Goal: Information Seeking & Learning: Learn about a topic

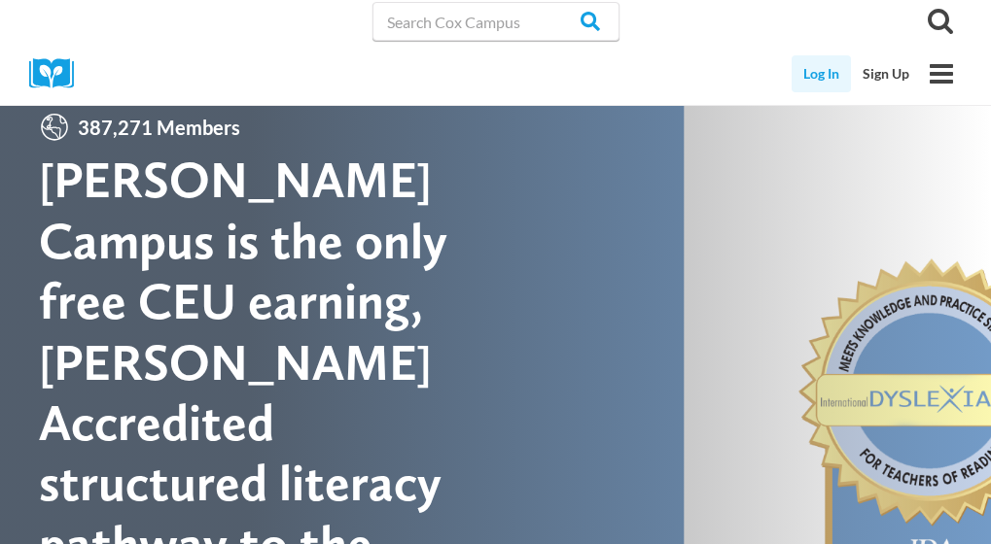
click at [827, 76] on link "Log In" at bounding box center [820, 73] width 59 height 37
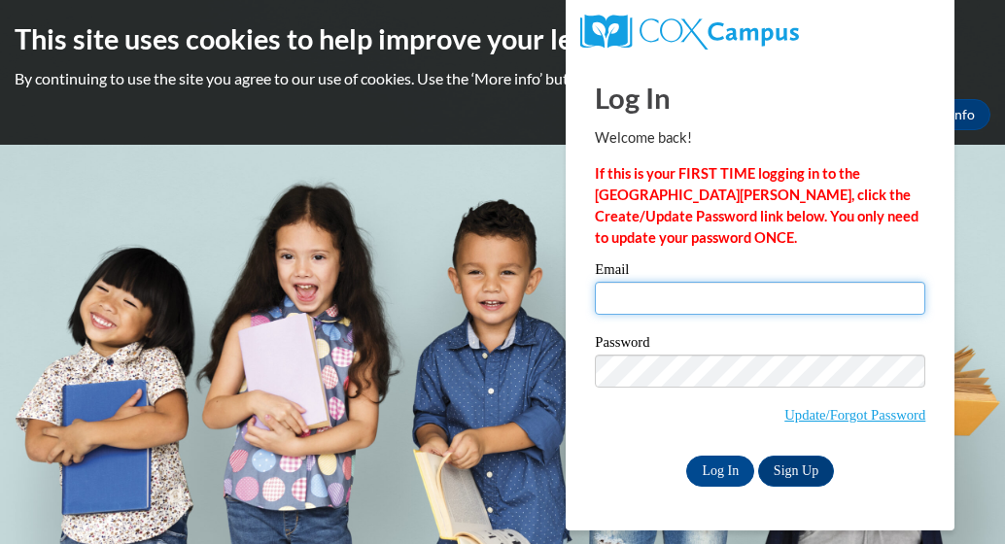
type input "gbiggins01@yahoo.com"
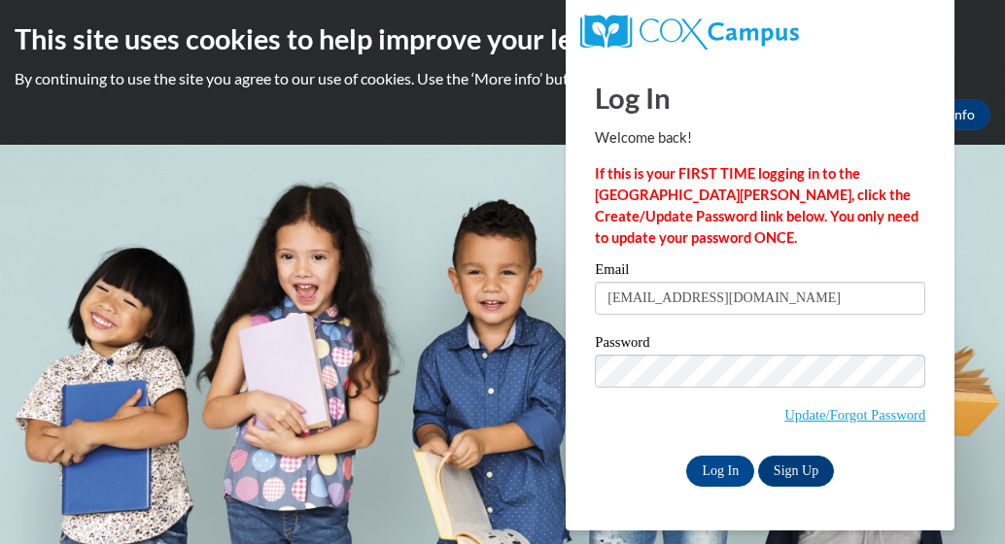
click at [672, 293] on input "gbiggins01@yahoo.com" at bounding box center [760, 298] width 331 height 33
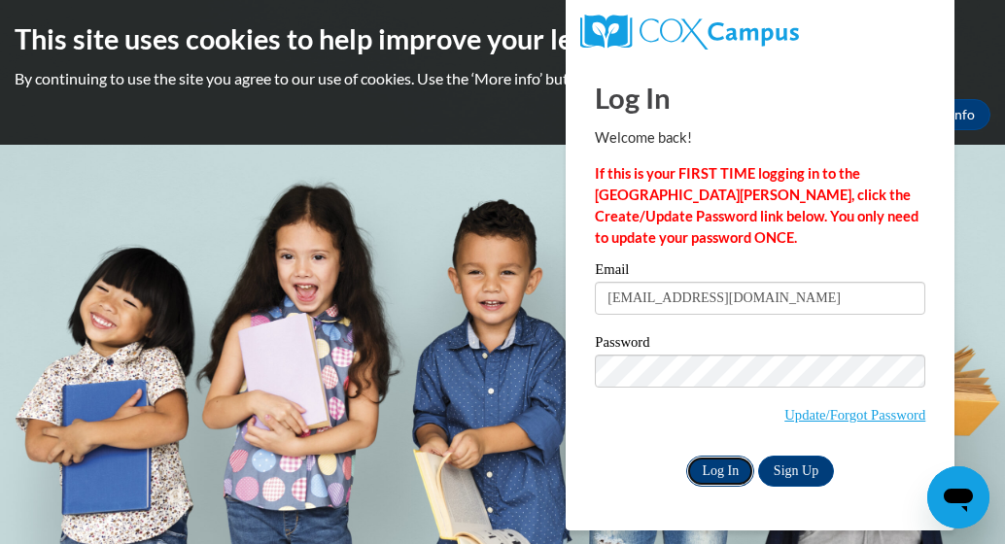
click at [717, 471] on input "Log In" at bounding box center [720, 471] width 68 height 31
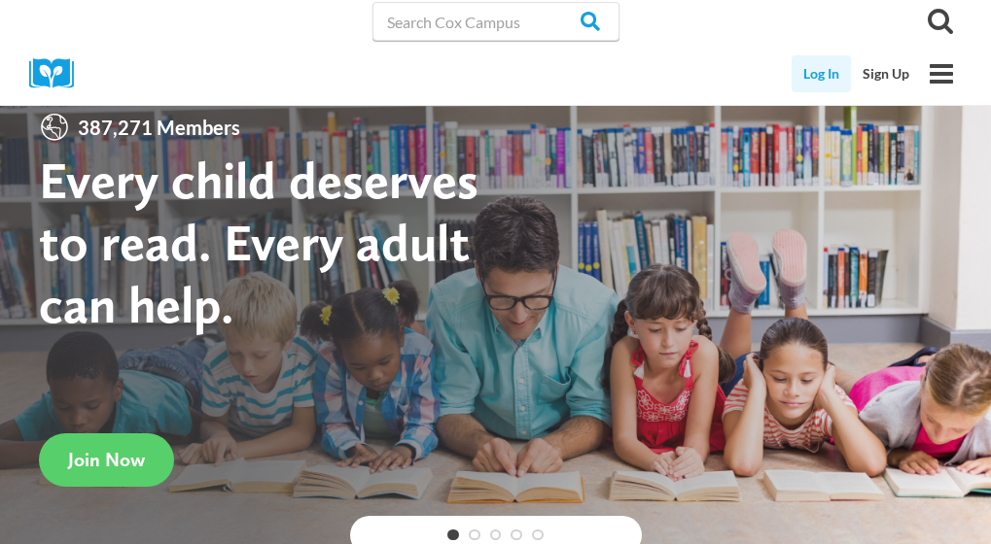
click at [817, 81] on link "Log In" at bounding box center [820, 73] width 59 height 37
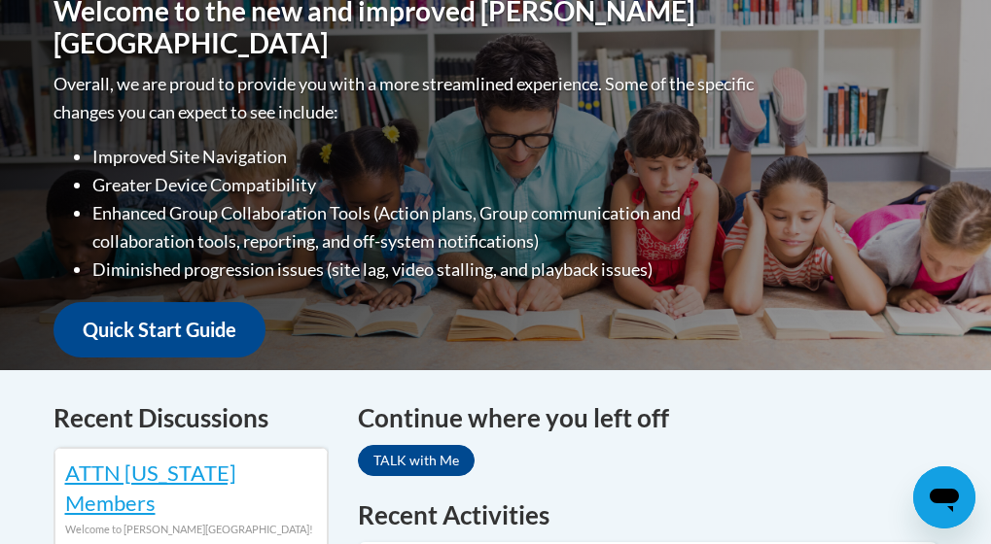
scroll to position [793, 0]
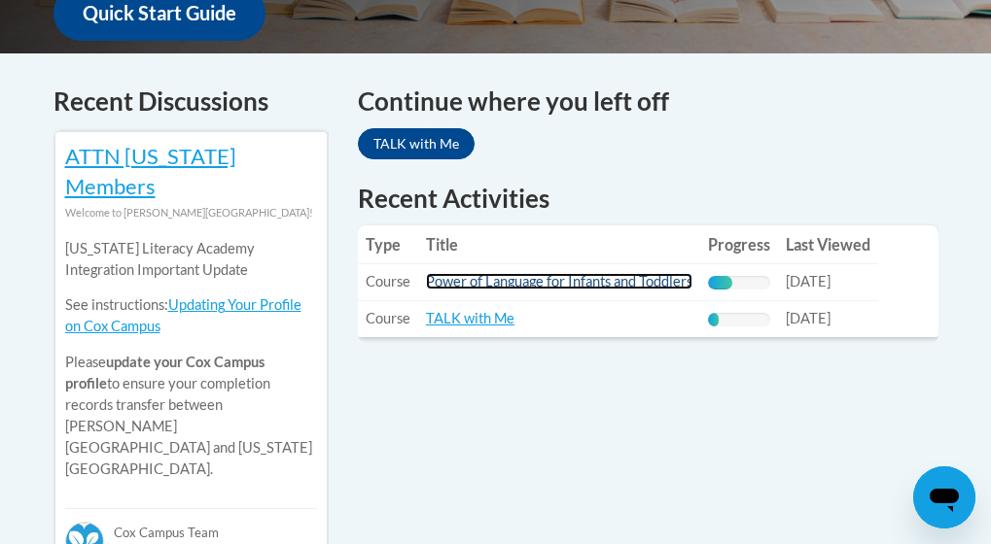
click at [595, 275] on link "Power of Language for Infants and Toddlers" at bounding box center [559, 281] width 266 height 17
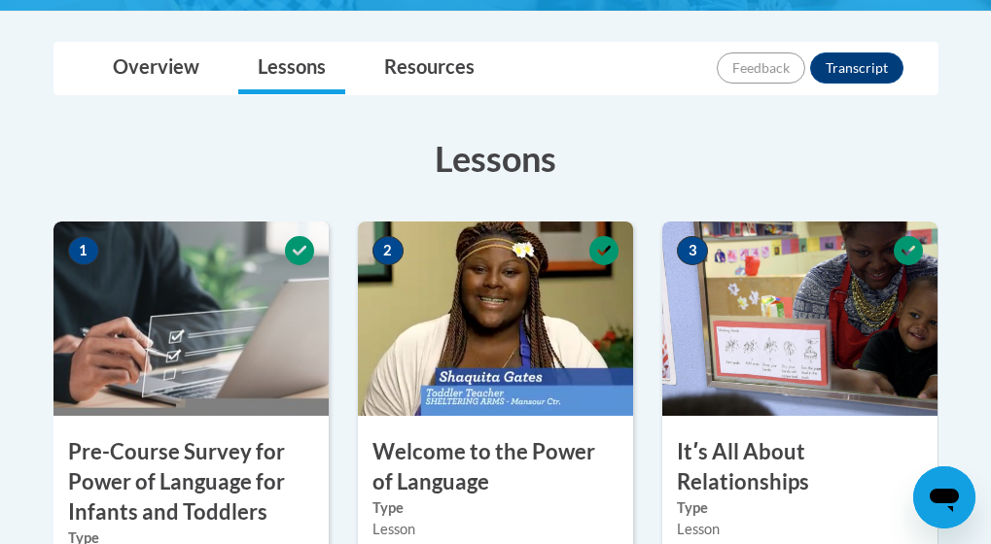
scroll to position [953, 0]
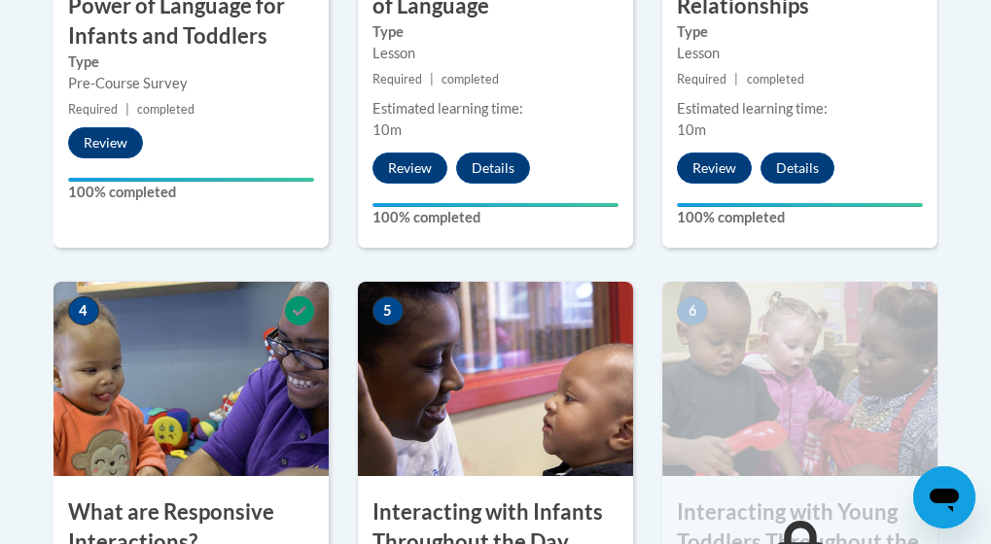
click at [396, 373] on img at bounding box center [495, 379] width 275 height 194
click at [448, 433] on img at bounding box center [495, 379] width 275 height 194
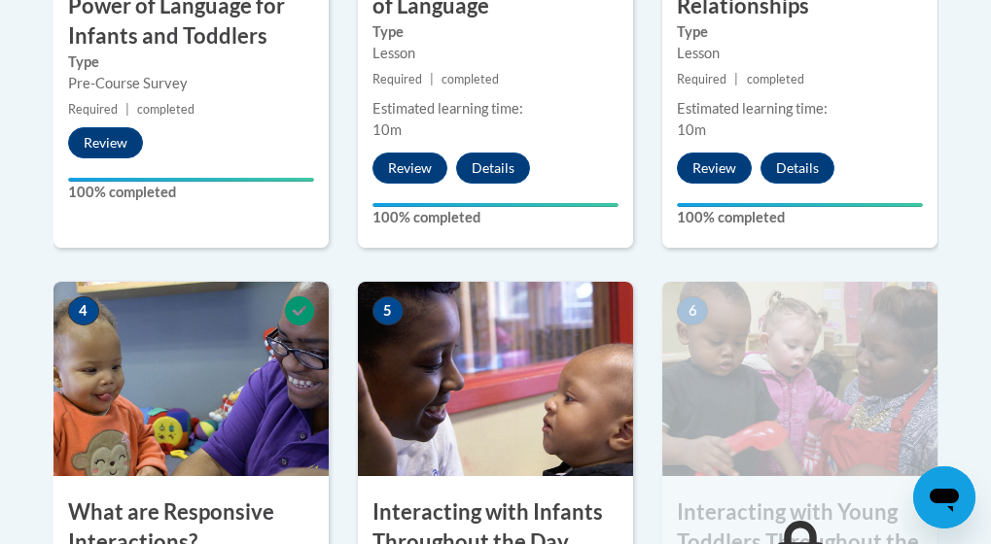
click at [448, 433] on img at bounding box center [495, 379] width 275 height 194
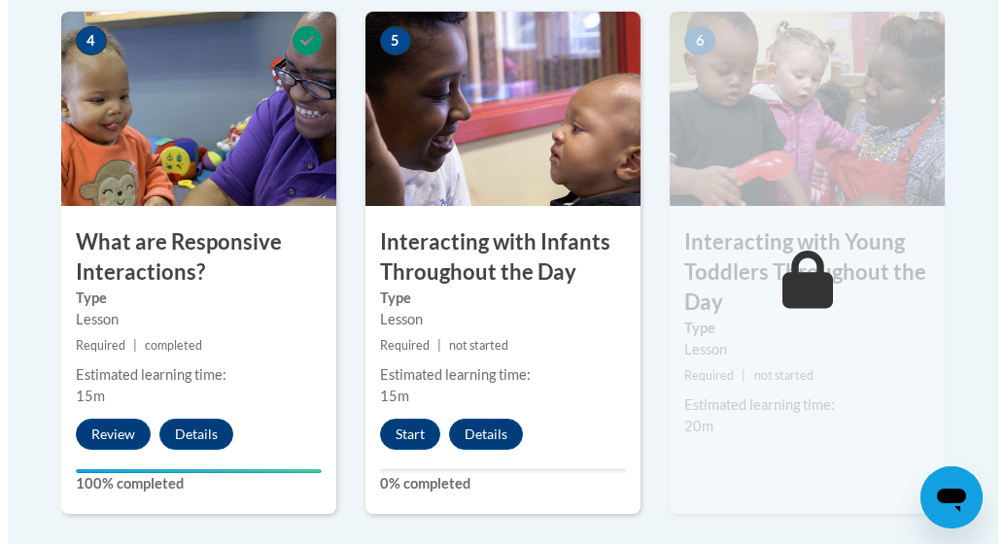
scroll to position [1225, 0]
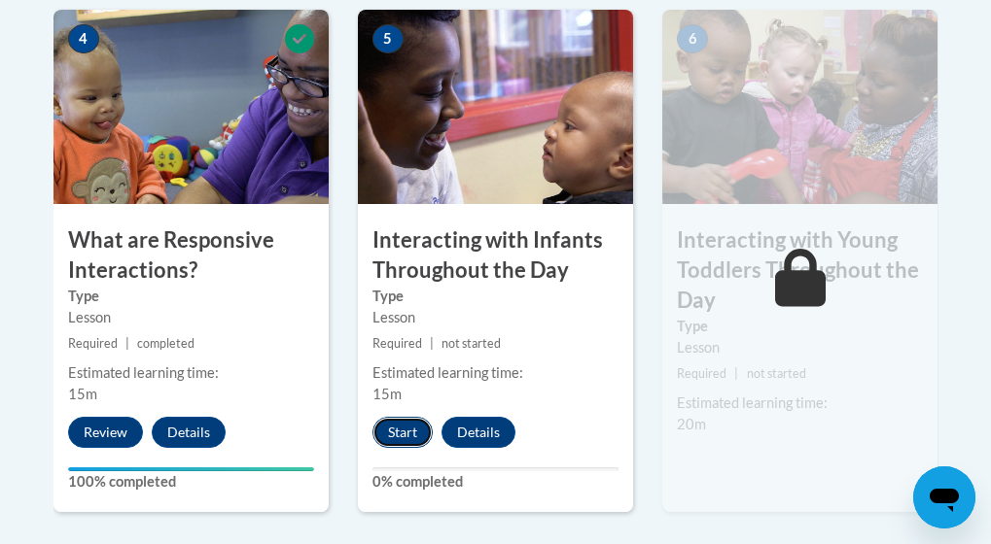
click at [403, 420] on button "Start" at bounding box center [402, 432] width 60 height 31
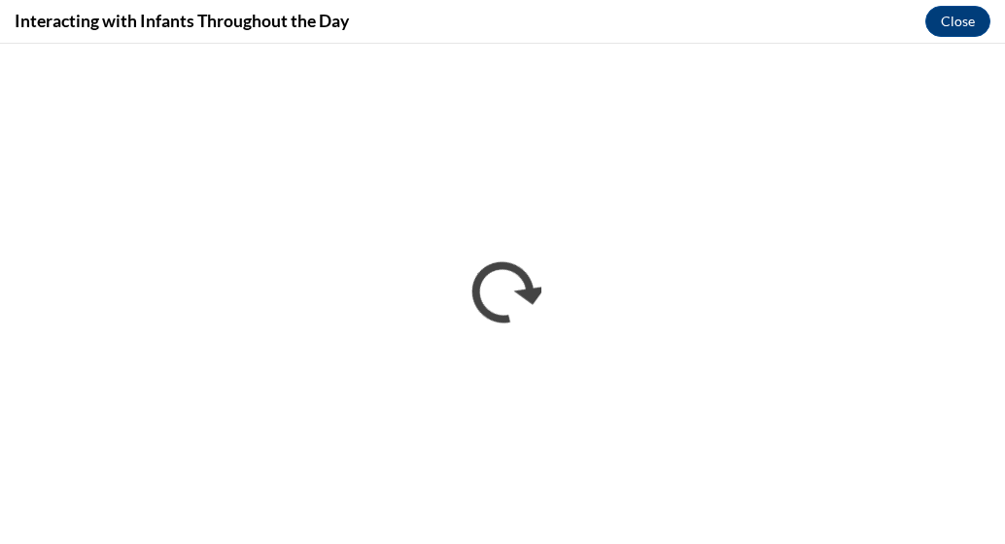
scroll to position [0, 0]
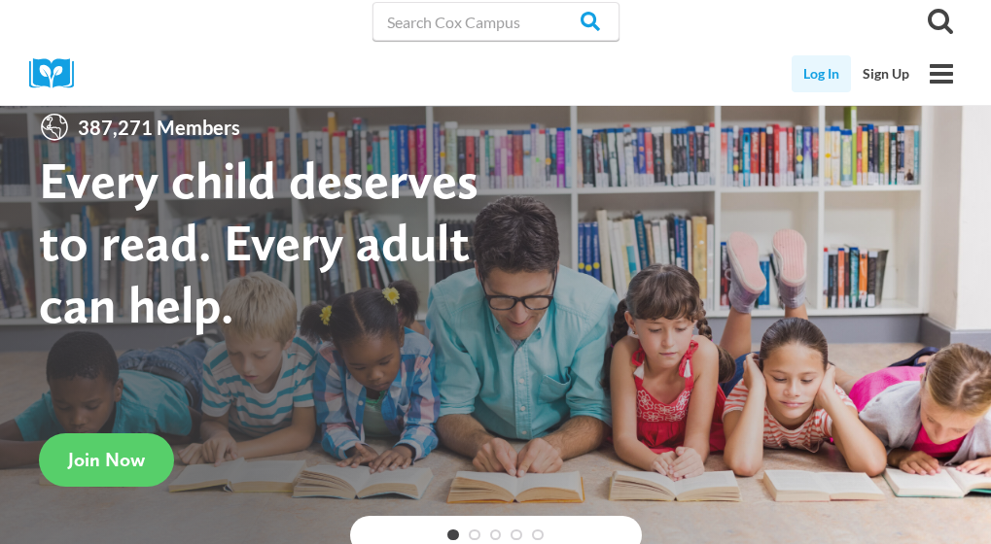
click at [829, 78] on link "Log In" at bounding box center [820, 73] width 59 height 37
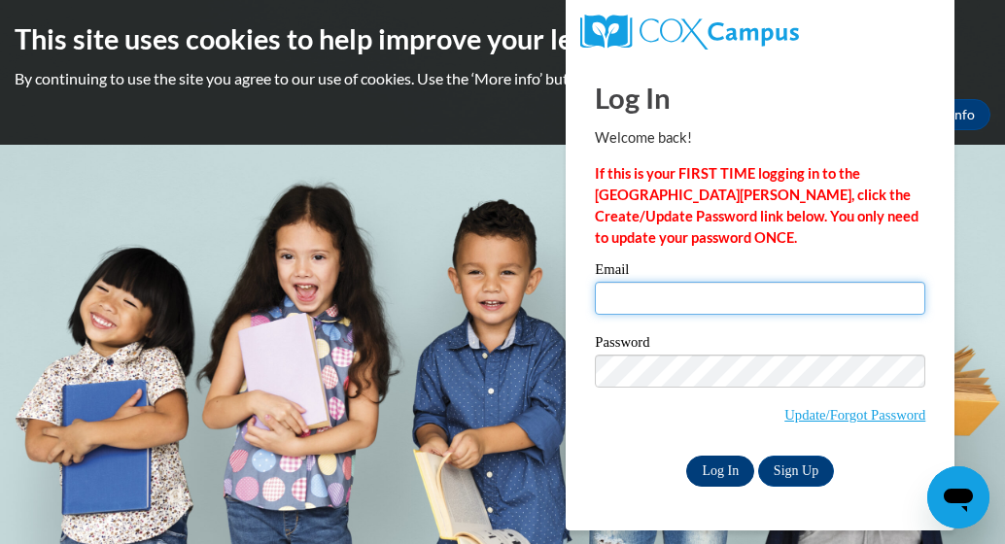
type input "gbiggins01@yahoo.com"
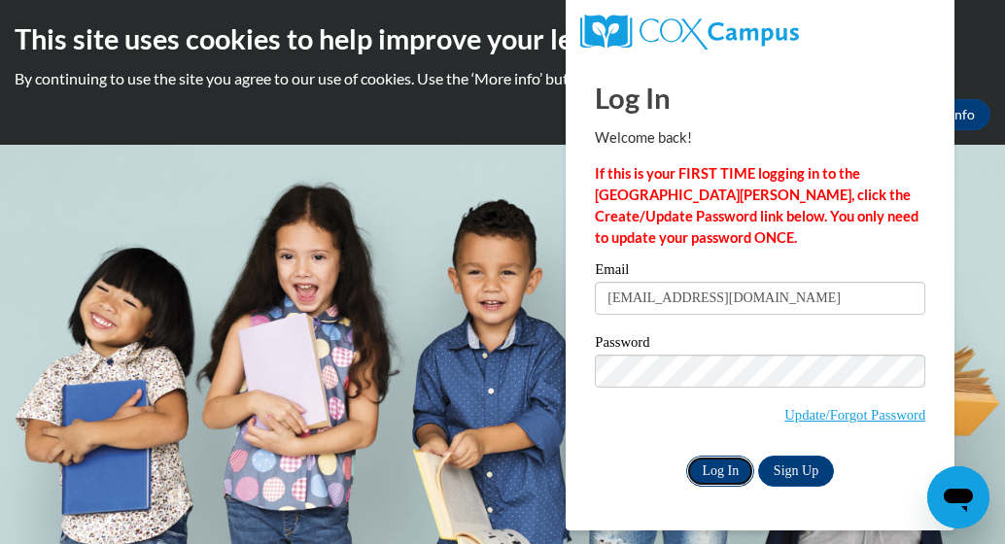
click at [722, 462] on input "Log In" at bounding box center [720, 471] width 68 height 31
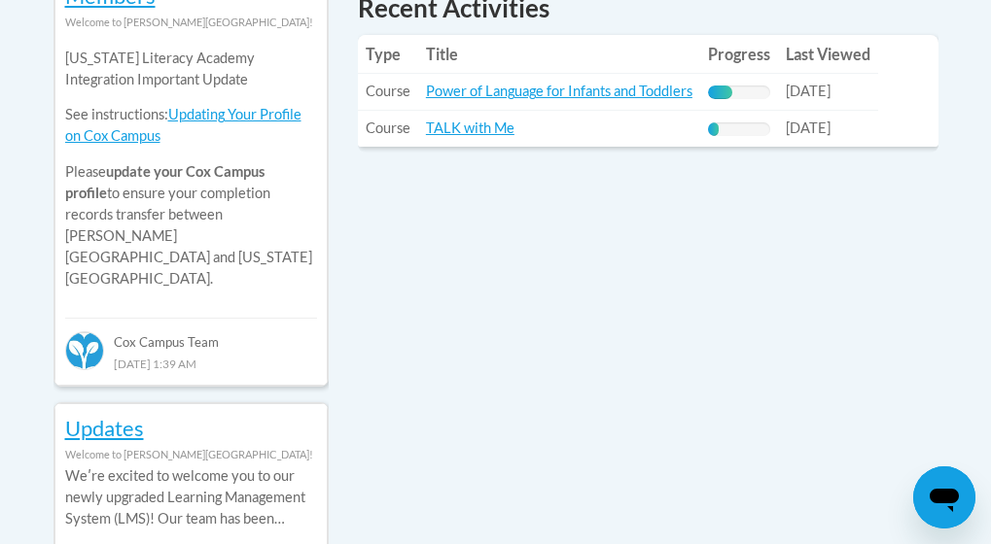
scroll to position [1050, 0]
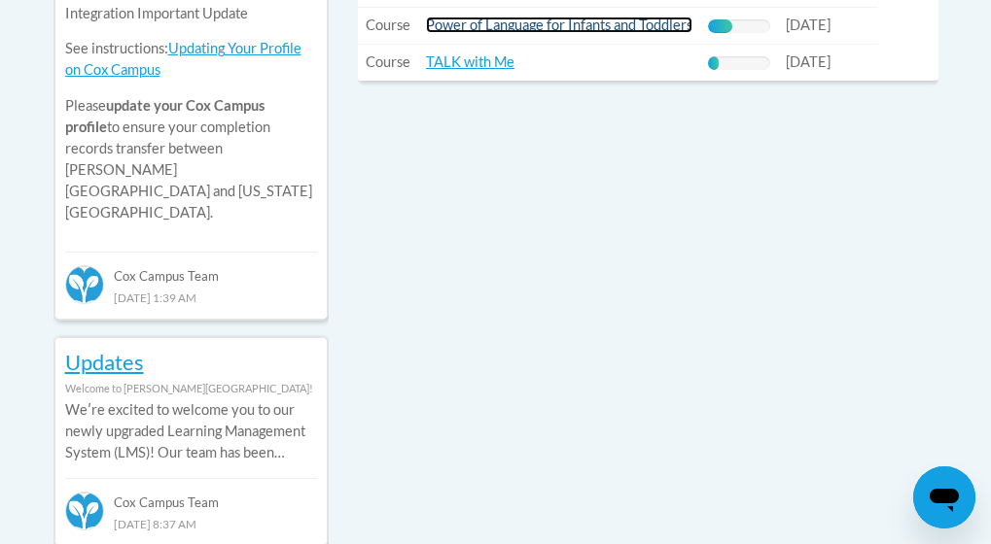
click at [596, 19] on link "Power of Language for Infants and Toddlers" at bounding box center [559, 25] width 266 height 17
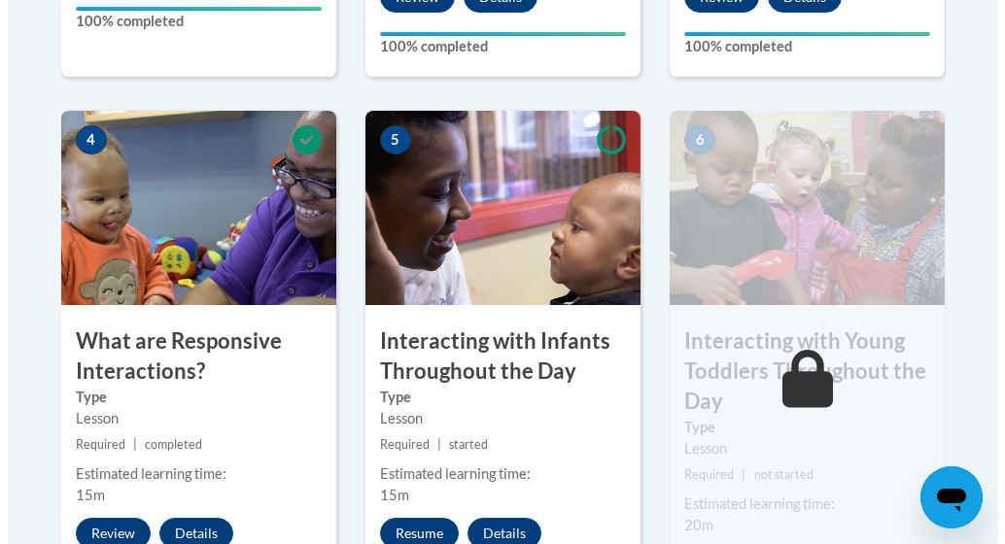
scroll to position [1128, 0]
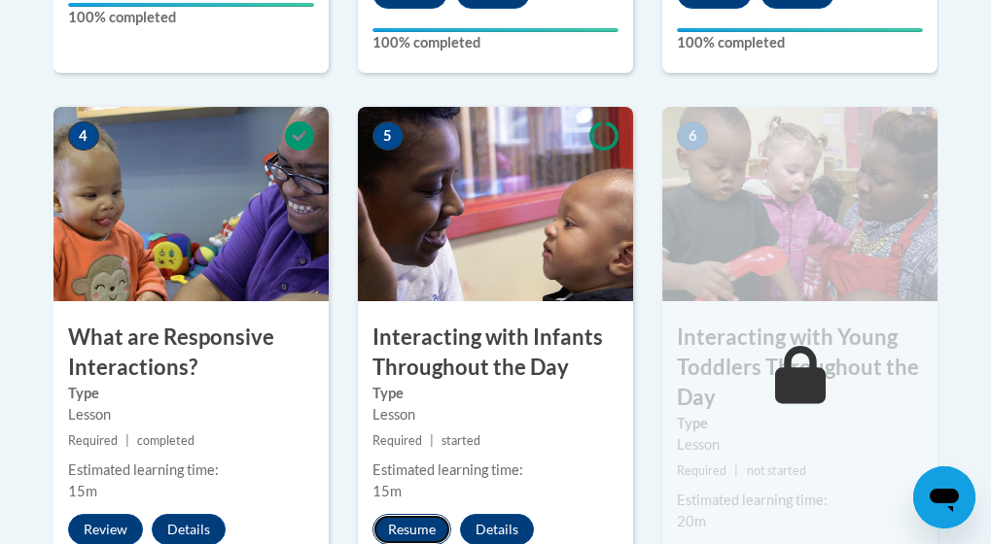
click at [404, 527] on button "Resume" at bounding box center [411, 529] width 79 height 31
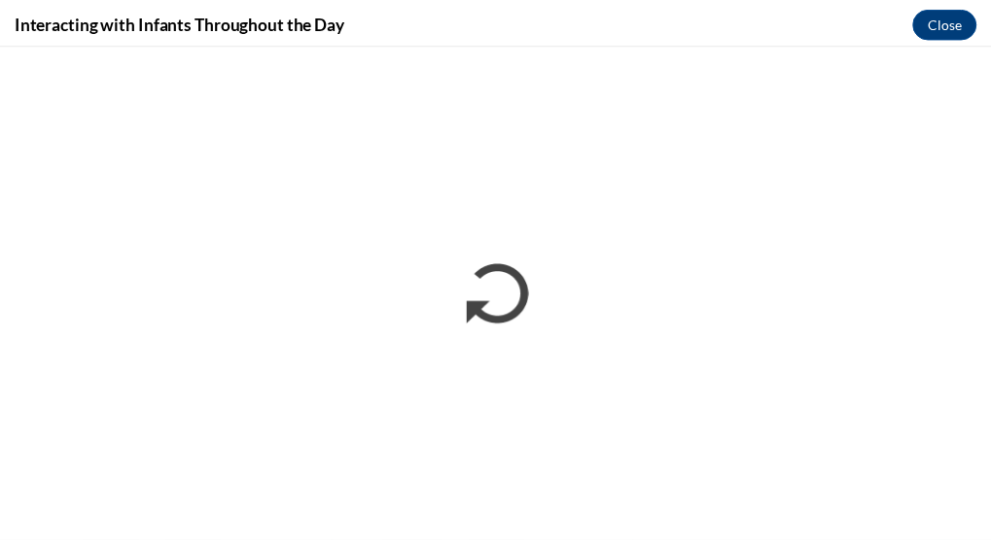
scroll to position [0, 0]
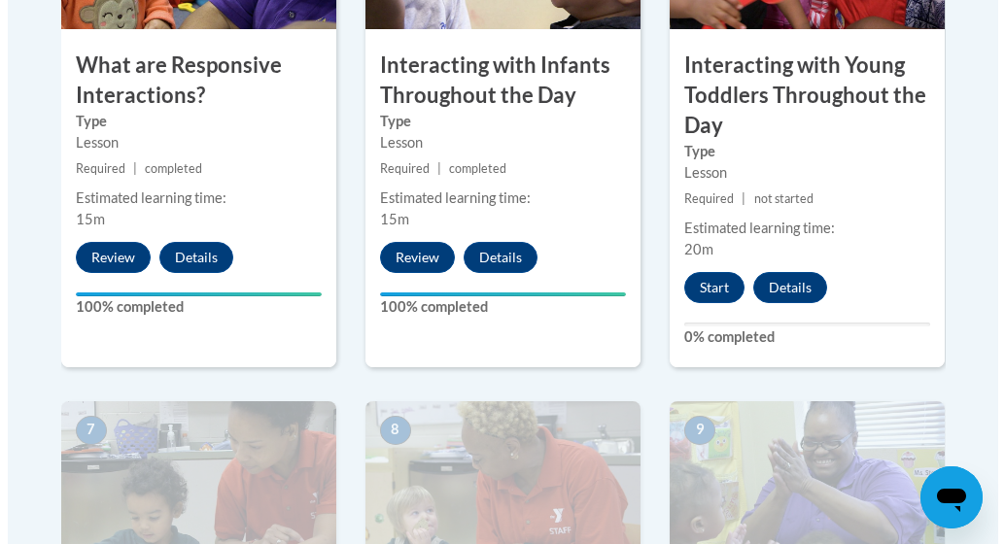
scroll to position [1361, 0]
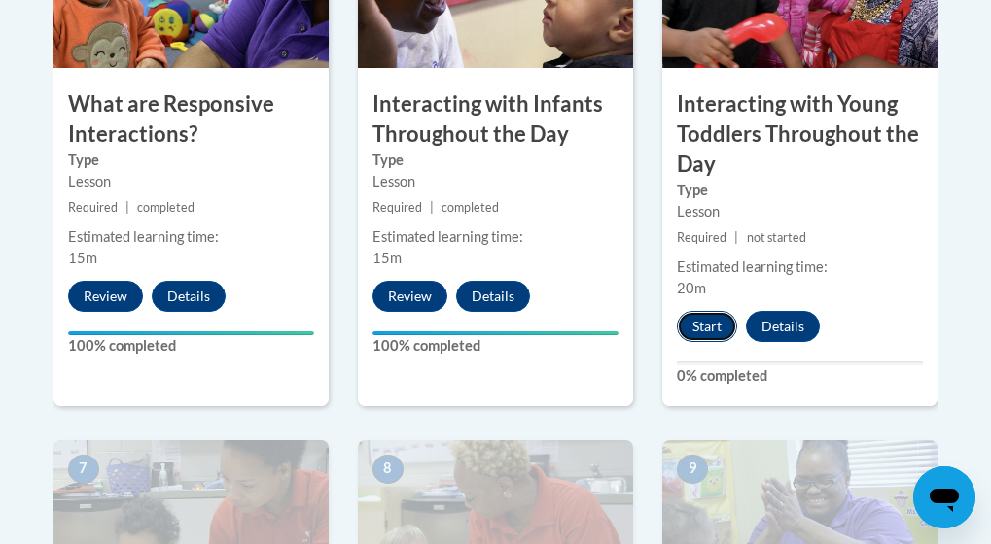
click at [708, 324] on button "Start" at bounding box center [707, 326] width 60 height 31
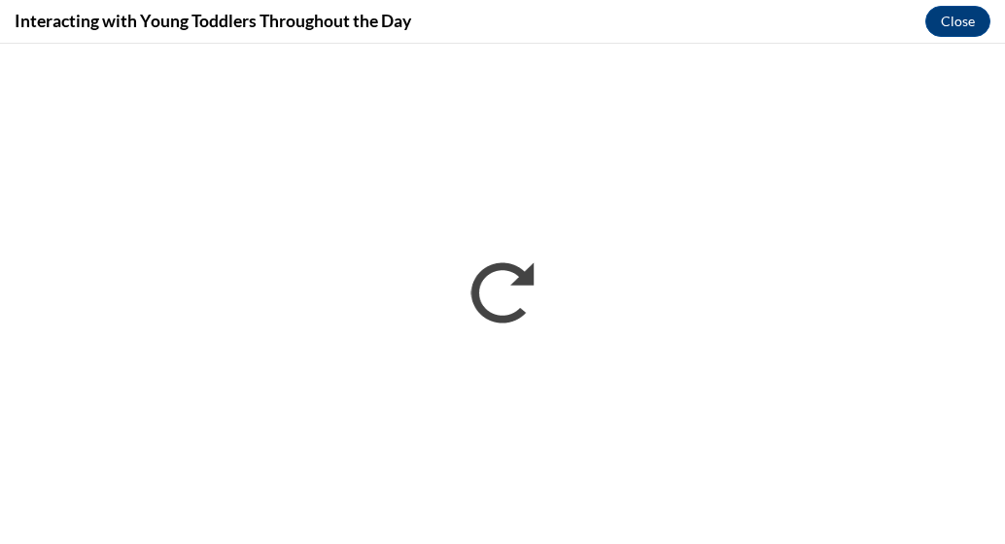
scroll to position [0, 0]
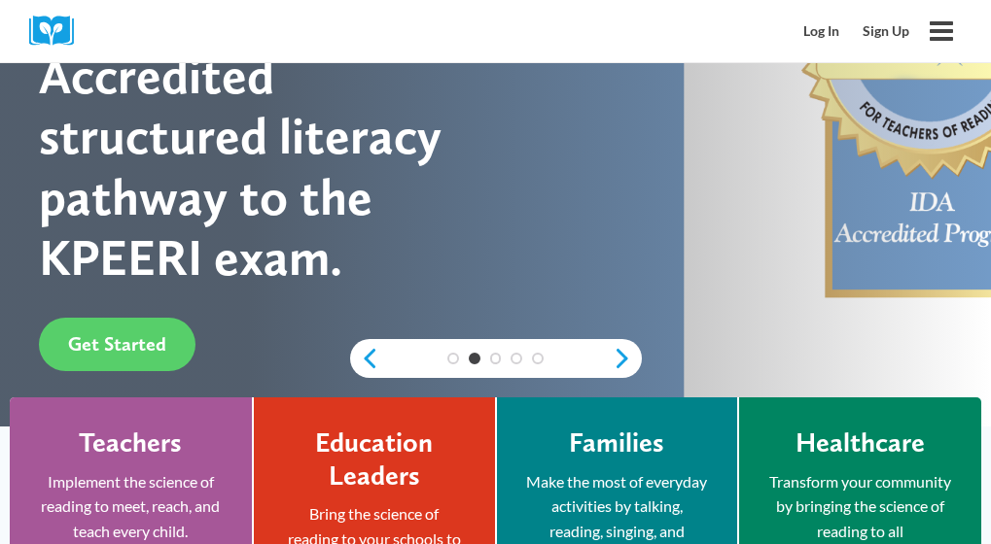
scroll to position [350, 0]
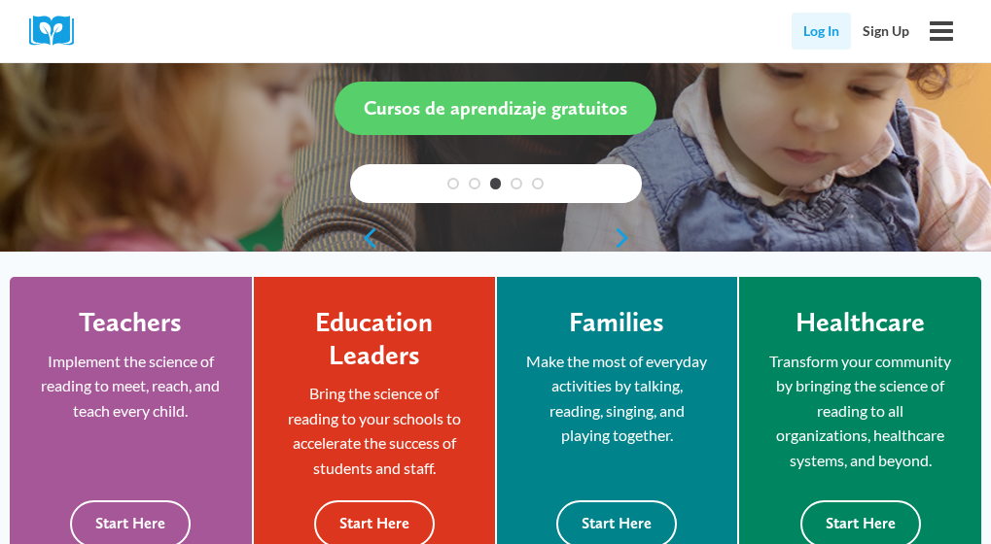
click at [823, 21] on link "Log In" at bounding box center [820, 31] width 59 height 37
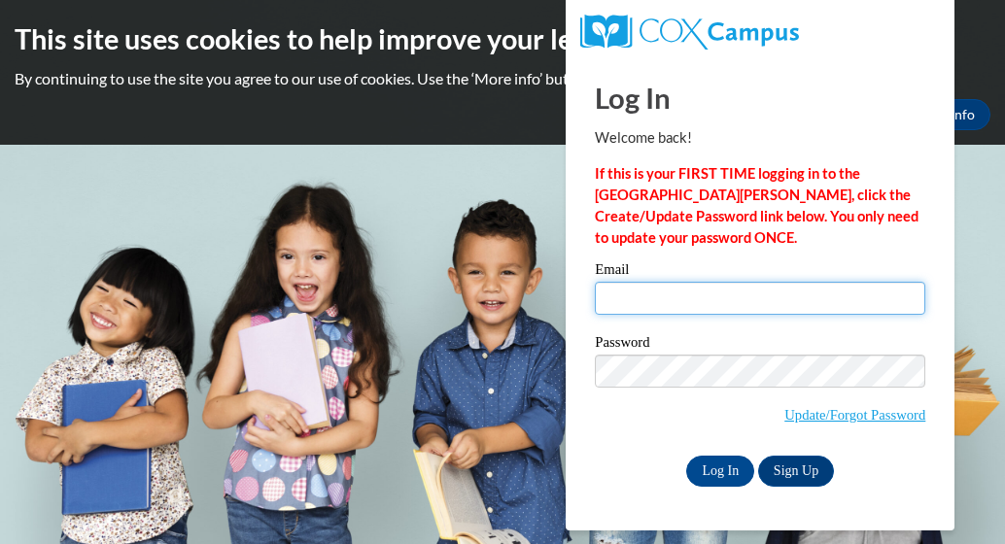
click at [731, 303] on input "Email" at bounding box center [760, 298] width 331 height 33
type input "[EMAIL_ADDRESS][DOMAIN_NAME]"
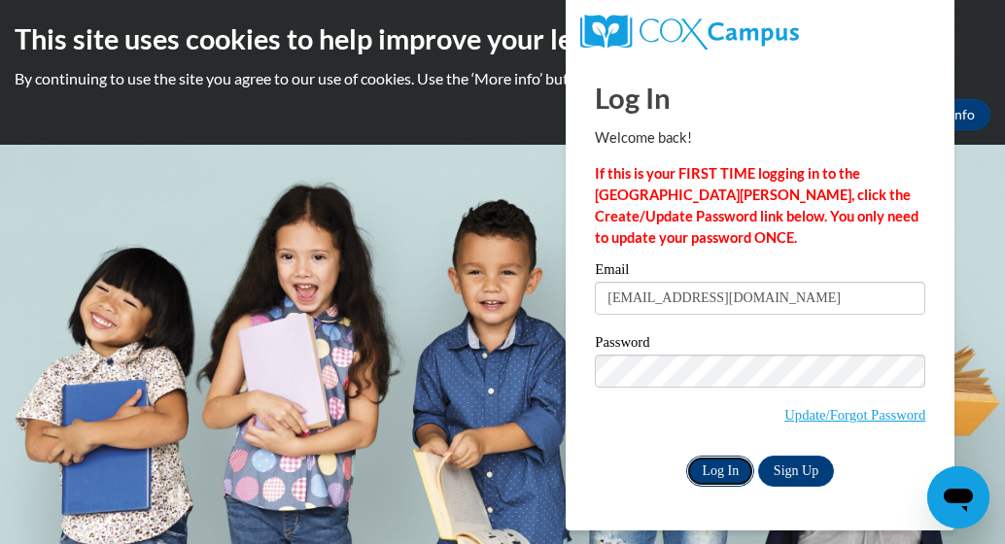
click at [709, 460] on input "Log In" at bounding box center [720, 471] width 68 height 31
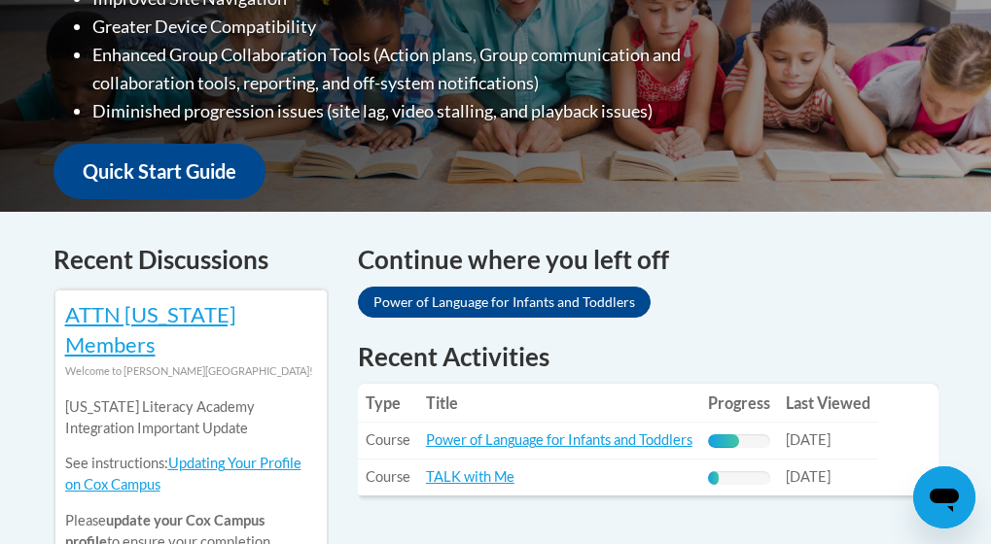
scroll to position [700, 0]
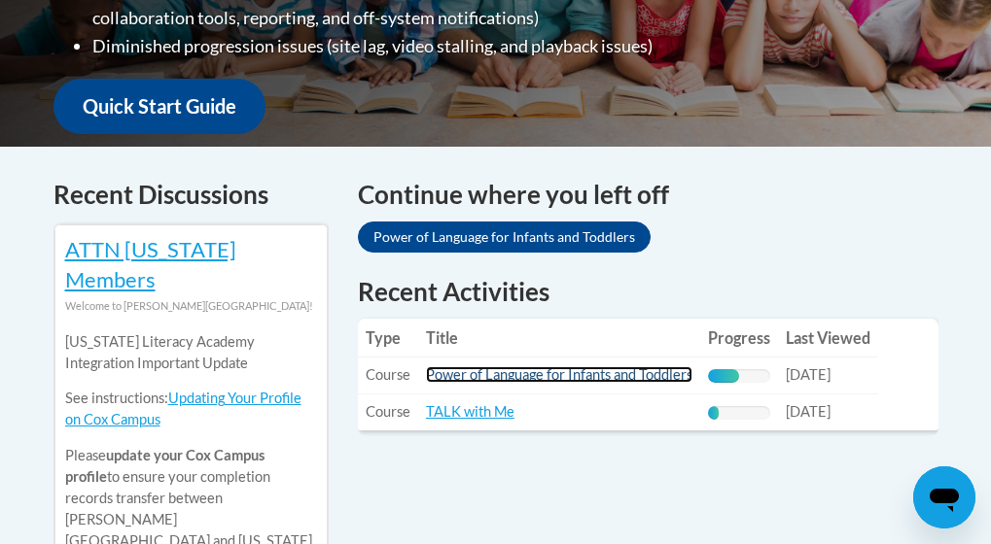
click at [524, 375] on link "Power of Language for Infants and Toddlers" at bounding box center [559, 375] width 266 height 17
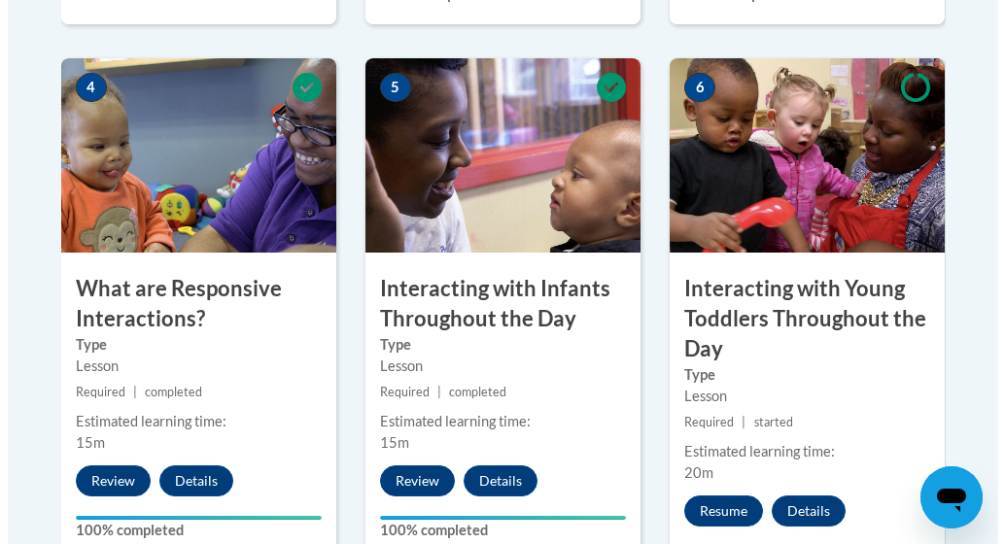
scroll to position [1319, 0]
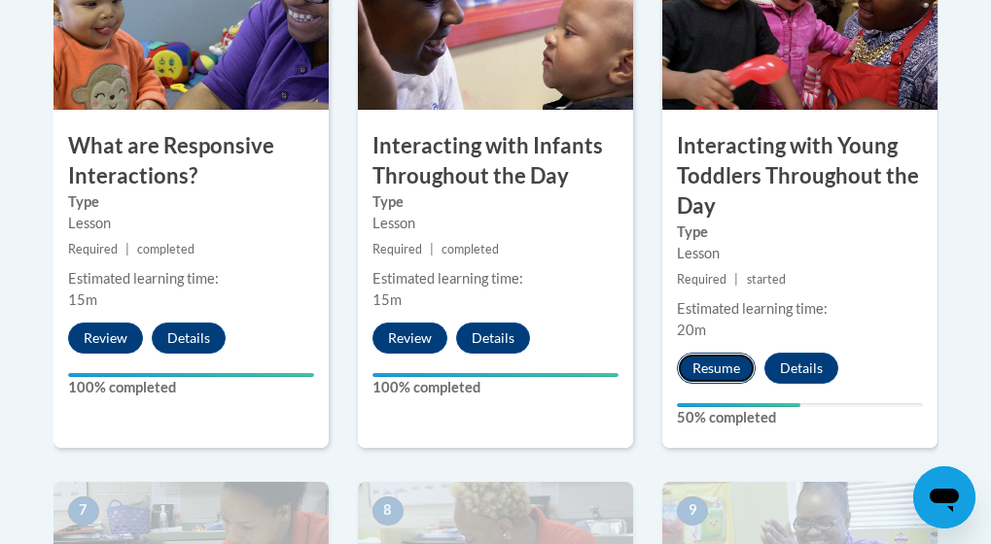
click at [716, 378] on button "Resume" at bounding box center [716, 368] width 79 height 31
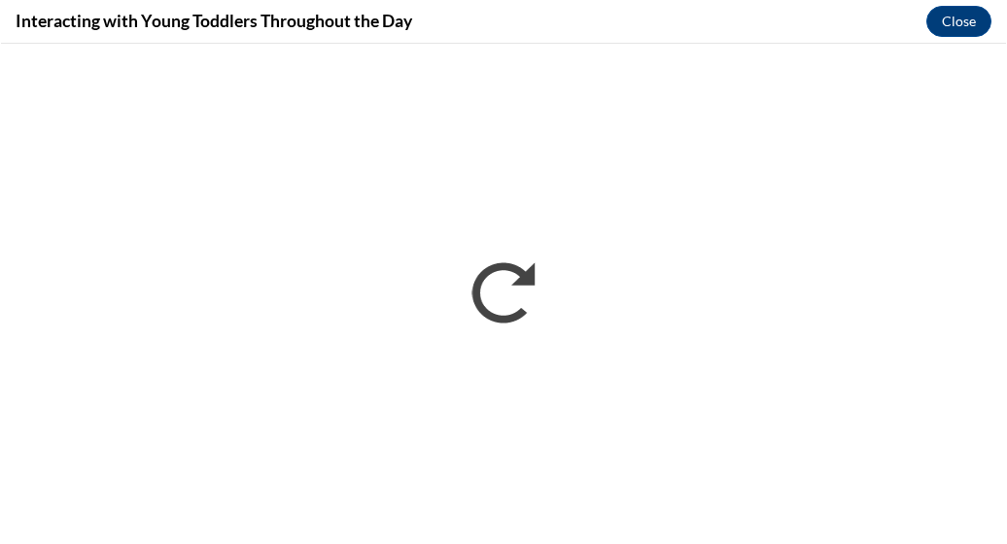
scroll to position [0, 0]
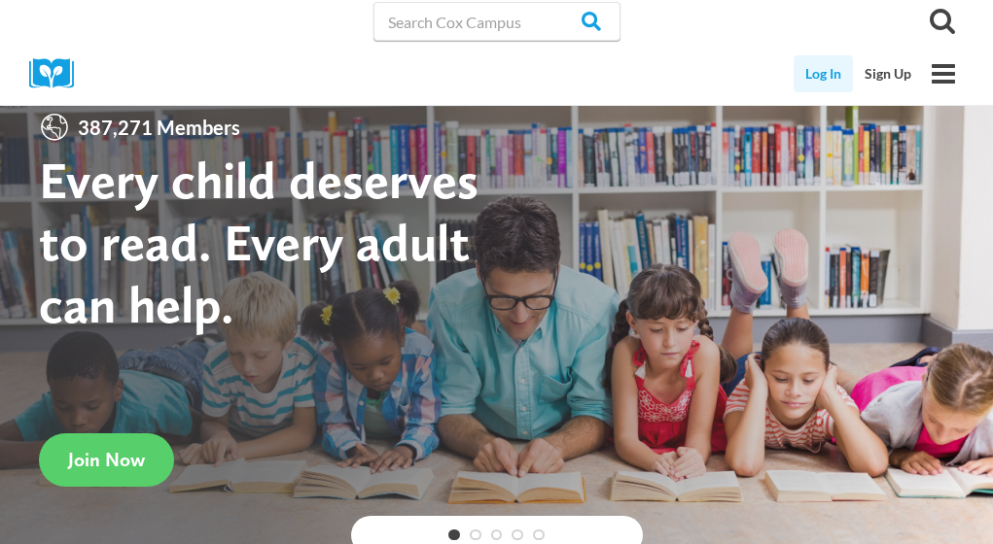
click at [840, 69] on link "Log In" at bounding box center [822, 73] width 59 height 37
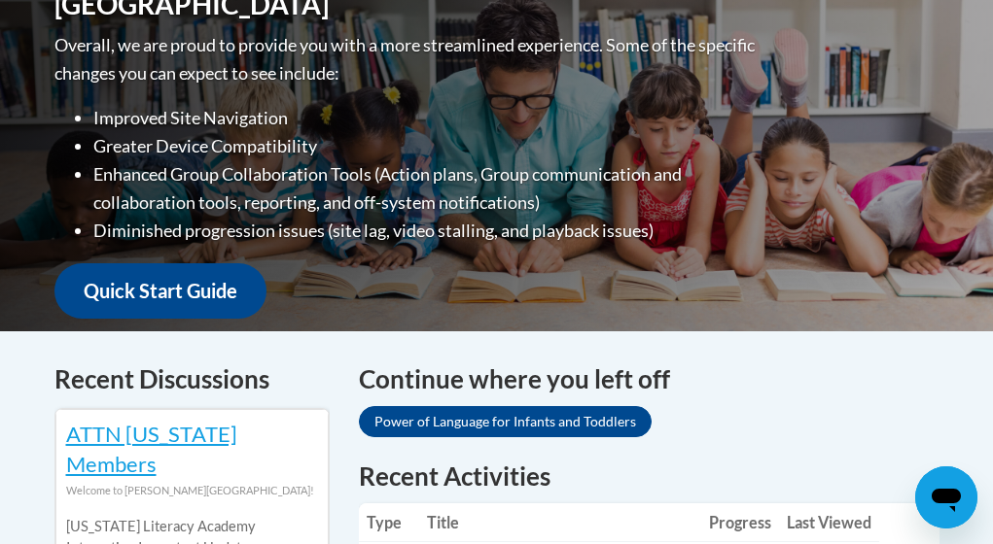
scroll to position [953, 0]
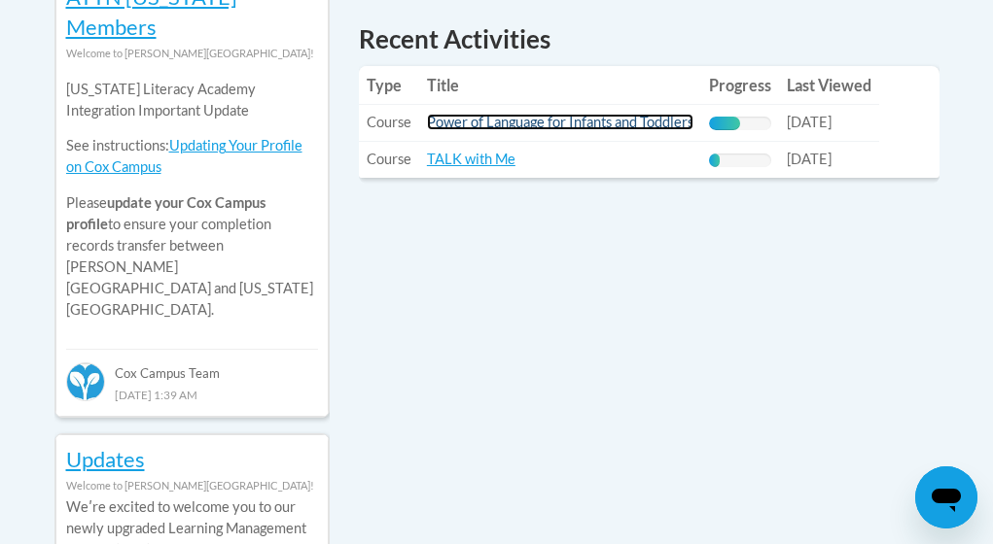
click at [669, 124] on link "Power of Language for Infants and Toddlers" at bounding box center [560, 122] width 266 height 17
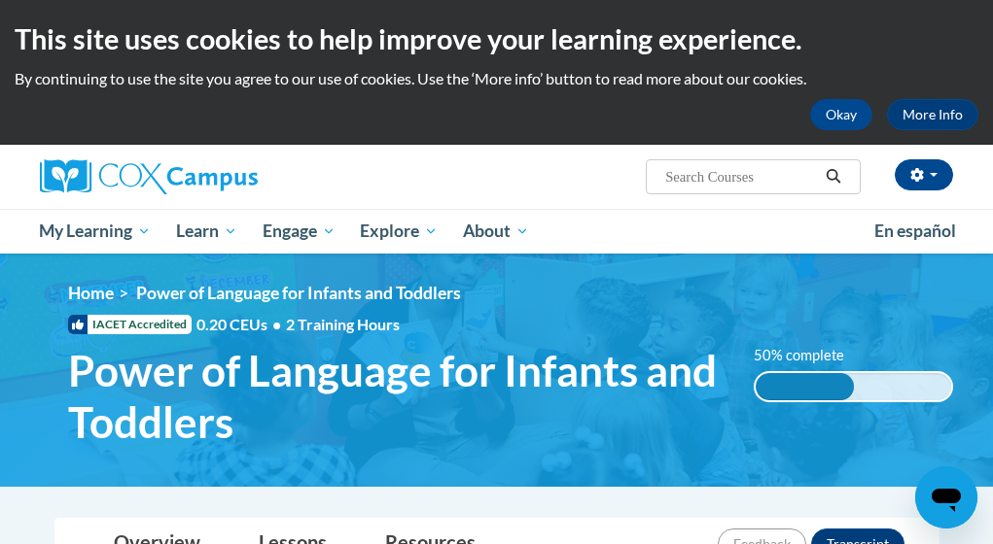
click at [991, 297] on img at bounding box center [496, 370] width 993 height 233
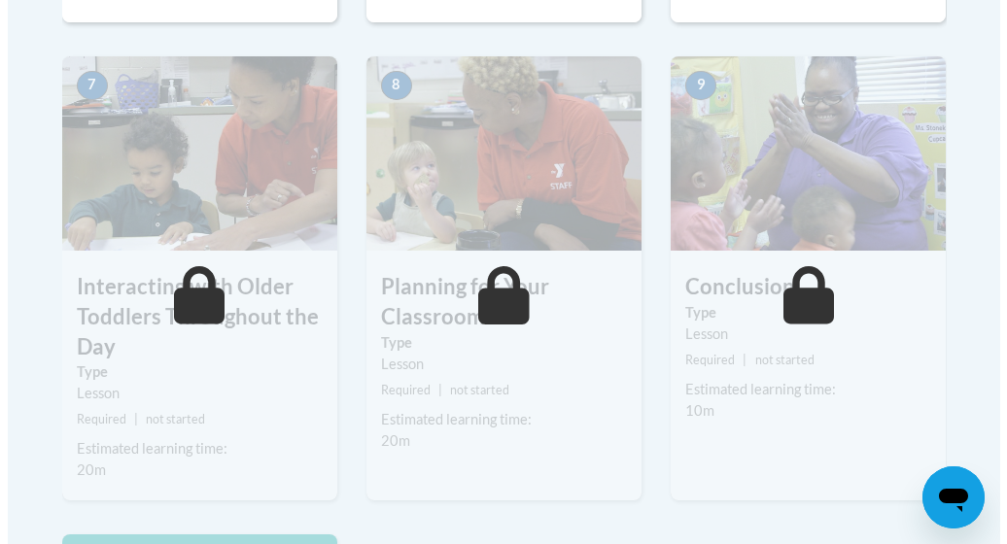
scroll to position [1269, 0]
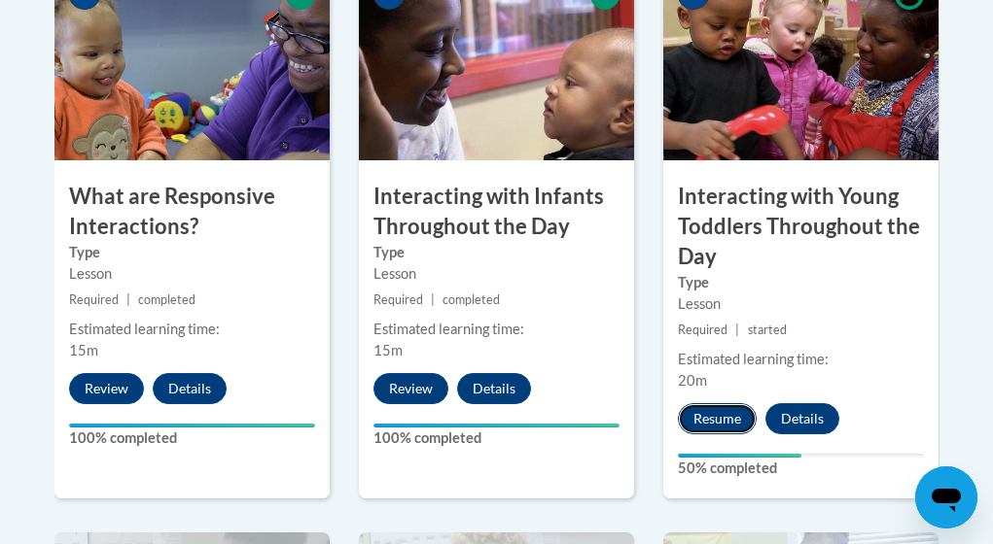
click at [726, 419] on button "Resume" at bounding box center [717, 418] width 79 height 31
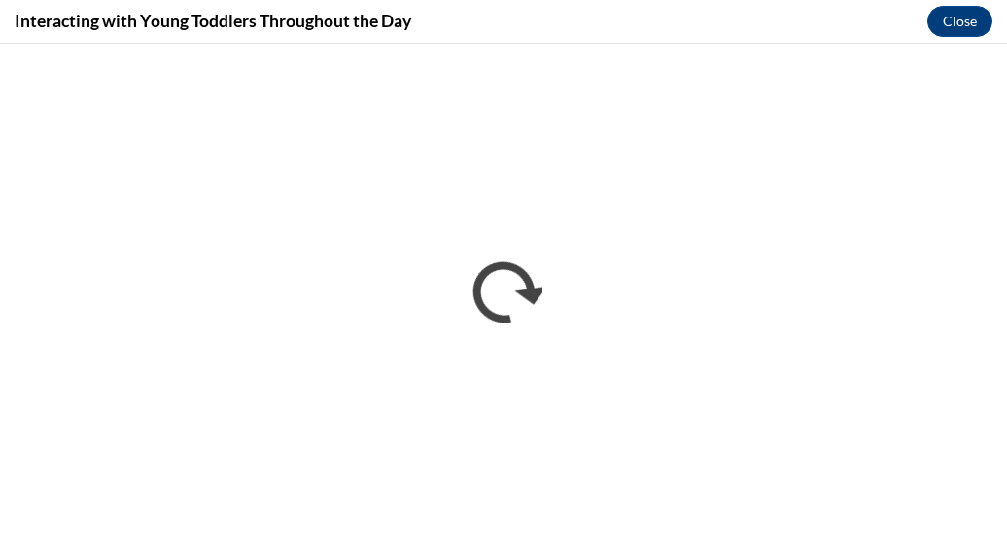
scroll to position [0, 0]
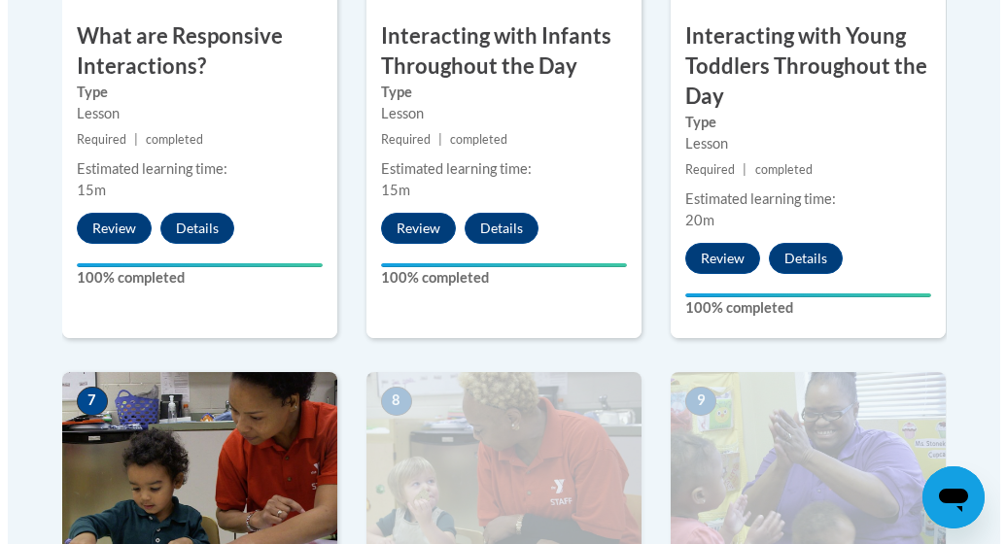
scroll to position [1906, 0]
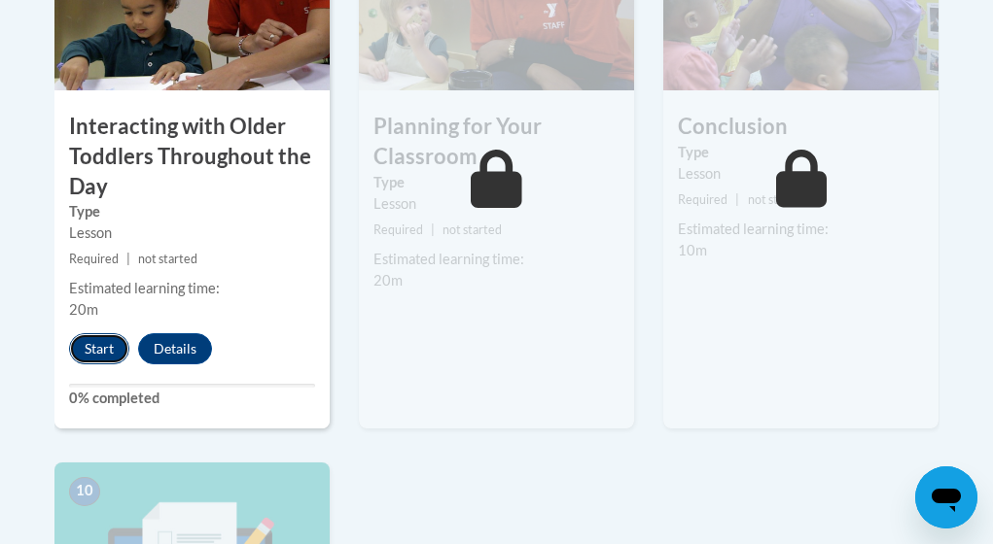
drag, startPoint x: 96, startPoint y: 338, endPoint x: 101, endPoint y: 355, distance: 17.2
click at [101, 355] on button "Start" at bounding box center [99, 348] width 60 height 31
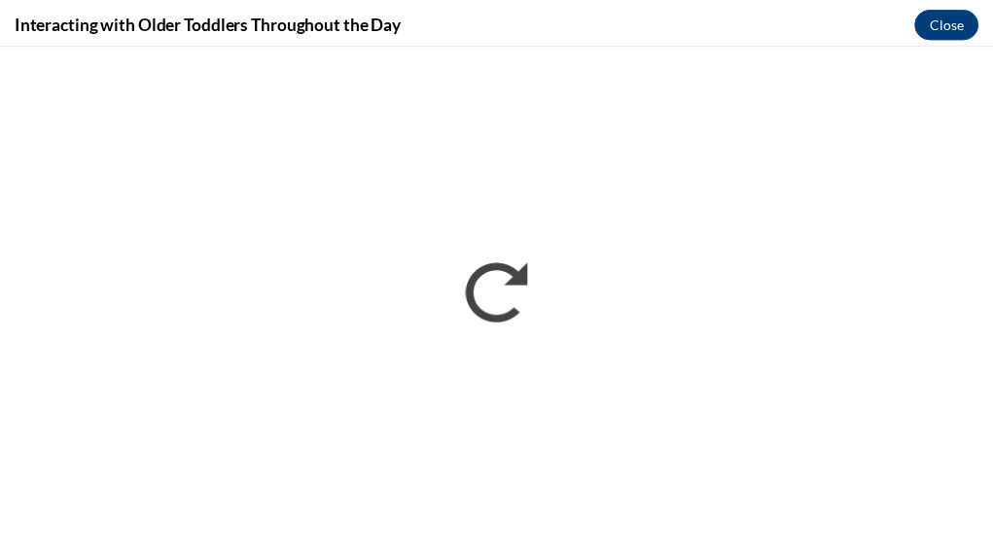
scroll to position [0, 0]
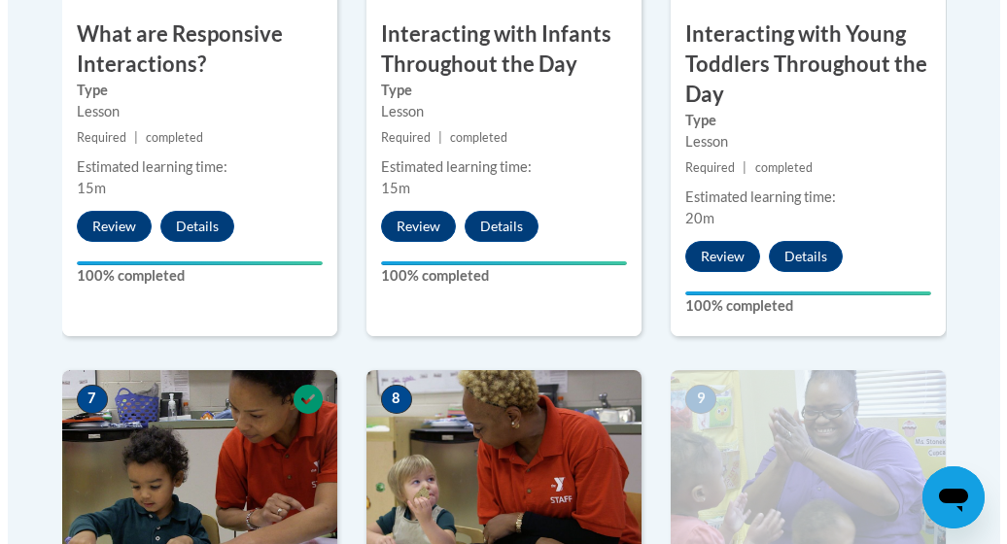
scroll to position [1908, 0]
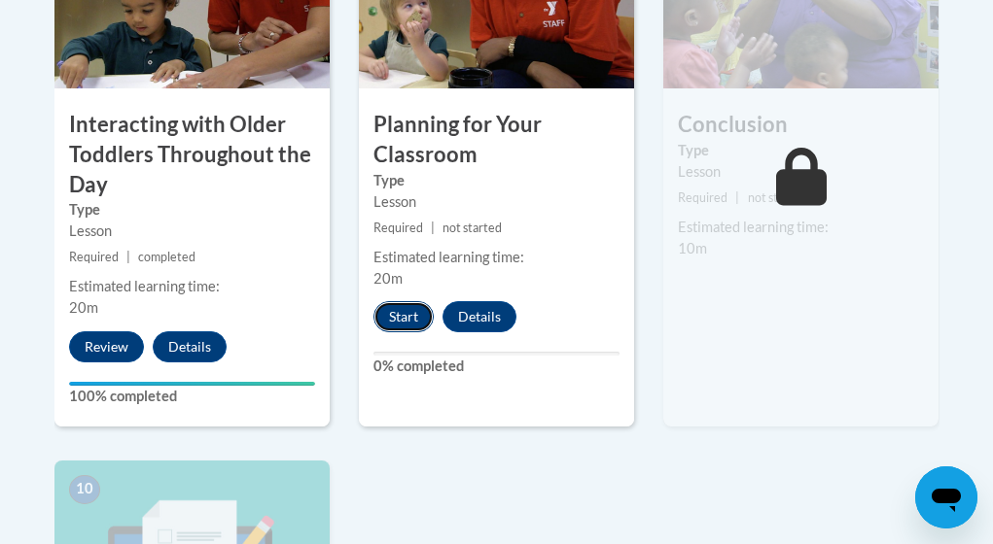
click at [406, 320] on button "Start" at bounding box center [403, 316] width 60 height 31
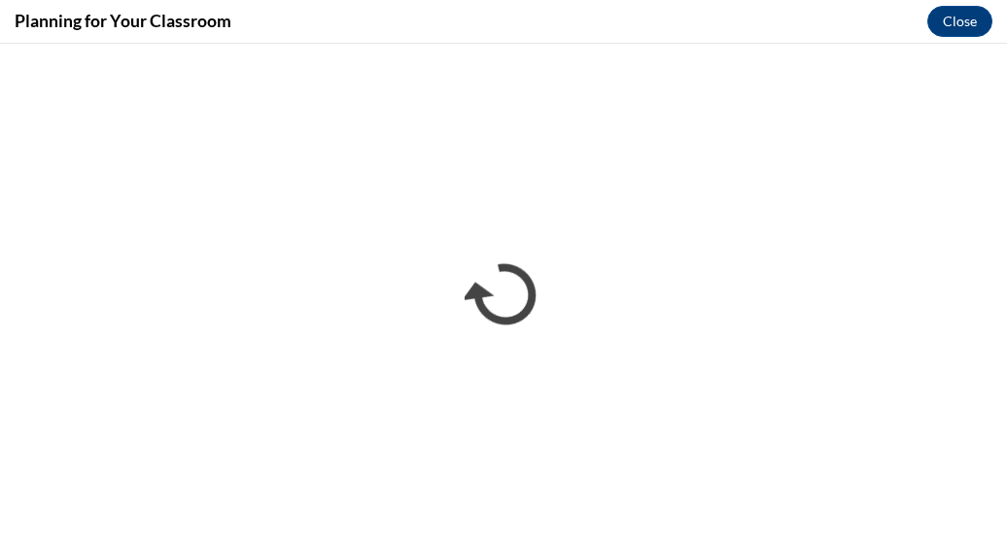
scroll to position [0, 0]
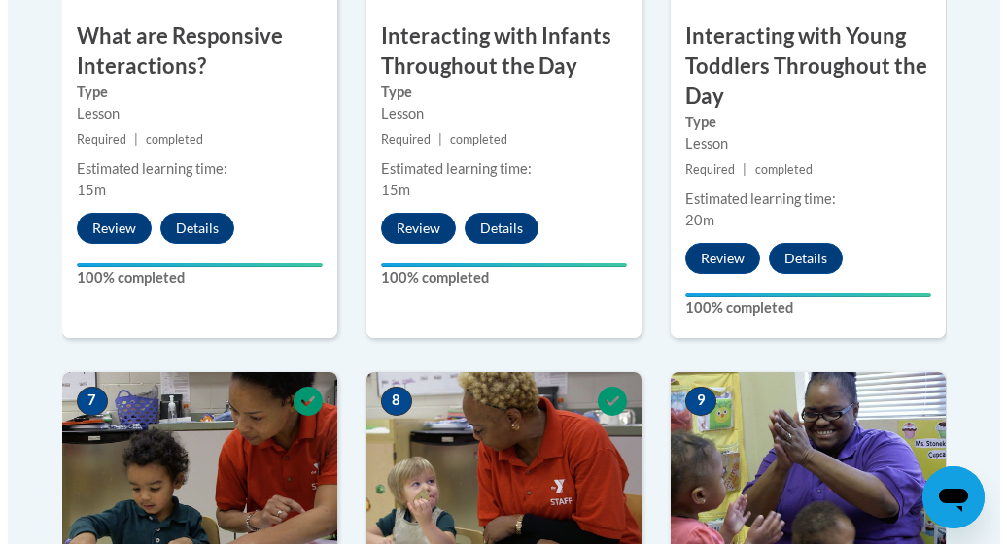
scroll to position [1906, 0]
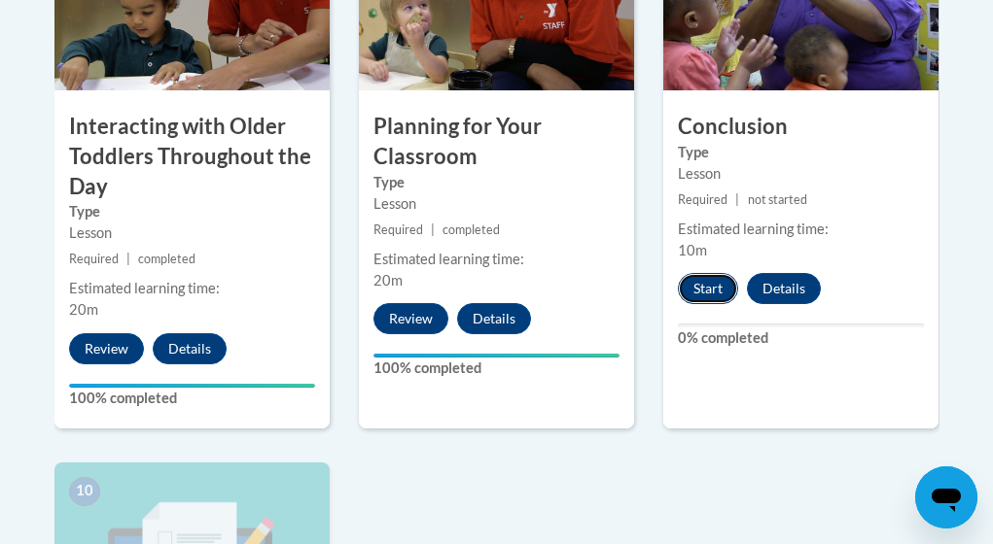
click at [704, 280] on button "Start" at bounding box center [708, 288] width 60 height 31
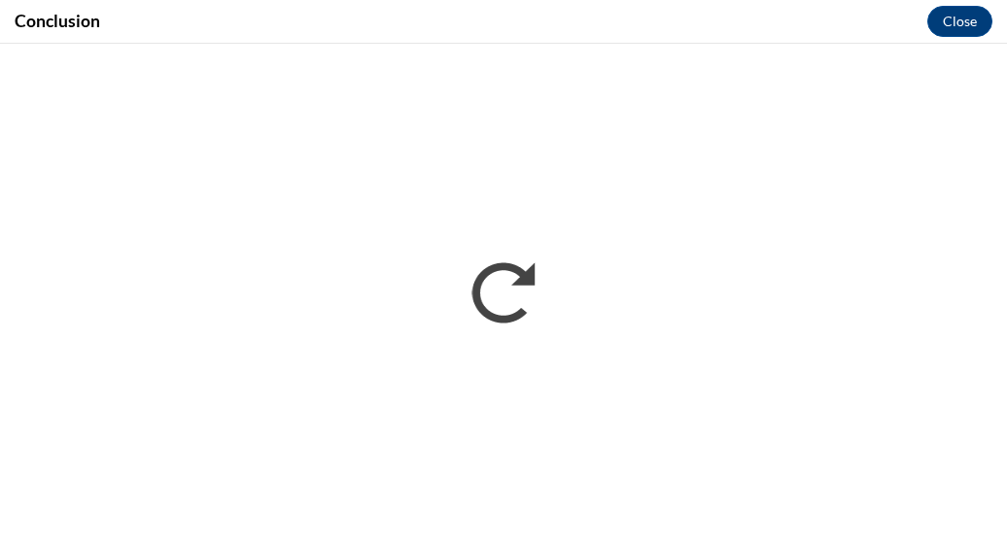
scroll to position [0, 0]
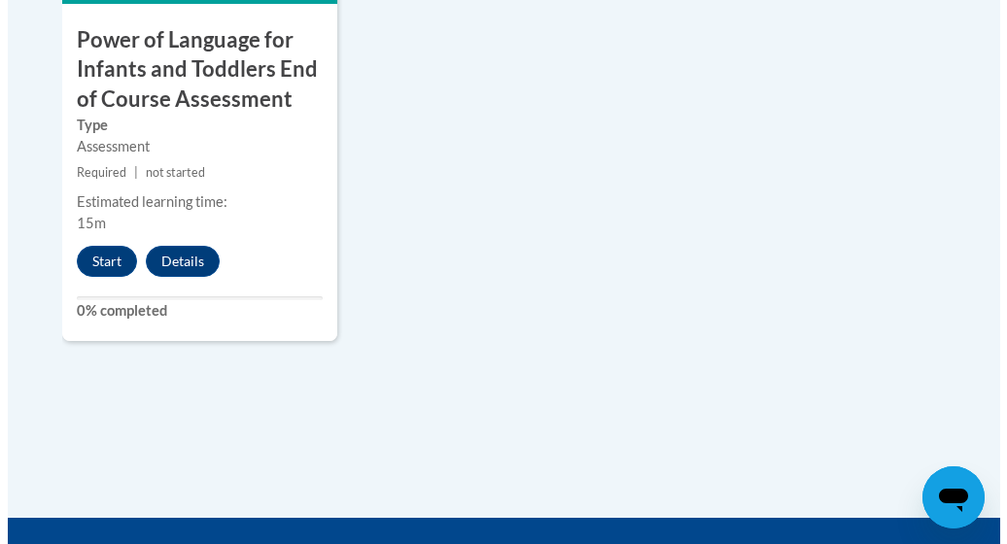
scroll to position [2606, 0]
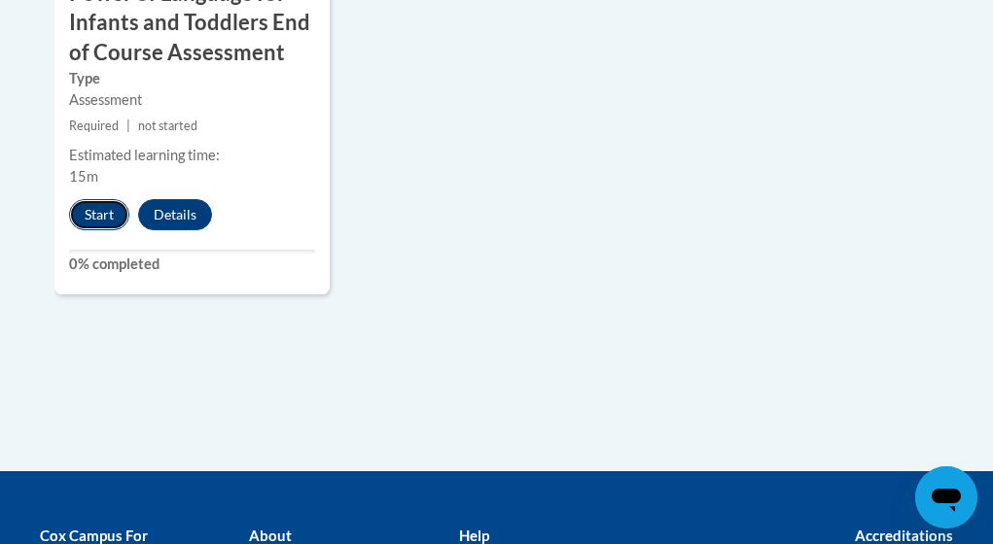
click at [106, 209] on button "Start" at bounding box center [99, 214] width 60 height 31
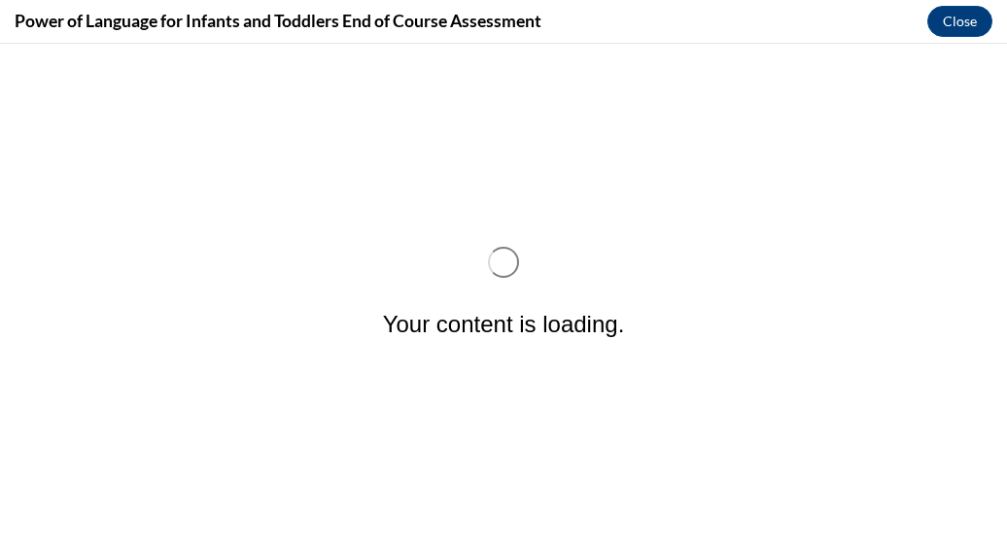
scroll to position [0, 0]
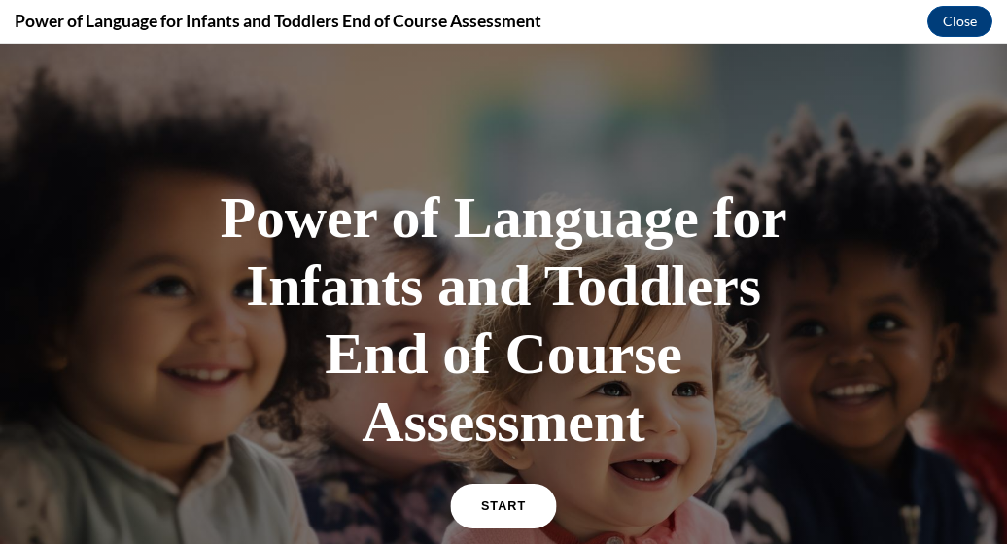
click at [487, 513] on link "START" at bounding box center [503, 506] width 106 height 45
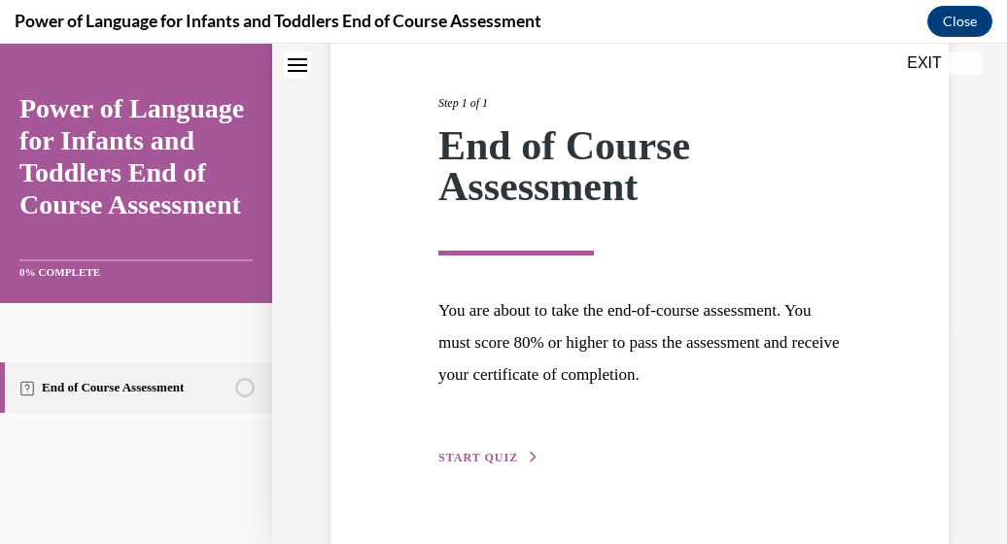
scroll to position [262, 0]
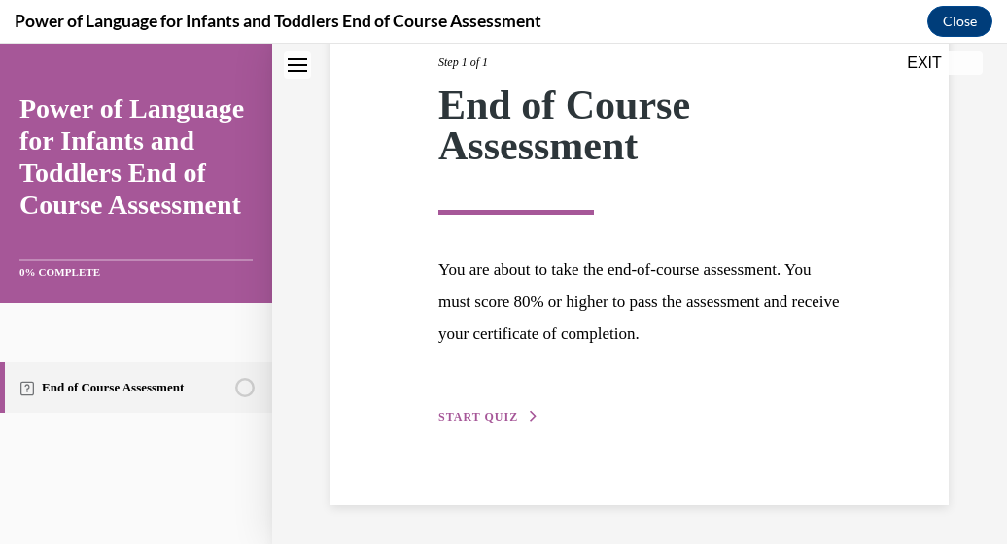
click at [502, 414] on span "START QUIZ" at bounding box center [478, 417] width 80 height 14
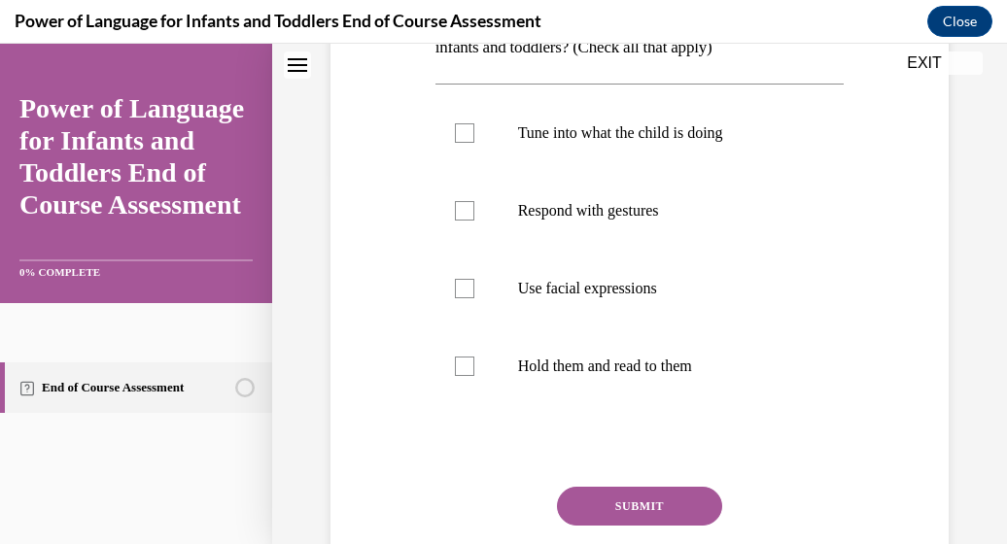
scroll to position [333, 0]
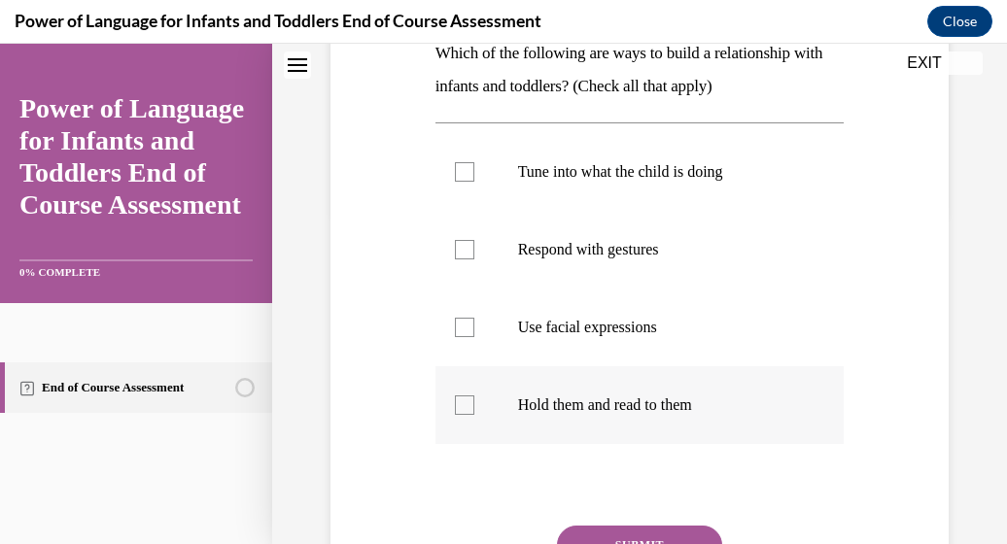
click at [464, 406] on div at bounding box center [464, 405] width 19 height 19
click at [464, 406] on input "Hold them and read to them" at bounding box center [464, 405] width 19 height 19
checkbox input "true"
click at [466, 173] on div at bounding box center [464, 171] width 19 height 19
click at [466, 173] on input "Tune into what the child is doing" at bounding box center [464, 171] width 19 height 19
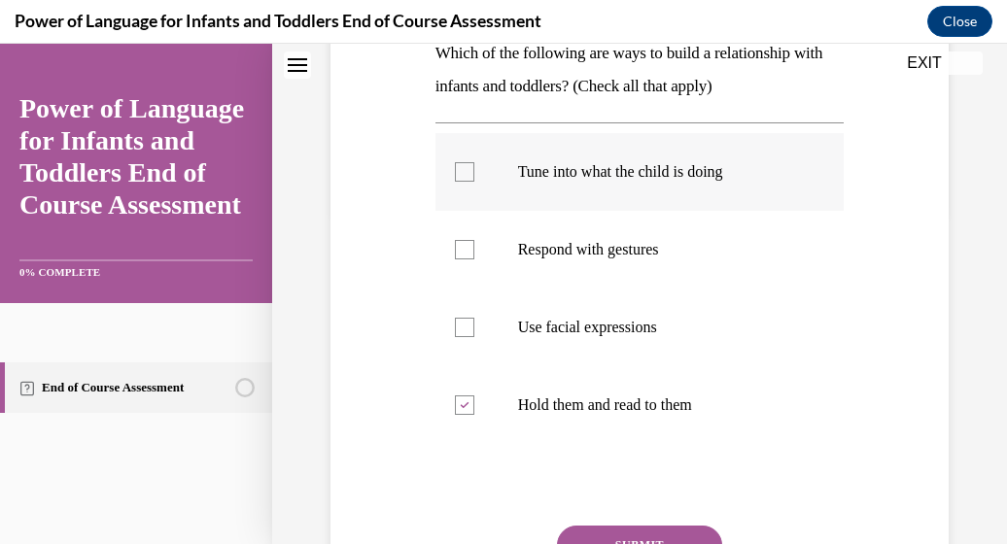
checkbox input "true"
click at [462, 252] on div at bounding box center [464, 249] width 19 height 19
click at [462, 252] on input "Respond with gestures" at bounding box center [464, 249] width 19 height 19
checkbox input "true"
click at [464, 331] on div at bounding box center [464, 327] width 19 height 19
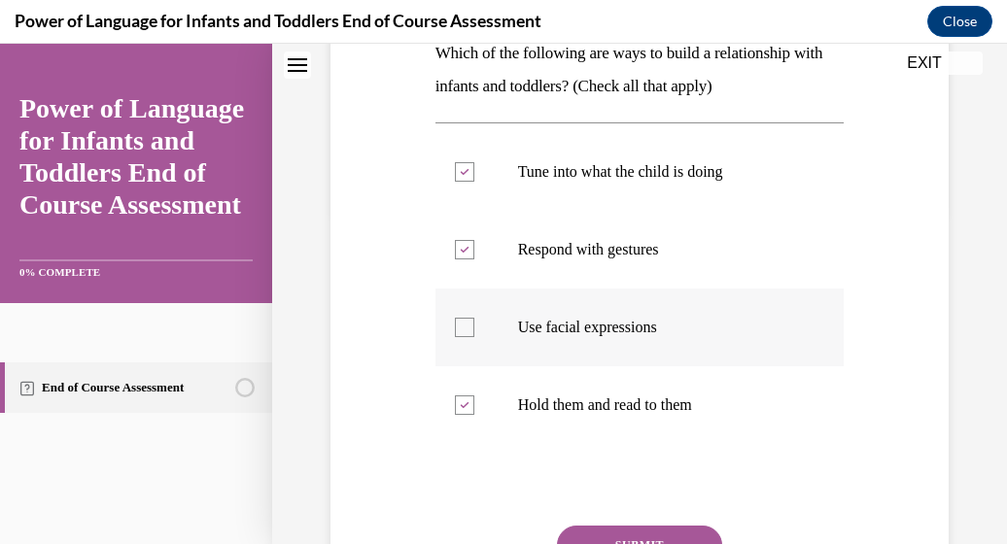
click at [464, 331] on input "Use facial expressions" at bounding box center [464, 327] width 19 height 19
checkbox input "true"
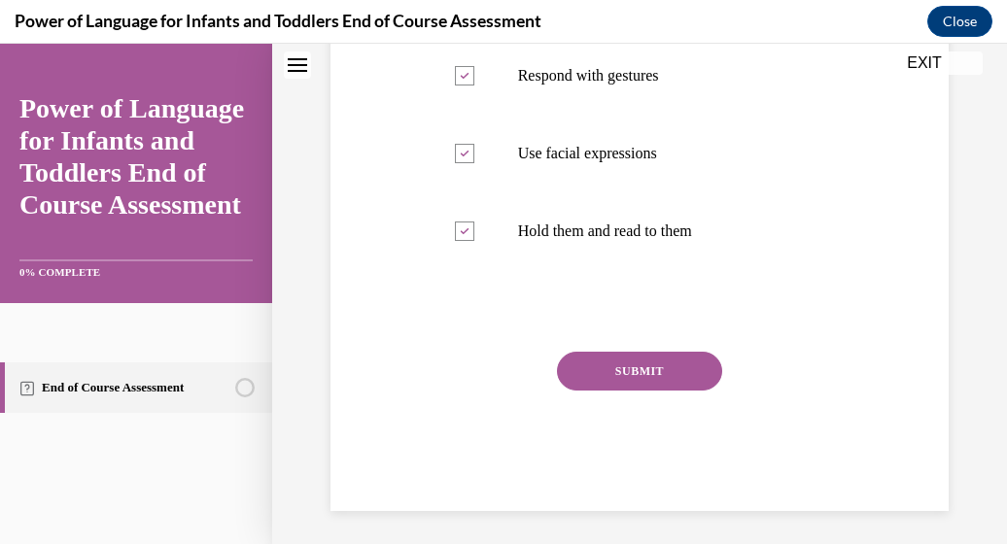
scroll to position [513, 0]
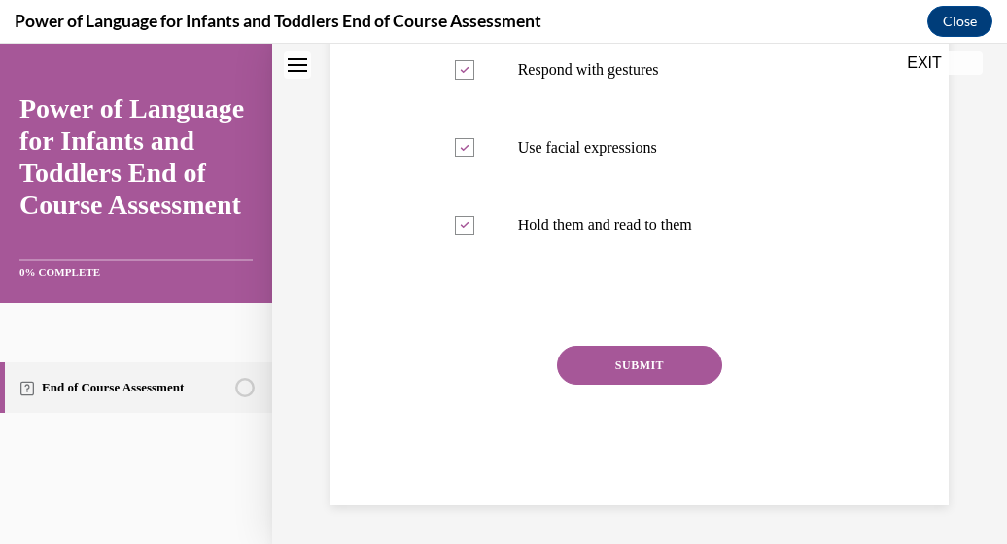
click at [643, 369] on button "SUBMIT" at bounding box center [639, 365] width 165 height 39
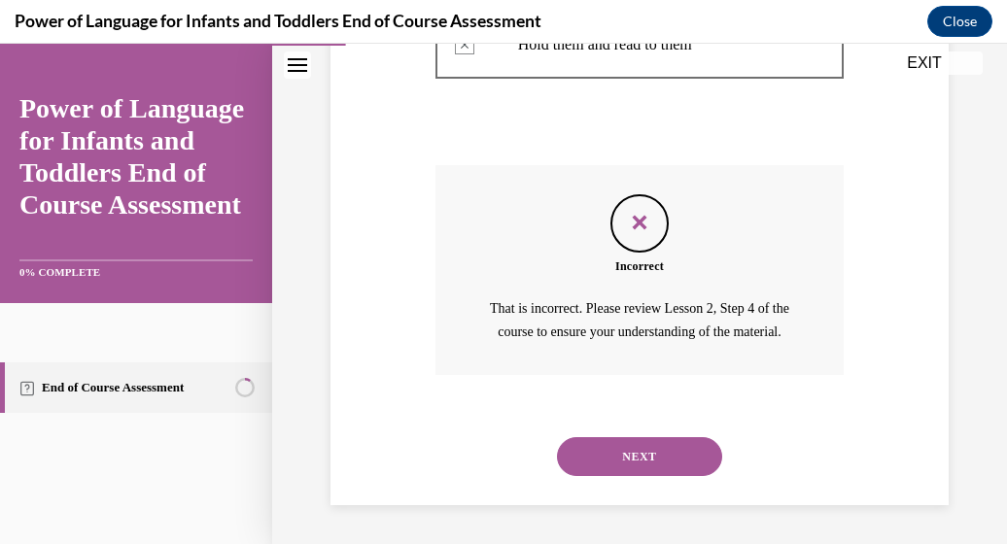
scroll to position [717, 0]
click at [651, 444] on button "NEXT" at bounding box center [639, 457] width 165 height 39
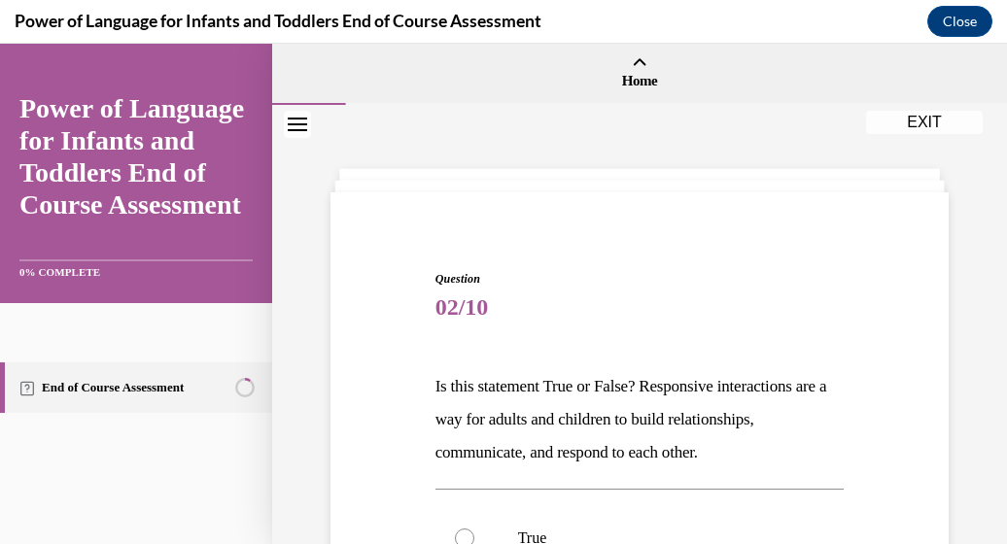
scroll to position [391, 0]
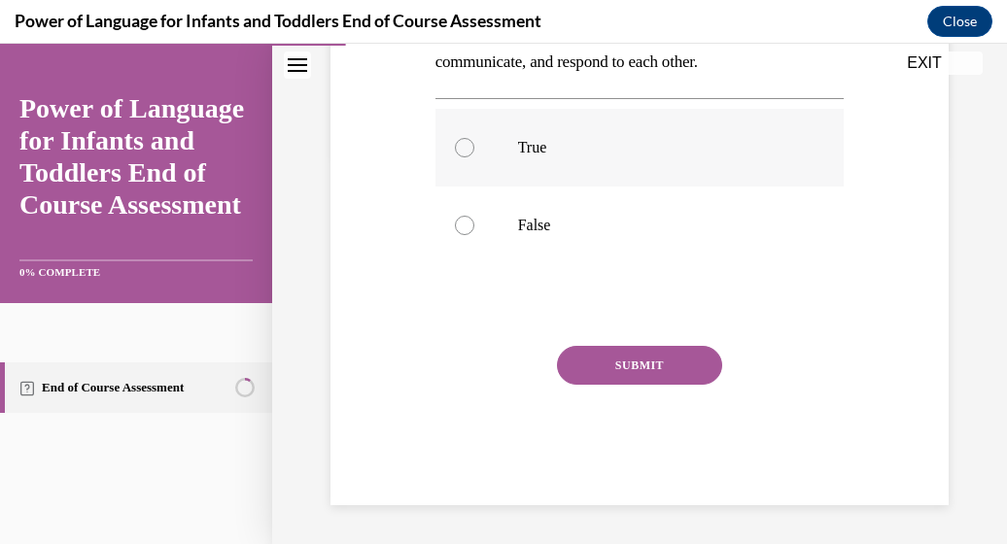
click at [463, 151] on div at bounding box center [464, 147] width 19 height 19
click at [463, 151] on input "True" at bounding box center [464, 147] width 19 height 19
radio input "true"
click at [631, 368] on button "SUBMIT" at bounding box center [639, 365] width 165 height 39
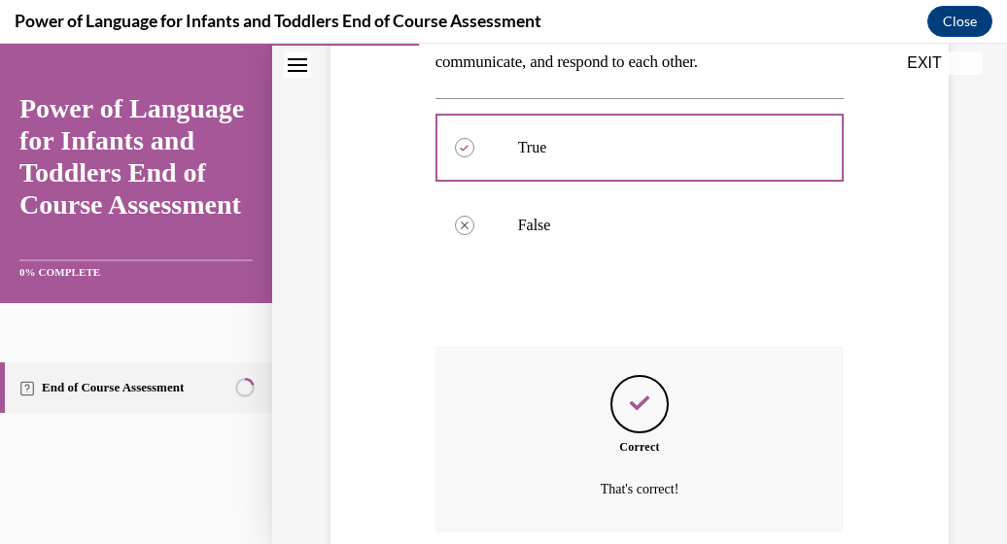
scroll to position [548, 0]
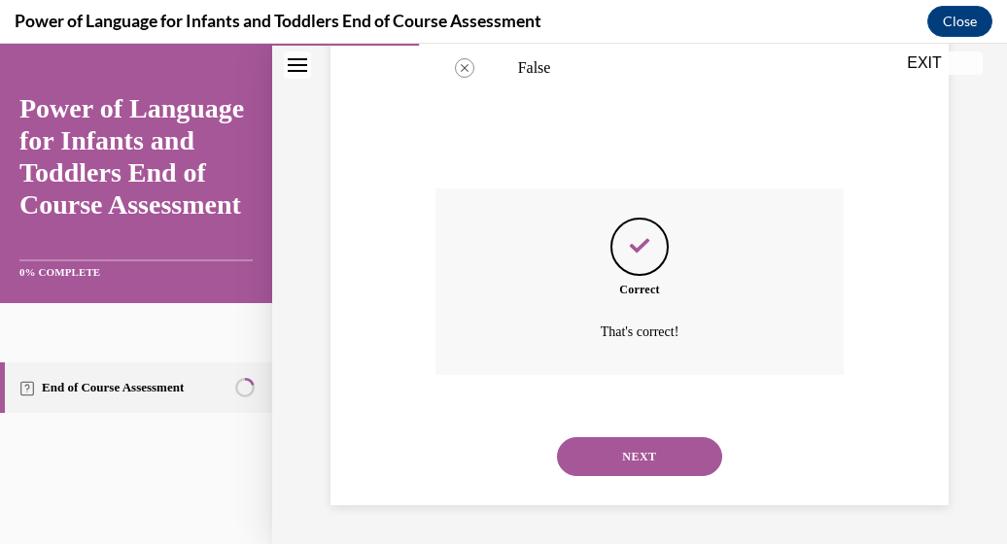
click at [631, 455] on button "NEXT" at bounding box center [639, 457] width 165 height 39
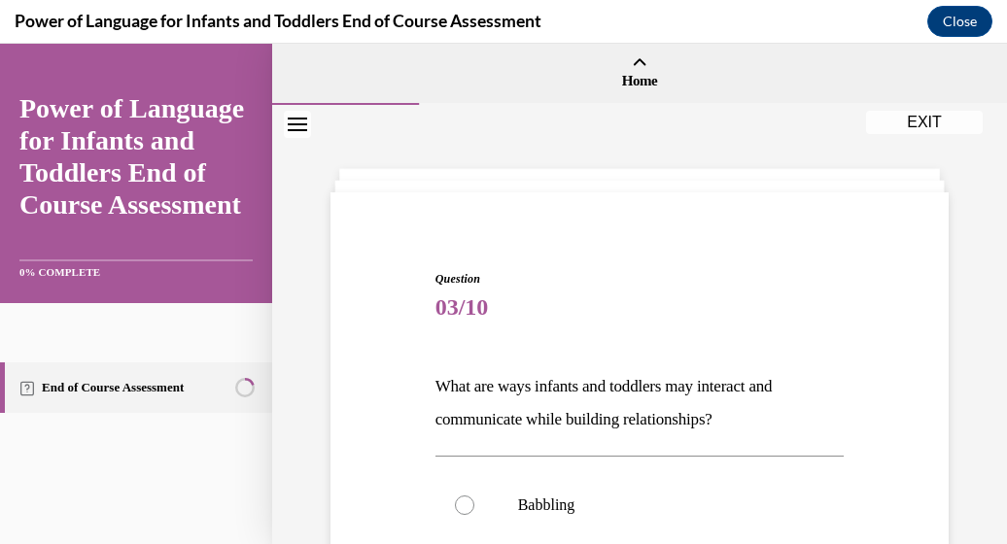
scroll to position [438, 0]
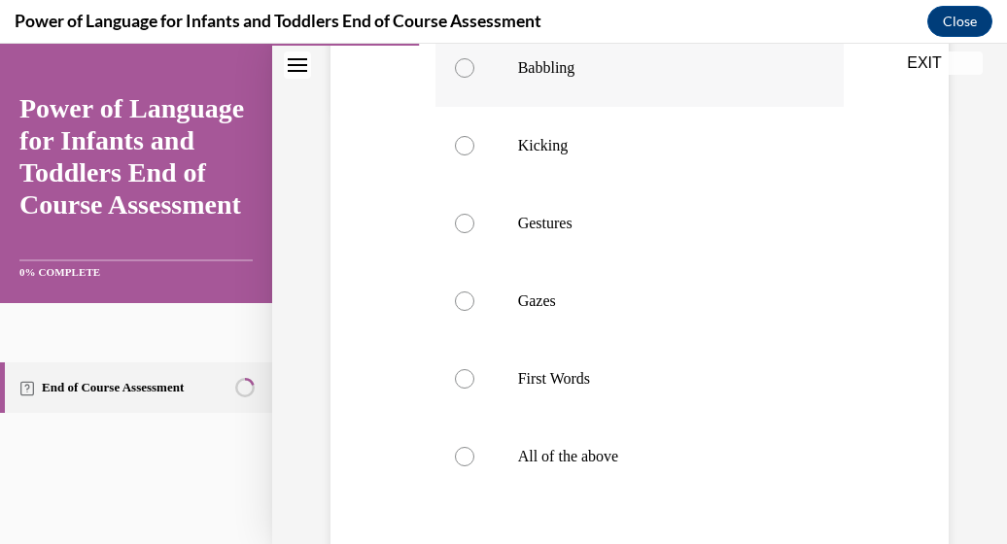
click at [462, 70] on div at bounding box center [464, 67] width 19 height 19
click at [462, 70] on input "Babbling" at bounding box center [464, 67] width 19 height 19
radio input "true"
click at [460, 134] on label "Kicking" at bounding box center [640, 146] width 409 height 78
click at [460, 136] on input "Kicking" at bounding box center [464, 145] width 19 height 19
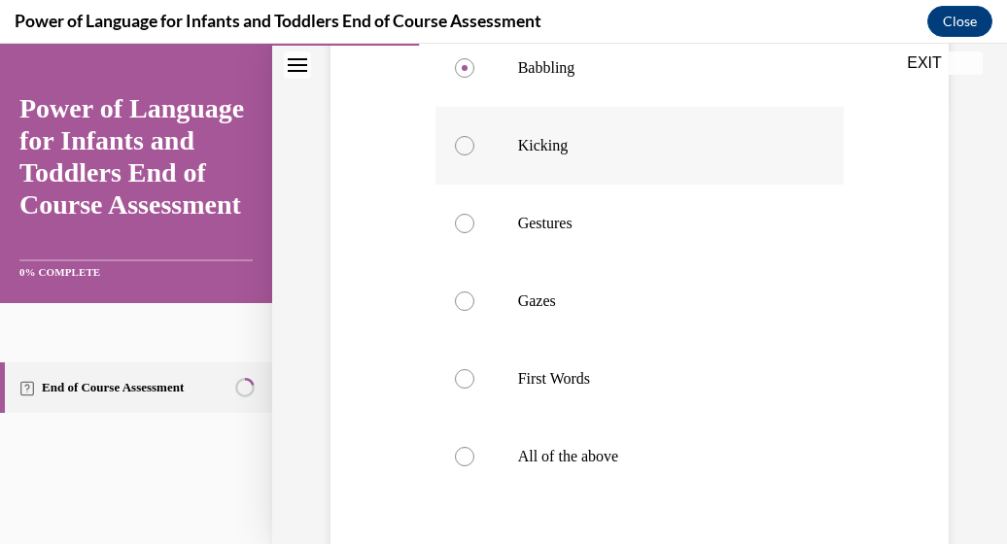
radio input "true"
click at [463, 449] on div at bounding box center [464, 456] width 19 height 19
click at [463, 449] on input "All of the above" at bounding box center [464, 456] width 19 height 19
radio input "true"
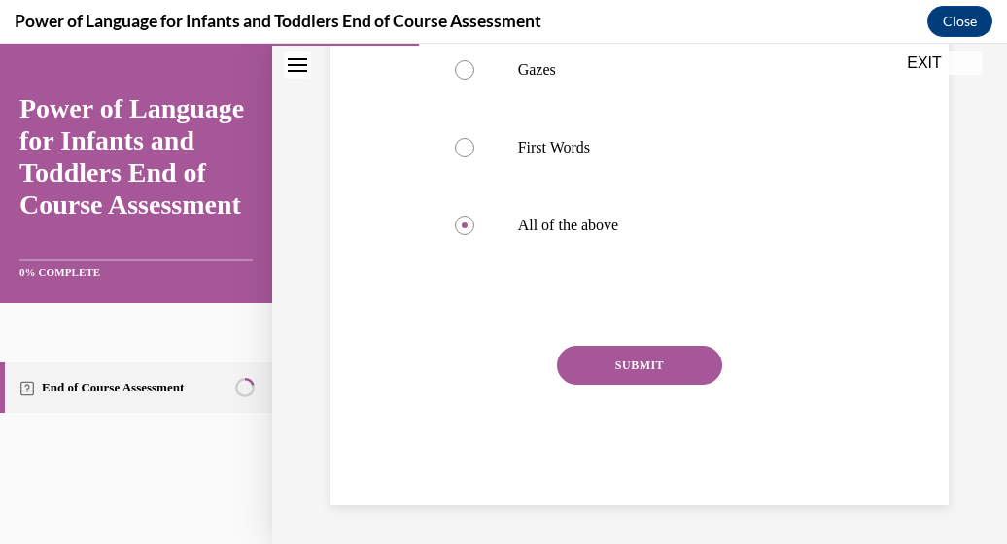
click at [672, 364] on button "SUBMIT" at bounding box center [639, 365] width 165 height 39
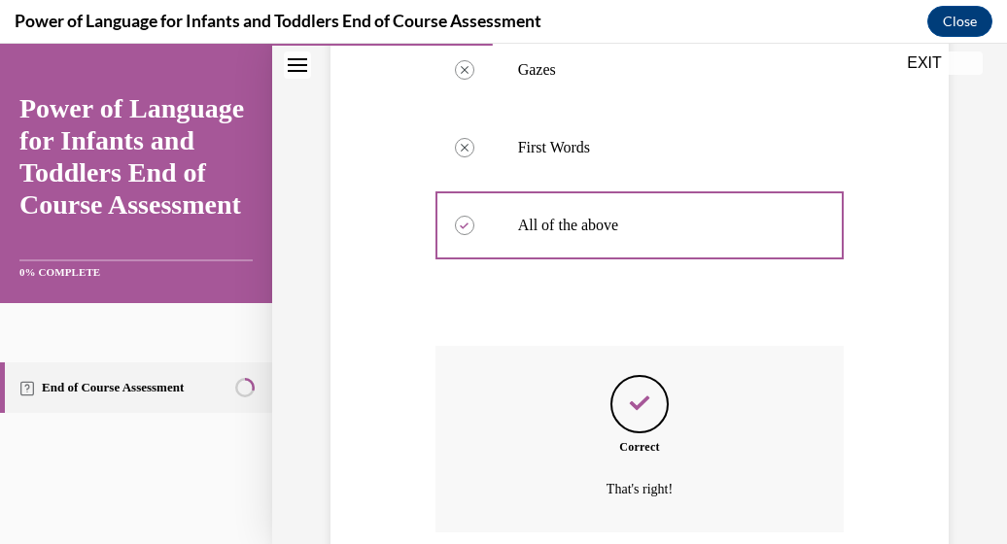
scroll to position [826, 0]
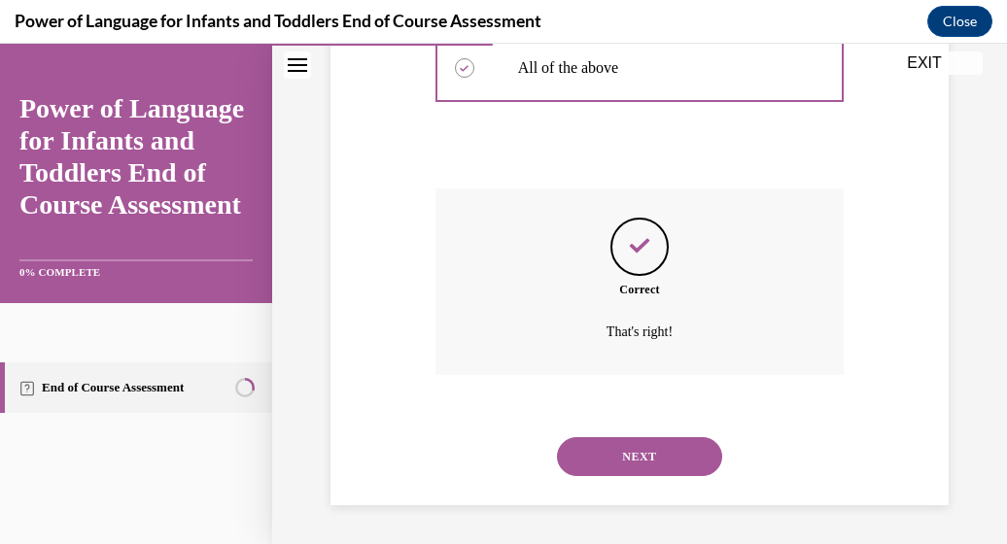
click at [623, 454] on button "NEXT" at bounding box center [639, 457] width 165 height 39
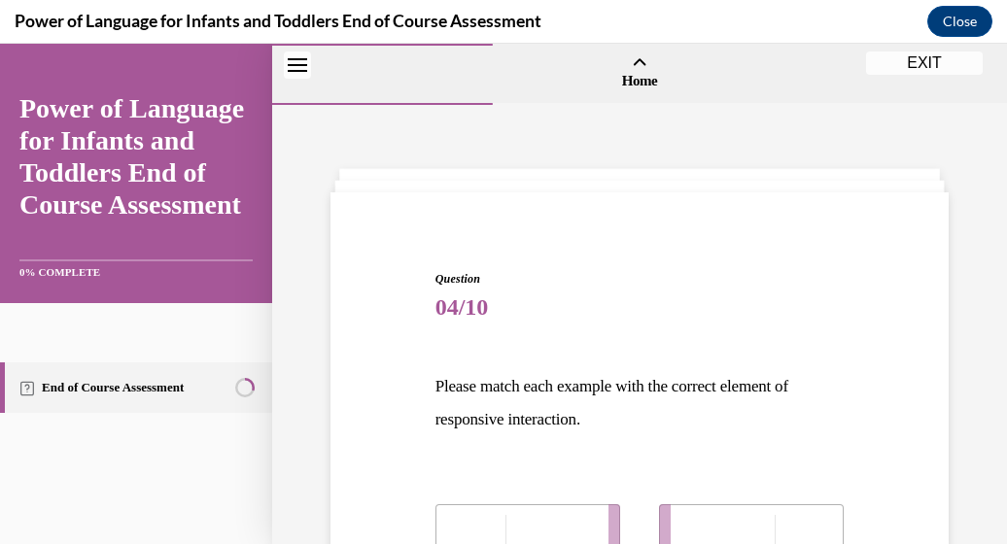
scroll to position [438, 0]
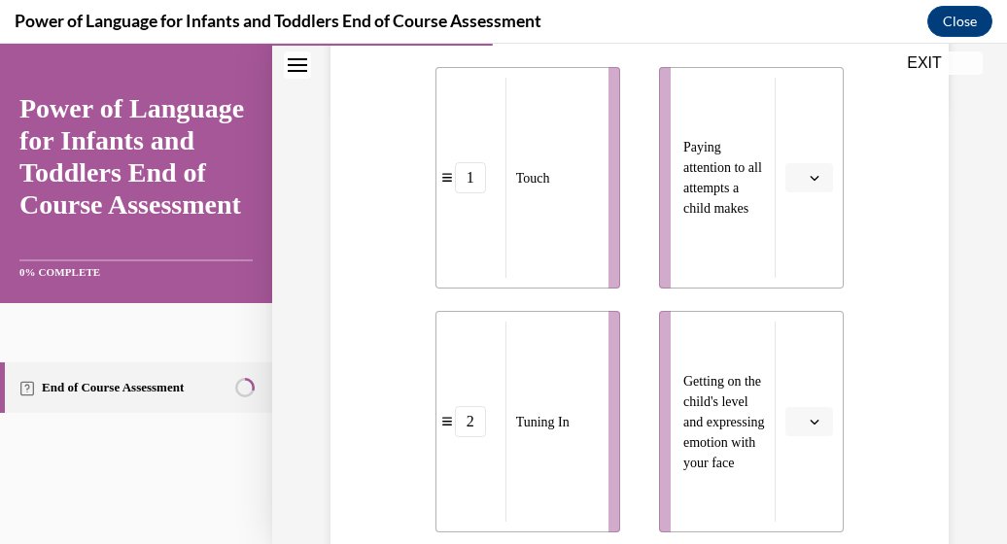
click at [808, 427] on span "button" at bounding box center [815, 422] width 14 height 14
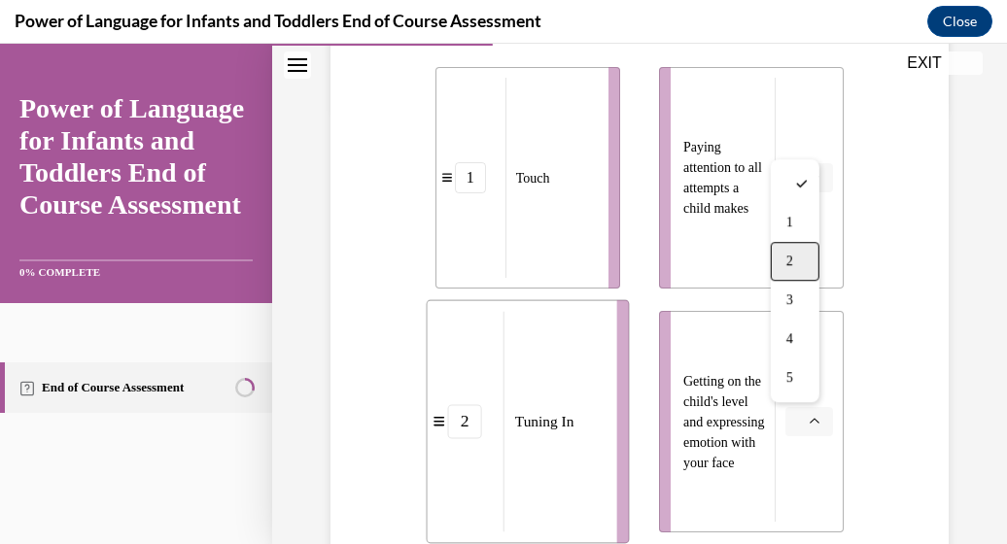
click at [798, 259] on div "2" at bounding box center [795, 261] width 49 height 39
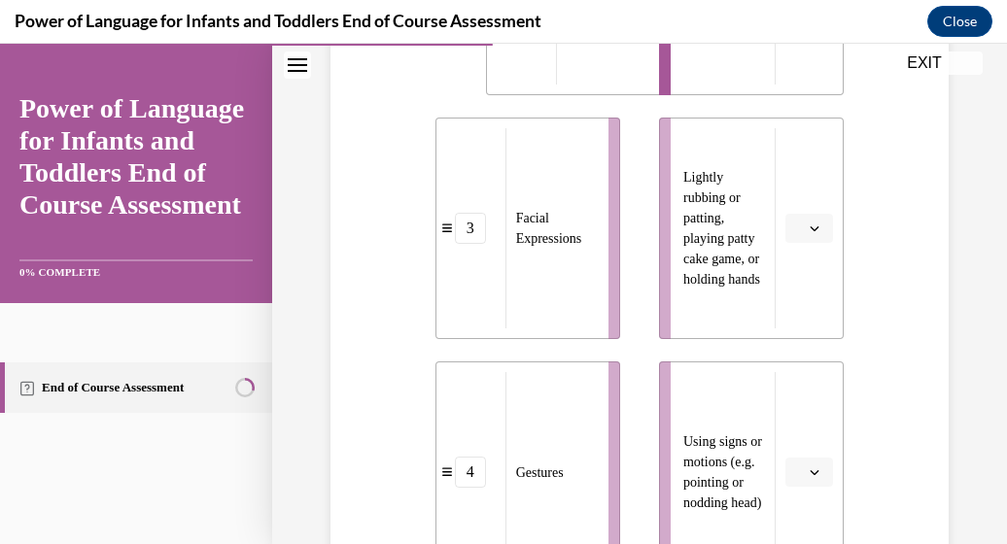
scroll to position [1313, 0]
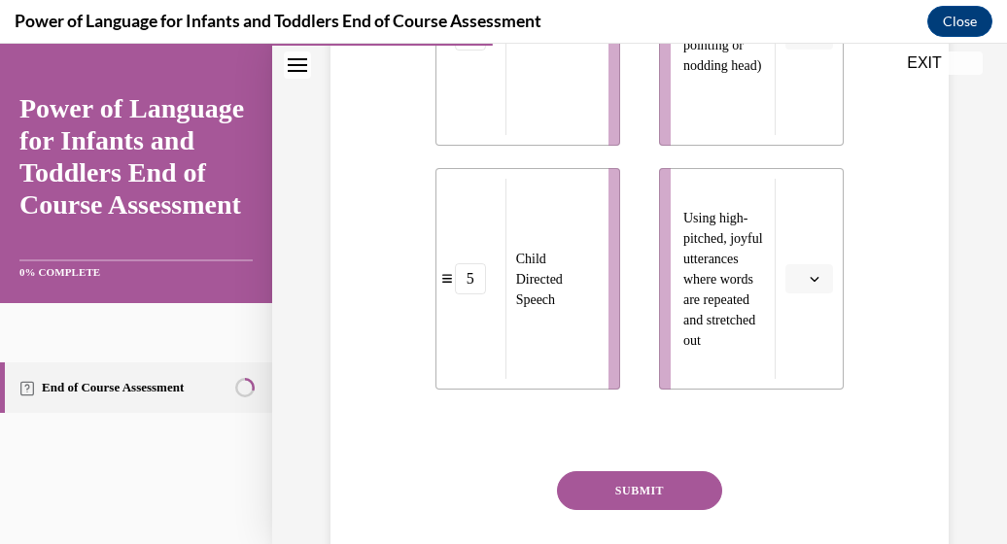
click at [810, 277] on icon "button" at bounding box center [815, 279] width 10 height 10
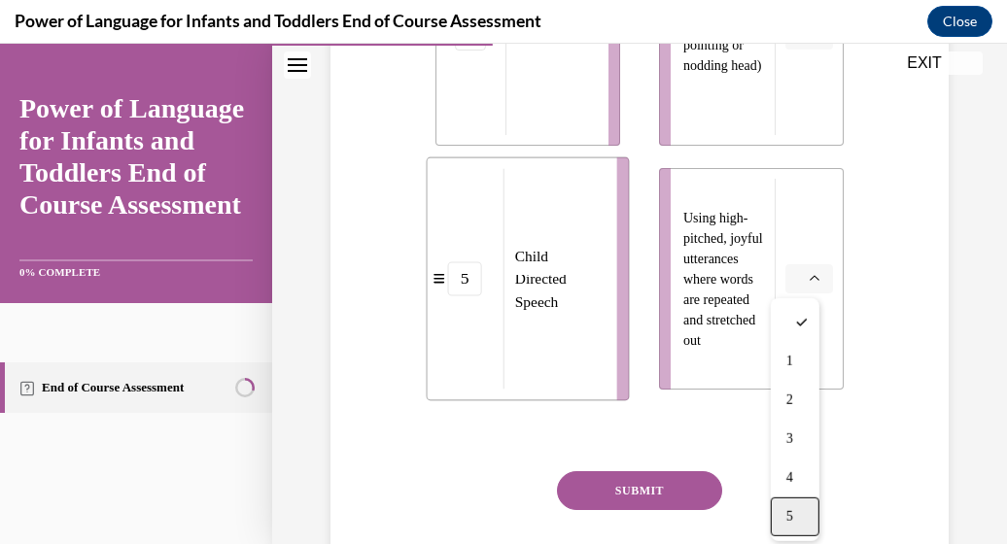
click at [788, 513] on span "5" at bounding box center [790, 517] width 7 height 16
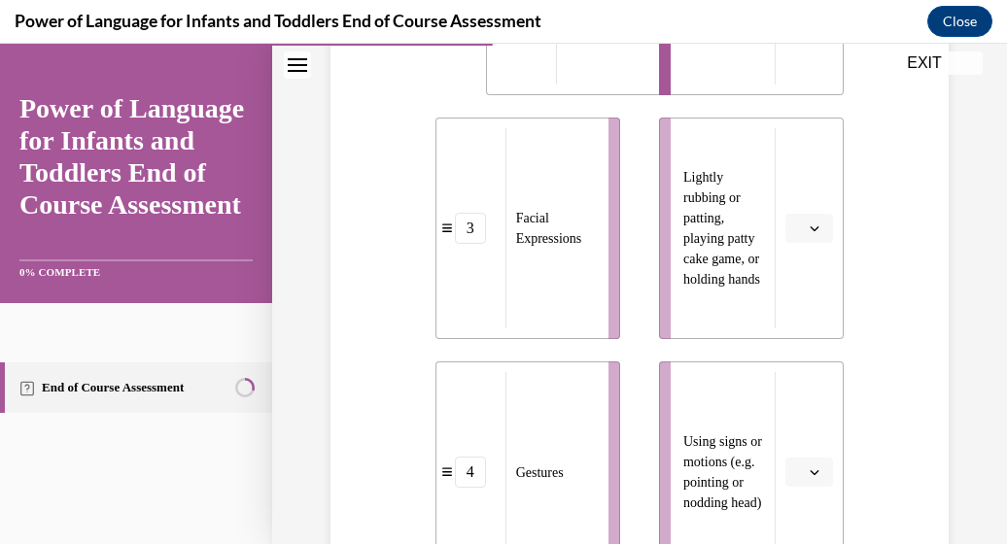
scroll to position [438, 0]
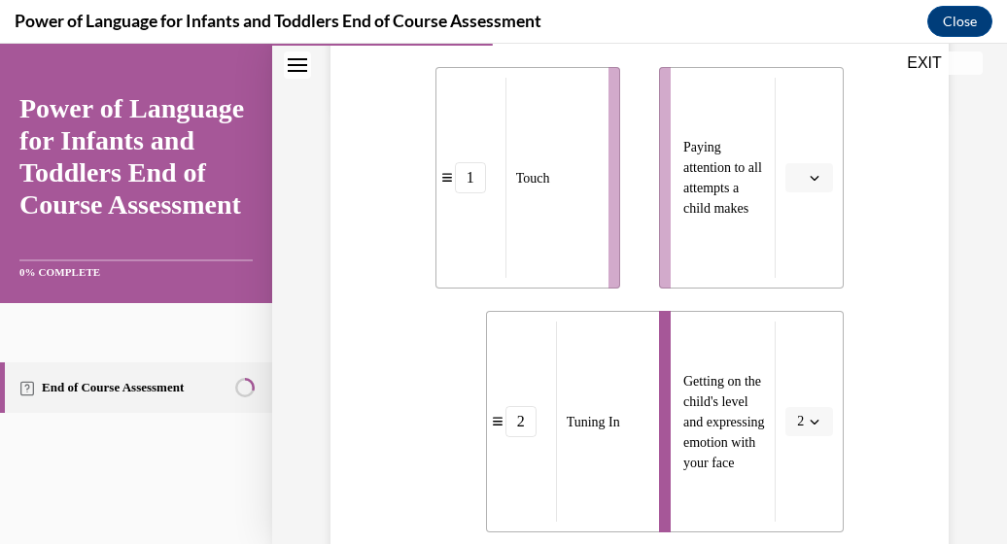
click at [811, 179] on icon "button" at bounding box center [815, 178] width 9 height 5
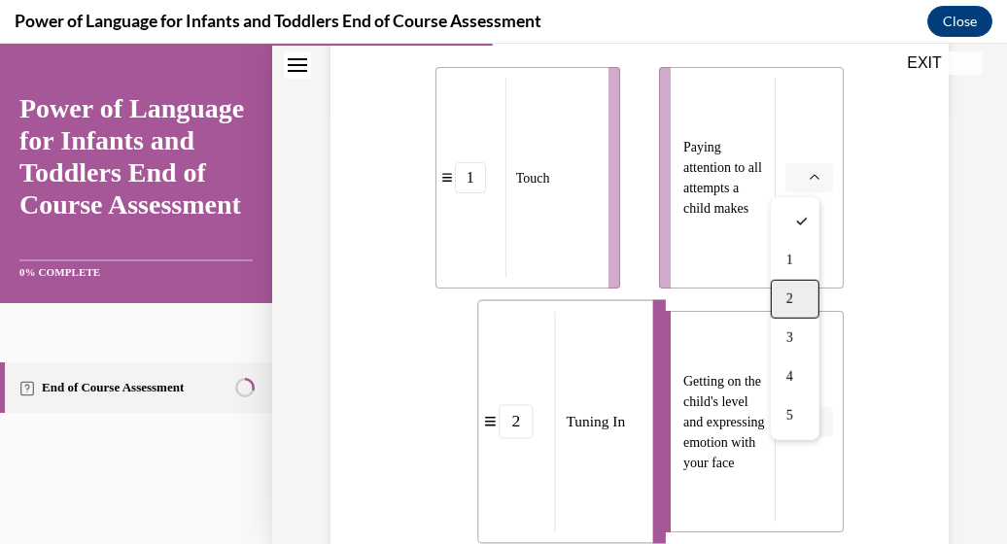
click at [784, 292] on div "2" at bounding box center [795, 299] width 49 height 39
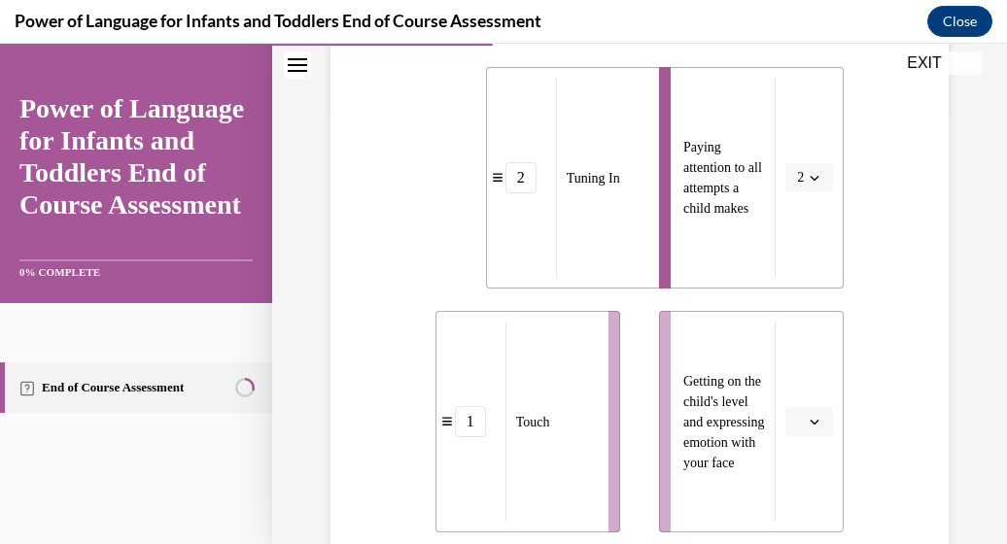
click at [797, 431] on span "Please select an option" at bounding box center [800, 421] width 7 height 19
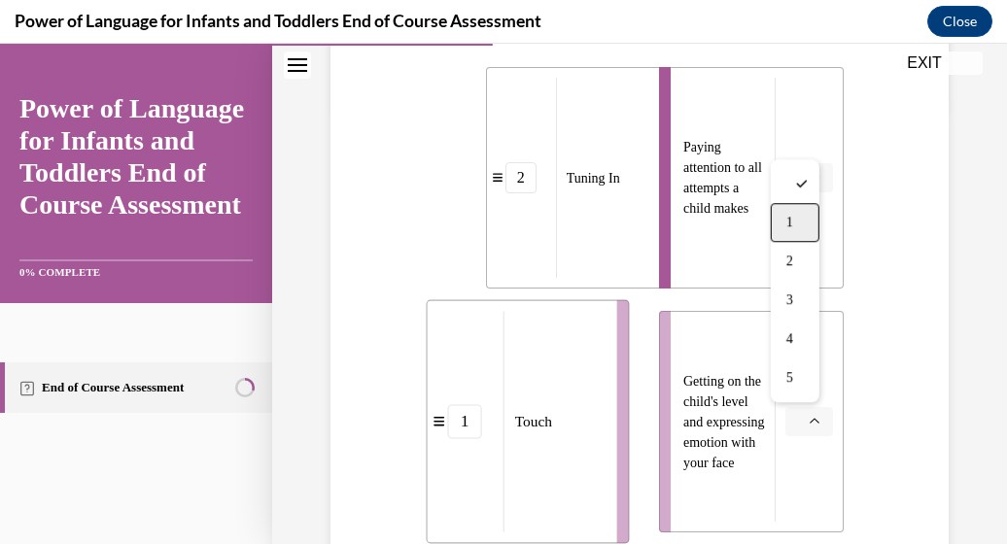
click at [807, 227] on div "1" at bounding box center [795, 222] width 49 height 39
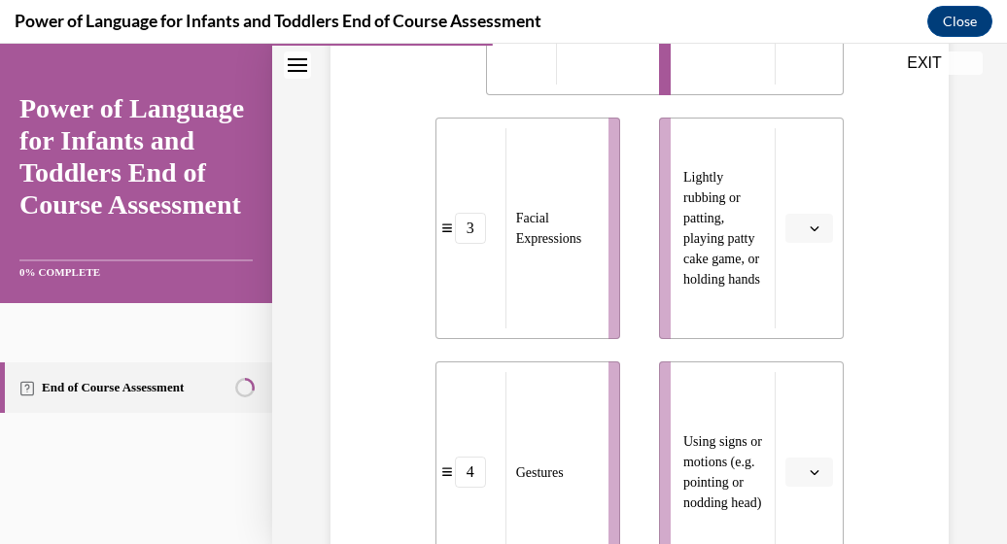
scroll to position [1313, 0]
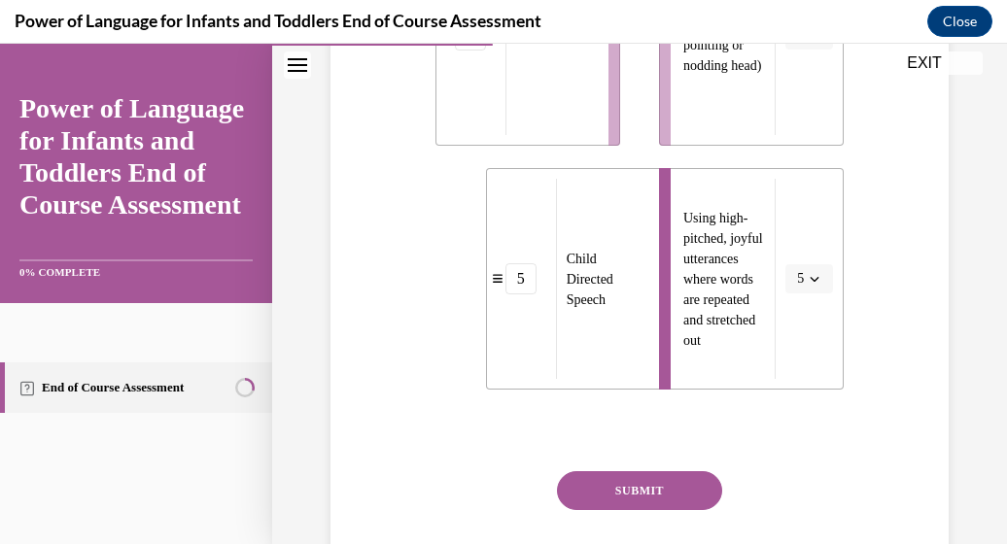
click at [669, 480] on button "SUBMIT" at bounding box center [639, 491] width 165 height 39
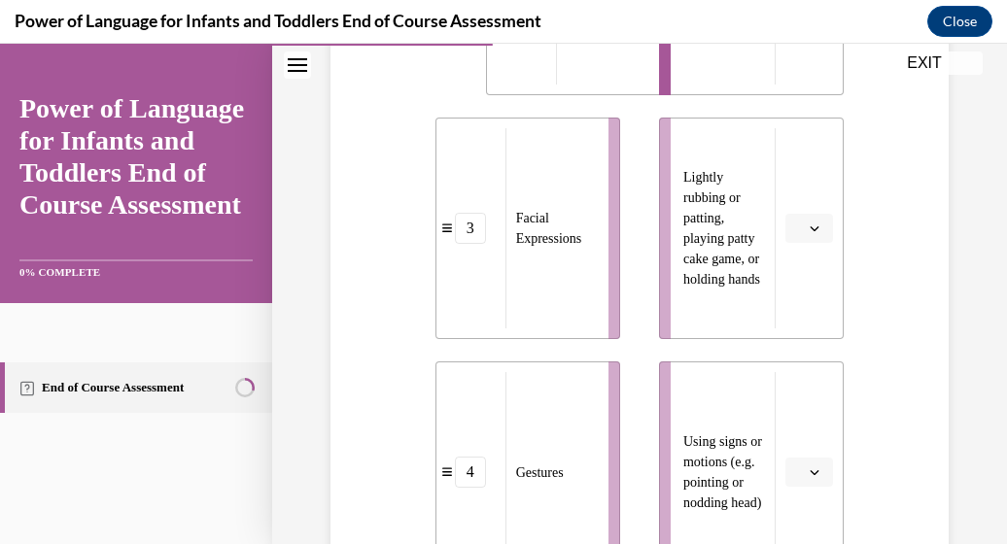
click at [793, 225] on button "button" at bounding box center [810, 228] width 48 height 29
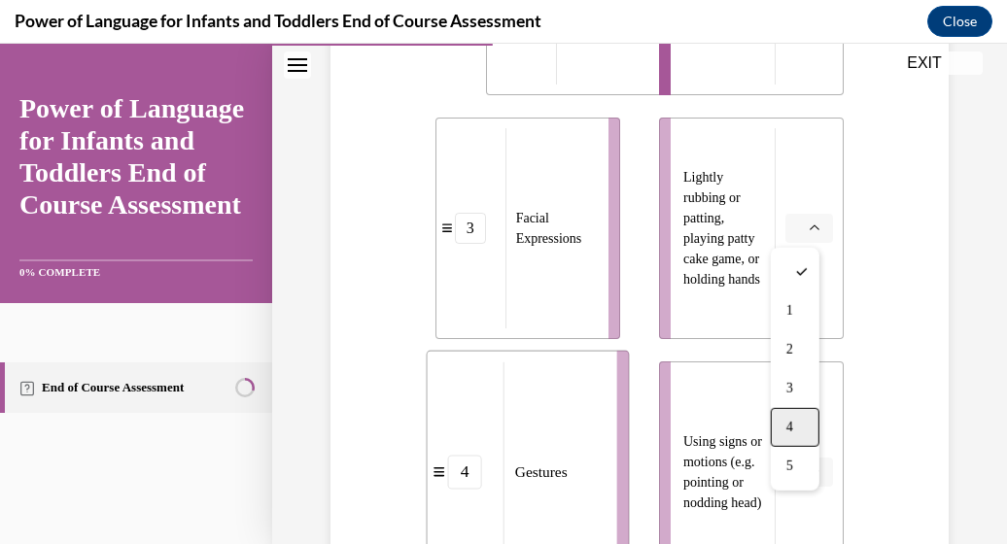
click at [792, 409] on div "4" at bounding box center [795, 427] width 49 height 39
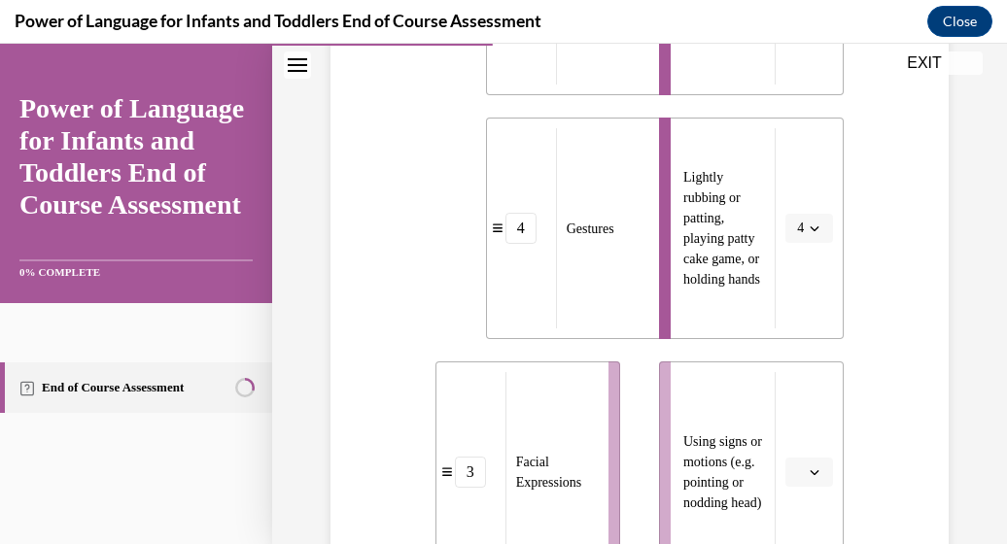
click at [808, 467] on span "button" at bounding box center [815, 473] width 14 height 14
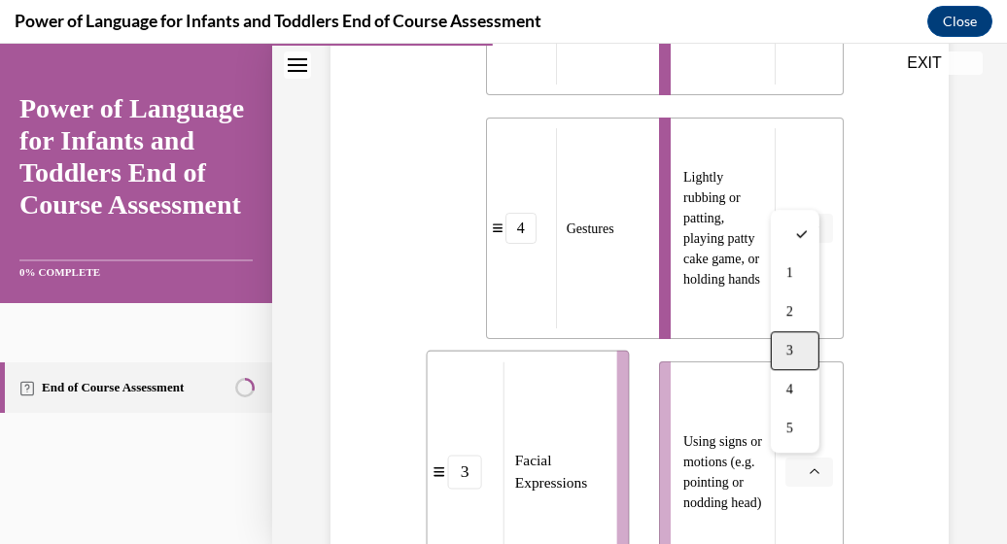
click at [783, 347] on div "3" at bounding box center [795, 351] width 49 height 39
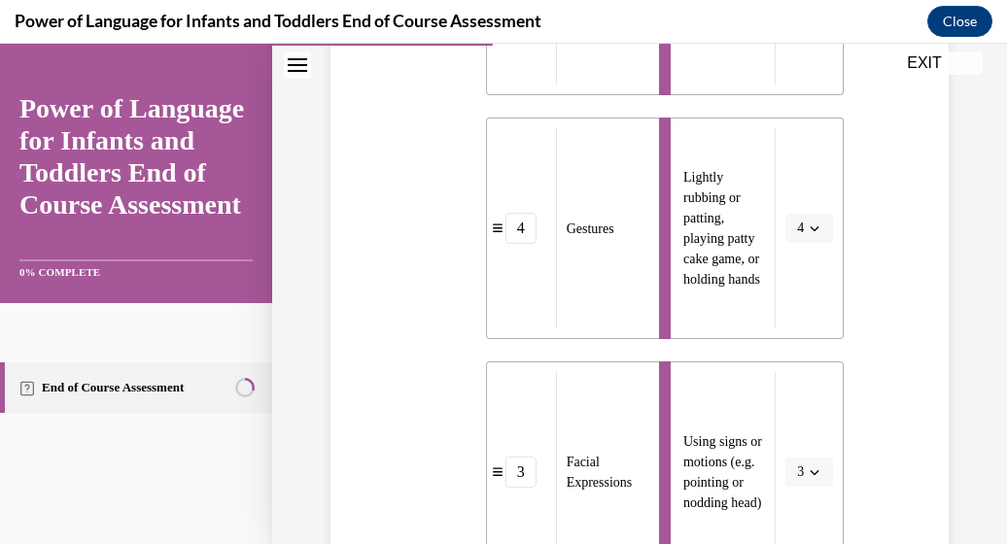
scroll to position [1313, 0]
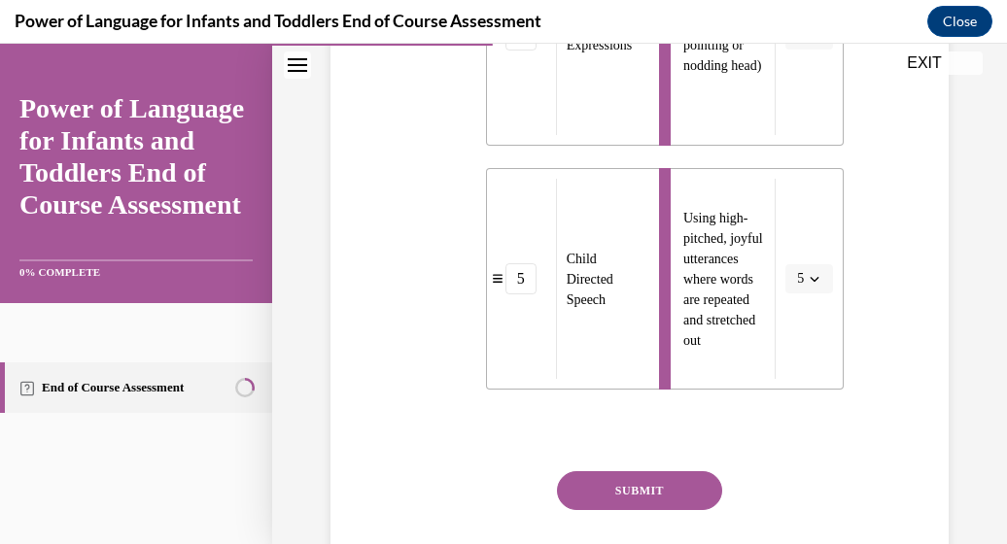
click at [621, 488] on button "SUBMIT" at bounding box center [639, 491] width 165 height 39
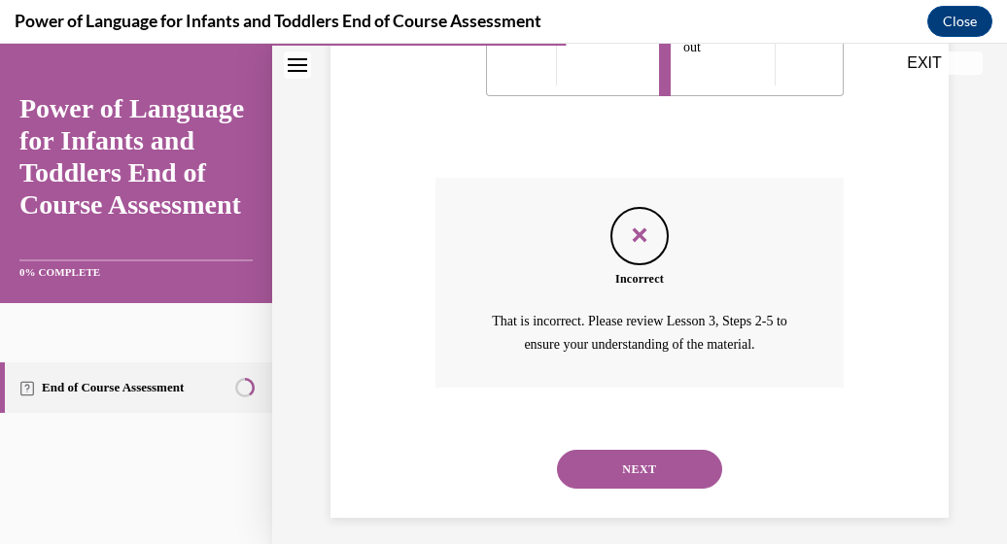
scroll to position [1619, 0]
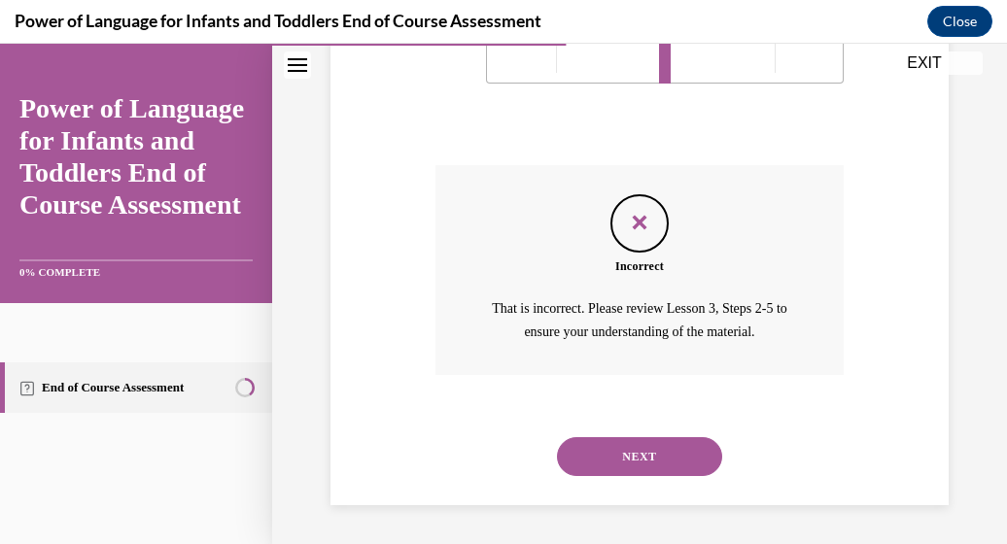
click at [627, 472] on button "NEXT" at bounding box center [639, 457] width 165 height 39
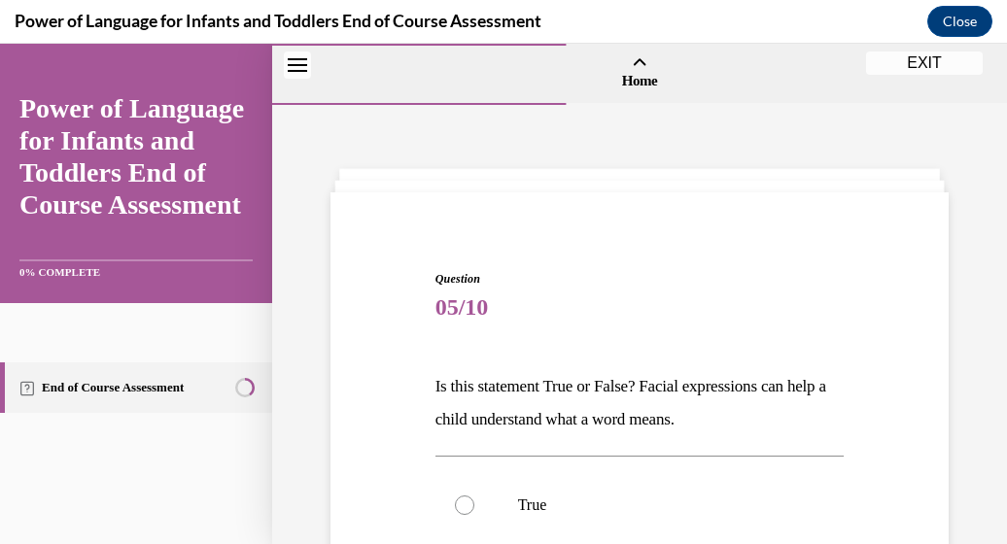
scroll to position [358, 0]
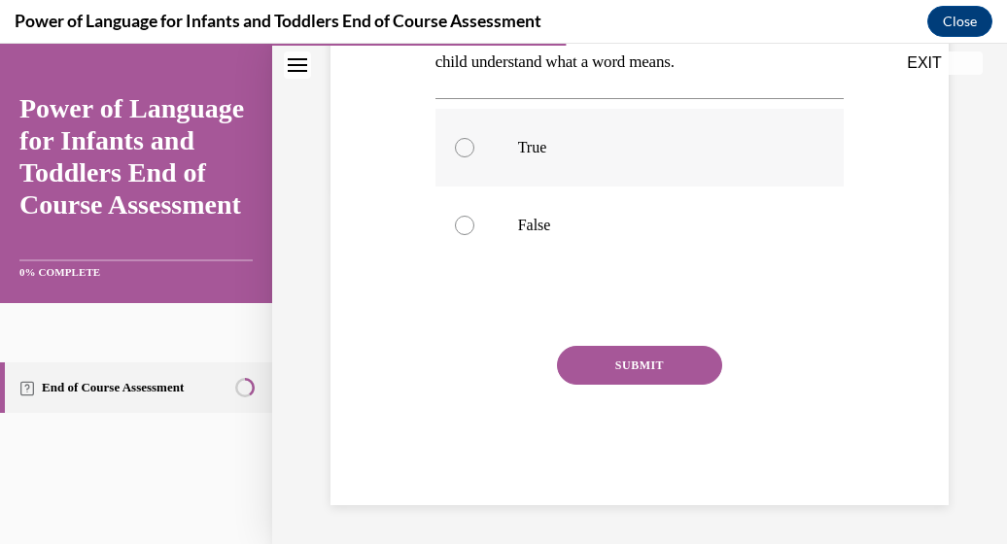
click at [460, 145] on div at bounding box center [464, 147] width 19 height 19
click at [460, 145] on input "True" at bounding box center [464, 147] width 19 height 19
radio input "true"
click at [664, 356] on button "SUBMIT" at bounding box center [639, 365] width 165 height 39
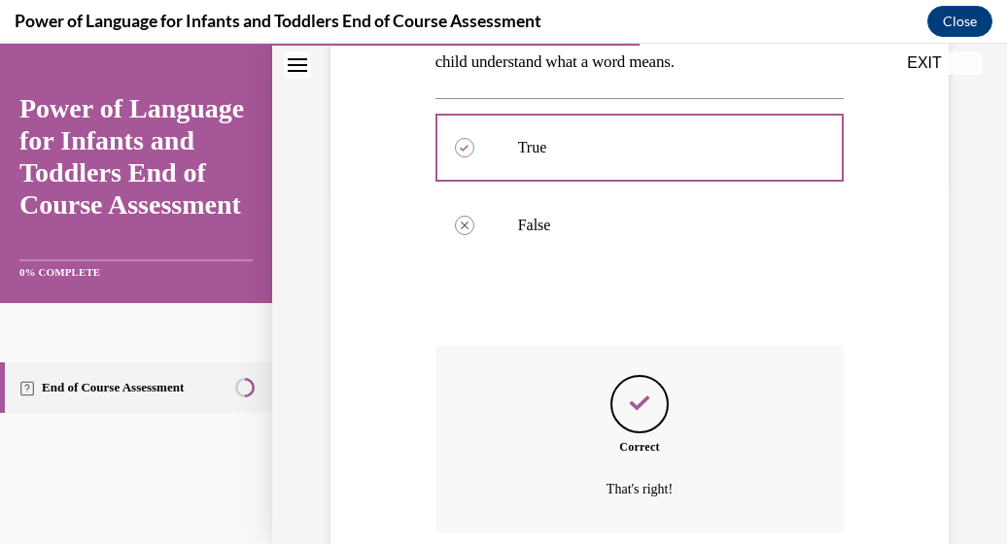
scroll to position [515, 0]
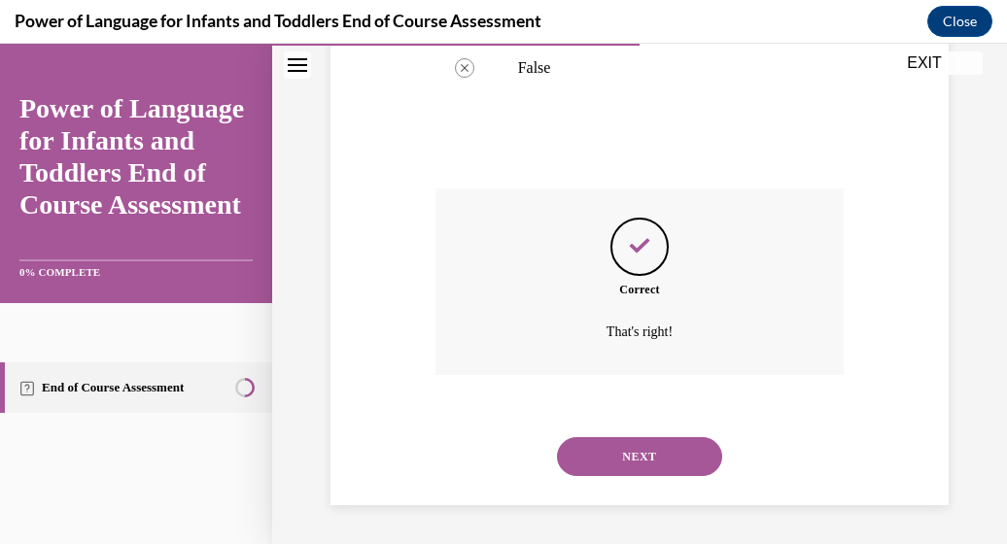
click at [649, 460] on button "NEXT" at bounding box center [639, 457] width 165 height 39
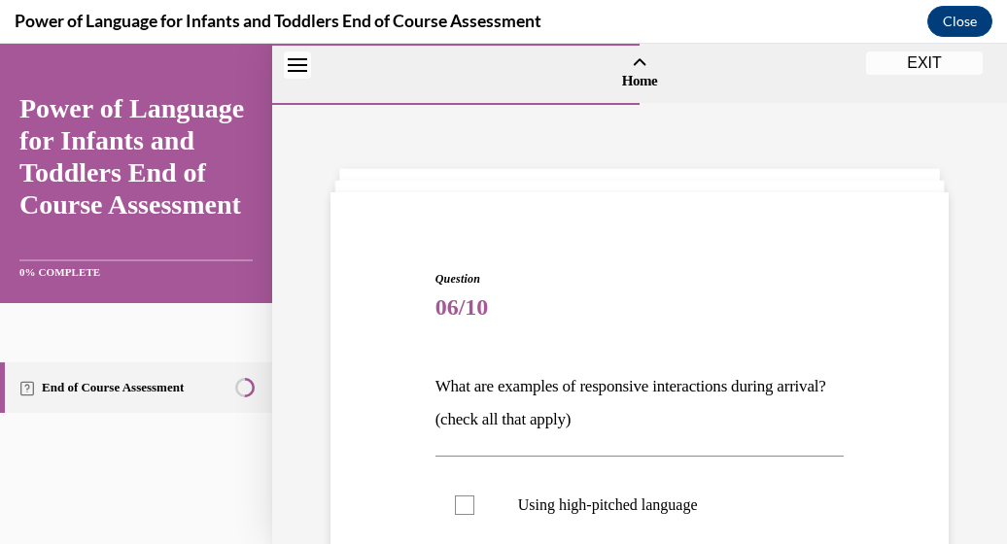
scroll to position [438, 0]
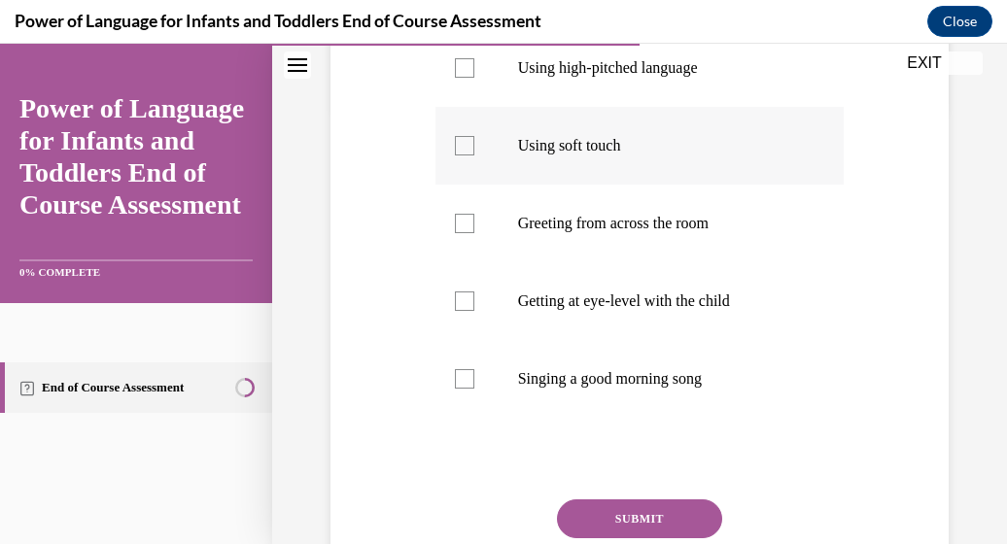
click at [450, 159] on label "Using soft touch" at bounding box center [640, 146] width 409 height 78
click at [455, 156] on input "Using soft touch" at bounding box center [464, 145] width 19 height 19
checkbox input "true"
click at [458, 297] on div at bounding box center [464, 301] width 19 height 19
click at [458, 297] on input "Getting at eye-level with the child" at bounding box center [464, 301] width 19 height 19
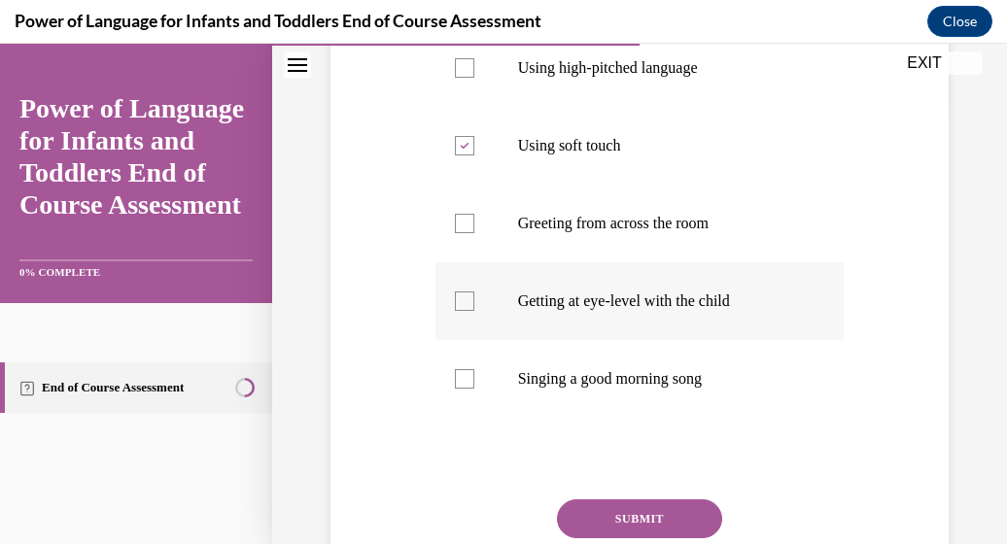
checkbox input "true"
click at [620, 515] on button "SUBMIT" at bounding box center [639, 519] width 165 height 39
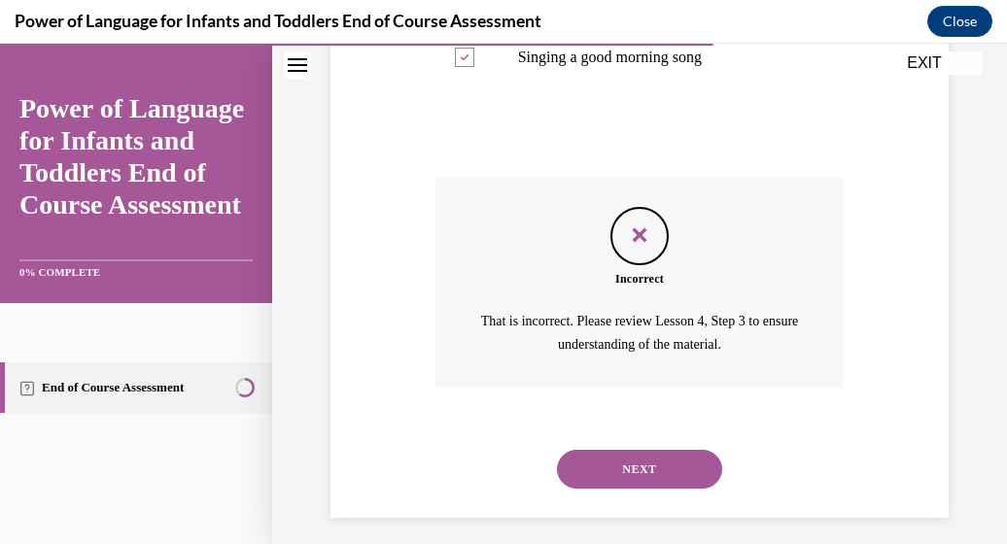
scroll to position [772, 0]
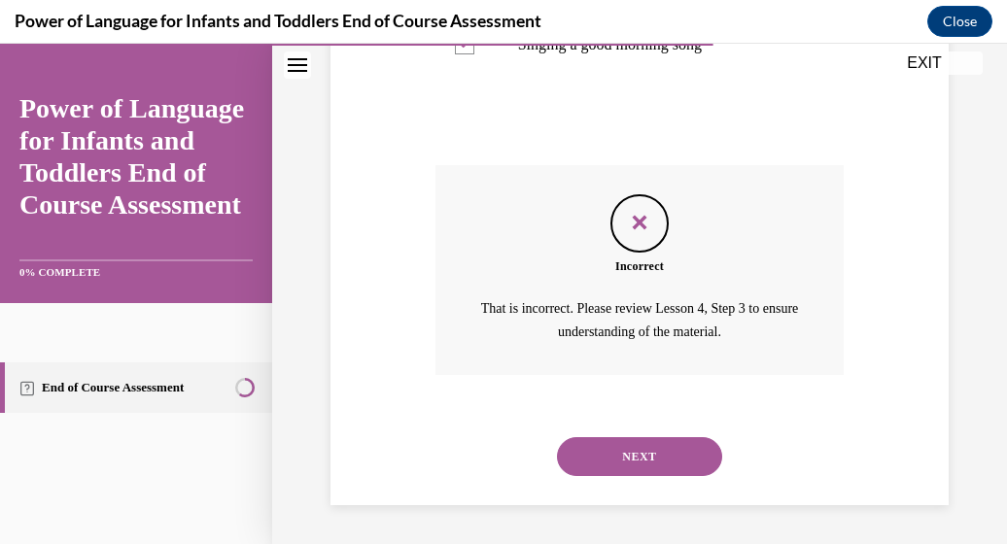
click at [612, 458] on button "NEXT" at bounding box center [639, 457] width 165 height 39
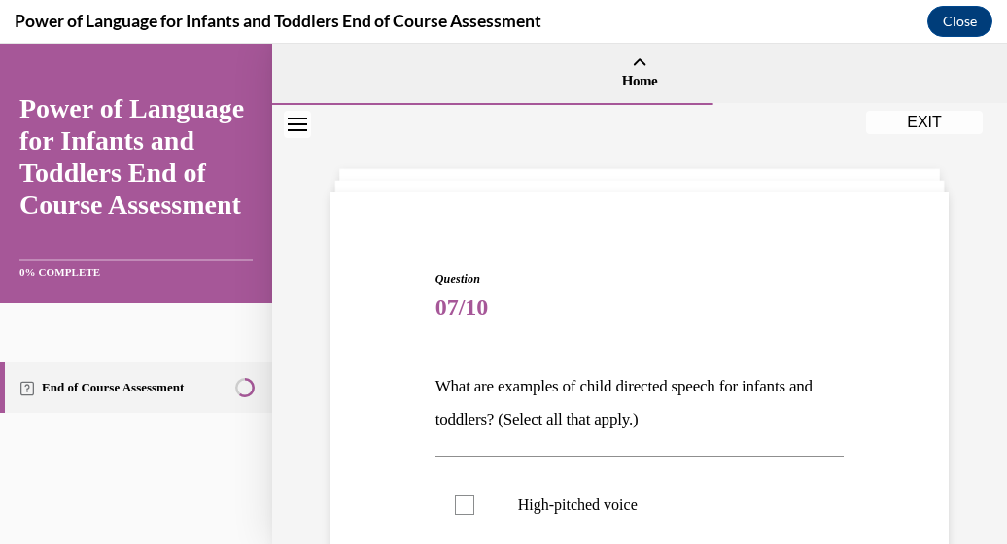
scroll to position [438, 0]
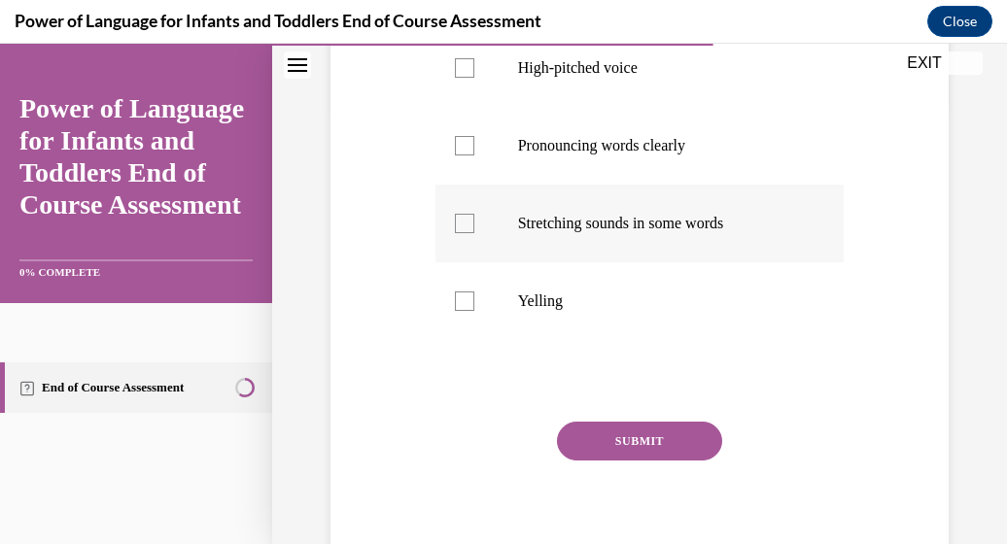
click at [465, 223] on div at bounding box center [464, 223] width 19 height 19
click at [465, 223] on input "Stretching sounds in some words" at bounding box center [464, 223] width 19 height 19
checkbox input "true"
click at [461, 149] on div at bounding box center [464, 145] width 19 height 19
click at [461, 149] on input "Pronouncing words clearly" at bounding box center [464, 145] width 19 height 19
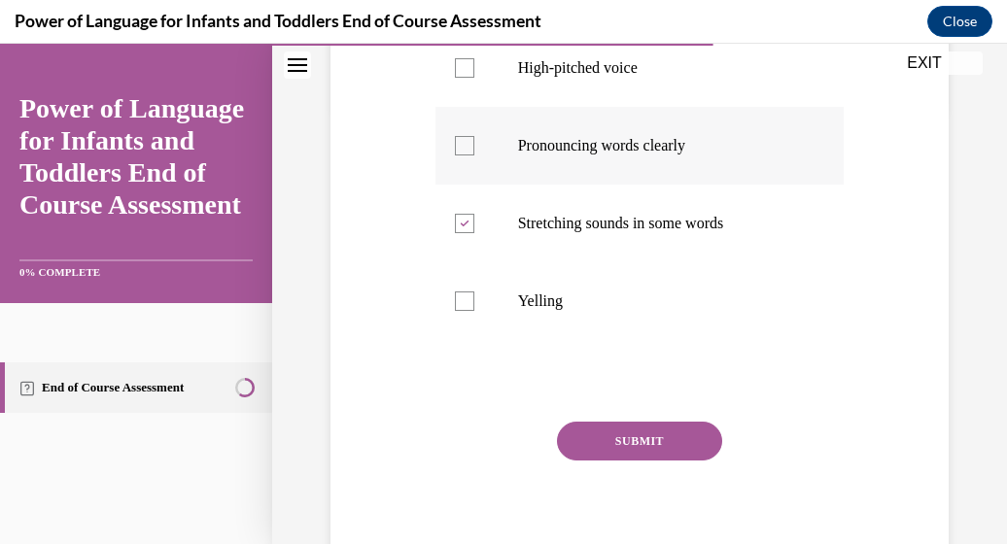
checkbox input "true"
click at [455, 66] on div at bounding box center [464, 67] width 19 height 19
click at [455, 66] on input "High-pitched voice" at bounding box center [464, 67] width 19 height 19
checkbox input "true"
click at [652, 449] on button "SUBMIT" at bounding box center [639, 441] width 165 height 39
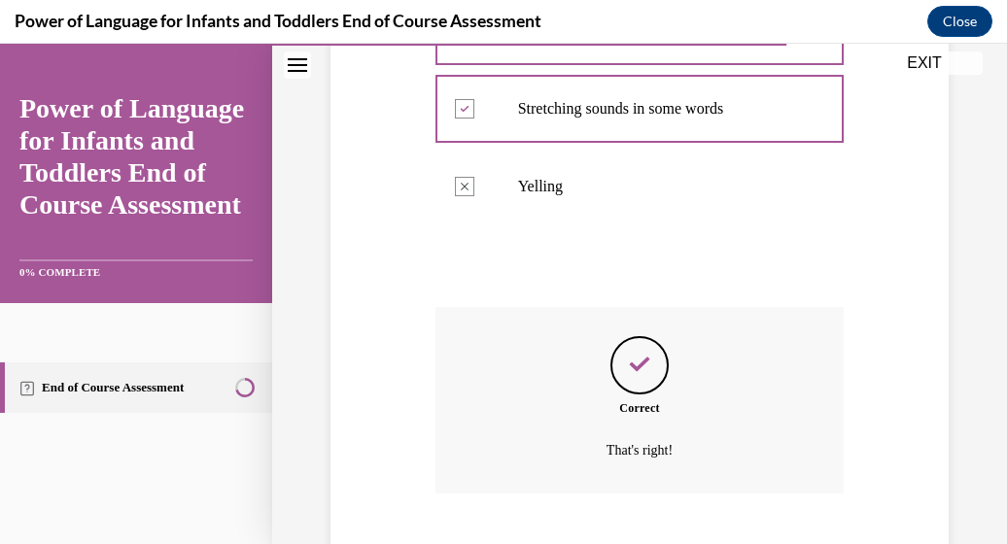
scroll to position [671, 0]
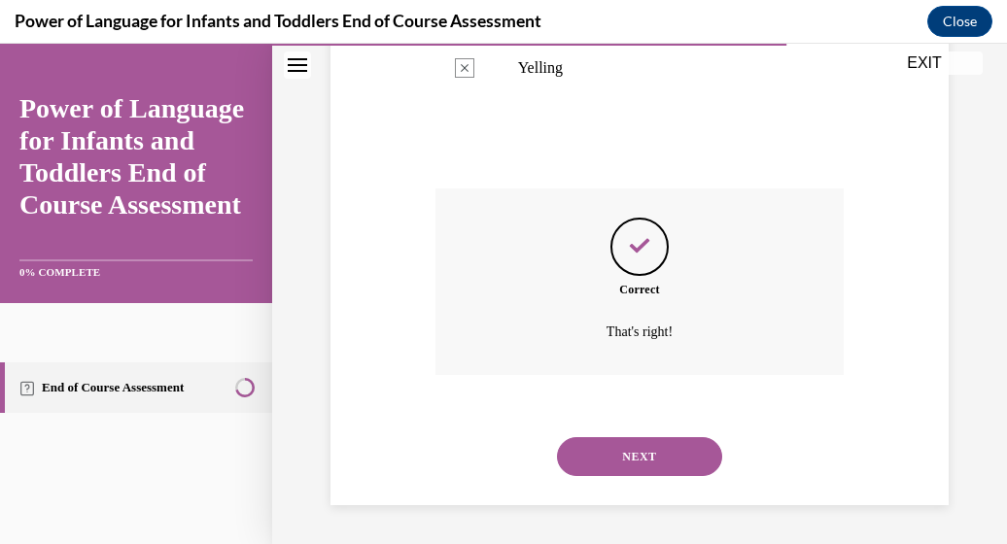
click at [652, 449] on button "NEXT" at bounding box center [639, 457] width 165 height 39
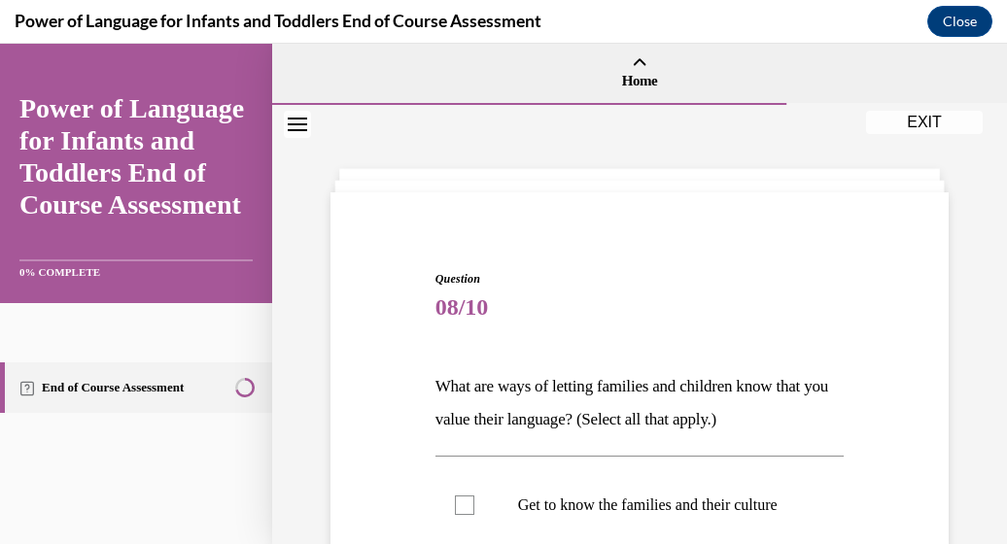
scroll to position [438, 0]
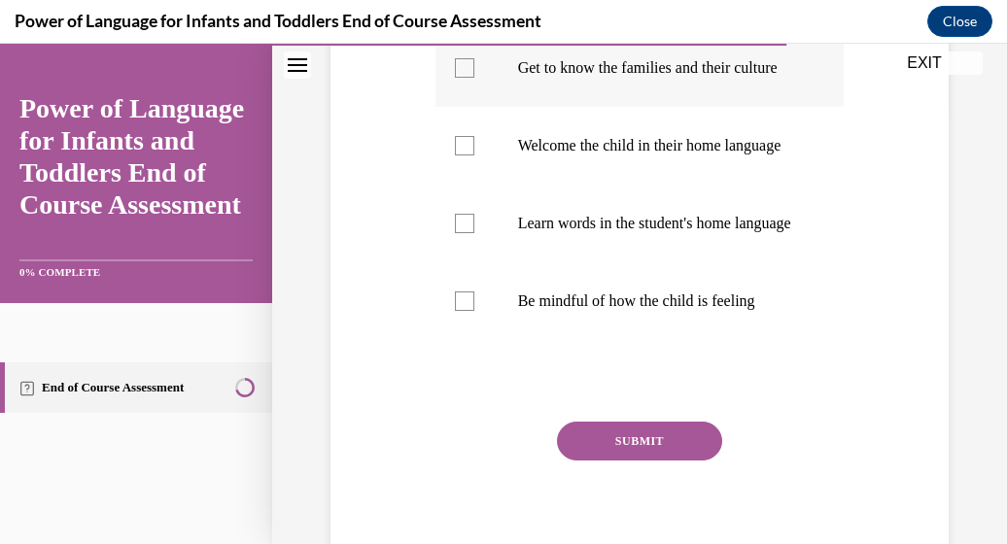
click at [459, 78] on div at bounding box center [464, 67] width 19 height 19
click at [459, 78] on input "Get to know the families and their culture" at bounding box center [464, 67] width 19 height 19
checkbox input "true"
click at [456, 233] on div at bounding box center [464, 223] width 19 height 19
click at [456, 233] on input "Learn words in the student's home language" at bounding box center [464, 223] width 19 height 19
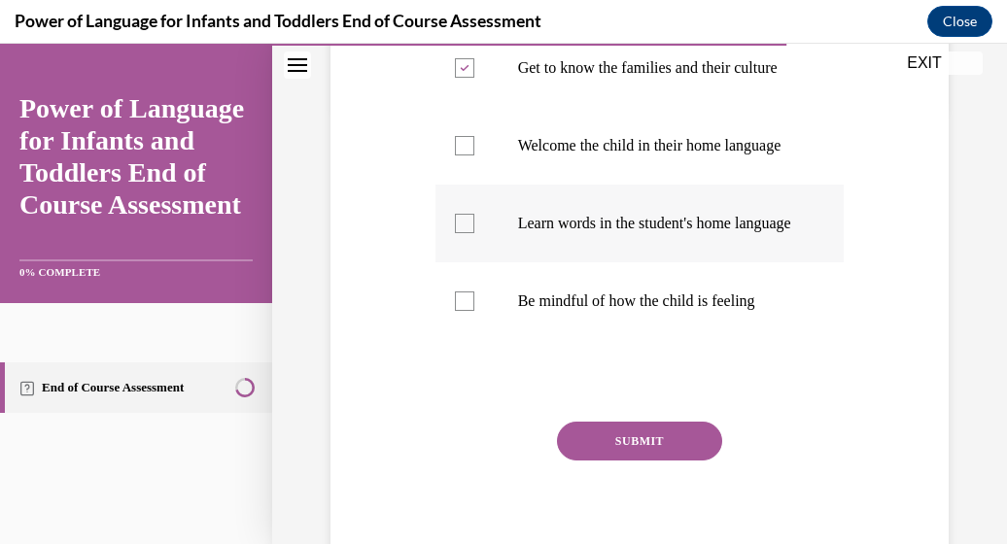
checkbox input "true"
click at [467, 311] on div at bounding box center [464, 301] width 19 height 19
click at [467, 311] on input "Be mindful of how the child is feeling" at bounding box center [464, 301] width 19 height 19
checkbox input "true"
click at [592, 461] on button "SUBMIT" at bounding box center [639, 441] width 165 height 39
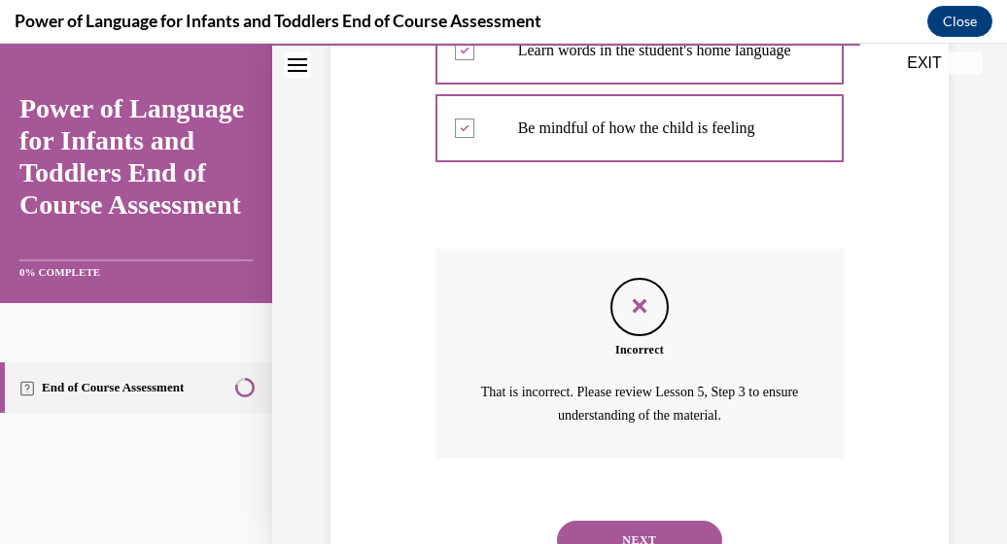
scroll to position [753, 0]
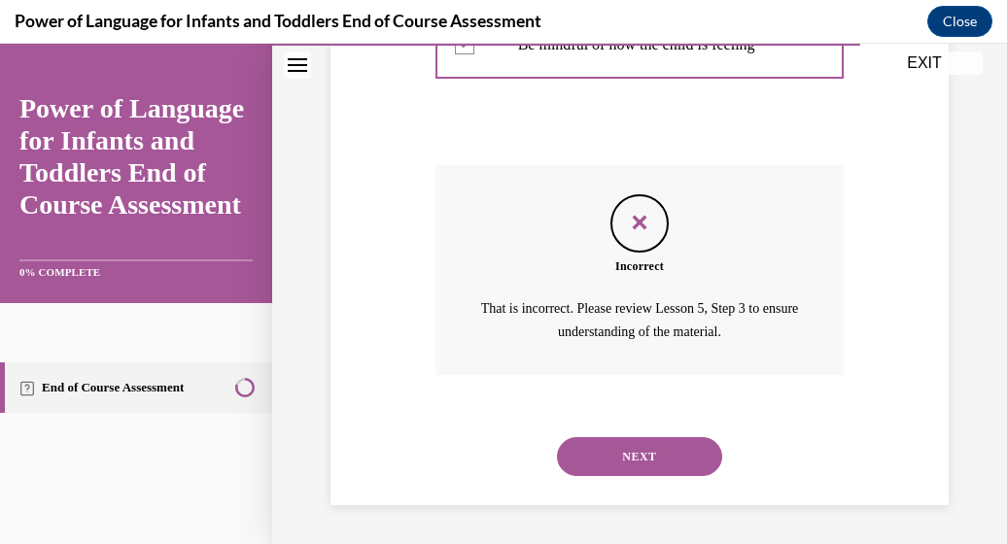
click at [610, 461] on button "NEXT" at bounding box center [639, 457] width 165 height 39
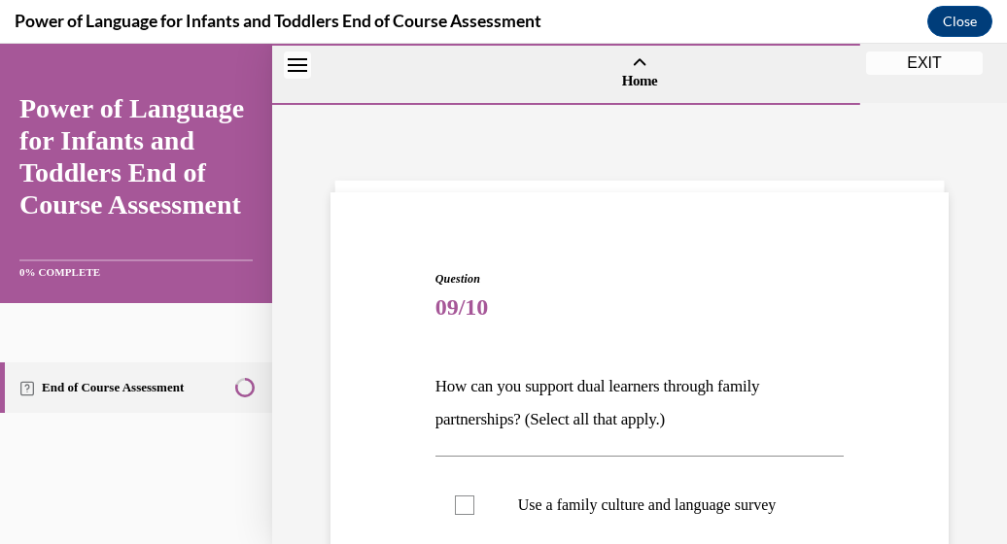
scroll to position [438, 0]
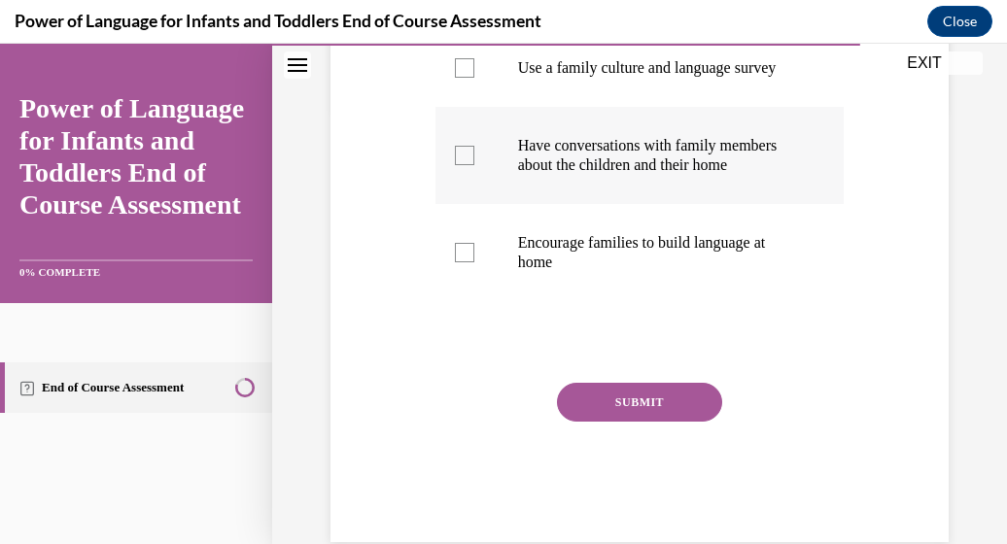
click at [463, 165] on div at bounding box center [464, 155] width 19 height 19
click at [463, 165] on input "Have conversations with family members about the children and their home" at bounding box center [464, 155] width 19 height 19
checkbox input "true"
click at [630, 422] on button "SUBMIT" at bounding box center [639, 402] width 165 height 39
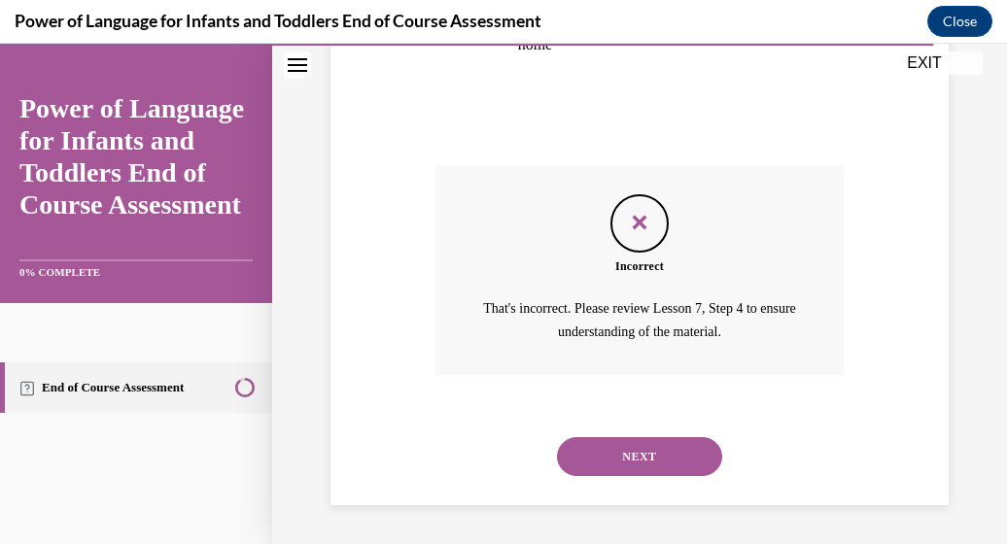
scroll to position [694, 0]
click at [629, 458] on button "NEXT" at bounding box center [639, 457] width 165 height 39
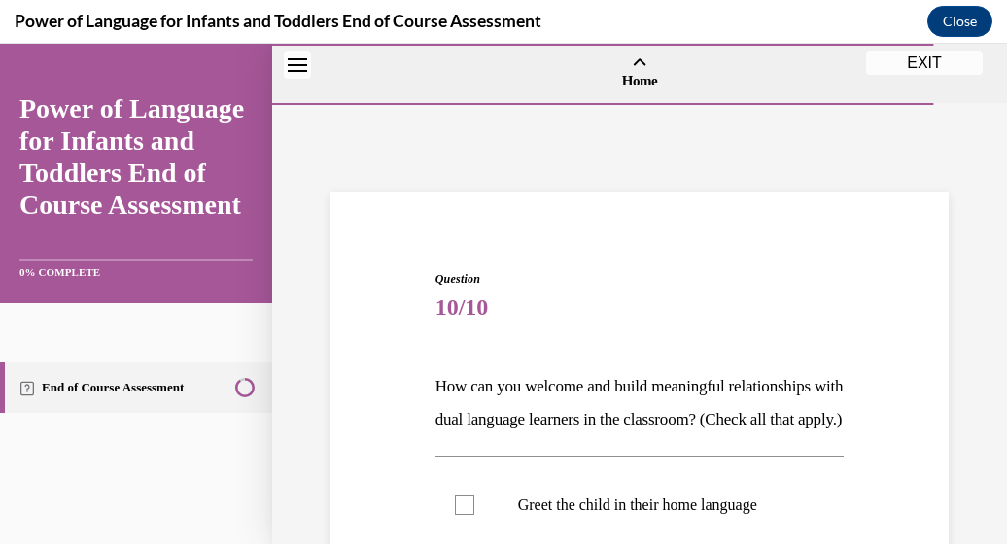
scroll to position [438, 0]
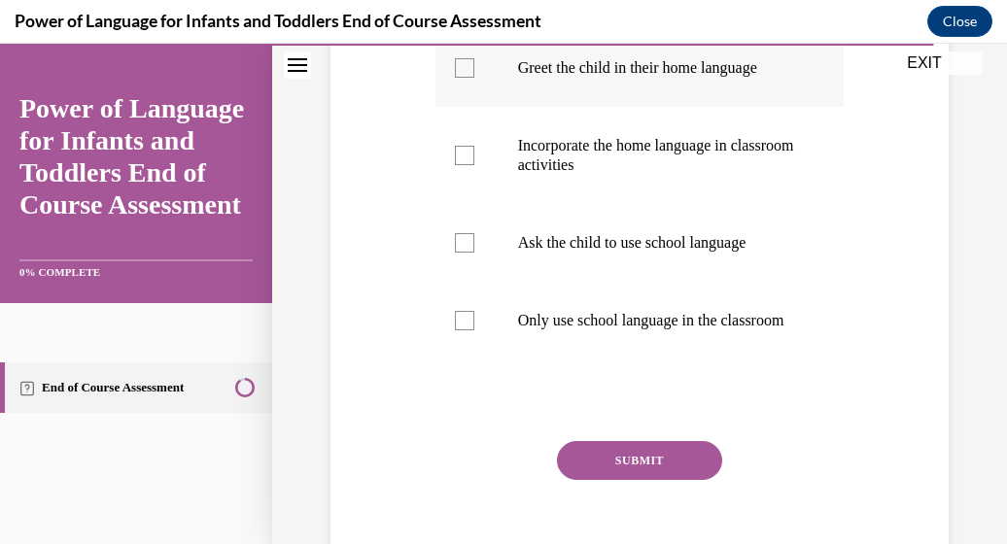
click at [458, 78] on div at bounding box center [464, 67] width 19 height 19
click at [458, 78] on input "Greet the child in their home language" at bounding box center [464, 67] width 19 height 19
checkbox input "true"
click at [464, 165] on div at bounding box center [464, 155] width 19 height 19
click at [464, 165] on input "Incorporate the home language in classroom activities" at bounding box center [464, 155] width 19 height 19
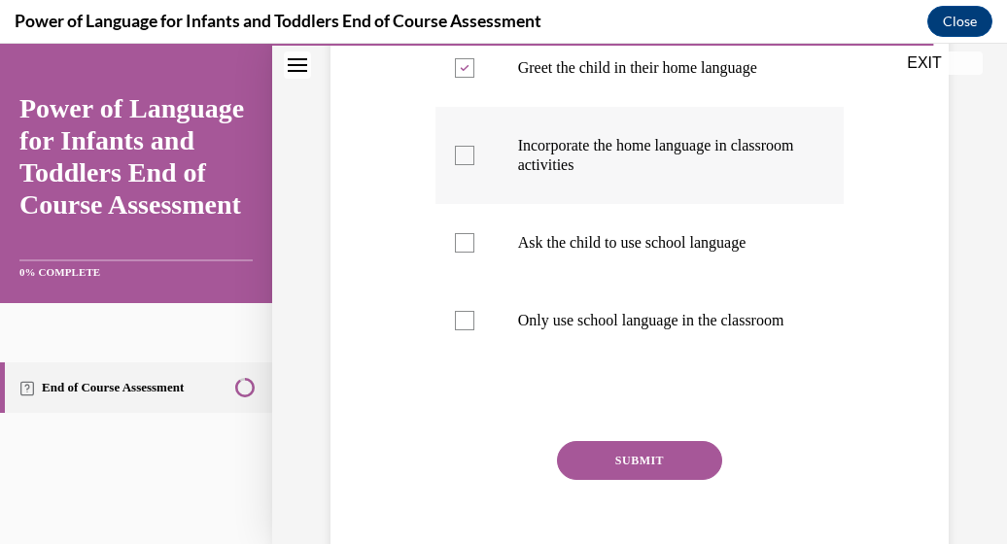
checkbox input "true"
click at [462, 253] on div at bounding box center [464, 242] width 19 height 19
click at [462, 253] on input "Ask the child to use school language" at bounding box center [464, 242] width 19 height 19
checkbox input "true"
click at [578, 480] on button "SUBMIT" at bounding box center [639, 460] width 165 height 39
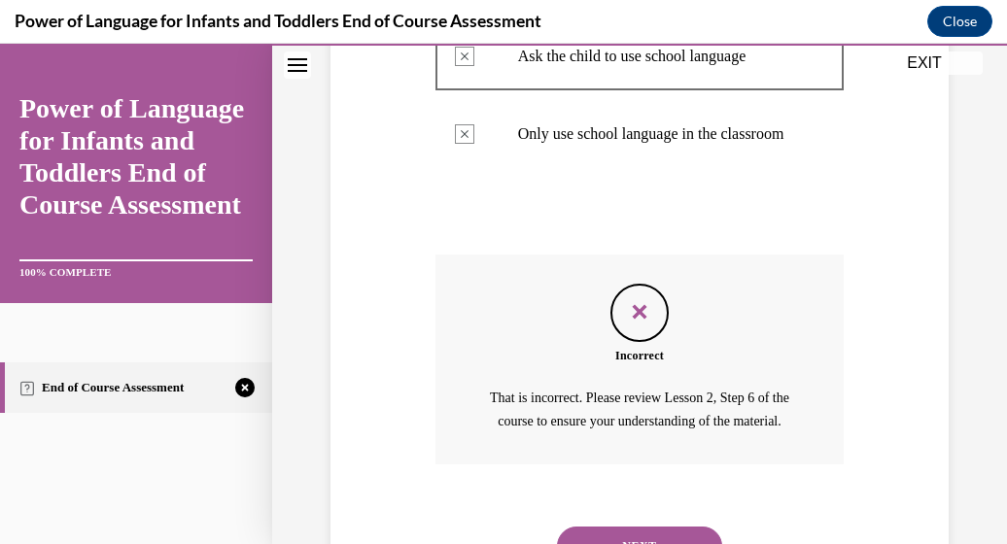
scroll to position [788, 0]
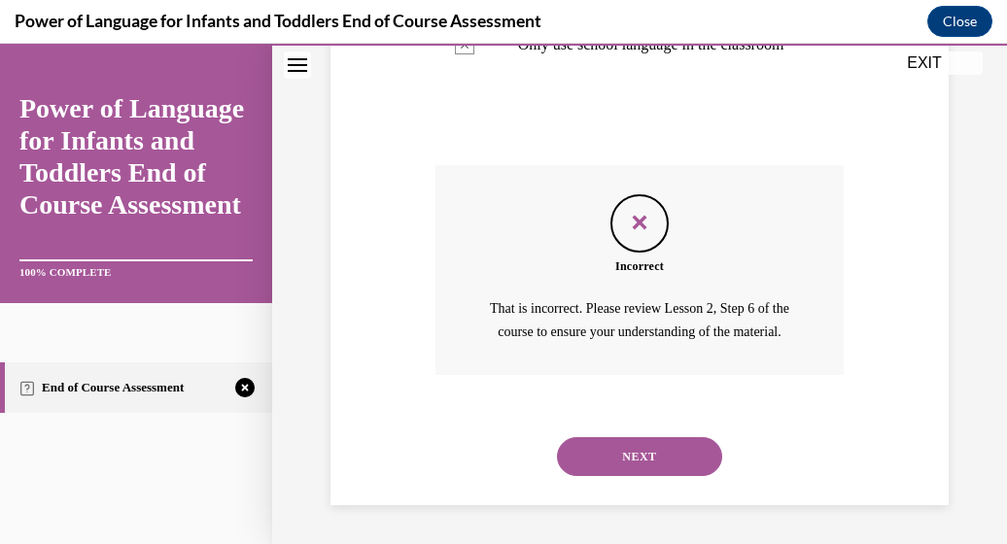
click at [657, 445] on button "NEXT" at bounding box center [639, 457] width 165 height 39
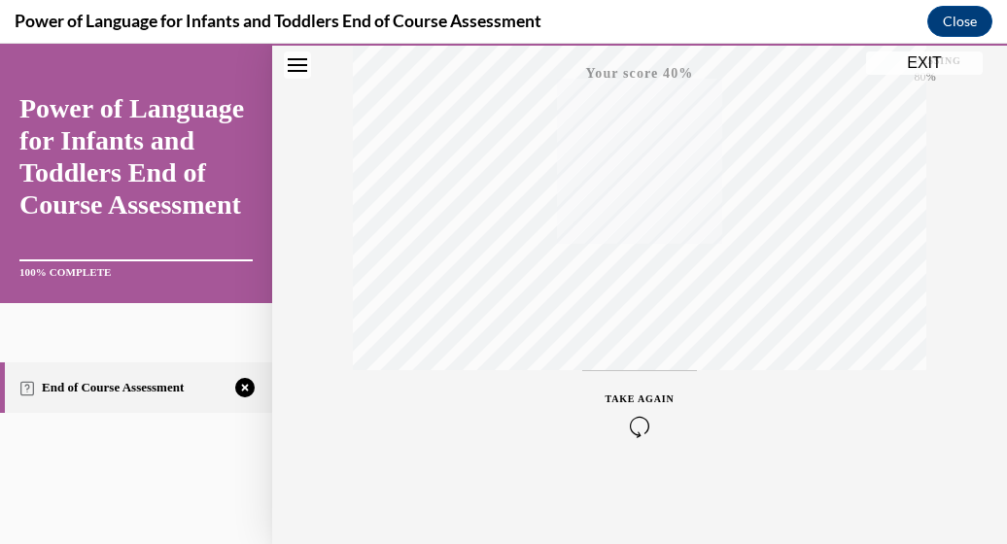
scroll to position [496, 0]
click at [800, 429] on div "TAKE AGAIN" at bounding box center [640, 413] width 574 height 88
click at [652, 395] on span "TAKE AGAIN" at bounding box center [640, 398] width 69 height 11
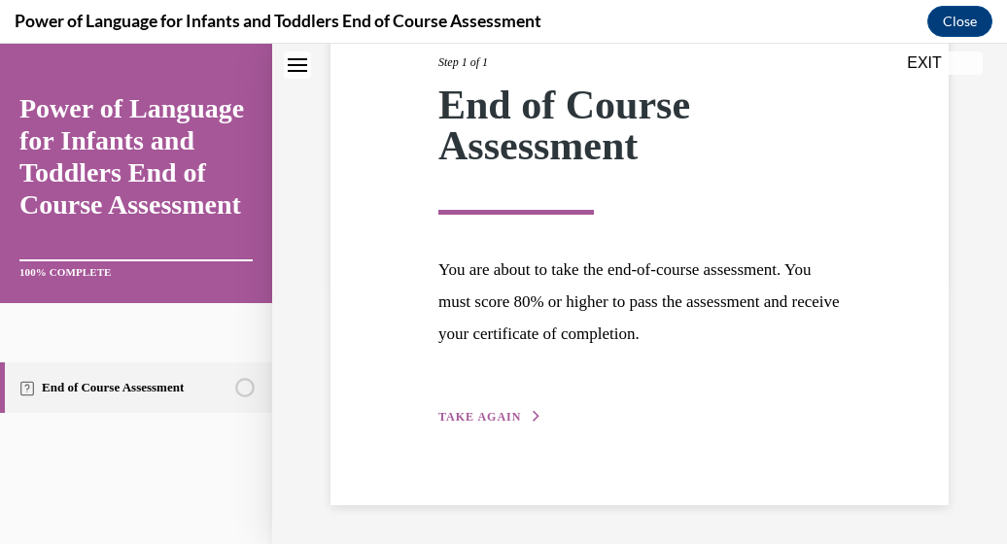
scroll to position [262, 0]
click at [516, 411] on button "TAKE AGAIN" at bounding box center [490, 417] width 104 height 18
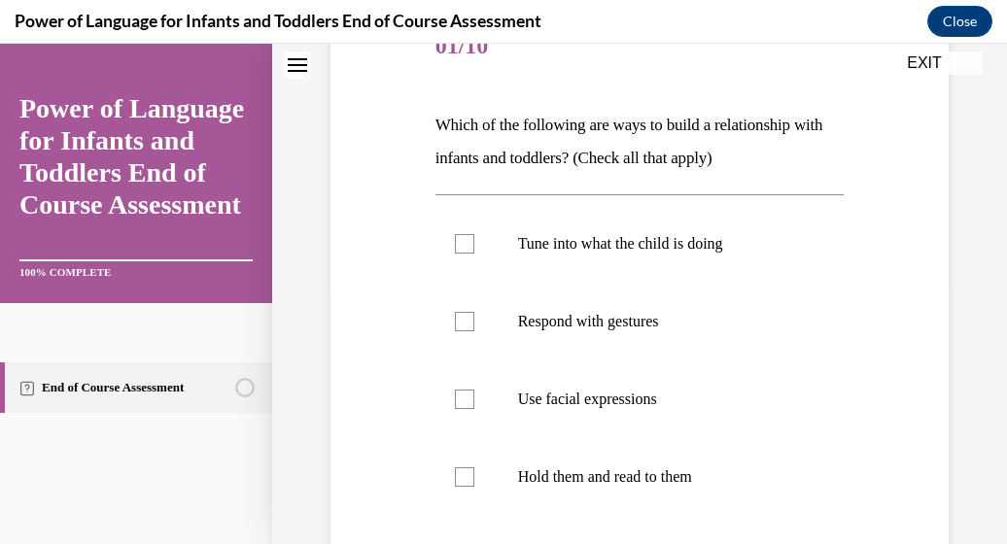
scroll to position [217, 0]
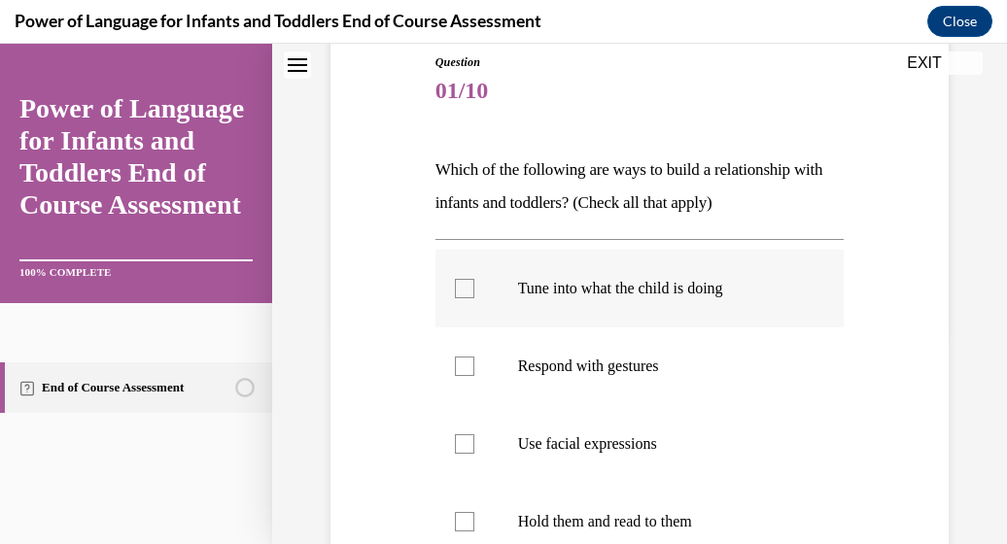
click at [456, 287] on div at bounding box center [464, 288] width 19 height 19
click at [456, 287] on input "Tune into what the child is doing" at bounding box center [464, 288] width 19 height 19
checkbox input "true"
click at [462, 370] on div at bounding box center [464, 366] width 19 height 19
click at [462, 370] on input "Respond with gestures" at bounding box center [464, 366] width 19 height 19
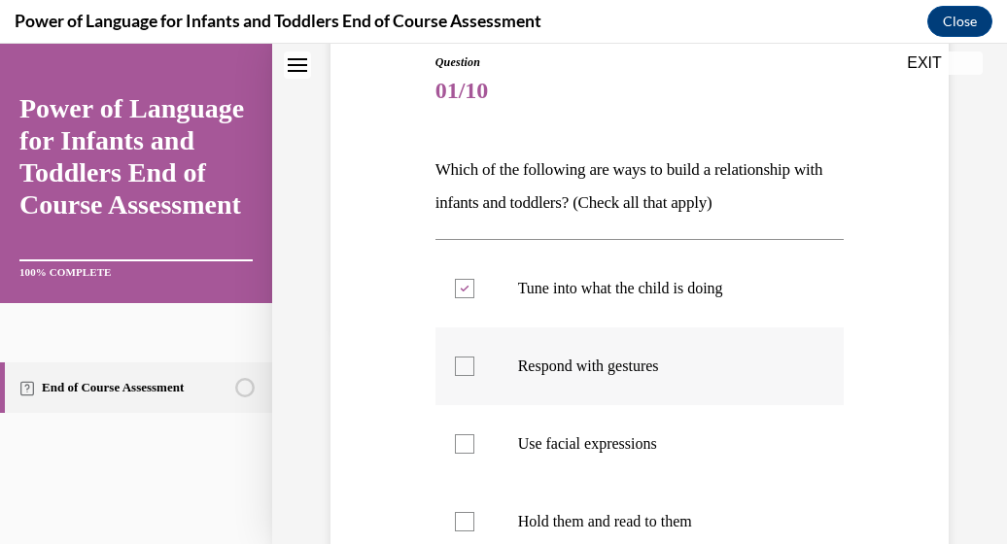
checkbox input "true"
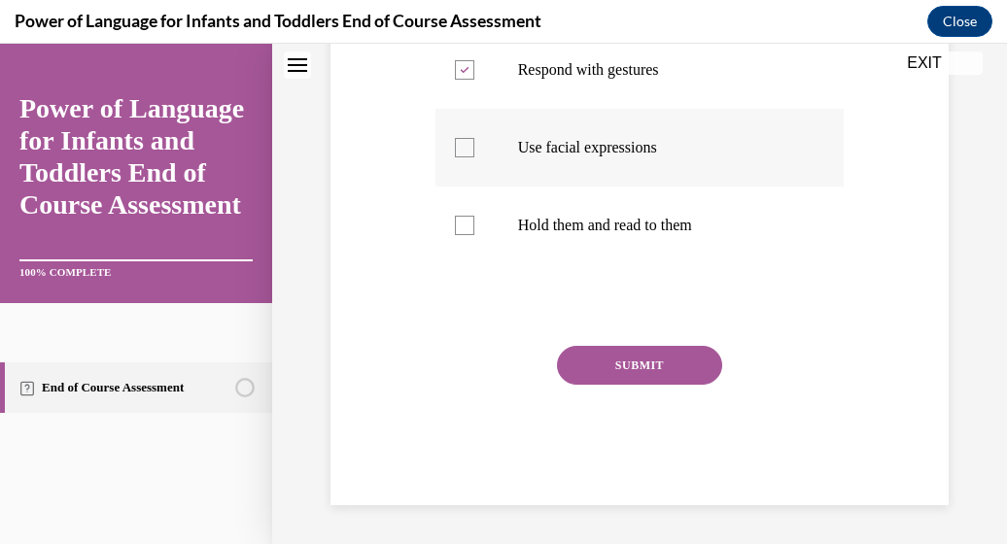
click at [465, 148] on div at bounding box center [464, 147] width 19 height 19
click at [465, 148] on input "Use facial expressions" at bounding box center [464, 147] width 19 height 19
checkbox input "true"
click at [456, 222] on div at bounding box center [464, 225] width 19 height 19
click at [456, 222] on input "Hold them and read to them" at bounding box center [464, 225] width 19 height 19
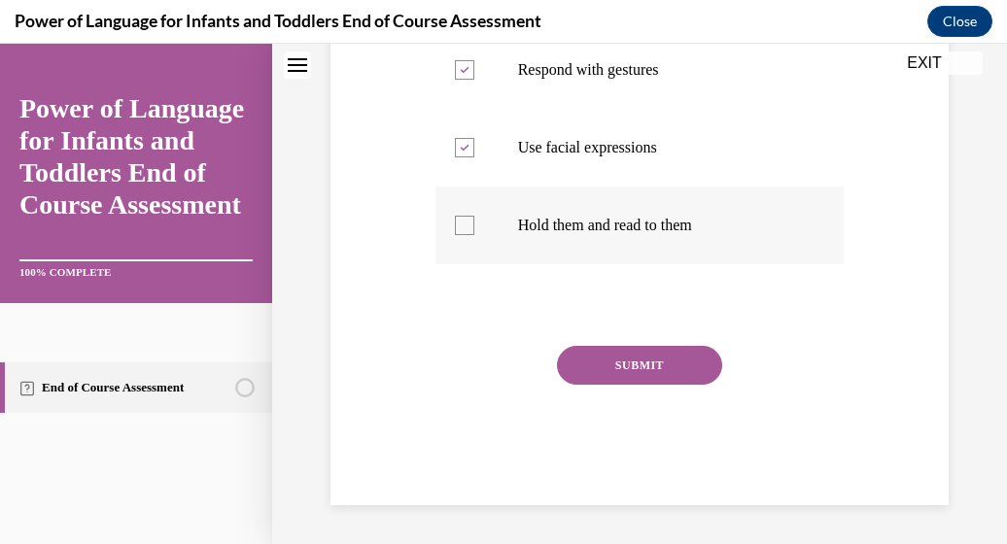
checkbox input "true"
click at [594, 357] on button "SUBMIT" at bounding box center [639, 365] width 165 height 39
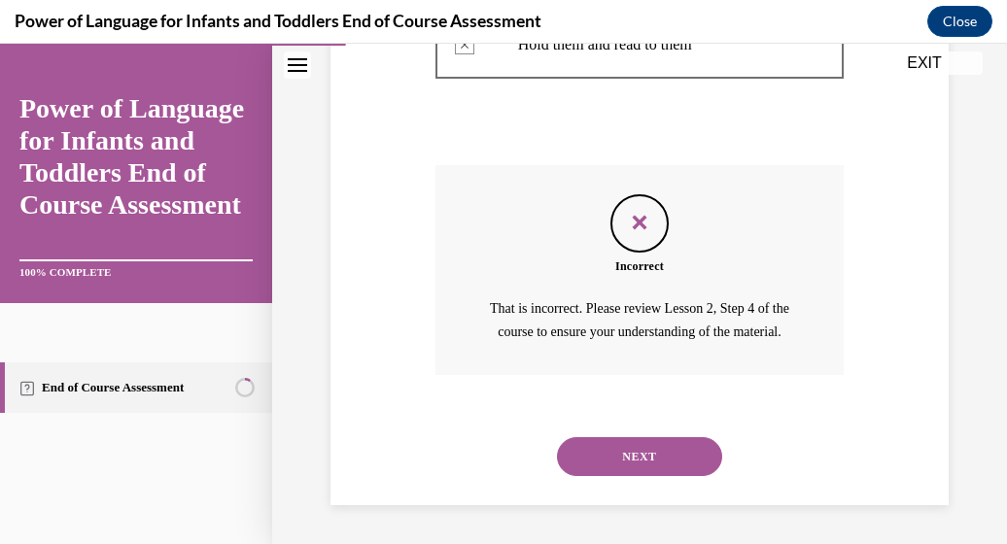
scroll to position [717, 0]
click at [605, 447] on button "NEXT" at bounding box center [639, 457] width 165 height 39
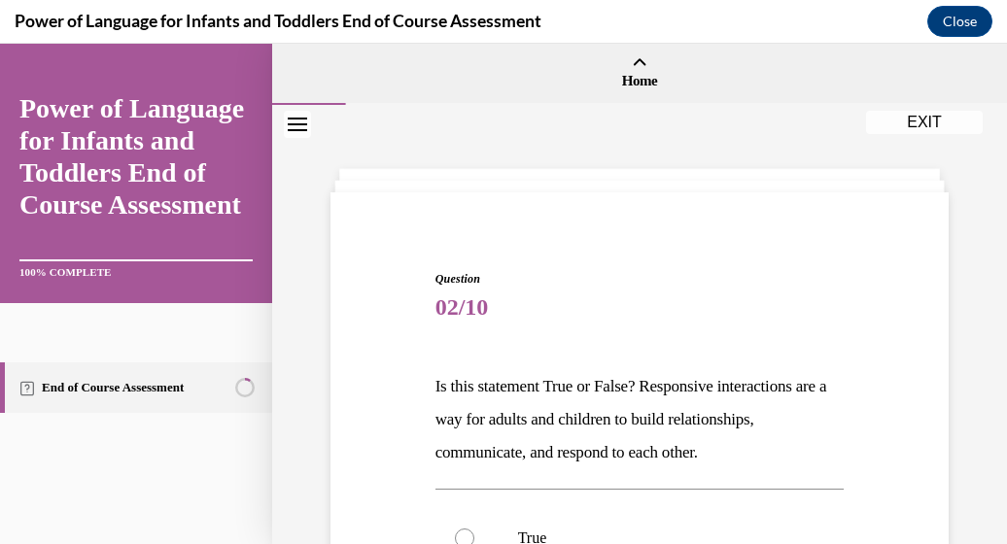
scroll to position [391, 0]
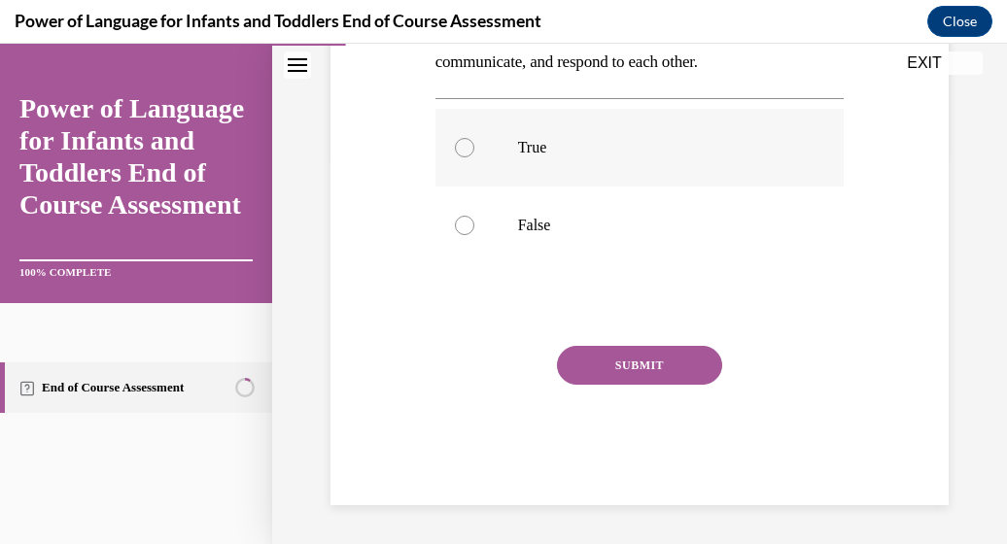
click at [455, 145] on div at bounding box center [464, 147] width 19 height 19
click at [455, 145] on input "True" at bounding box center [464, 147] width 19 height 19
radio input "true"
click at [665, 356] on button "SUBMIT" at bounding box center [639, 365] width 165 height 39
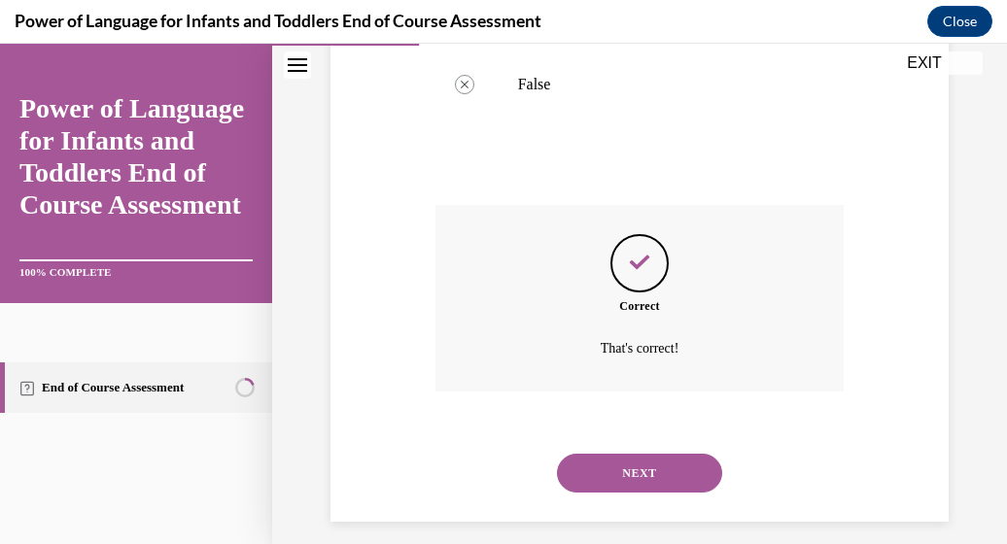
scroll to position [548, 0]
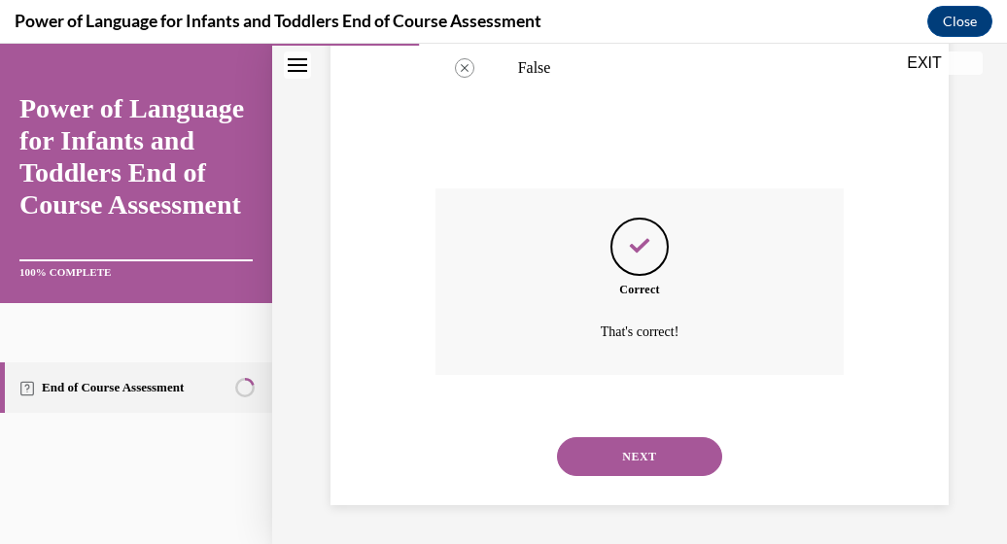
click at [642, 439] on button "NEXT" at bounding box center [639, 457] width 165 height 39
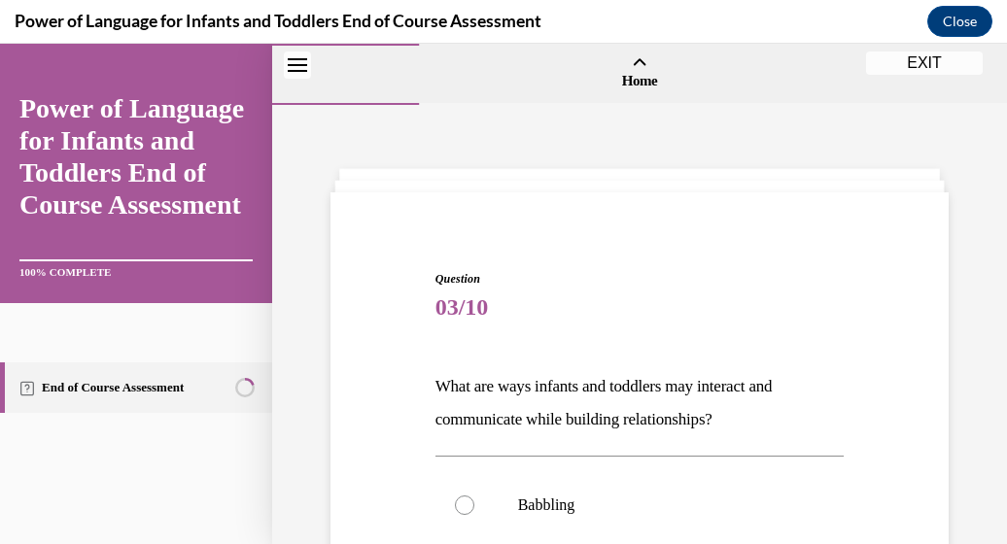
scroll to position [438, 0]
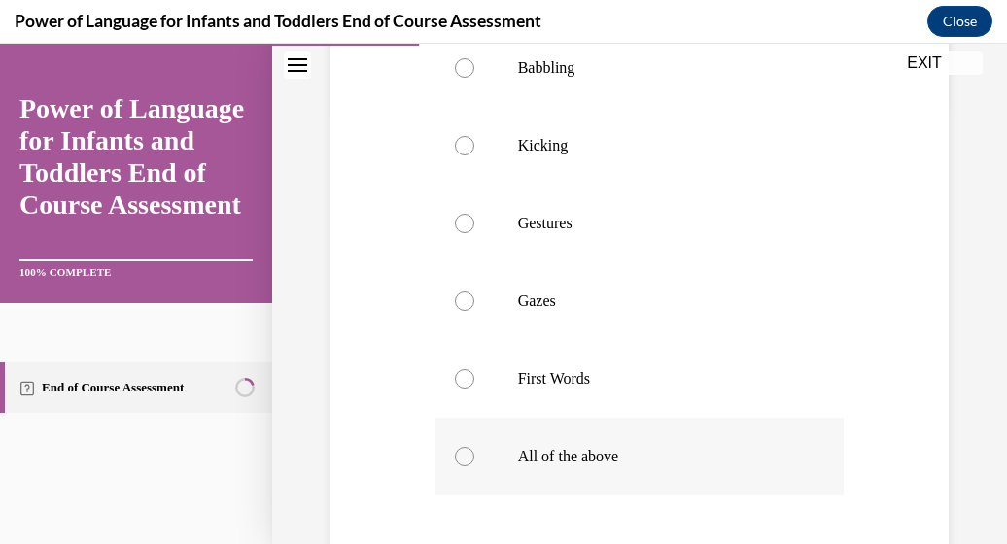
click at [463, 461] on div at bounding box center [464, 456] width 19 height 19
click at [463, 461] on input "All of the above" at bounding box center [464, 456] width 19 height 19
radio input "true"
click at [988, 477] on div "Question 03/10 What are ways infants and toddlers may interact and communicate …" at bounding box center [639, 221] width 735 height 1108
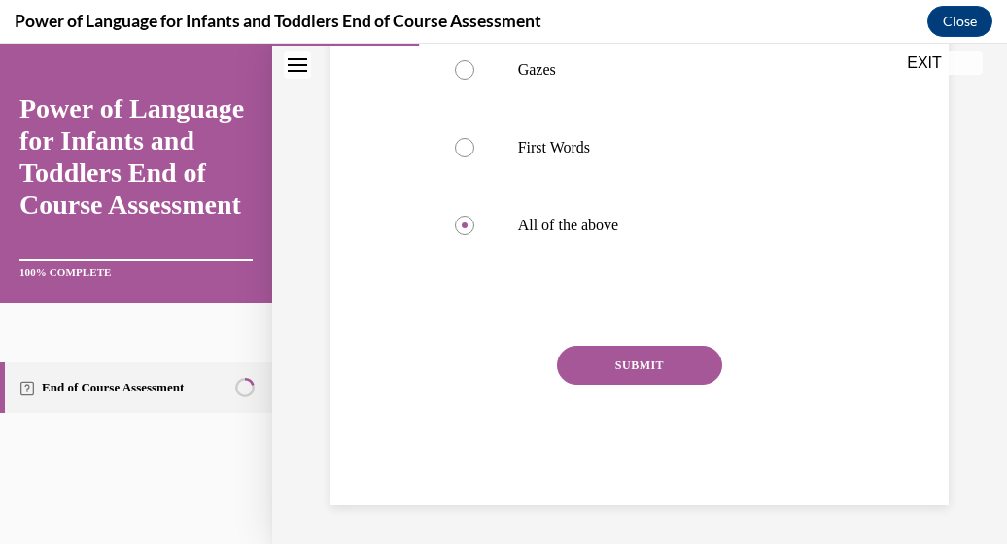
click at [670, 365] on button "SUBMIT" at bounding box center [639, 365] width 165 height 39
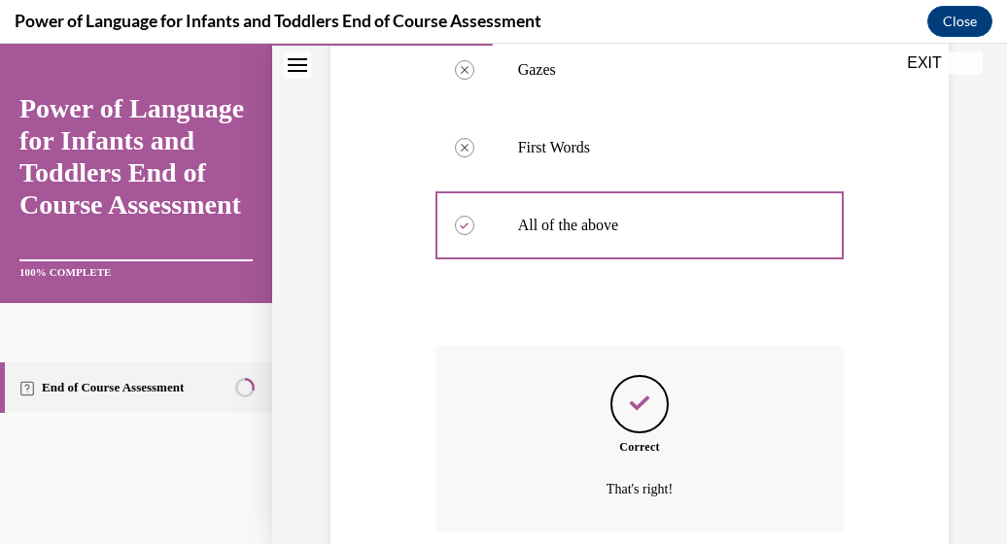
scroll to position [826, 0]
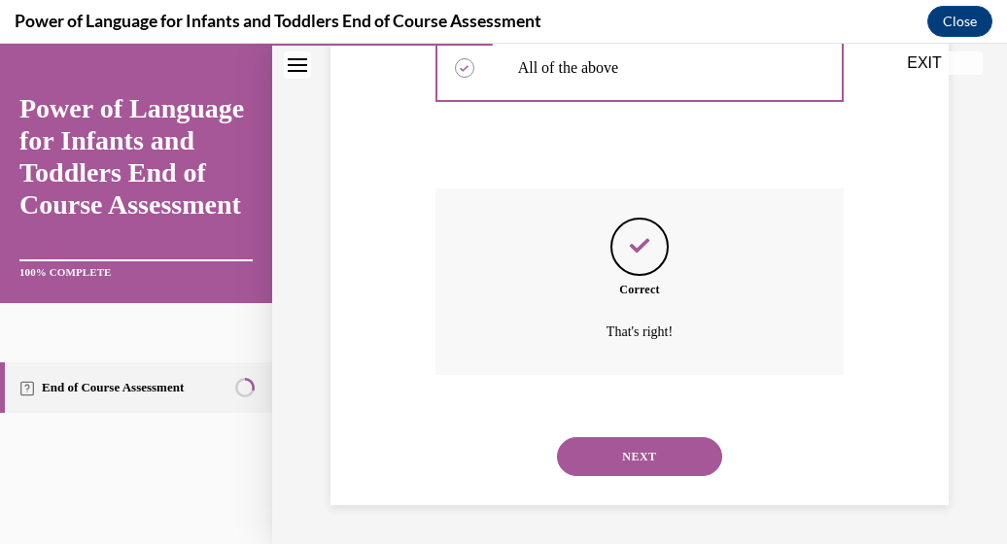
click at [631, 448] on button "NEXT" at bounding box center [639, 457] width 165 height 39
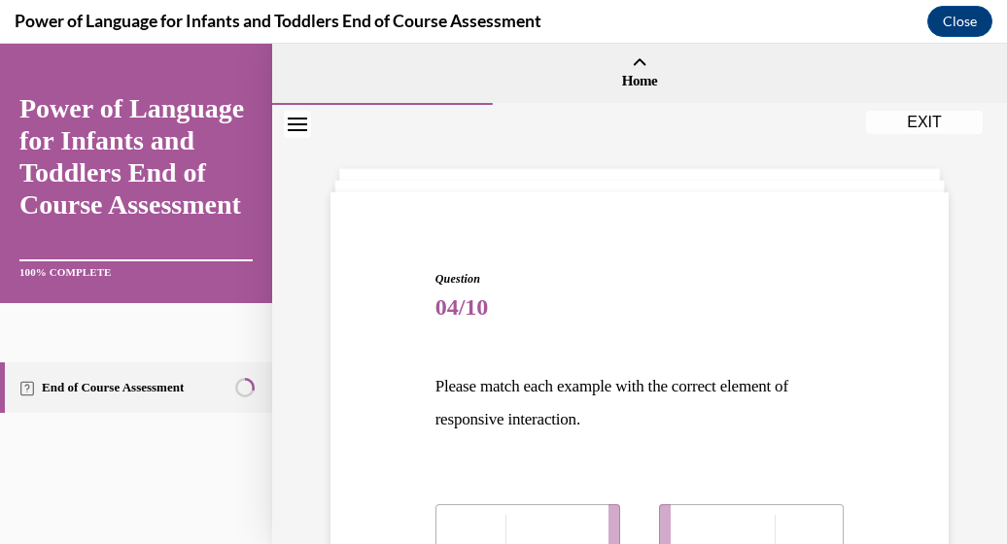
scroll to position [438, 0]
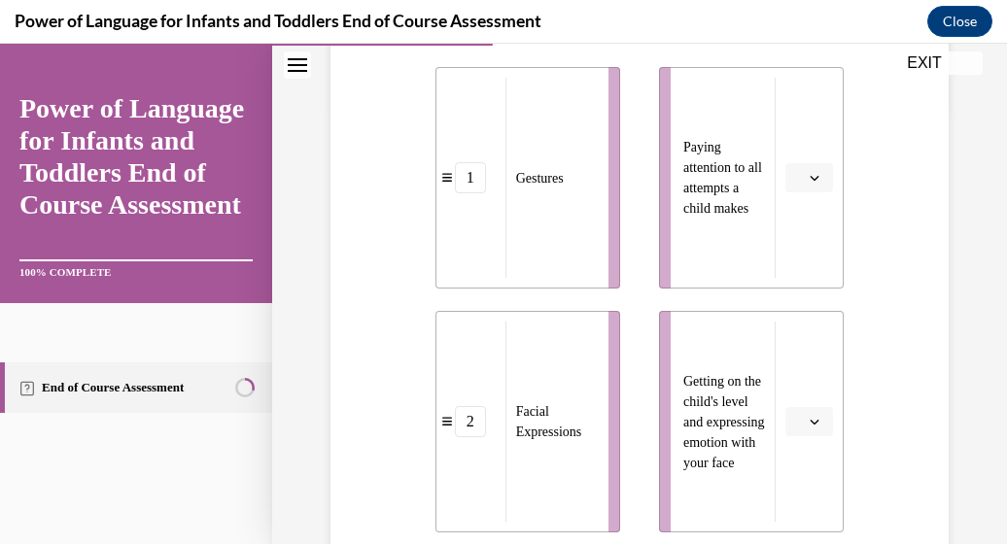
click at [810, 425] on icon "button" at bounding box center [815, 422] width 10 height 10
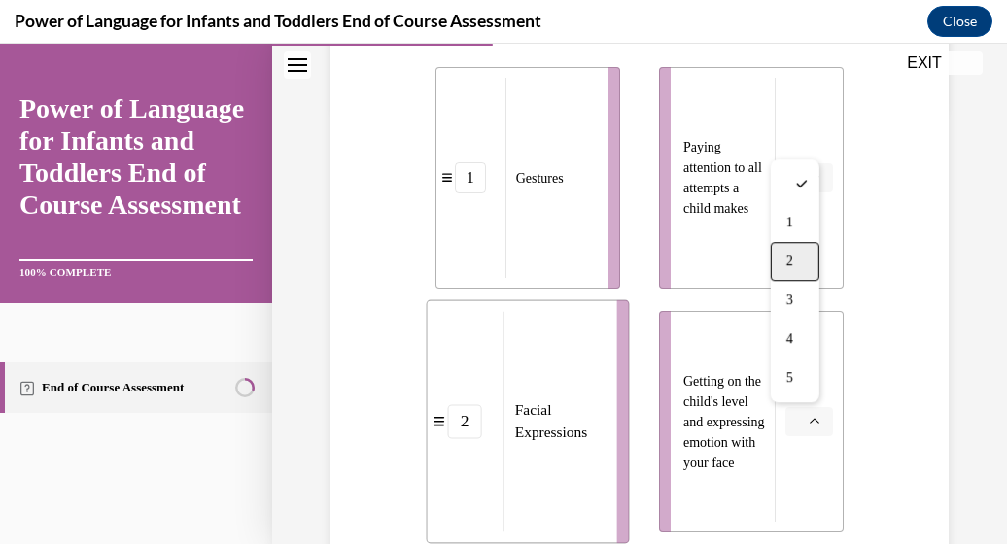
click at [814, 270] on div "2" at bounding box center [795, 261] width 49 height 39
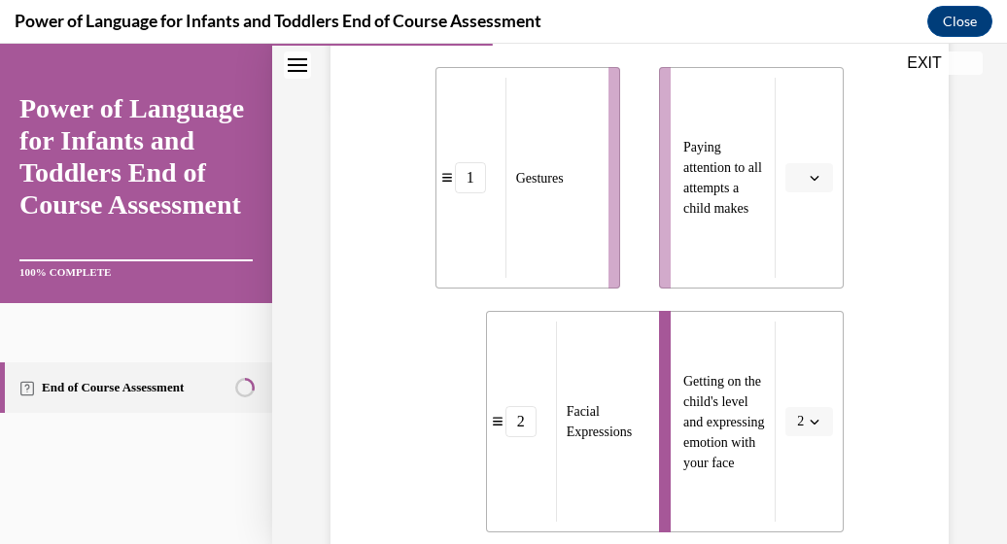
click at [814, 270] on li "Paying attention to all attempts a child makes" at bounding box center [751, 178] width 185 height 222
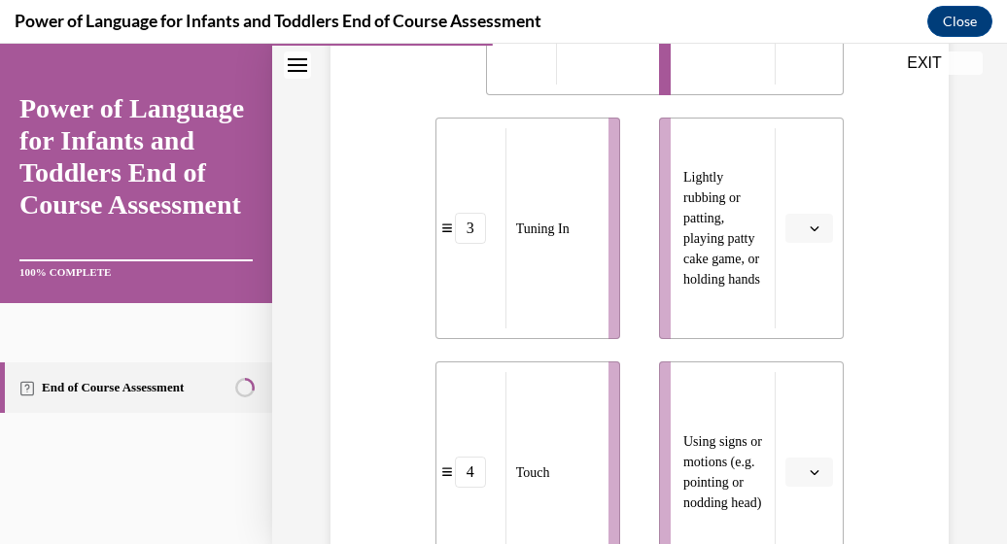
click at [810, 474] on icon "button" at bounding box center [815, 473] width 10 height 10
click at [803, 278] on div "1" at bounding box center [795, 273] width 49 height 39
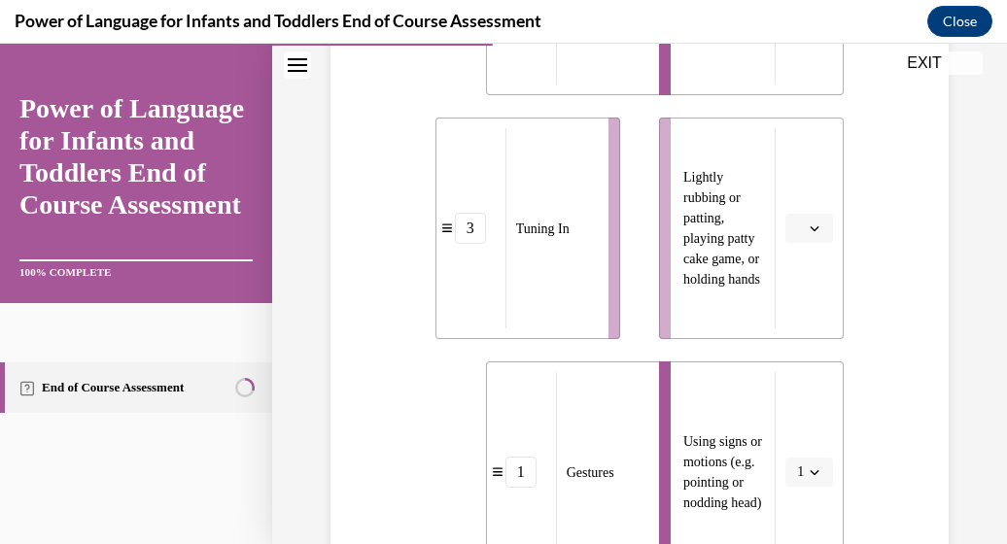
scroll to position [1313, 0]
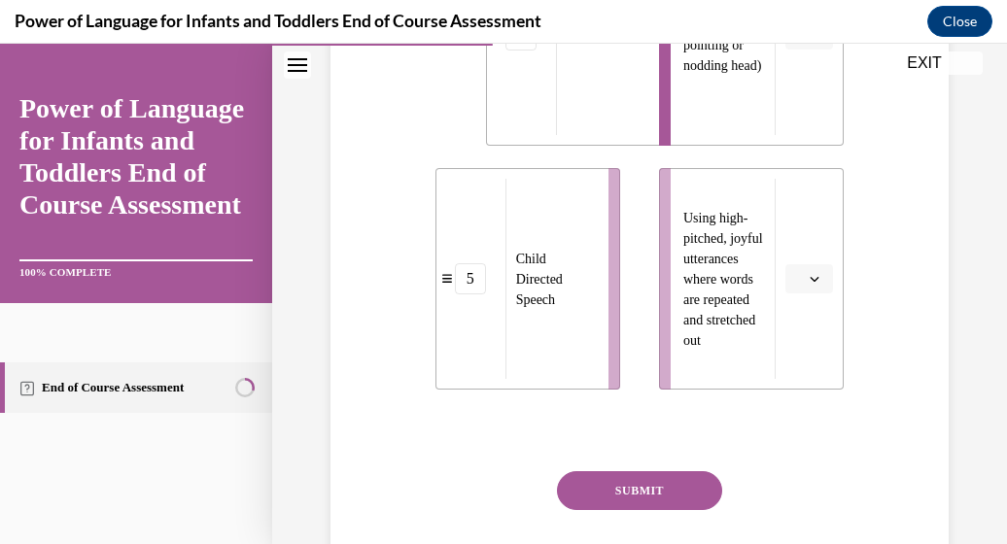
click at [810, 282] on icon "button" at bounding box center [815, 279] width 10 height 10
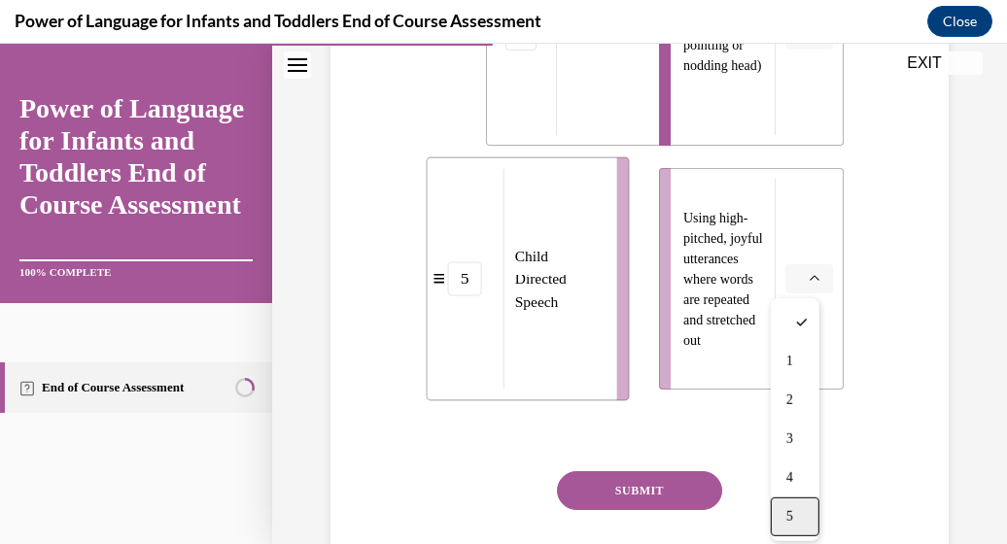
click at [788, 516] on span "5" at bounding box center [790, 517] width 7 height 16
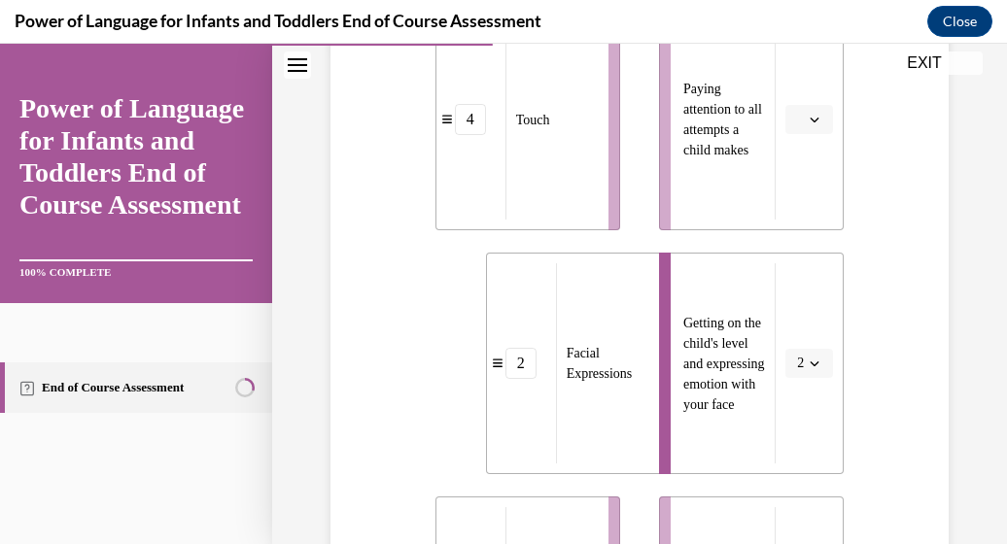
scroll to position [933, 0]
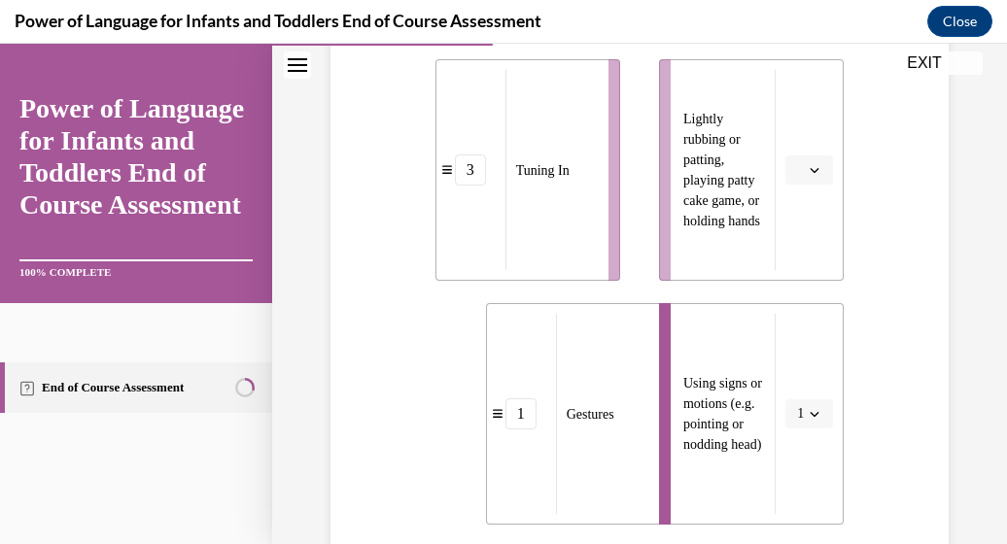
click at [810, 167] on icon "button" at bounding box center [815, 170] width 10 height 10
click at [781, 368] on div "4" at bounding box center [795, 369] width 49 height 39
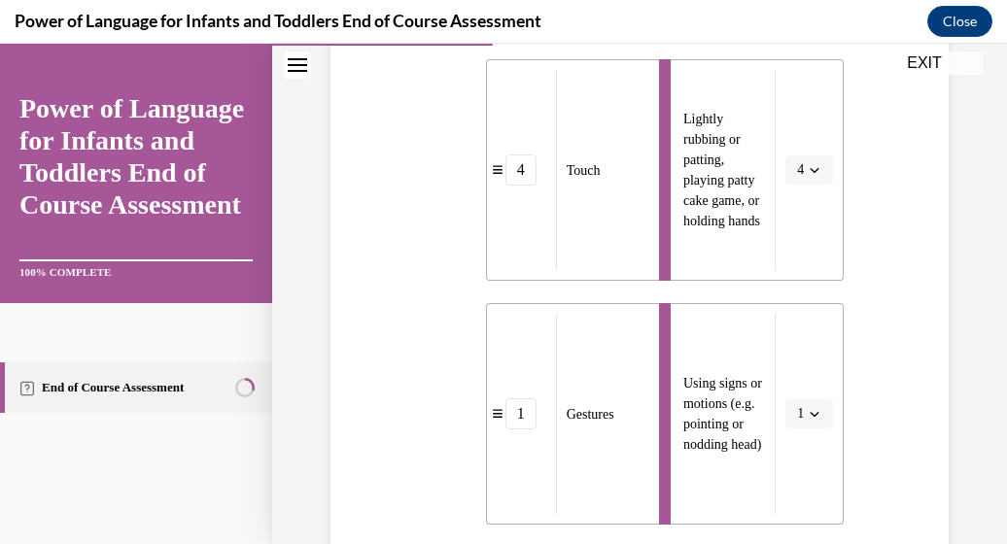
scroll to position [496, 0]
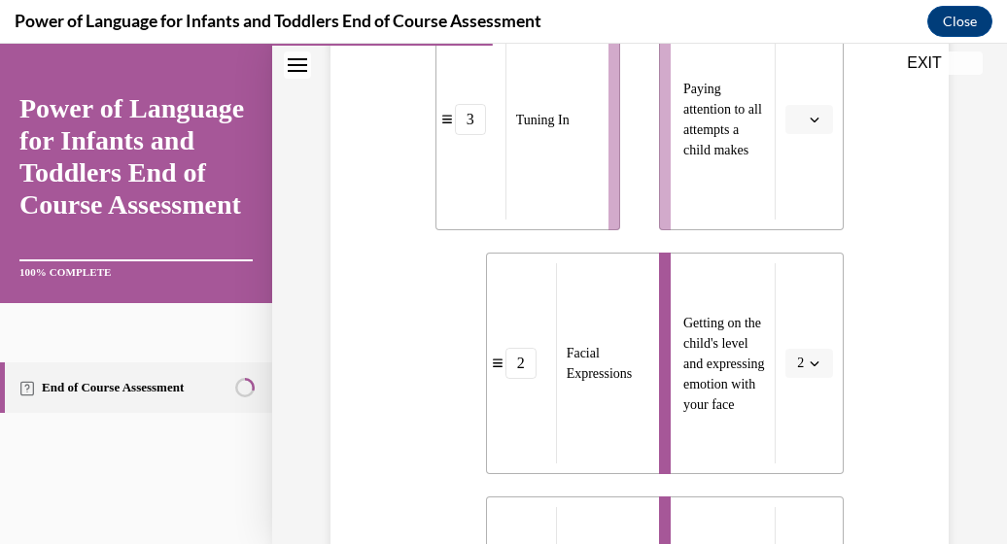
click at [811, 121] on icon "button" at bounding box center [815, 120] width 9 height 5
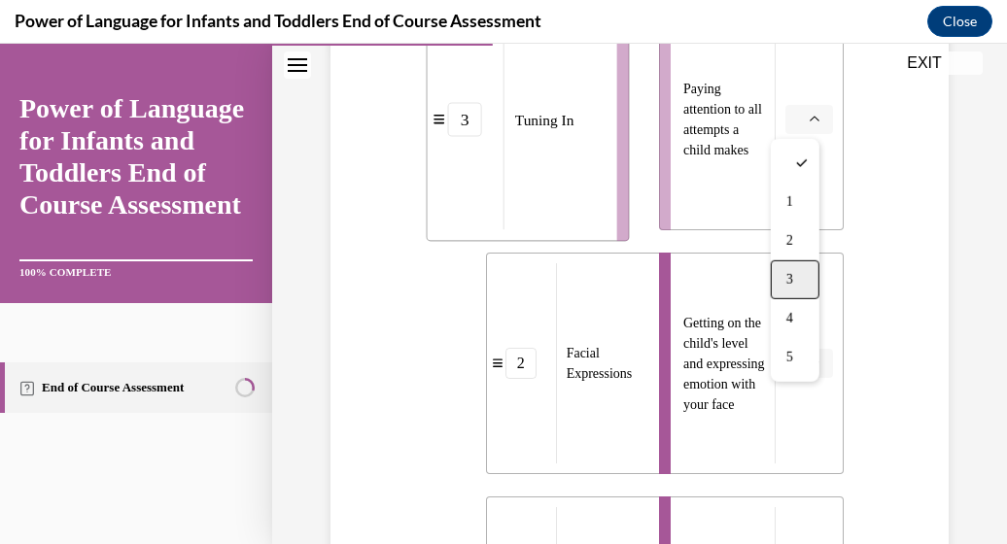
click at [791, 270] on div "3" at bounding box center [795, 280] width 49 height 39
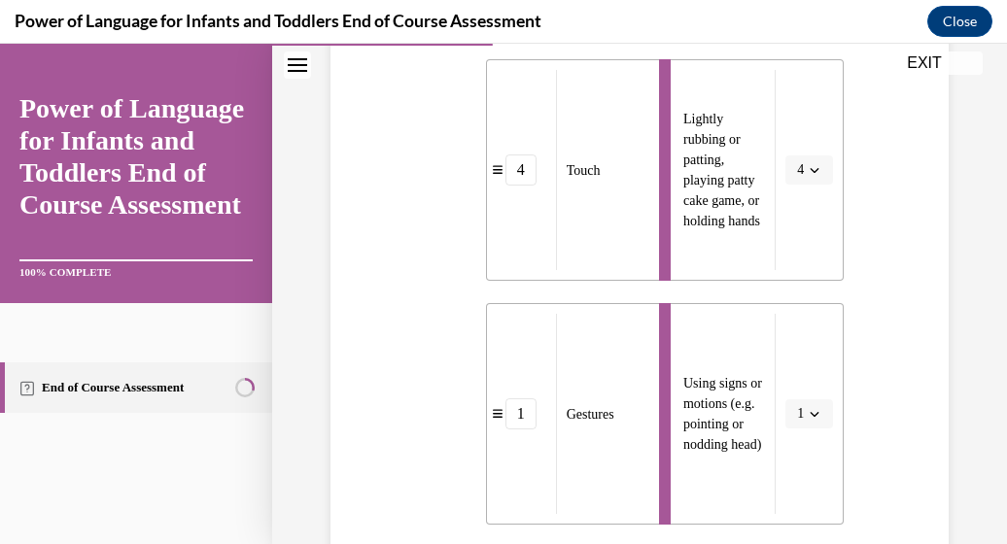
scroll to position [1371, 0]
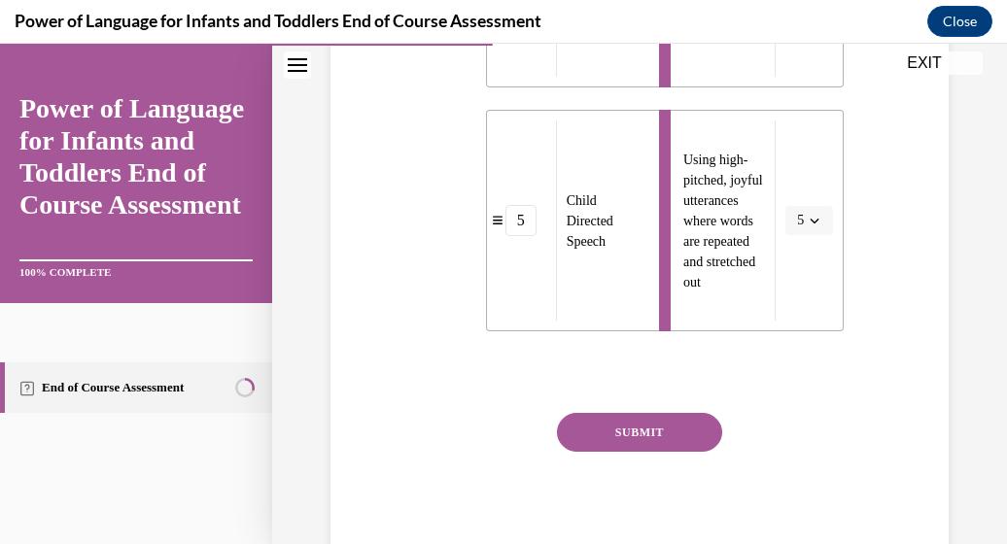
click at [684, 418] on button "SUBMIT" at bounding box center [639, 432] width 165 height 39
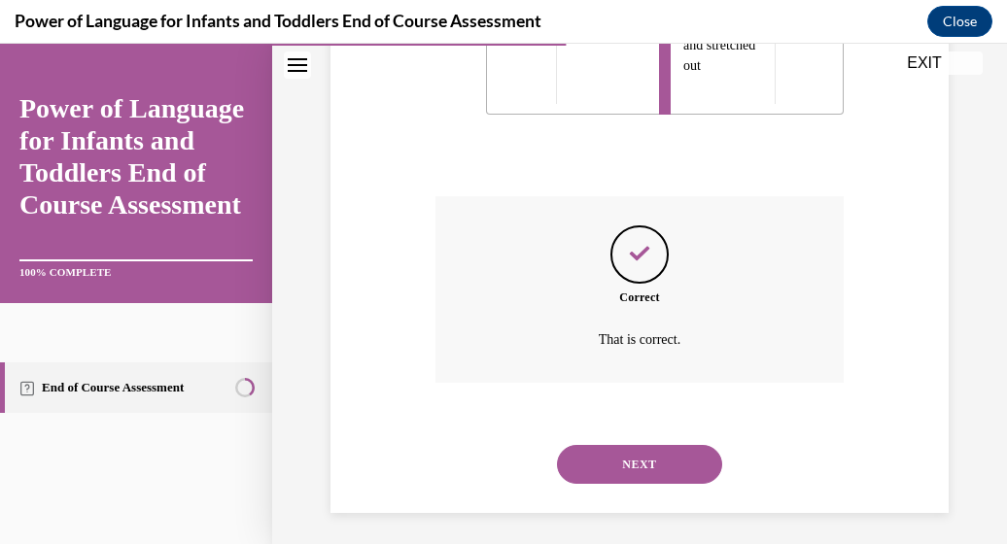
scroll to position [1595, 0]
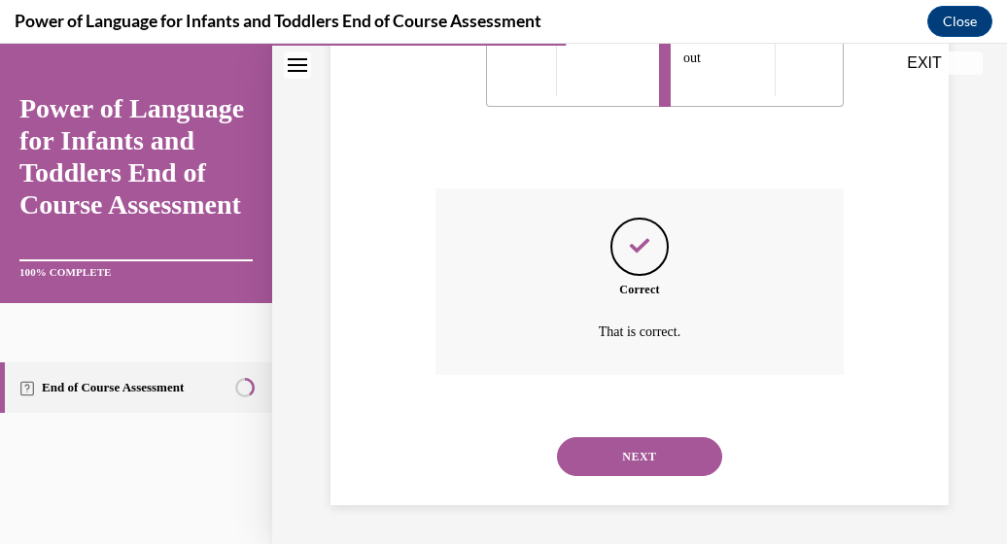
click at [601, 456] on button "NEXT" at bounding box center [639, 457] width 165 height 39
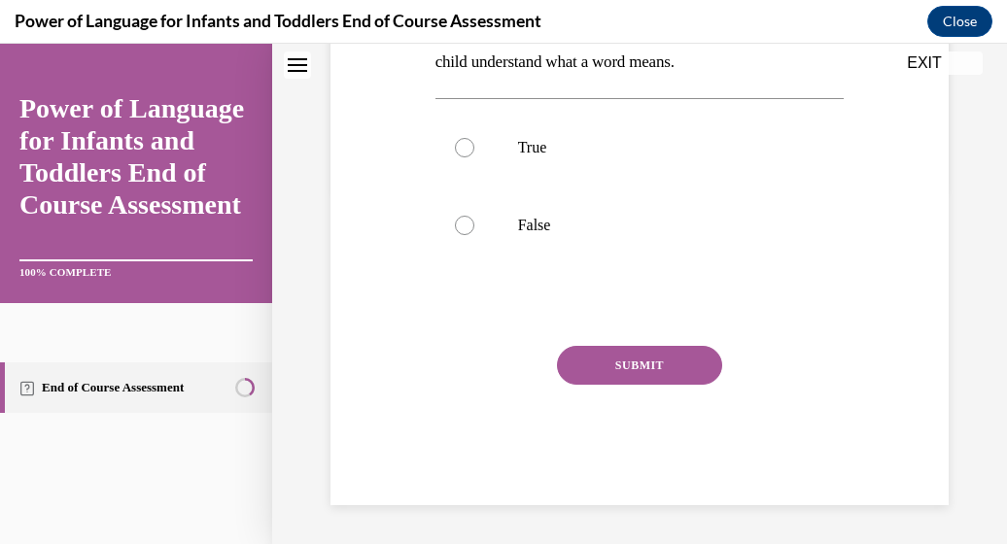
scroll to position [0, 0]
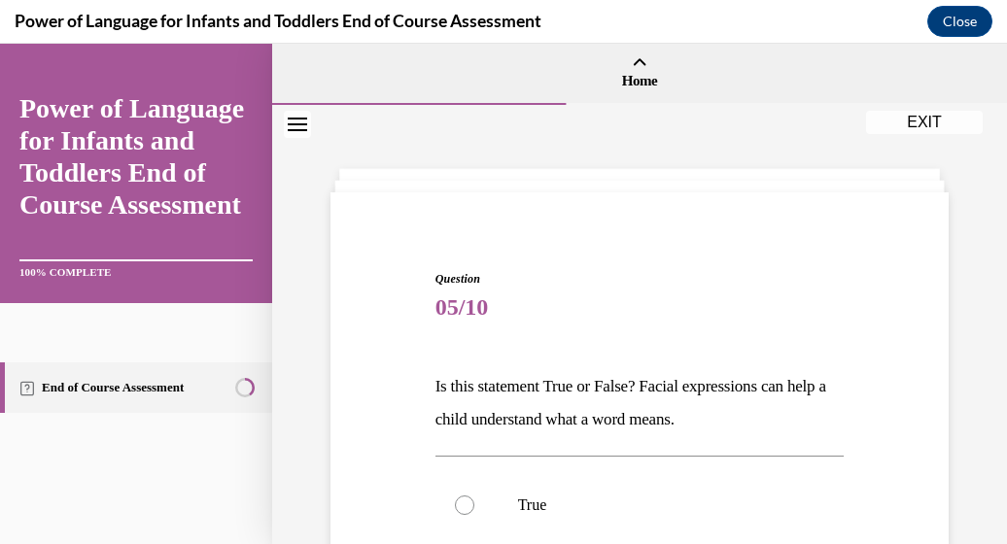
click at [987, 484] on div "Question 05/10 Is this statement True or False? Facial expressions can help a c…" at bounding box center [639, 503] width 735 height 797
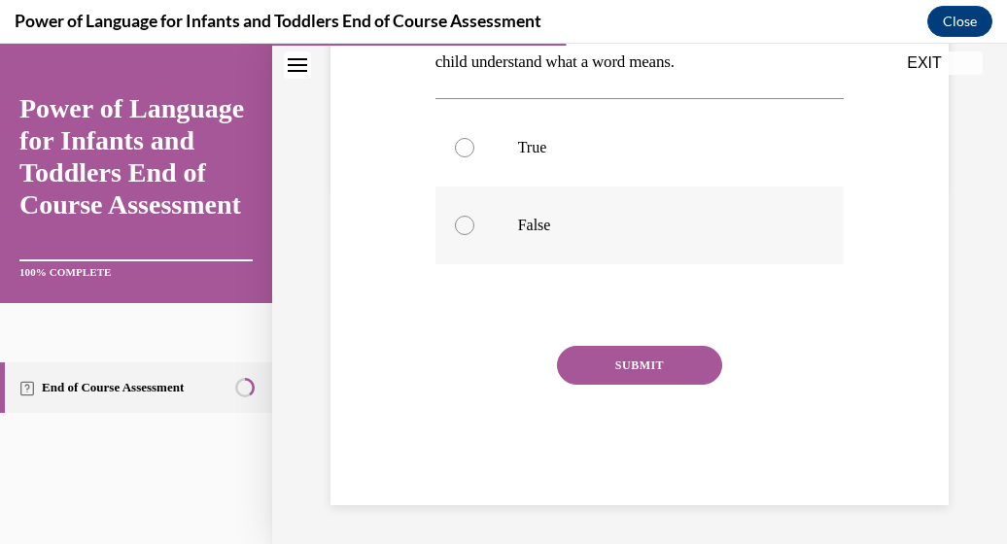
click at [455, 226] on div at bounding box center [464, 225] width 19 height 19
click at [455, 226] on input "False" at bounding box center [464, 225] width 19 height 19
radio input "true"
click at [464, 149] on div at bounding box center [464, 147] width 19 height 19
click at [464, 149] on input "True" at bounding box center [464, 147] width 19 height 19
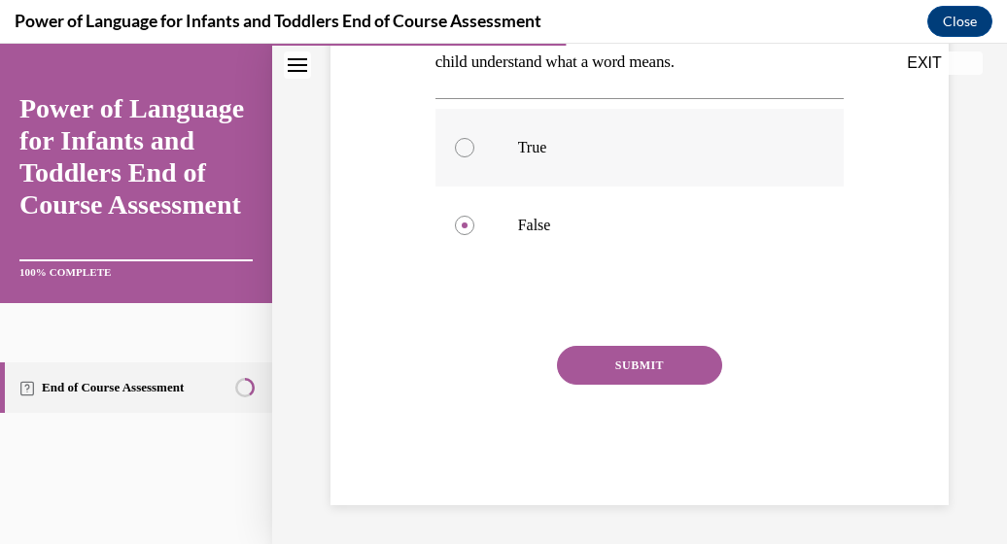
radio input "true"
click at [591, 368] on button "SUBMIT" at bounding box center [639, 365] width 165 height 39
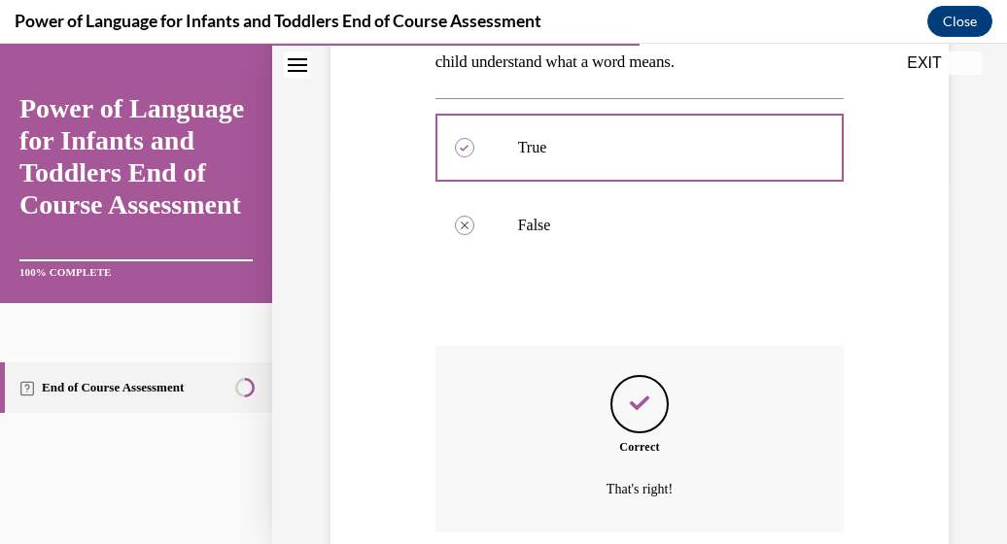
scroll to position [515, 0]
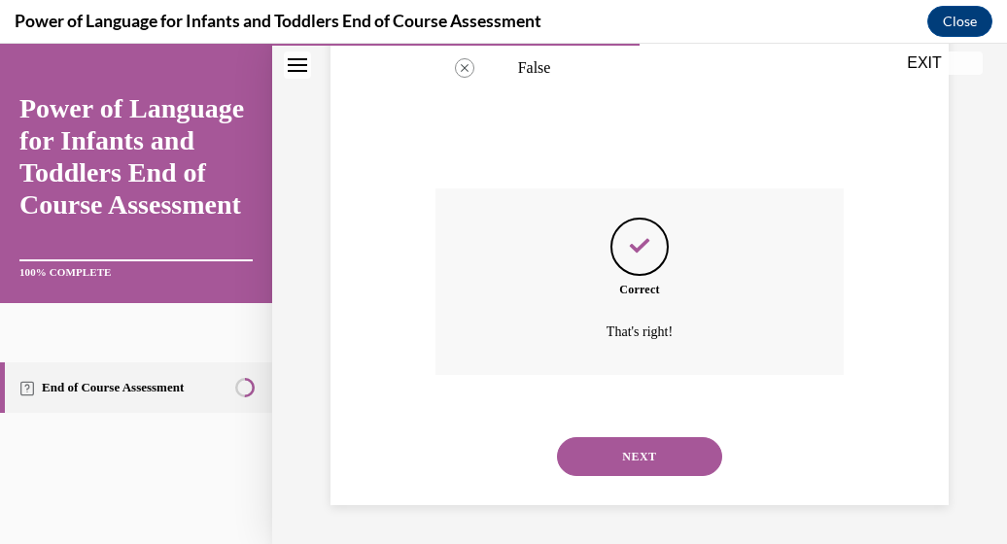
click at [644, 470] on button "NEXT" at bounding box center [639, 457] width 165 height 39
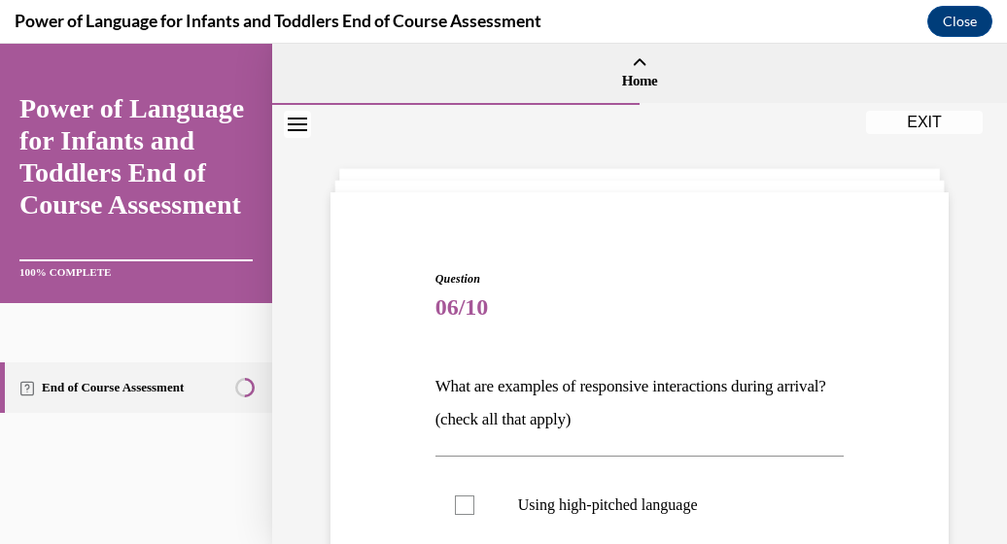
scroll to position [438, 0]
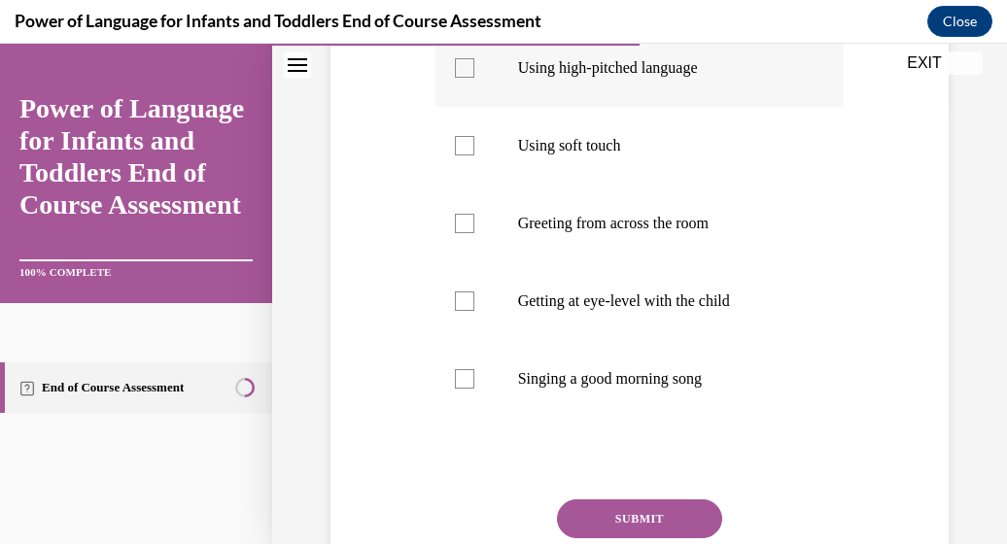
click at [465, 70] on div at bounding box center [464, 67] width 19 height 19
click at [465, 70] on input "Using high-pitched language" at bounding box center [464, 67] width 19 height 19
checkbox input "true"
click at [462, 300] on div at bounding box center [464, 301] width 19 height 19
click at [462, 300] on input "Getting at eye-level with the child" at bounding box center [464, 301] width 19 height 19
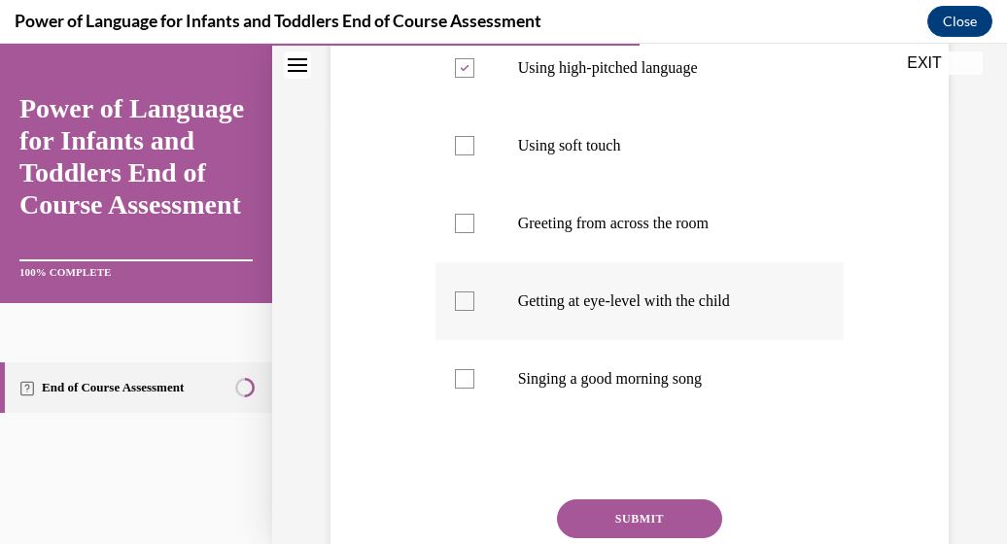
checkbox input "true"
click at [464, 143] on div at bounding box center [464, 145] width 19 height 19
click at [464, 143] on input "Using soft touch" at bounding box center [464, 145] width 19 height 19
checkbox input "true"
click at [594, 515] on button "SUBMIT" at bounding box center [639, 519] width 165 height 39
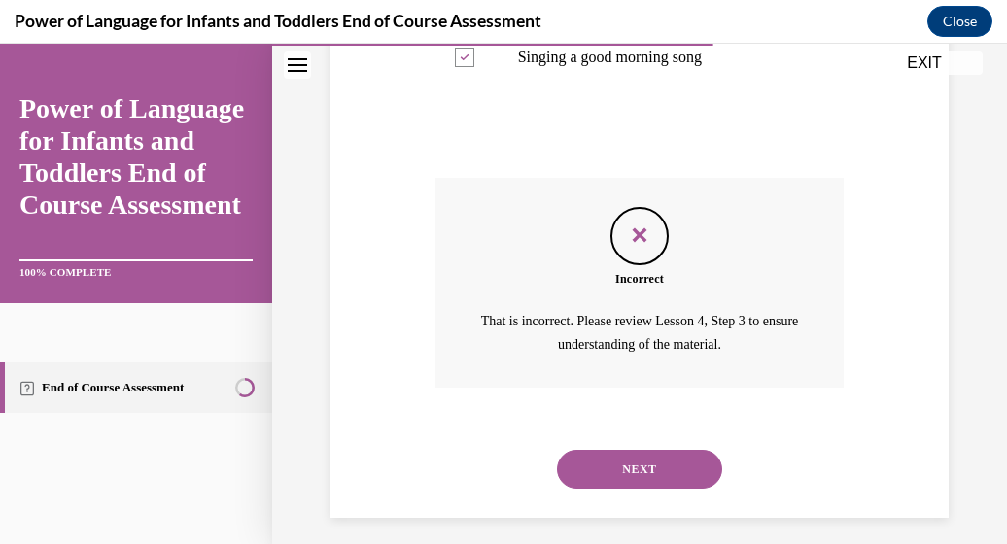
scroll to position [772, 0]
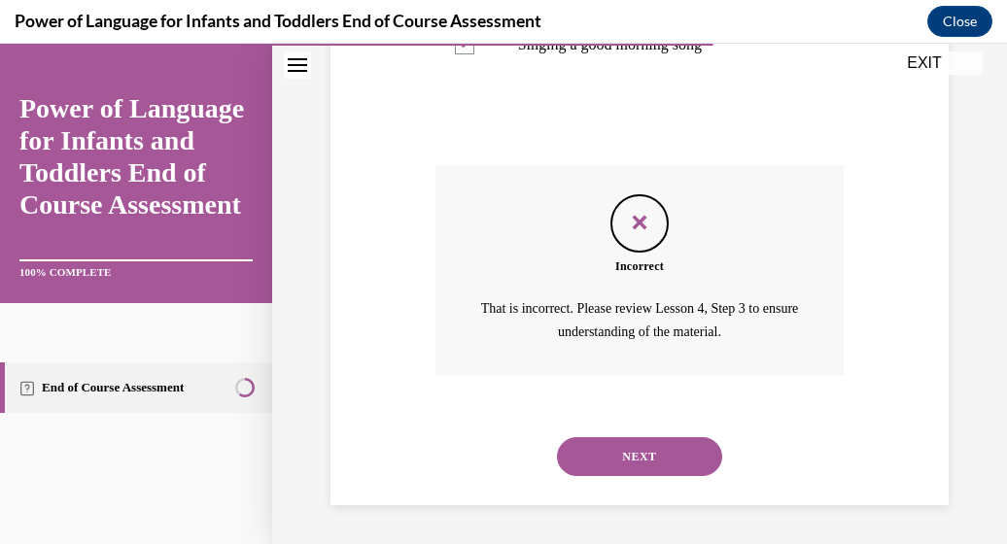
click at [599, 455] on button "NEXT" at bounding box center [639, 457] width 165 height 39
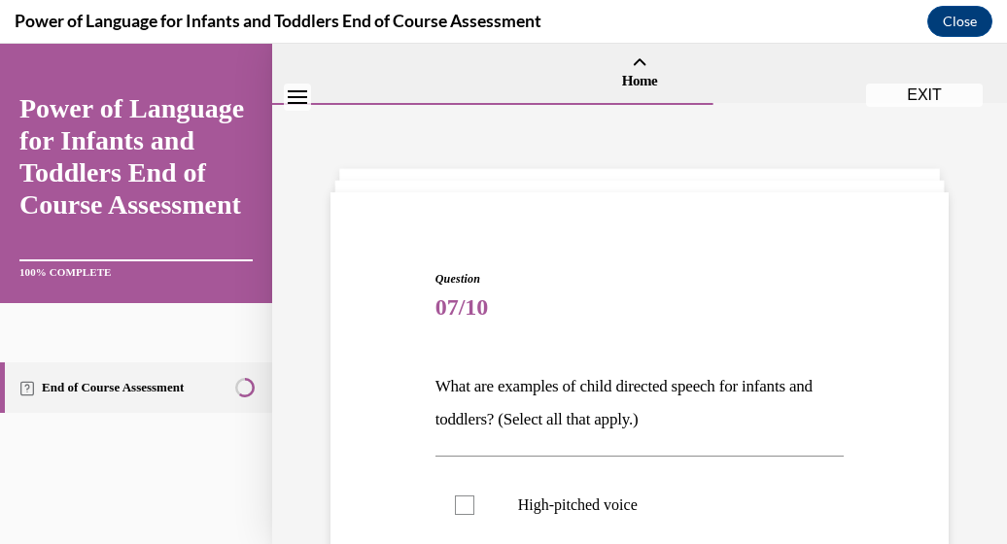
scroll to position [438, 0]
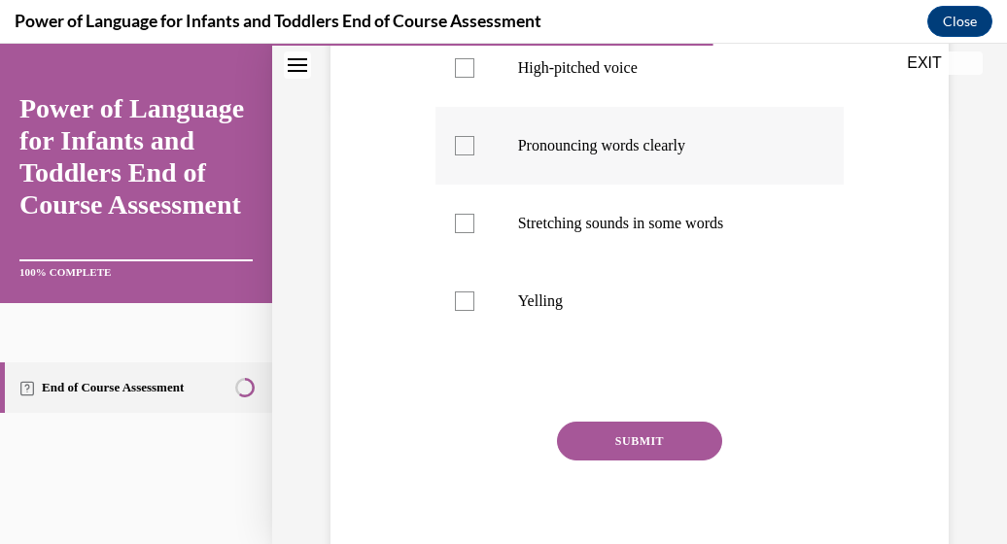
click at [458, 142] on div at bounding box center [464, 145] width 19 height 19
click at [458, 142] on input "Pronouncing words clearly" at bounding box center [464, 145] width 19 height 19
checkbox input "true"
click at [455, 217] on div at bounding box center [464, 223] width 19 height 19
click at [455, 217] on input "Stretching sounds in some words" at bounding box center [464, 223] width 19 height 19
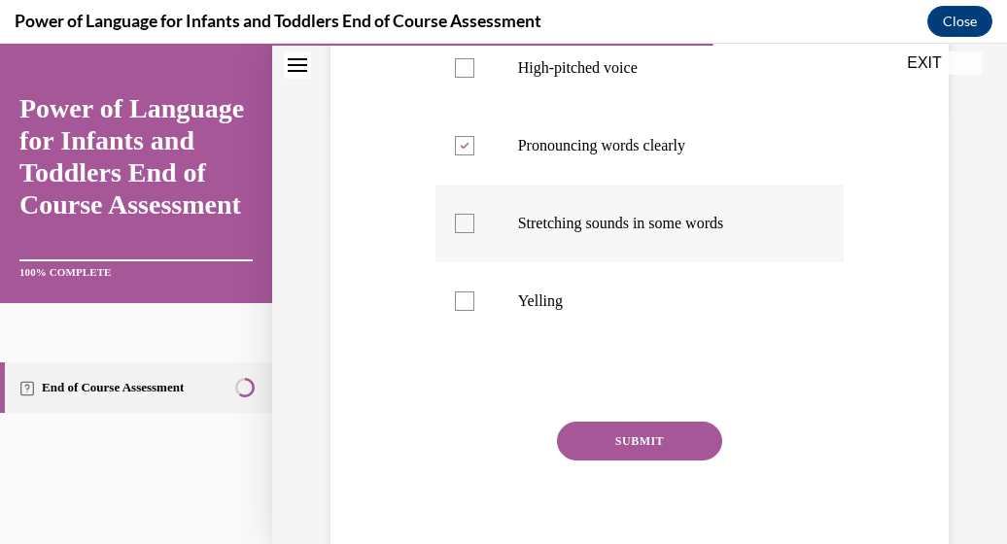
checkbox input "true"
click at [461, 64] on div at bounding box center [464, 67] width 19 height 19
click at [461, 64] on input "High-pitched voice" at bounding box center [464, 67] width 19 height 19
checkbox input "true"
click at [630, 449] on button "SUBMIT" at bounding box center [639, 441] width 165 height 39
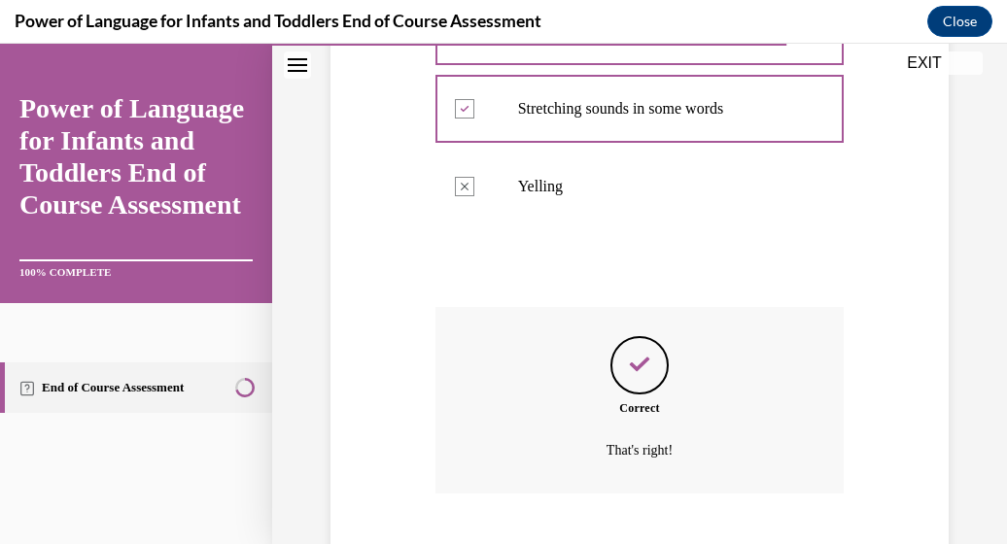
scroll to position [671, 0]
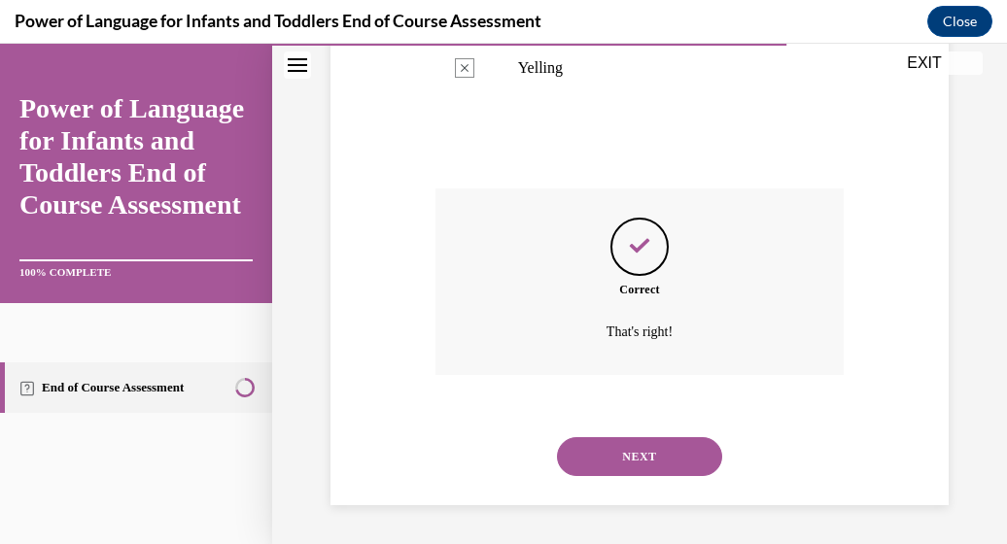
drag, startPoint x: 627, startPoint y: 470, endPoint x: 633, endPoint y: 458, distance: 13.0
click at [633, 458] on button "NEXT" at bounding box center [639, 457] width 165 height 39
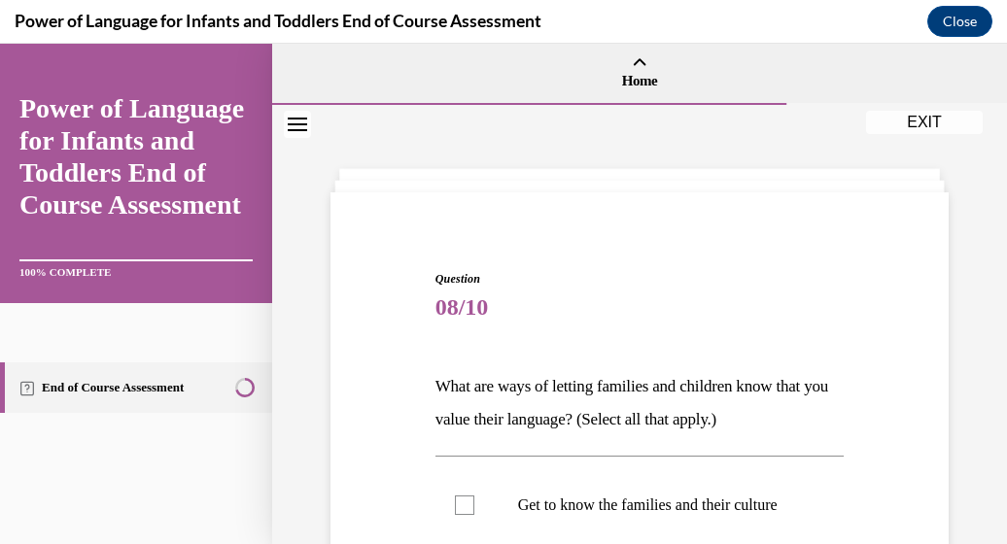
scroll to position [438, 0]
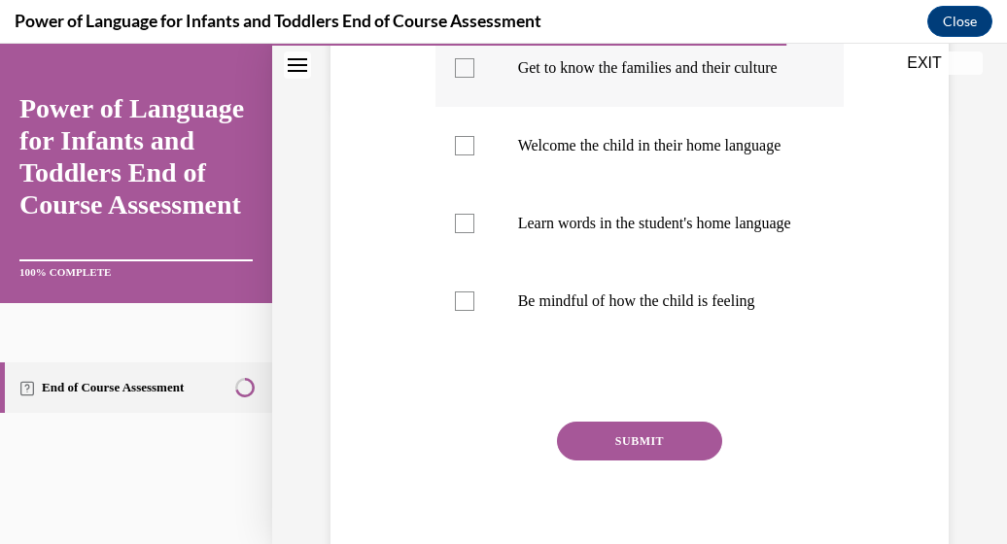
click at [464, 78] on div at bounding box center [464, 67] width 19 height 19
click at [464, 78] on input "Get to know the families and their culture" at bounding box center [464, 67] width 19 height 19
checkbox input "true"
click at [613, 461] on button "SUBMIT" at bounding box center [639, 441] width 165 height 39
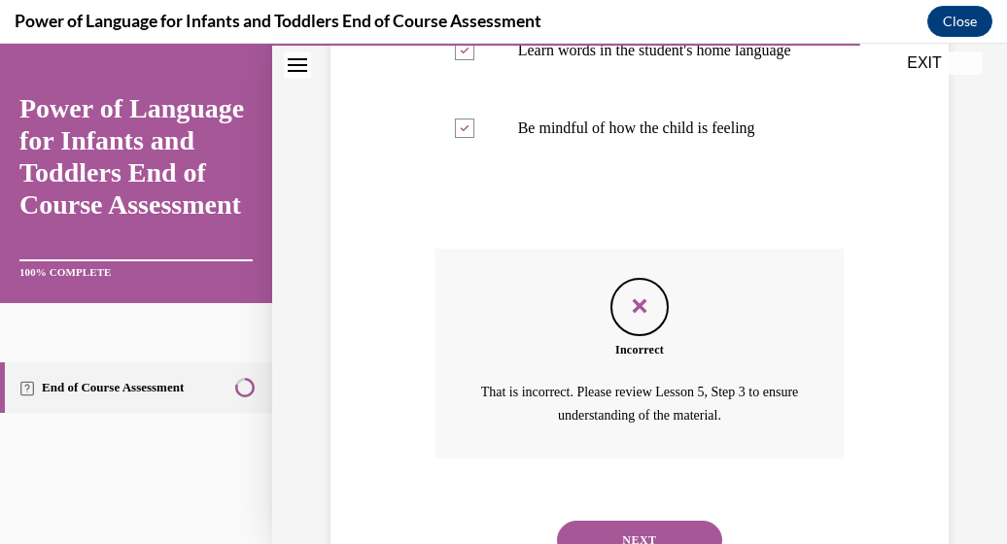
scroll to position [753, 0]
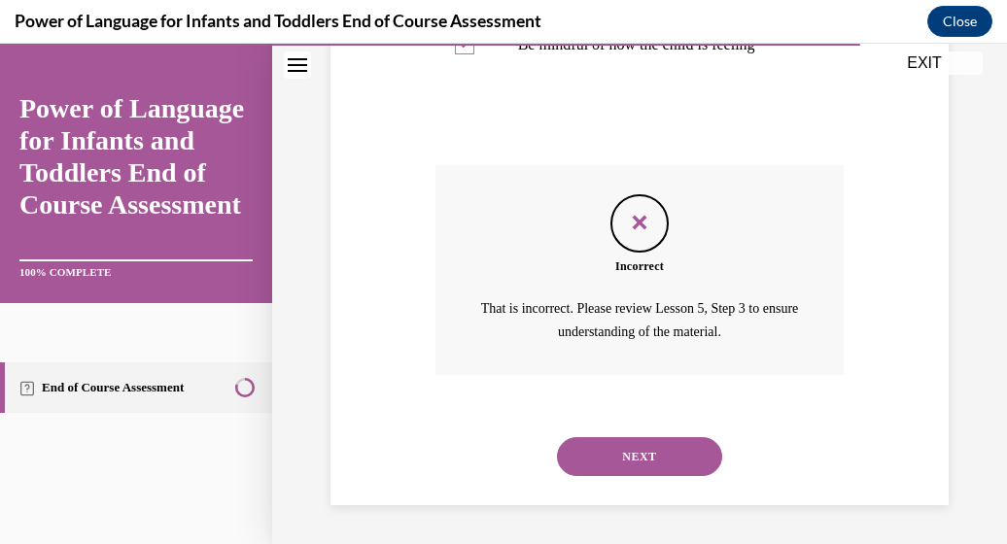
click at [606, 447] on button "NEXT" at bounding box center [639, 457] width 165 height 39
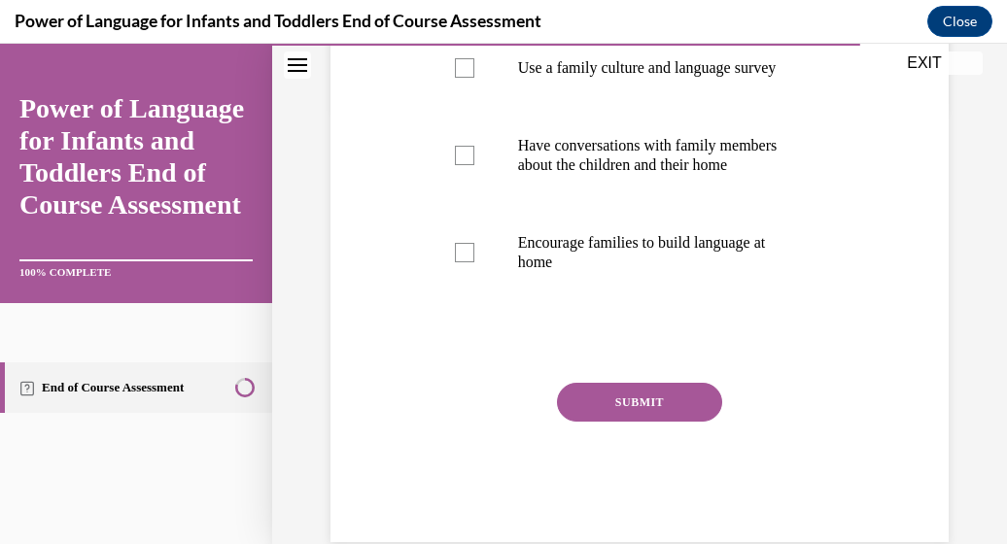
scroll to position [513, 0]
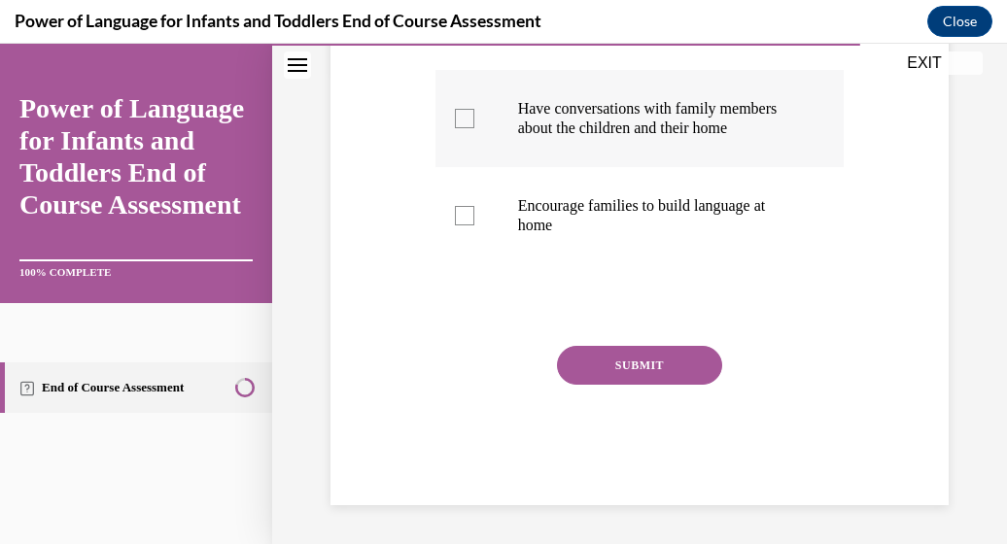
click at [459, 110] on div at bounding box center [464, 118] width 19 height 19
click at [459, 110] on input "Have conversations with family members about the children and their home" at bounding box center [464, 118] width 19 height 19
checkbox input "true"
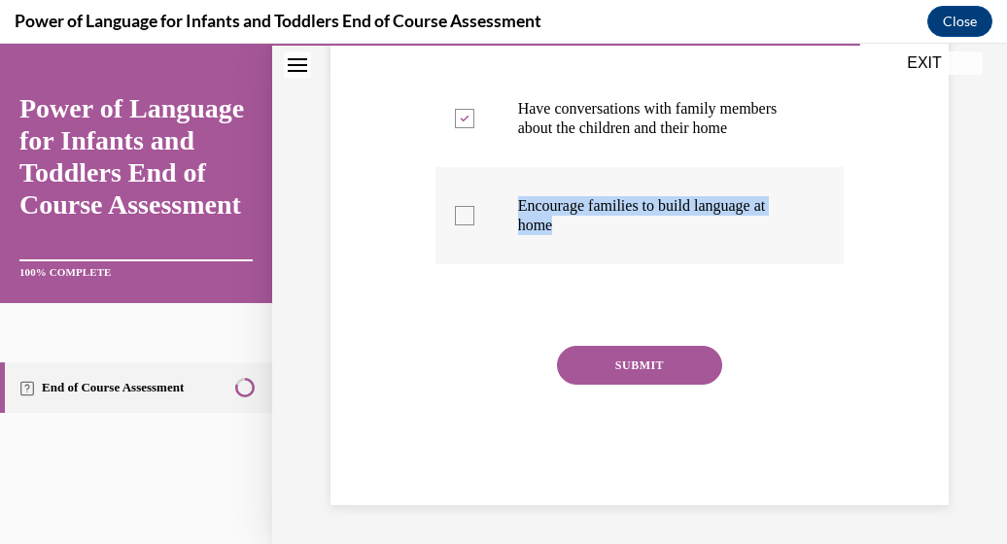
drag, startPoint x: 566, startPoint y: 288, endPoint x: 461, endPoint y: 211, distance: 130.1
click at [461, 211] on div "Question 09/10 How can you support dual learners through family partnerships? (…" at bounding box center [640, 151] width 409 height 710
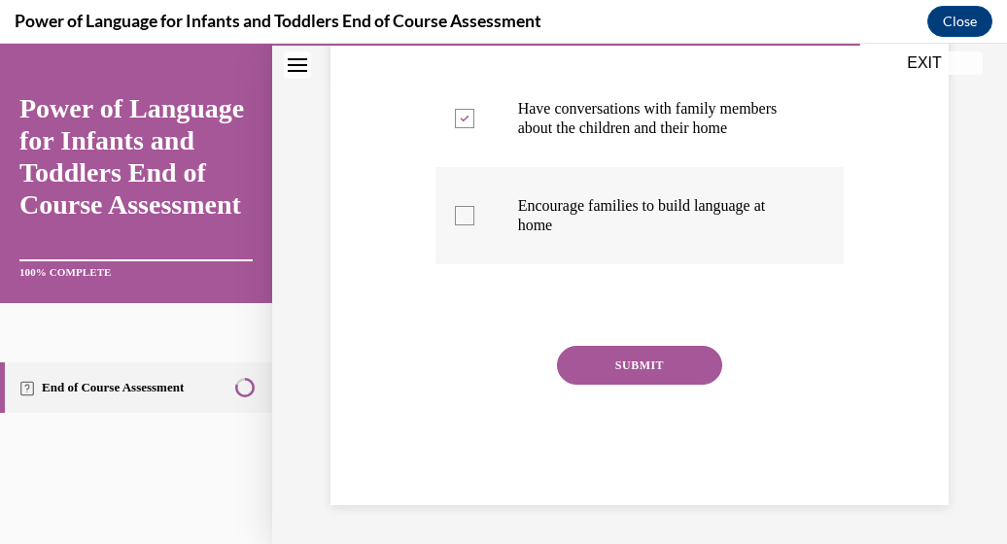
click at [461, 211] on div at bounding box center [464, 215] width 19 height 19
click at [461, 211] on input "Encourage families to build language at home" at bounding box center [464, 215] width 19 height 19
checkbox input "true"
click at [466, 116] on icon at bounding box center [464, 119] width 9 height 7
click at [466, 109] on input "Have conversations with family members about the children and their home" at bounding box center [464, 118] width 19 height 19
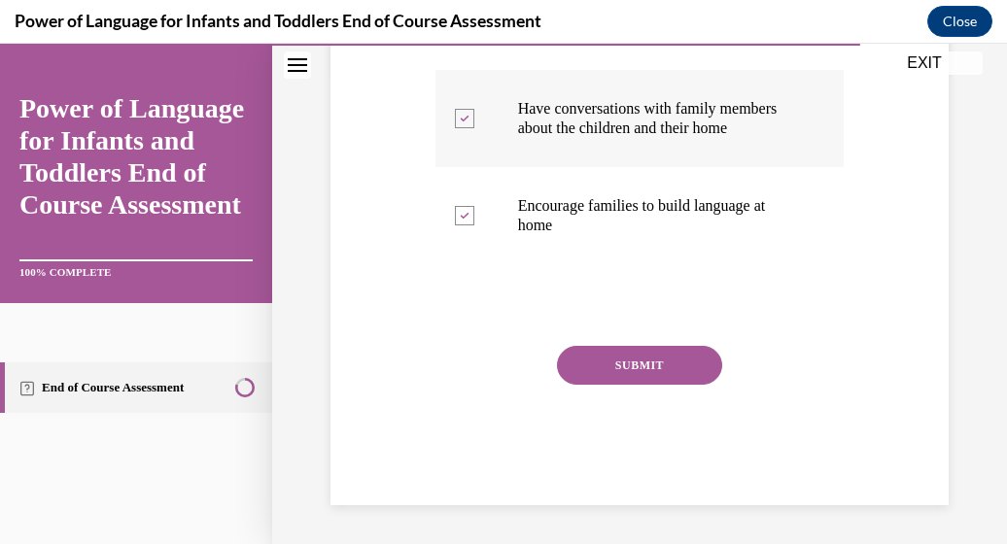
checkbox input "false"
click at [616, 377] on button "SUBMIT" at bounding box center [639, 365] width 165 height 39
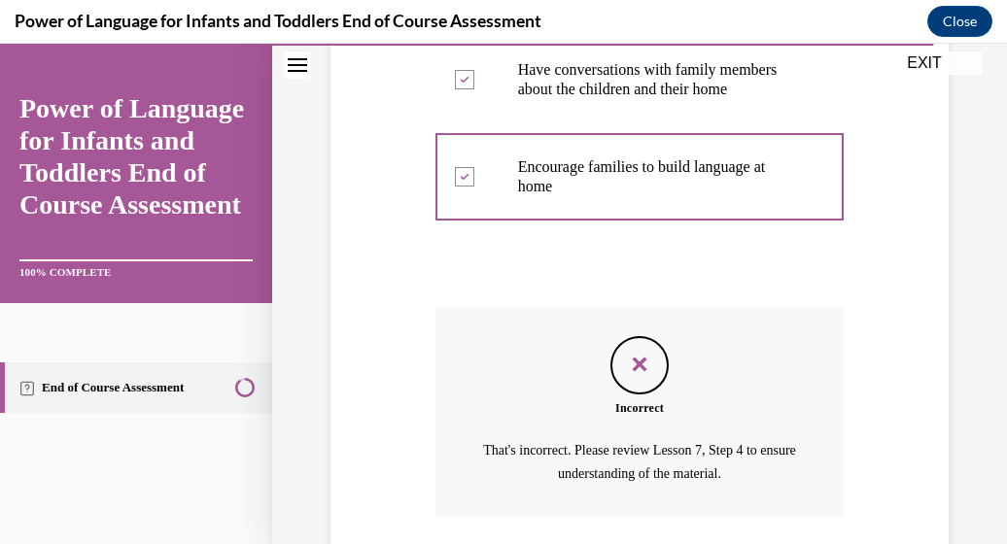
scroll to position [694, 0]
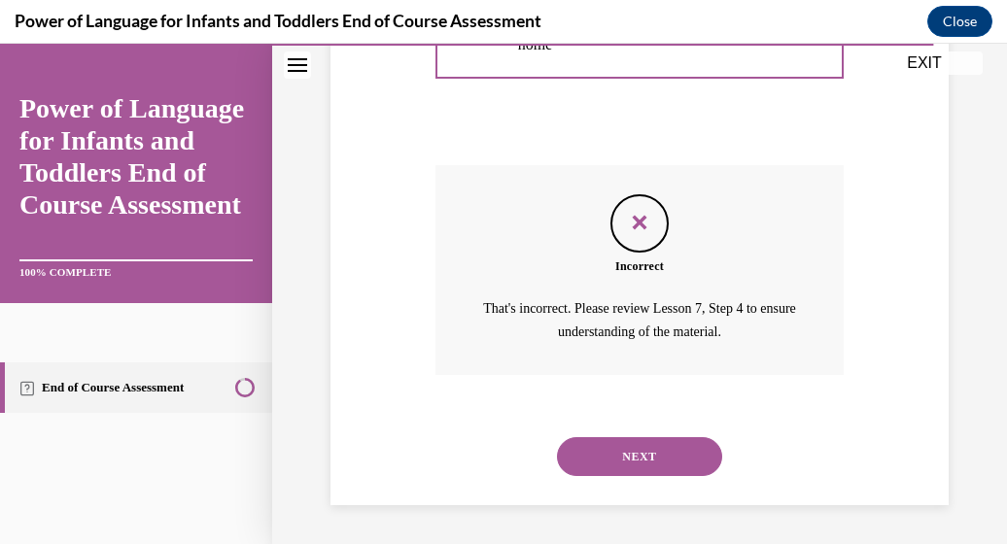
click at [636, 449] on button "NEXT" at bounding box center [639, 457] width 165 height 39
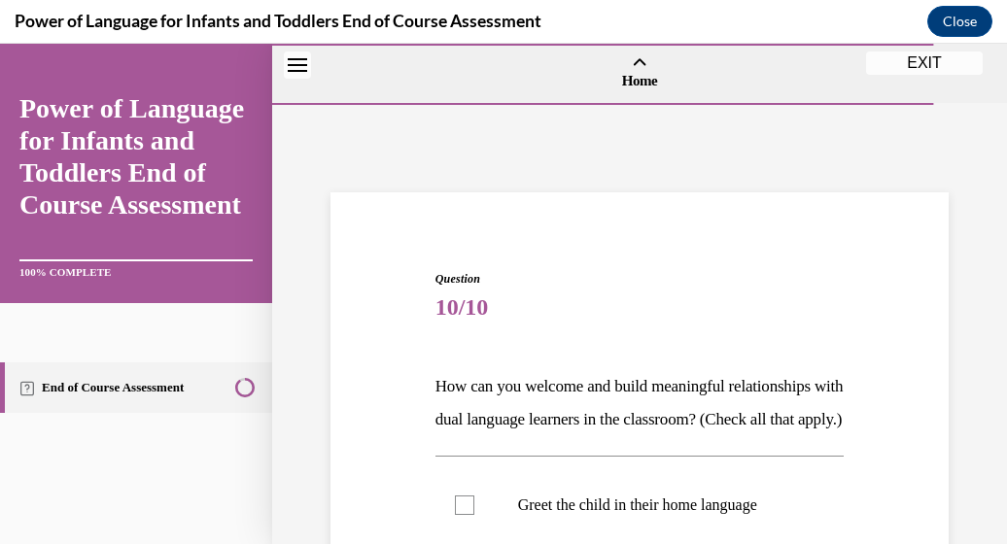
scroll to position [438, 0]
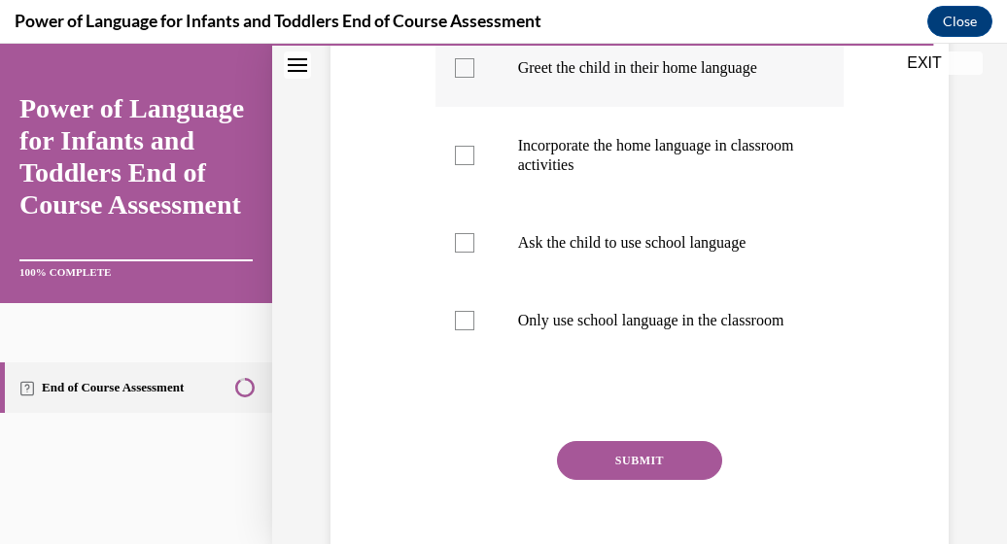
click at [456, 78] on div at bounding box center [464, 67] width 19 height 19
click at [456, 78] on input "Greet the child in their home language" at bounding box center [464, 67] width 19 height 19
checkbox input "true"
click at [463, 165] on div at bounding box center [464, 155] width 19 height 19
click at [463, 165] on input "Incorporate the home language in classroom activities" at bounding box center [464, 155] width 19 height 19
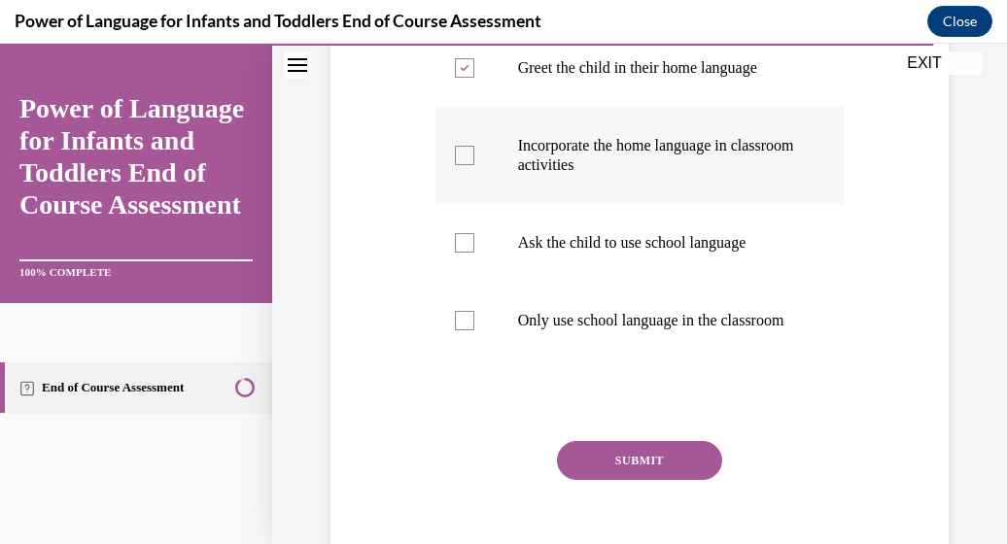
checkbox input "true"
click at [658, 480] on button "SUBMIT" at bounding box center [639, 460] width 165 height 39
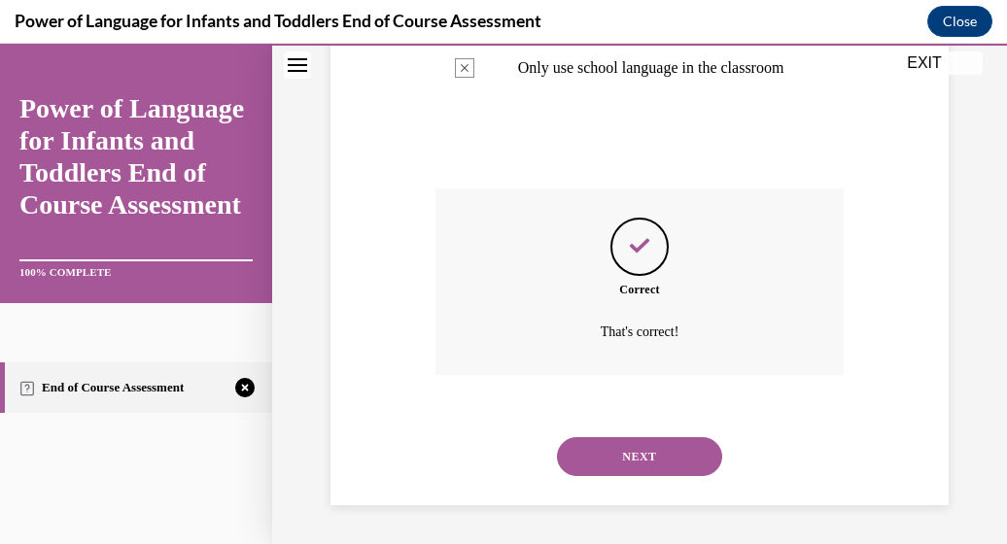
scroll to position [743, 0]
click at [639, 470] on button "NEXT" at bounding box center [639, 457] width 165 height 39
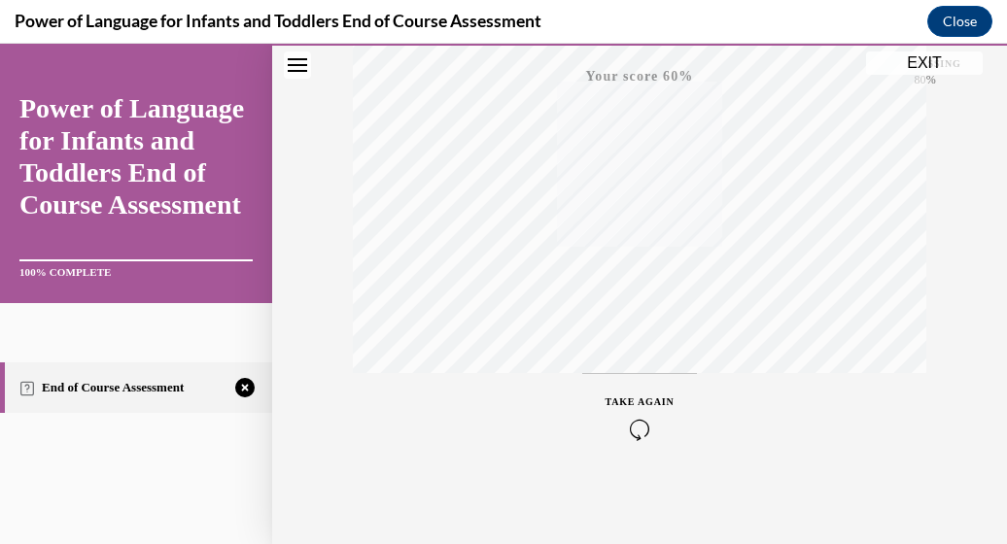
scroll to position [496, 0]
click at [629, 426] on icon "button" at bounding box center [640, 425] width 69 height 21
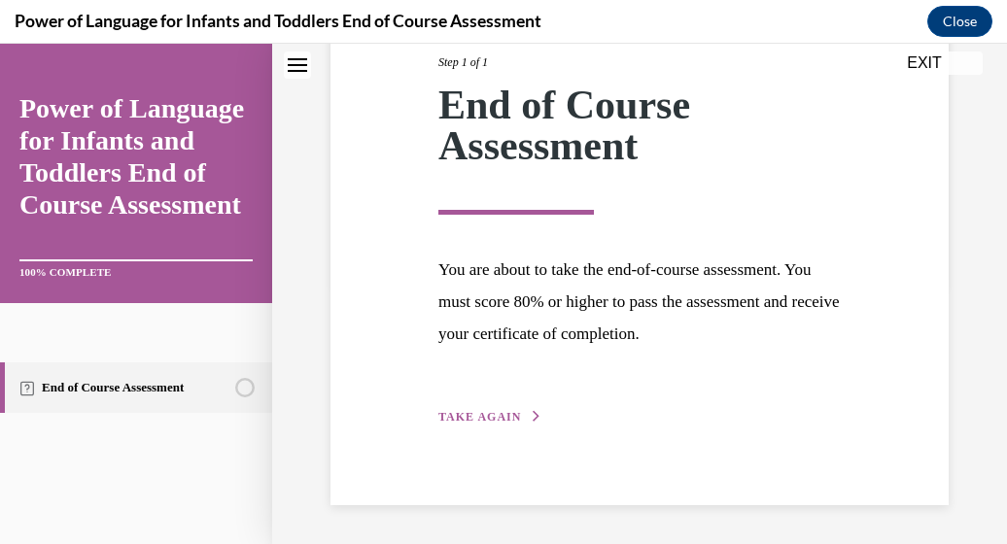
scroll to position [262, 0]
click at [507, 414] on span "TAKE AGAIN" at bounding box center [479, 417] width 83 height 14
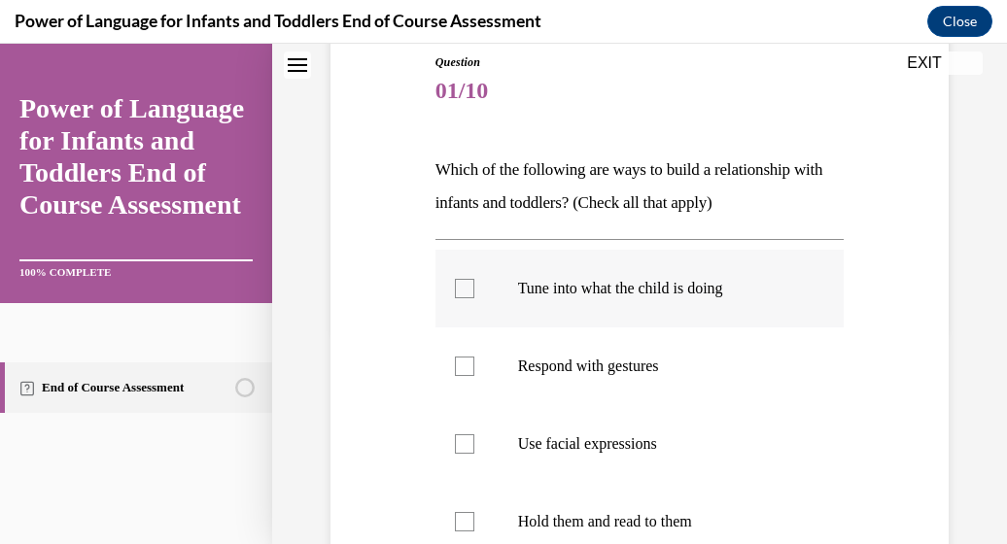
click at [459, 286] on div at bounding box center [464, 288] width 19 height 19
click at [459, 286] on input "Tune into what the child is doing" at bounding box center [464, 288] width 19 height 19
checkbox input "true"
click at [464, 371] on div at bounding box center [464, 366] width 19 height 19
click at [464, 371] on input "Respond with gestures" at bounding box center [464, 366] width 19 height 19
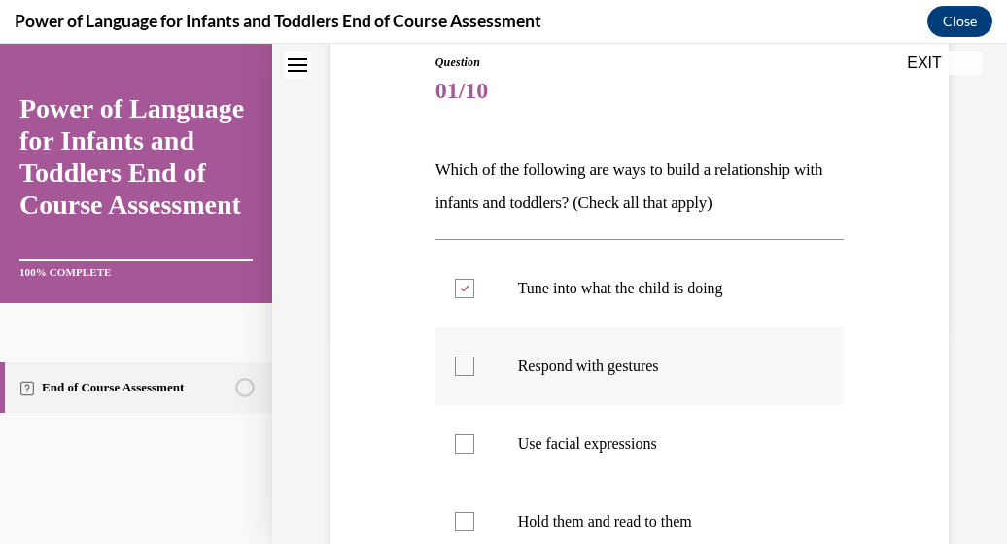
checkbox input "true"
click at [459, 442] on div at bounding box center [464, 444] width 19 height 19
click at [459, 442] on input "Use facial expressions" at bounding box center [464, 444] width 19 height 19
click at [460, 442] on icon at bounding box center [464, 444] width 9 height 7
click at [459, 442] on input "Use facial expressions" at bounding box center [464, 444] width 19 height 19
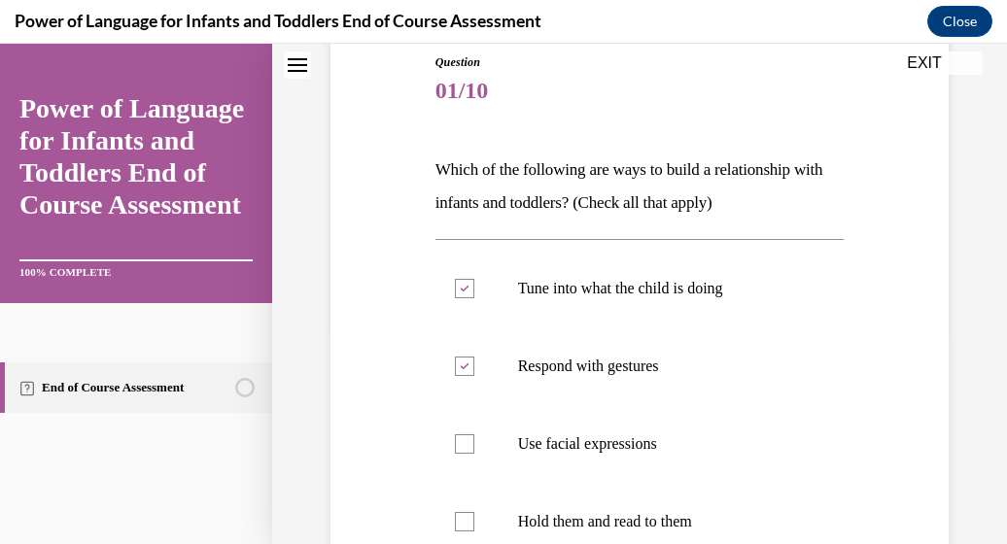
scroll to position [513, 0]
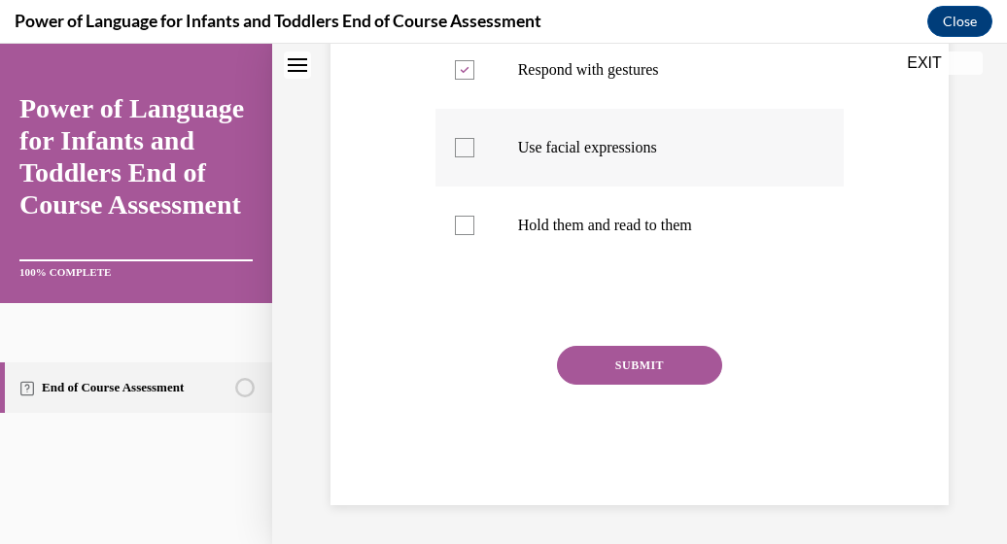
click at [455, 149] on div at bounding box center [464, 147] width 19 height 19
click at [455, 149] on input "Use facial expressions" at bounding box center [464, 147] width 19 height 19
checkbox input "true"
click at [460, 221] on div at bounding box center [464, 225] width 19 height 19
click at [460, 221] on input "Hold them and read to them" at bounding box center [464, 225] width 19 height 19
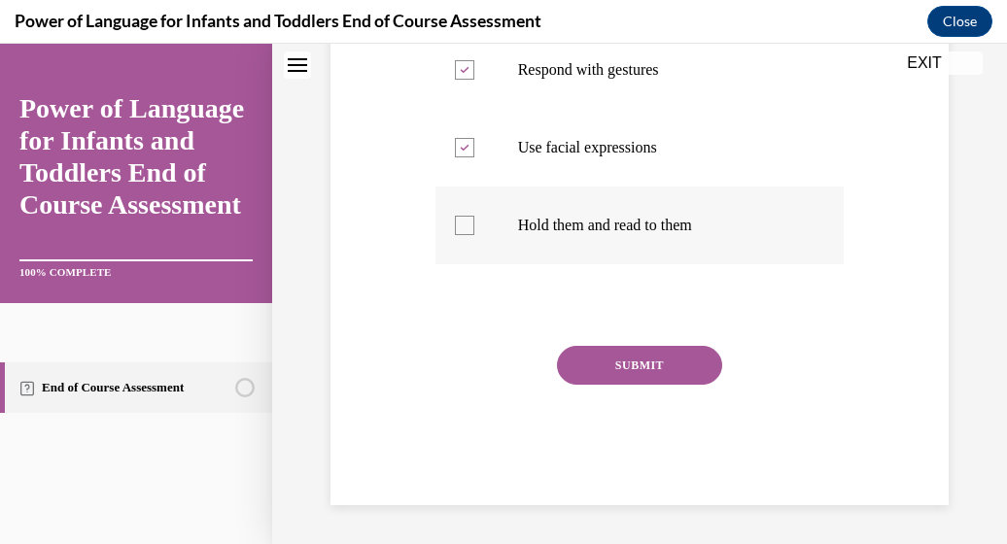
checkbox input "true"
click at [596, 366] on button "SUBMIT" at bounding box center [639, 365] width 165 height 39
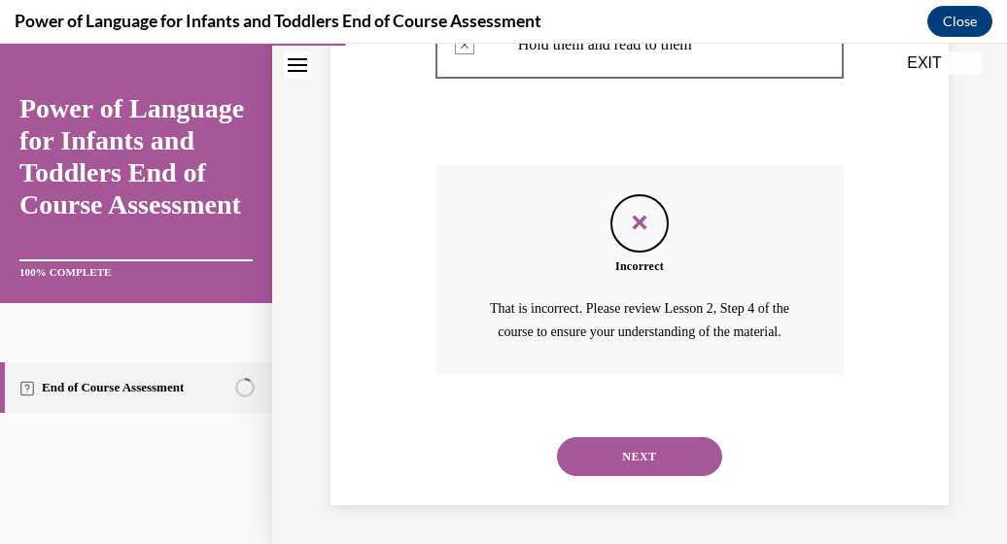
scroll to position [279, 0]
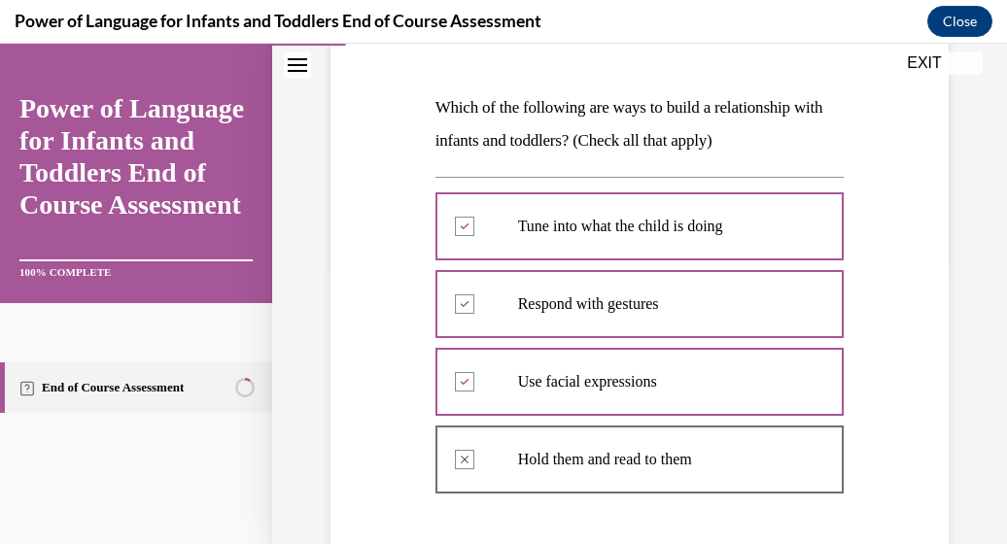
click at [457, 302] on div at bounding box center [640, 305] width 409 height 88
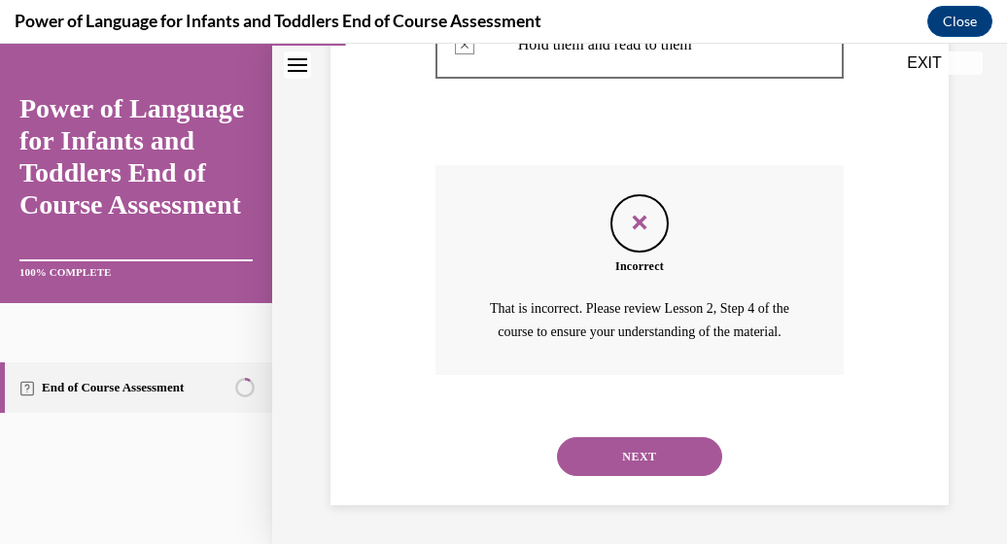
click at [582, 444] on button "NEXT" at bounding box center [639, 457] width 165 height 39
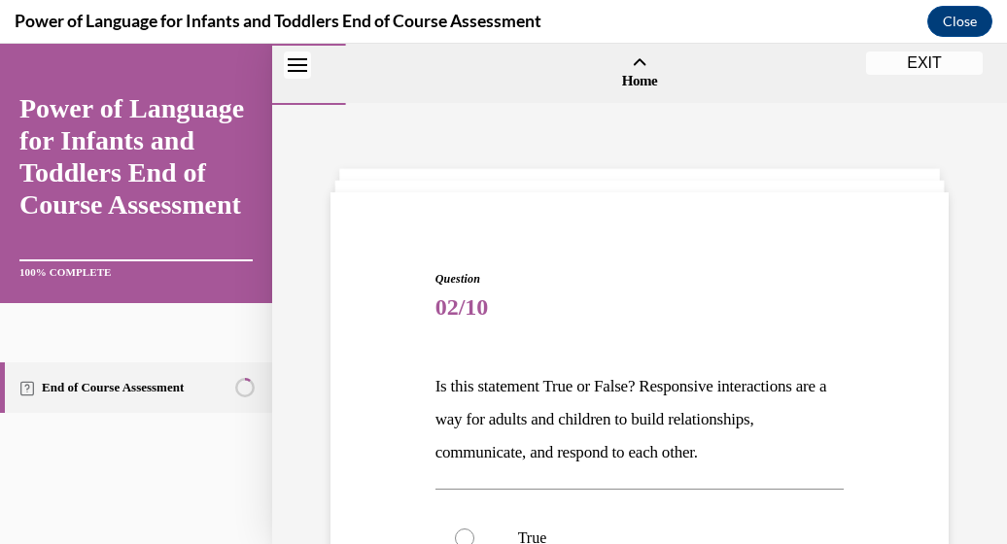
scroll to position [391, 0]
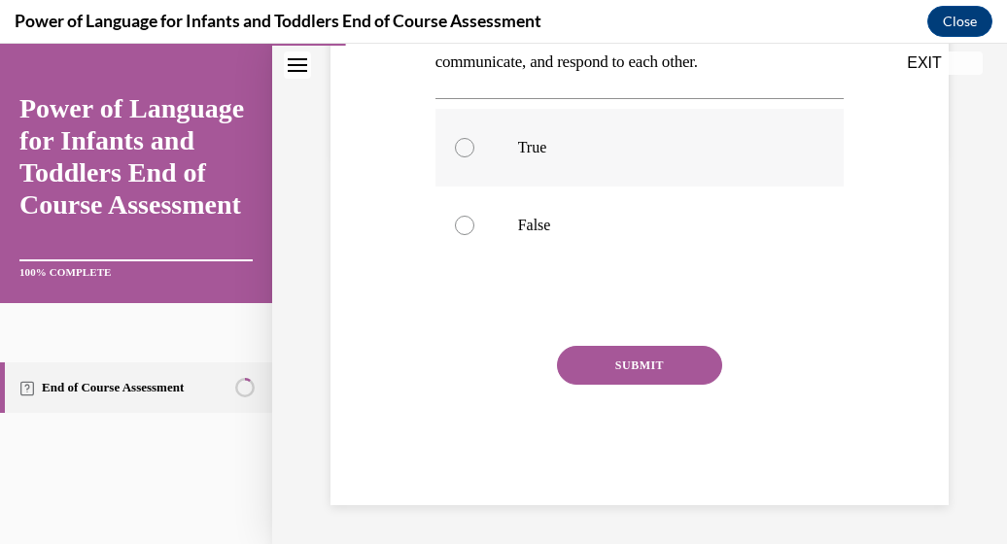
click at [464, 149] on div at bounding box center [464, 147] width 19 height 19
click at [464, 149] on input "True" at bounding box center [464, 147] width 19 height 19
radio input "true"
click at [625, 355] on button "SUBMIT" at bounding box center [639, 365] width 165 height 39
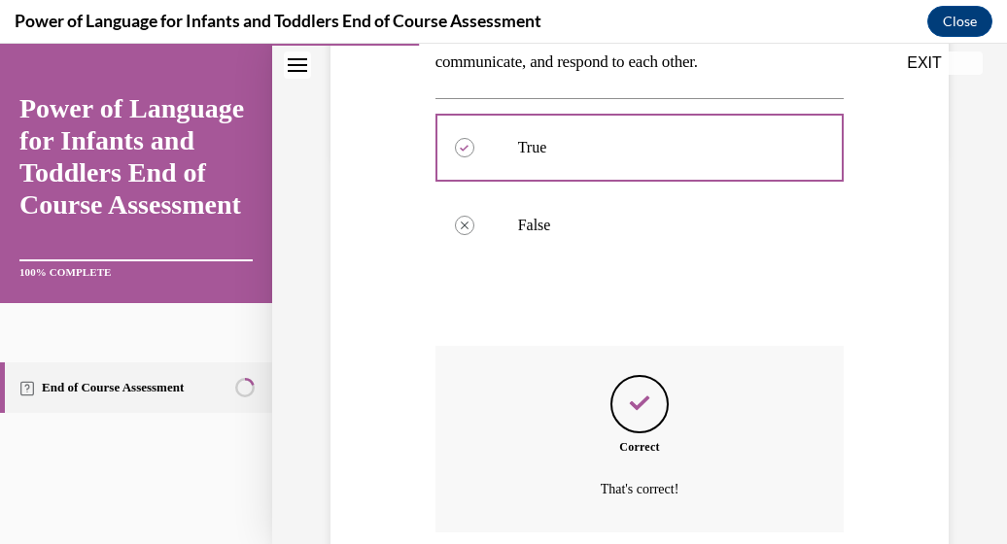
scroll to position [548, 0]
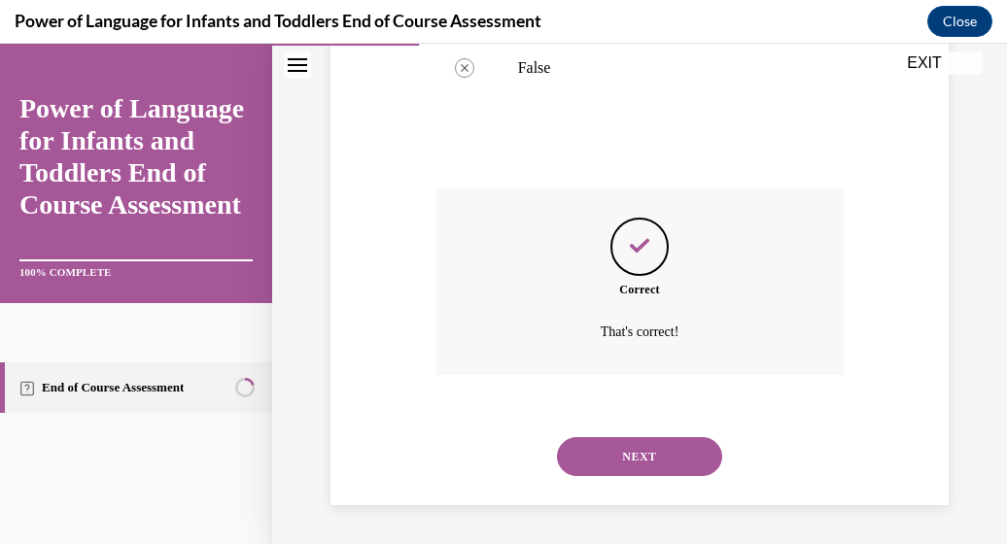
click at [623, 446] on button "NEXT" at bounding box center [639, 457] width 165 height 39
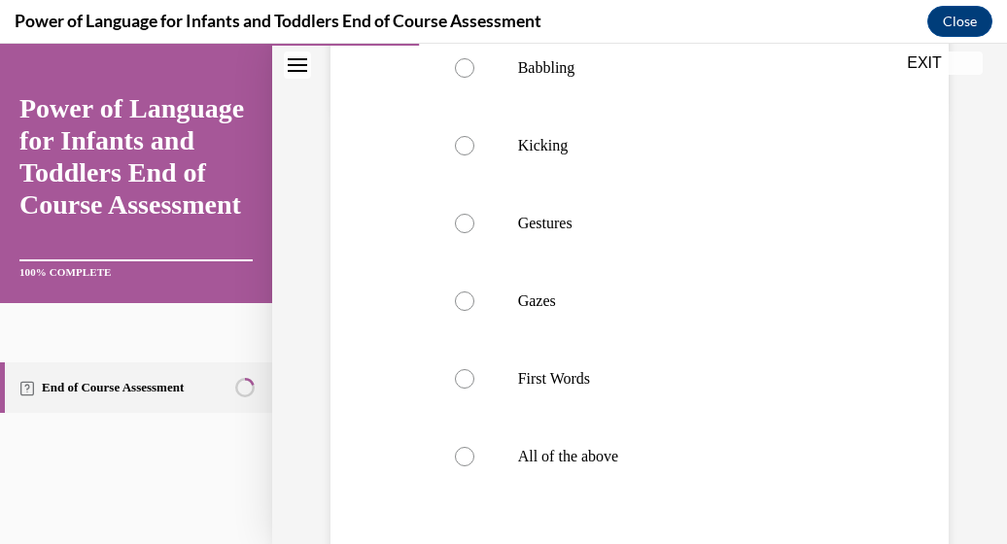
scroll to position [583, 0]
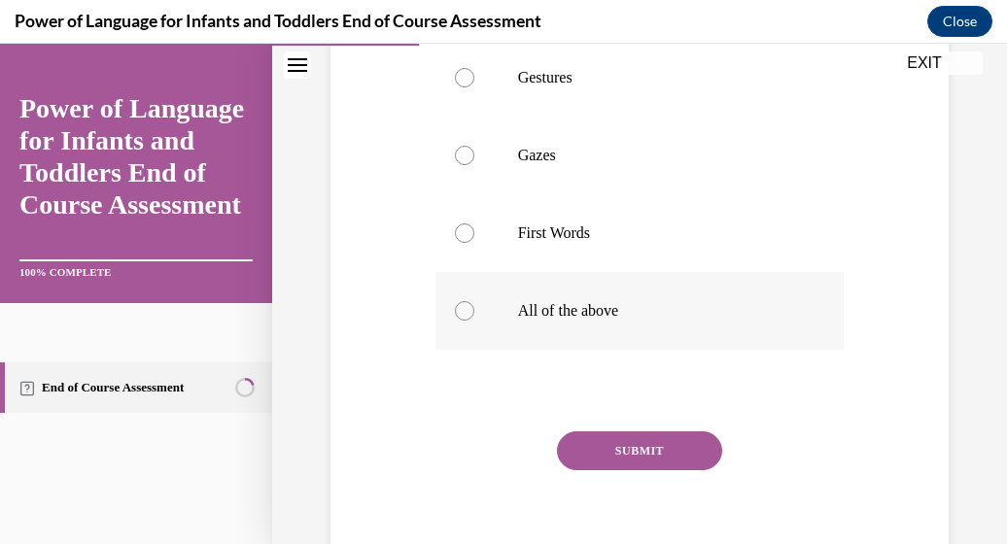
click at [463, 311] on div at bounding box center [464, 310] width 19 height 19
click at [463, 311] on input "All of the above" at bounding box center [464, 310] width 19 height 19
radio input "true"
click at [597, 448] on button "SUBMIT" at bounding box center [639, 451] width 165 height 39
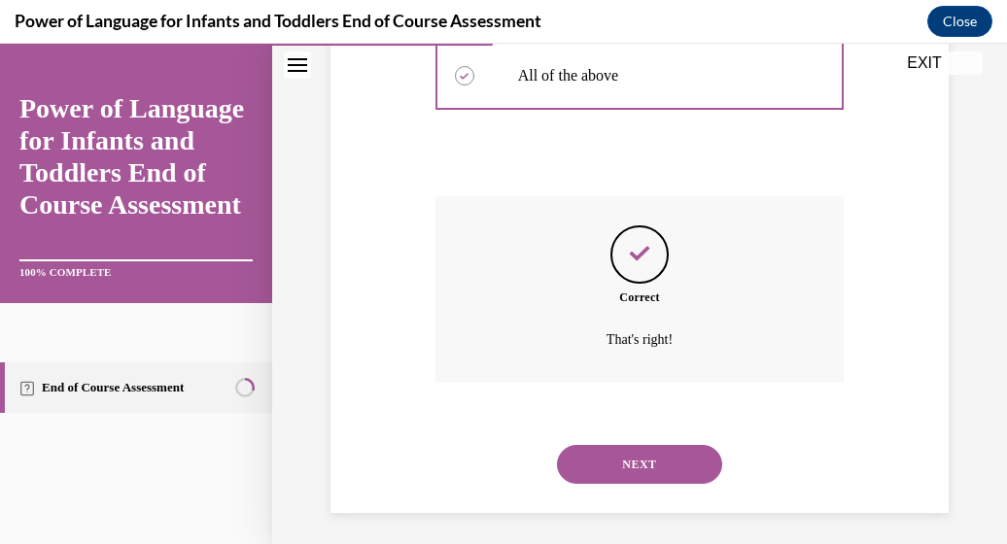
scroll to position [826, 0]
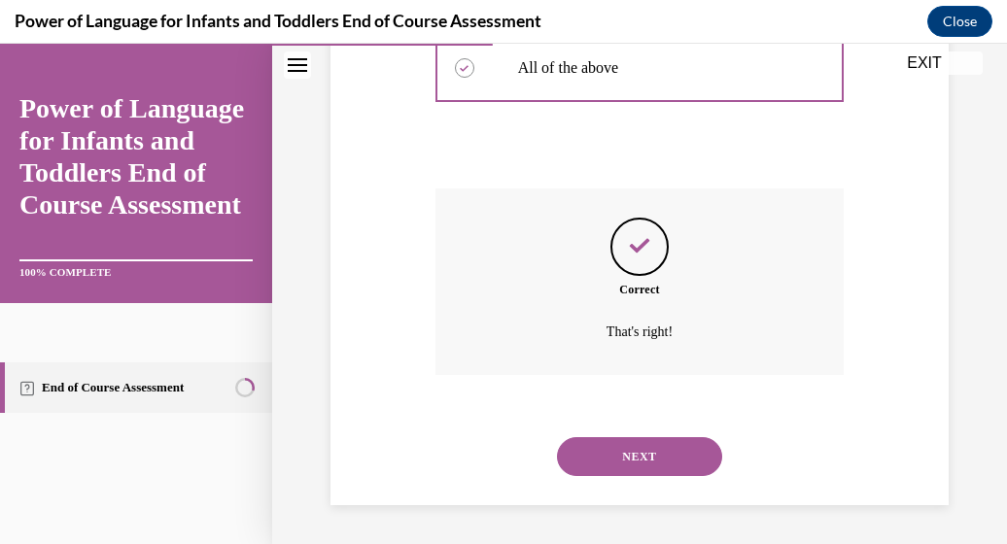
click at [597, 448] on button "NEXT" at bounding box center [639, 457] width 165 height 39
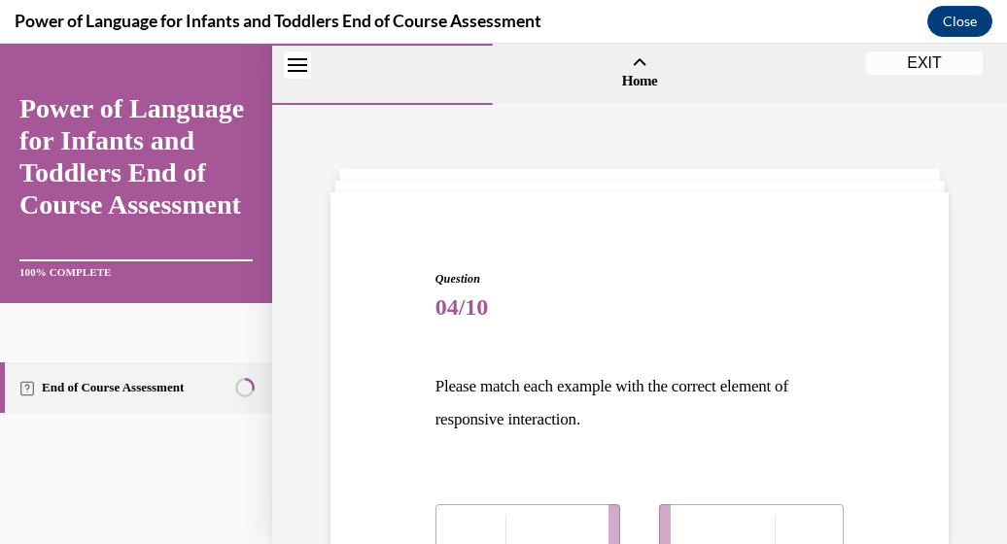
scroll to position [438, 0]
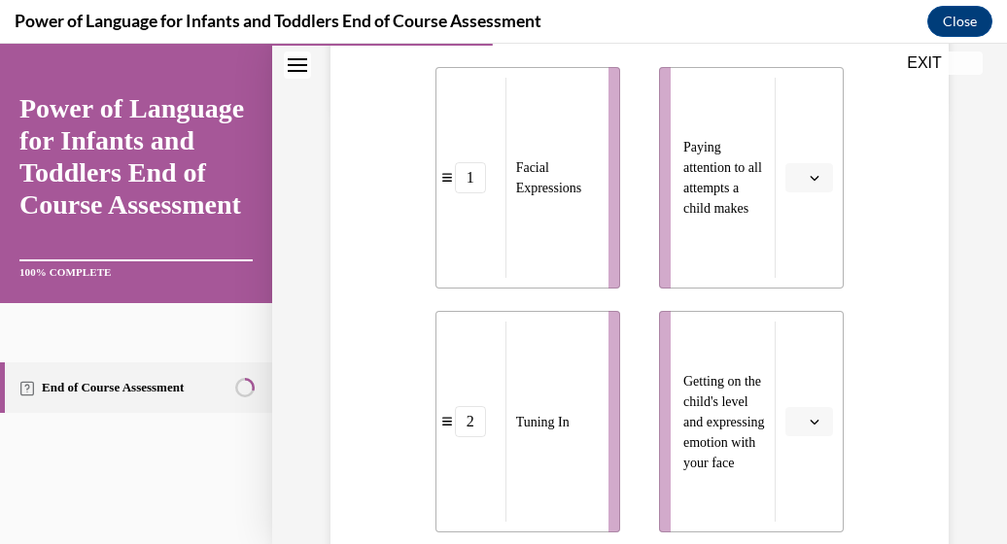
click at [811, 424] on icon "button" at bounding box center [815, 422] width 9 height 5
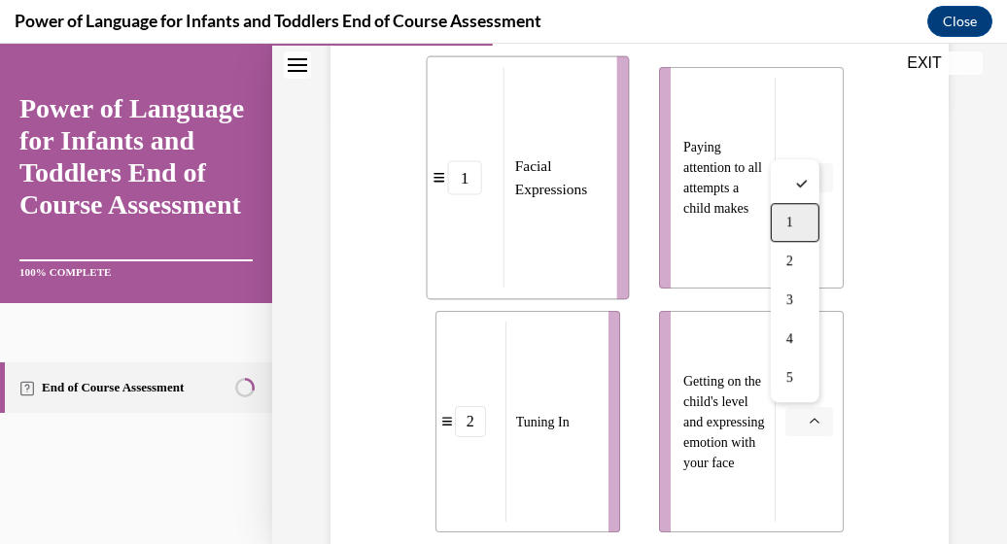
click at [788, 223] on span "1" at bounding box center [790, 223] width 7 height 16
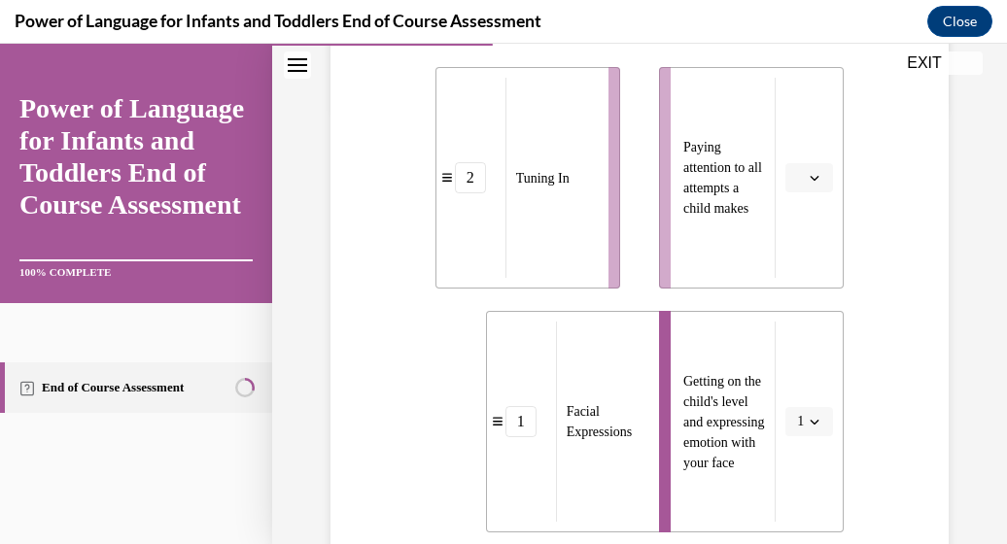
scroll to position [193, 0]
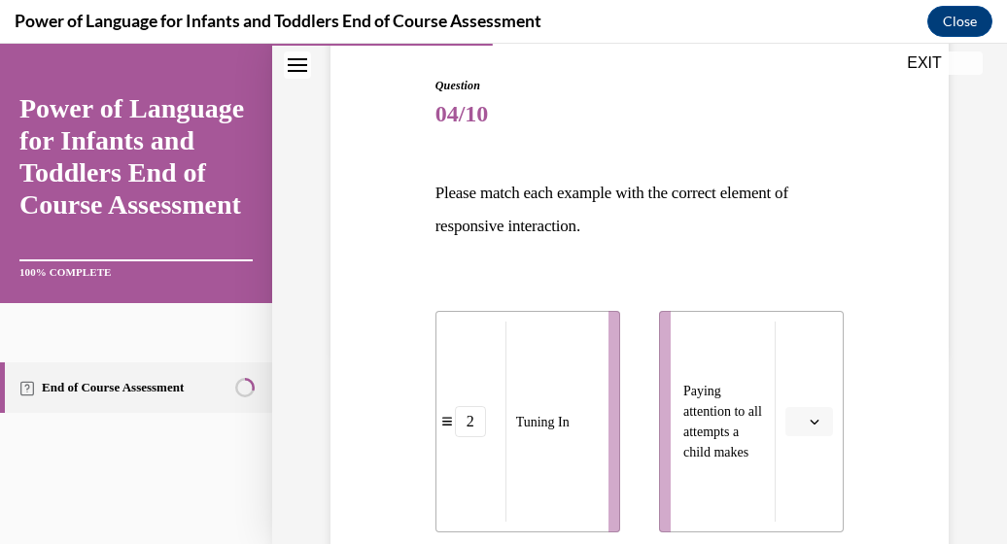
click at [810, 422] on icon "button" at bounding box center [815, 422] width 10 height 10
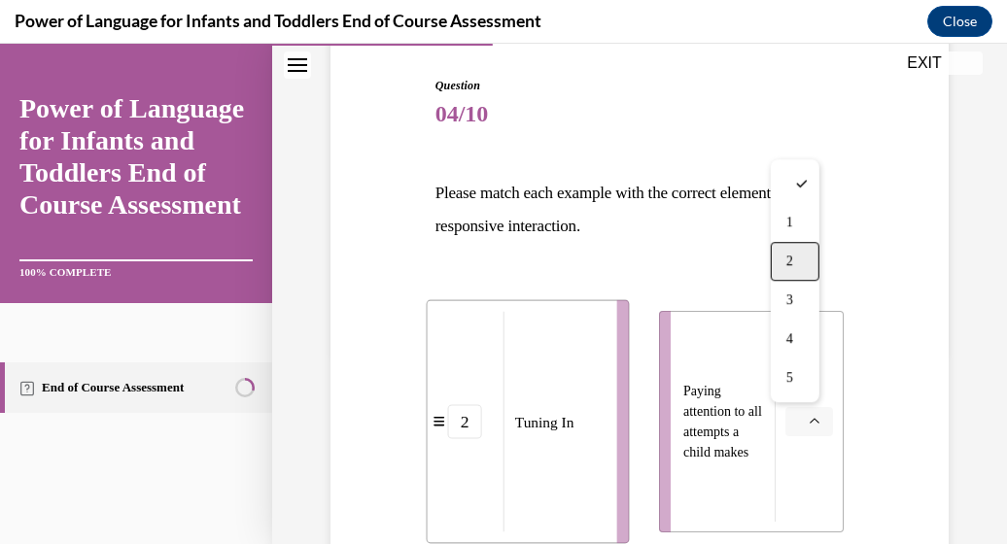
click at [790, 257] on span "2" at bounding box center [790, 262] width 7 height 16
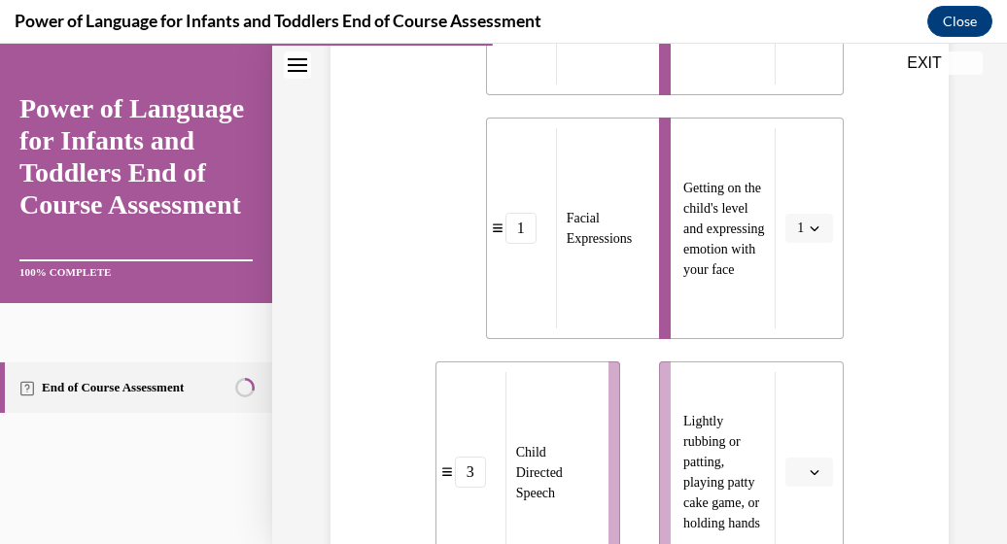
scroll to position [1068, 0]
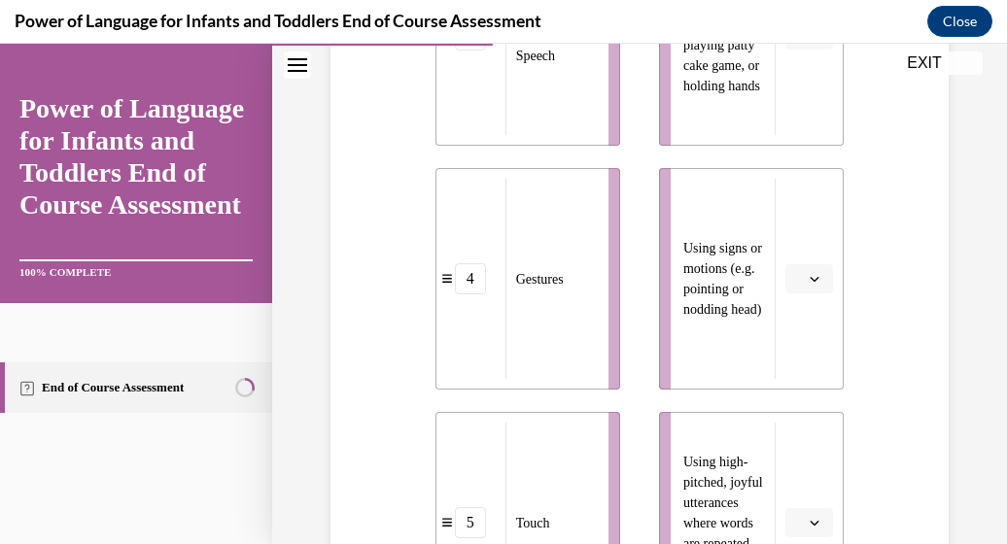
click at [808, 285] on span "button" at bounding box center [815, 279] width 14 height 14
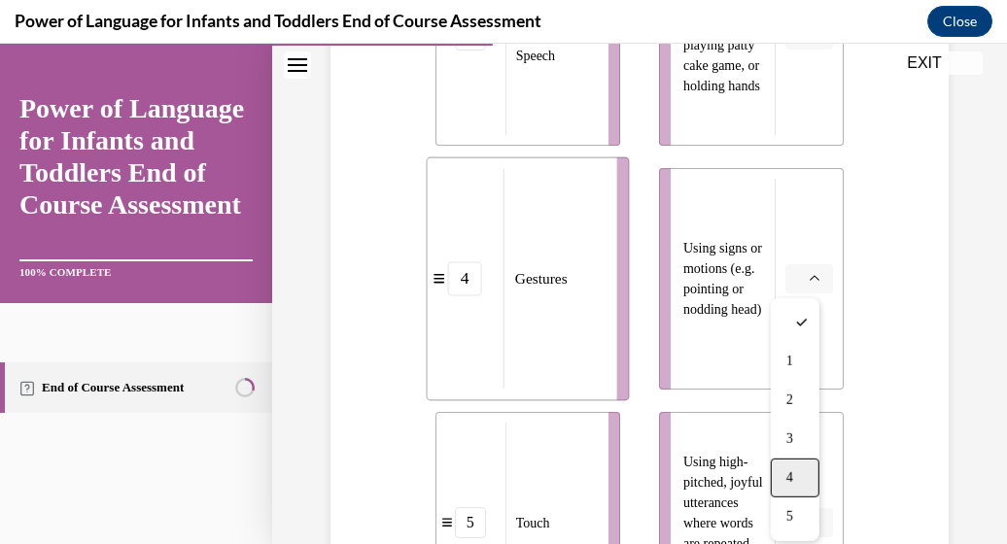
click at [793, 472] on span "4" at bounding box center [790, 479] width 7 height 16
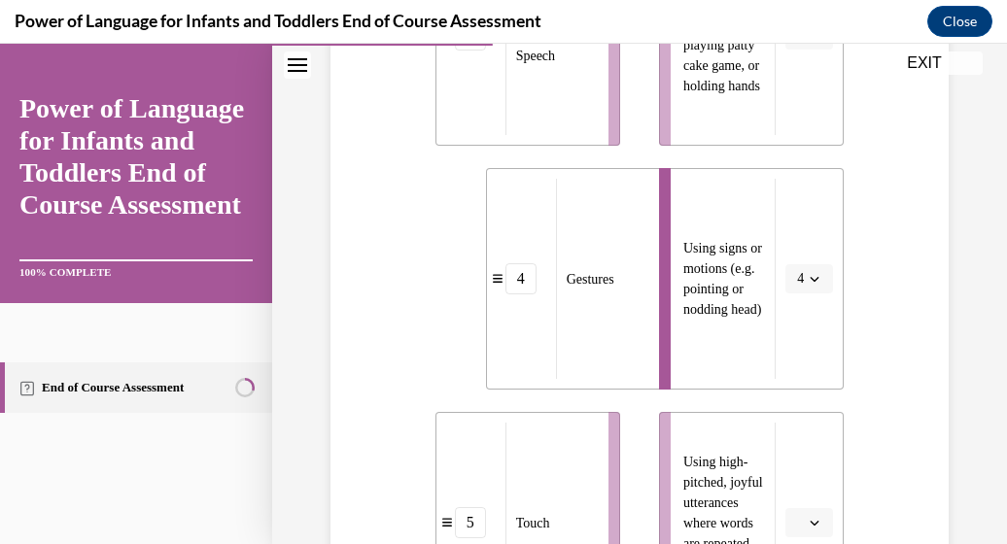
scroll to position [1438, 0]
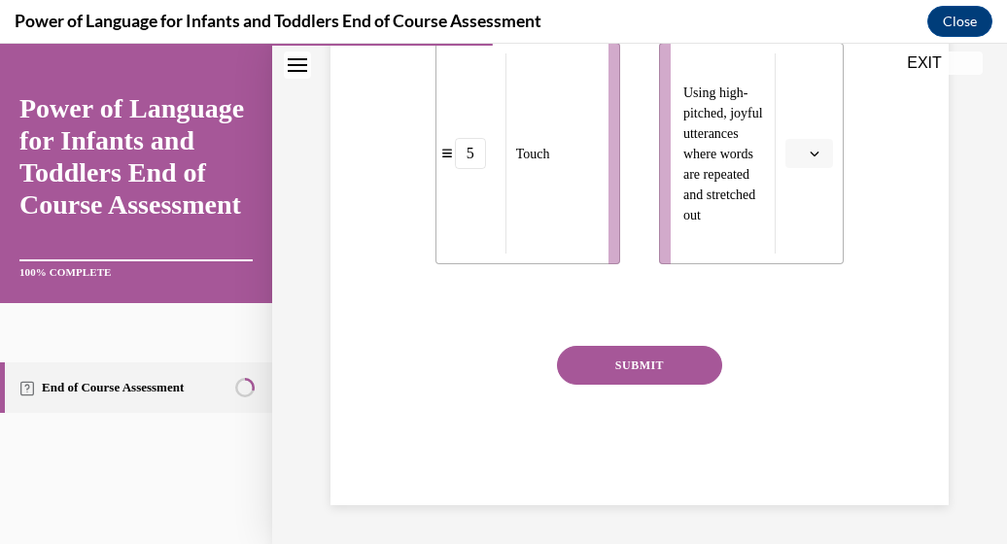
click at [811, 155] on icon "button" at bounding box center [815, 154] width 9 height 5
click at [784, 304] on div "3" at bounding box center [795, 314] width 49 height 39
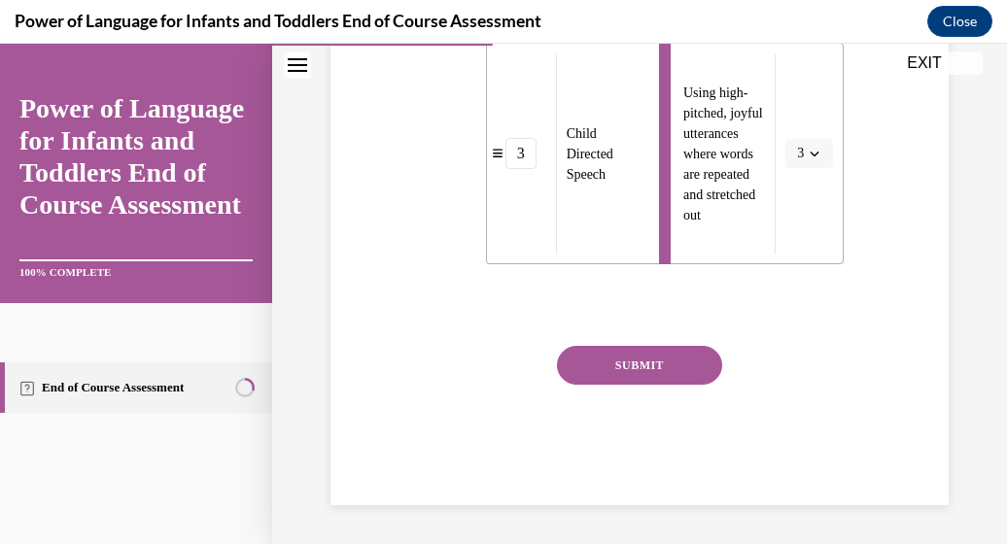
drag, startPoint x: 788, startPoint y: 301, endPoint x: 1000, endPoint y: 163, distance: 252.9
click at [992, 163] on div "Home Question 03/10 What are ways infants and toddlers may interact and communi…" at bounding box center [639, 294] width 735 height 501
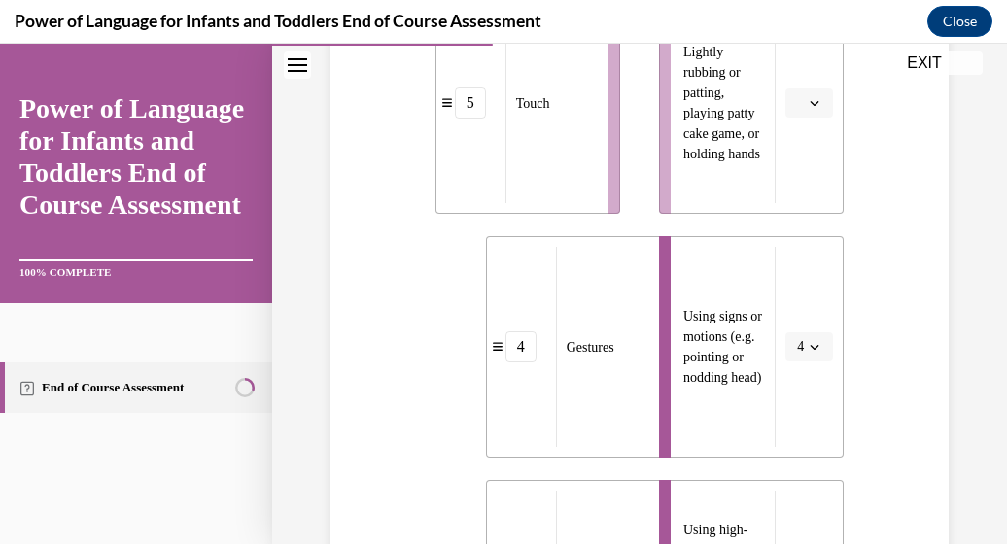
click at [810, 101] on icon "button" at bounding box center [815, 103] width 10 height 10
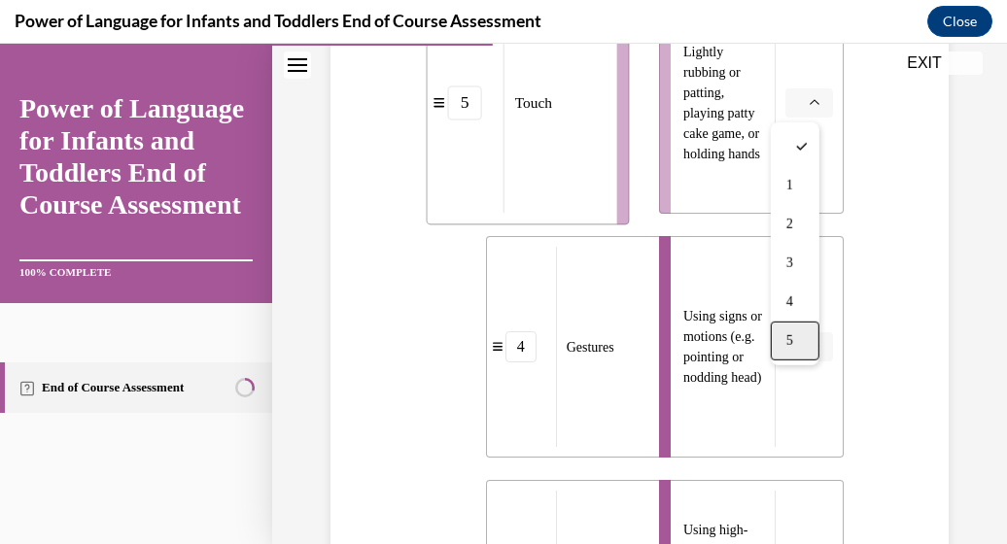
click at [799, 333] on div "5" at bounding box center [795, 341] width 49 height 39
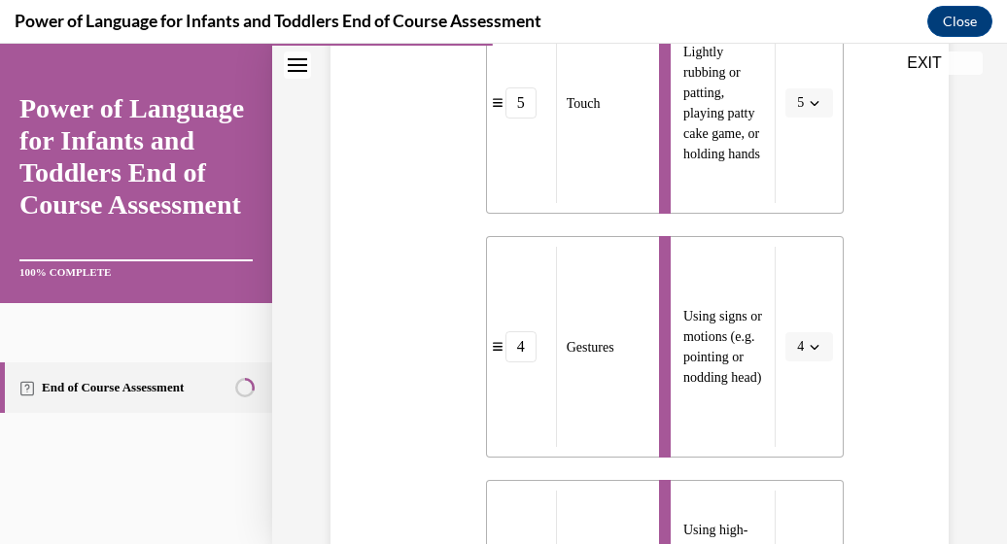
scroll to position [1438, 0]
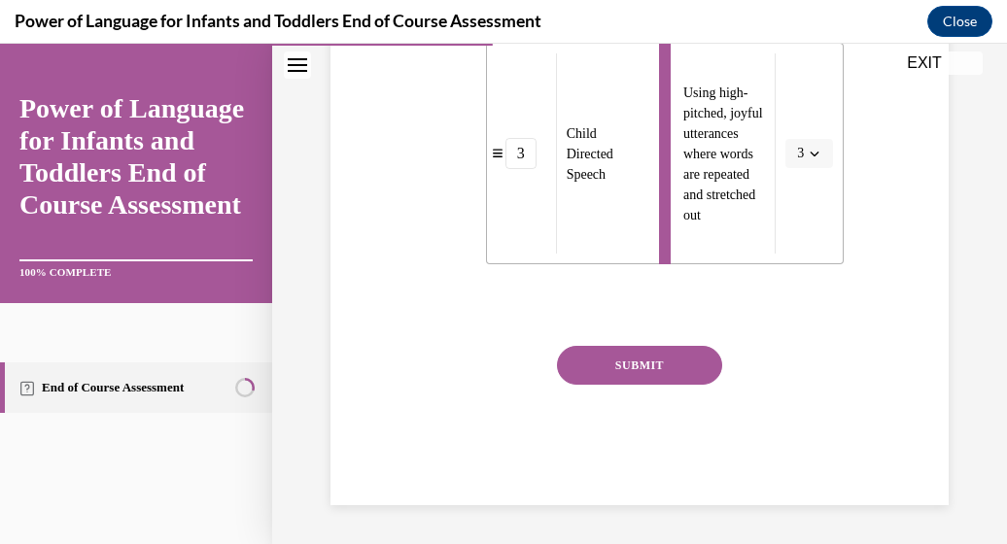
click at [593, 364] on button "SUBMIT" at bounding box center [639, 365] width 165 height 39
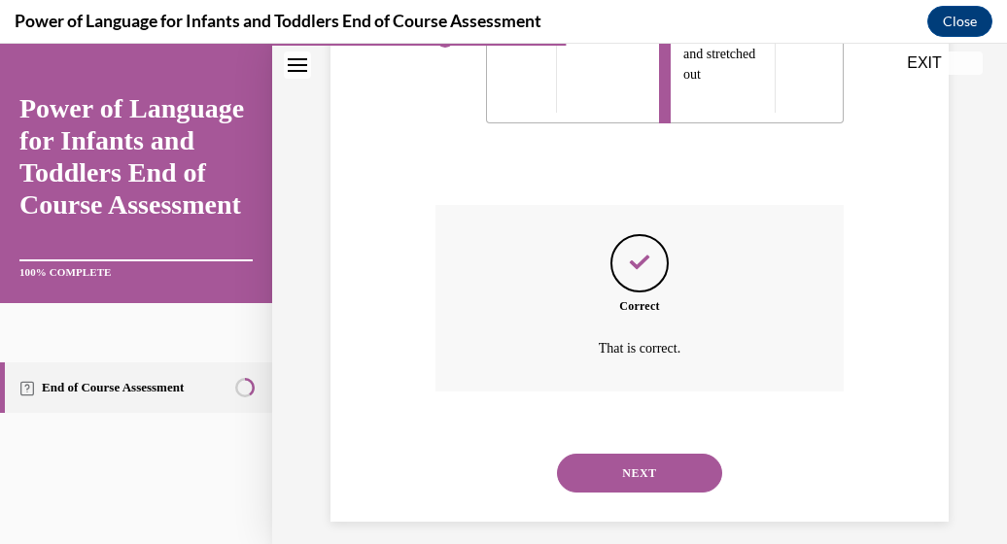
scroll to position [1595, 0]
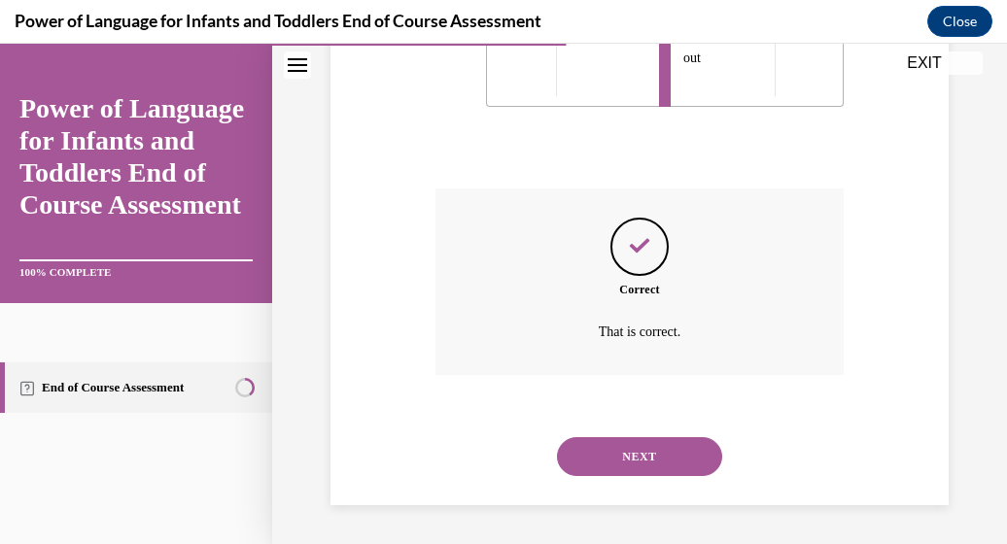
click at [618, 454] on button "NEXT" at bounding box center [639, 457] width 165 height 39
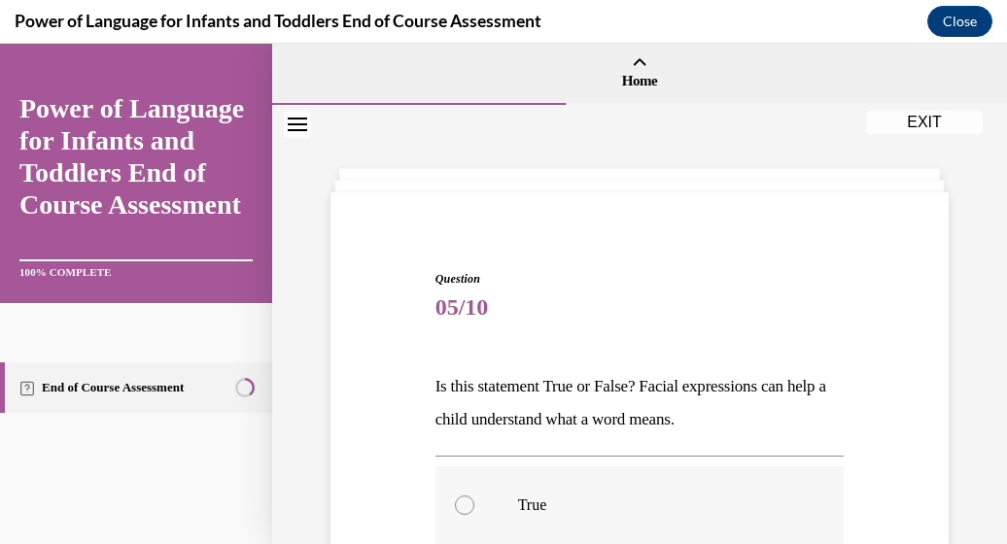
click at [459, 503] on div at bounding box center [464, 505] width 19 height 19
click at [459, 503] on input "True" at bounding box center [464, 505] width 19 height 19
radio input "true"
click at [990, 433] on div "Question 05/10 Is this statement True or False? Facial expressions can help a c…" at bounding box center [639, 503] width 735 height 797
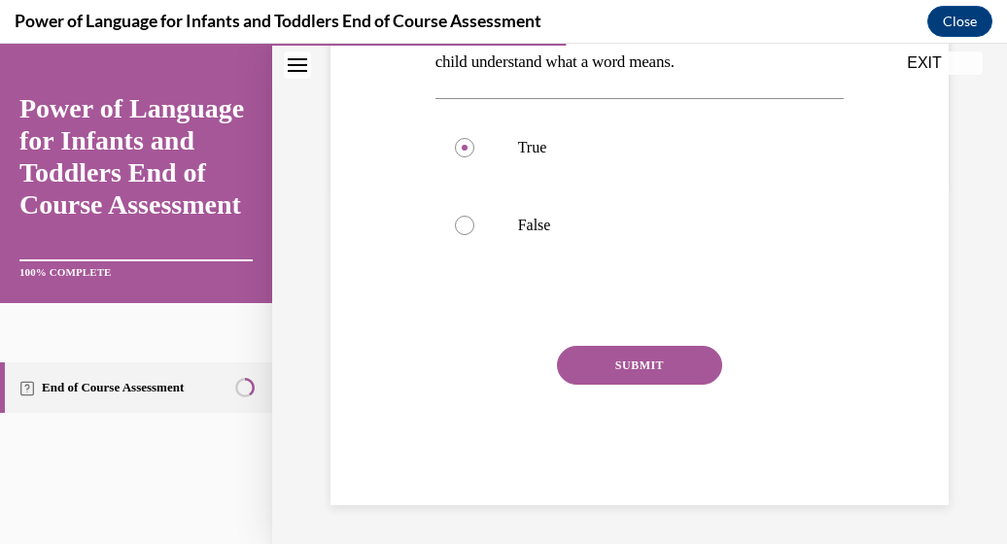
click at [670, 354] on button "SUBMIT" at bounding box center [639, 365] width 165 height 39
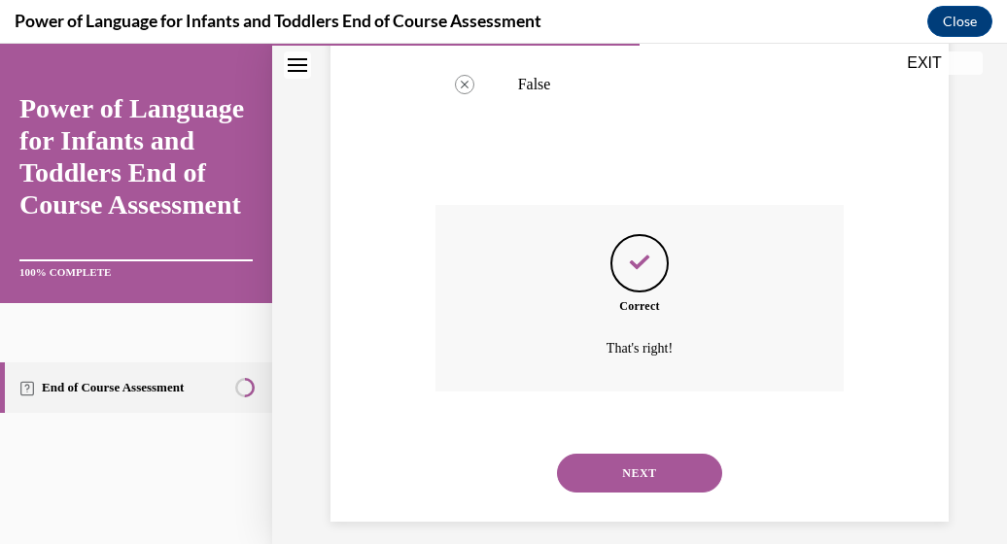
scroll to position [515, 0]
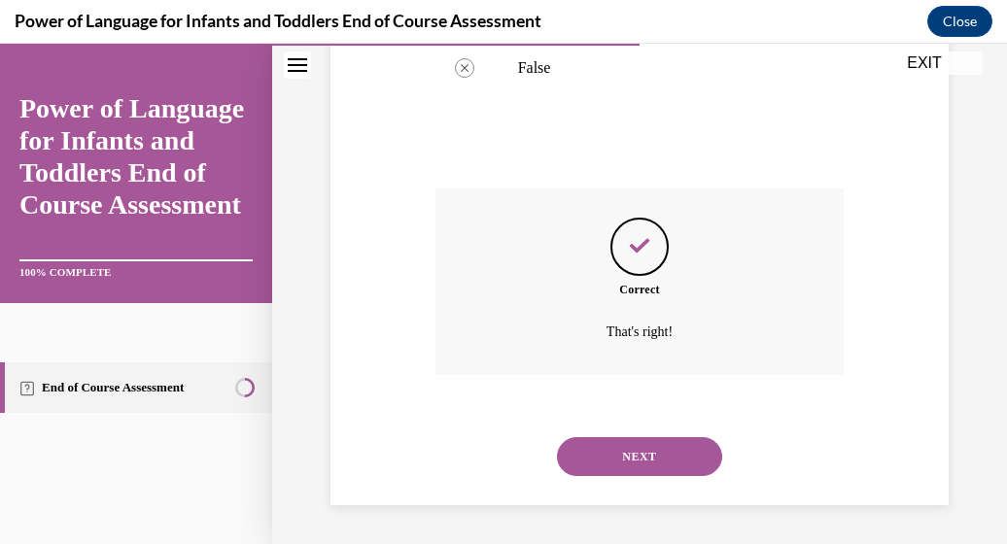
click at [573, 441] on button "NEXT" at bounding box center [639, 457] width 165 height 39
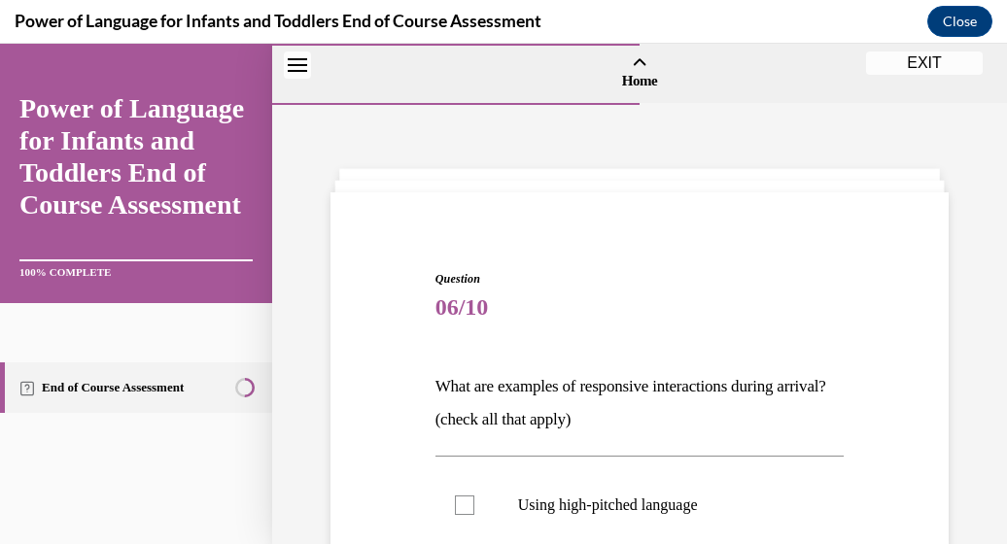
scroll to position [438, 0]
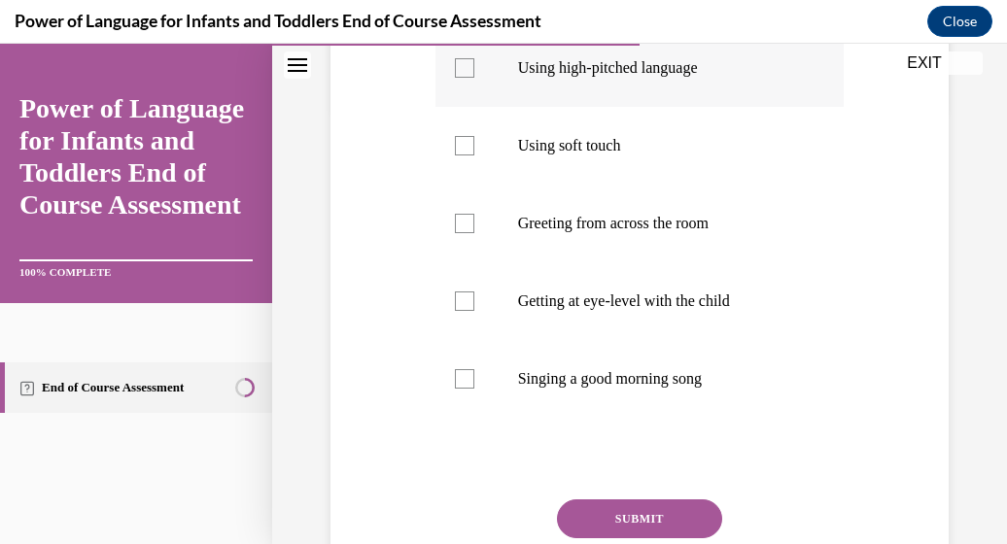
click at [463, 64] on div at bounding box center [464, 67] width 19 height 19
click at [463, 64] on input "Using high-pitched language" at bounding box center [464, 67] width 19 height 19
checkbox input "true"
click at [461, 142] on div at bounding box center [464, 145] width 19 height 19
click at [461, 142] on input "Using soft touch" at bounding box center [464, 145] width 19 height 19
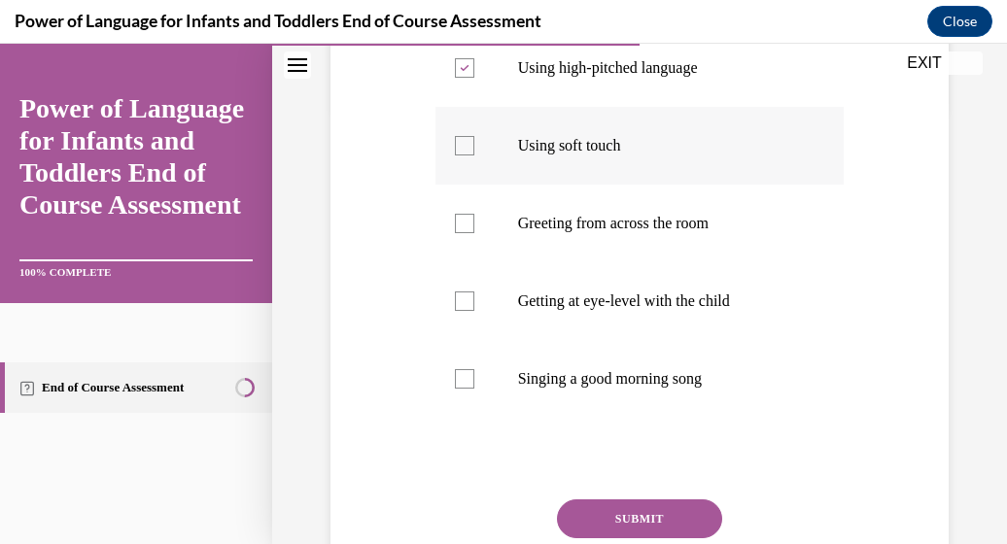
checkbox input "true"
click at [459, 220] on div at bounding box center [464, 223] width 19 height 19
click at [459, 220] on input "Greeting from across the room" at bounding box center [464, 223] width 19 height 19
drag, startPoint x: 459, startPoint y: 223, endPoint x: 464, endPoint y: 296, distance: 73.1
click at [464, 296] on ul "Using high-pitched language Using soft touch Greeting from across the room Gett…" at bounding box center [640, 223] width 409 height 389
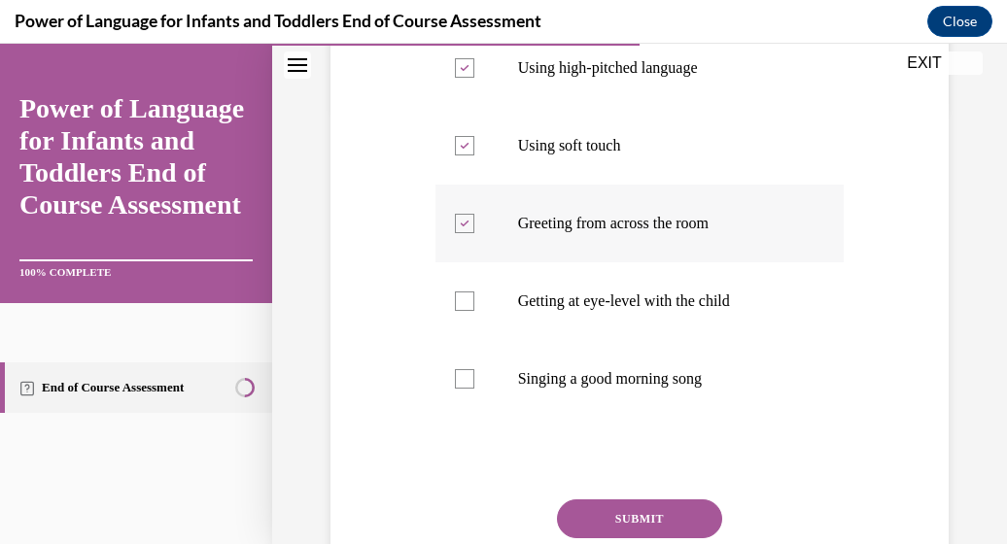
click at [461, 223] on icon at bounding box center [464, 224] width 9 height 7
click at [461, 223] on input "Greeting from across the room" at bounding box center [464, 223] width 19 height 19
checkbox input "false"
click at [455, 298] on div at bounding box center [464, 301] width 19 height 19
click at [455, 298] on input "Getting at eye-level with the child" at bounding box center [464, 301] width 19 height 19
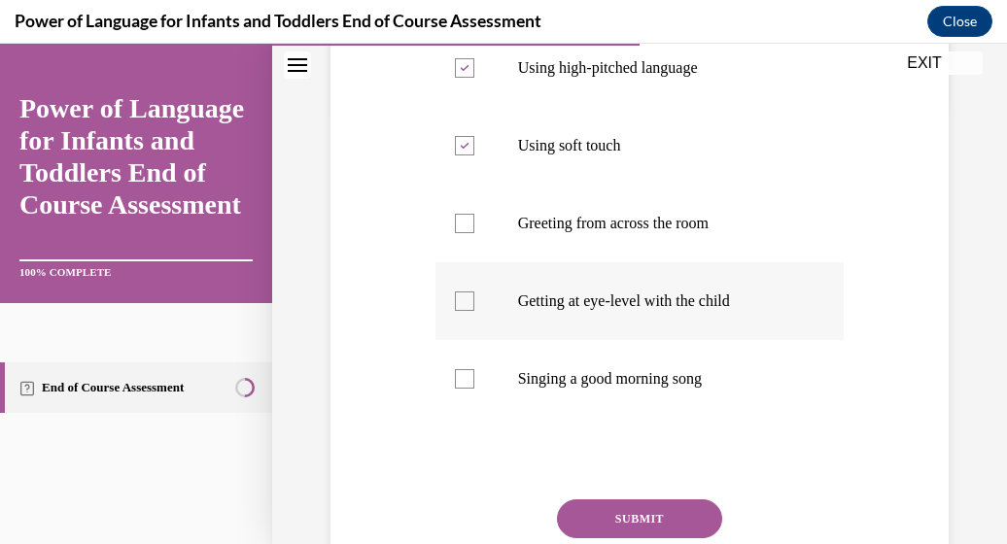
checkbox input "true"
click at [599, 511] on button "SUBMIT" at bounding box center [639, 519] width 165 height 39
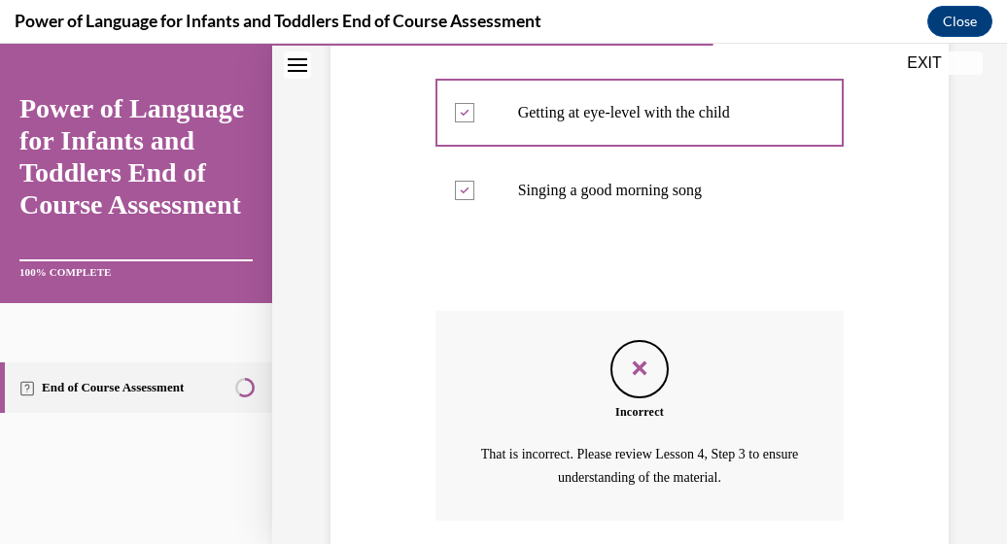
scroll to position [772, 0]
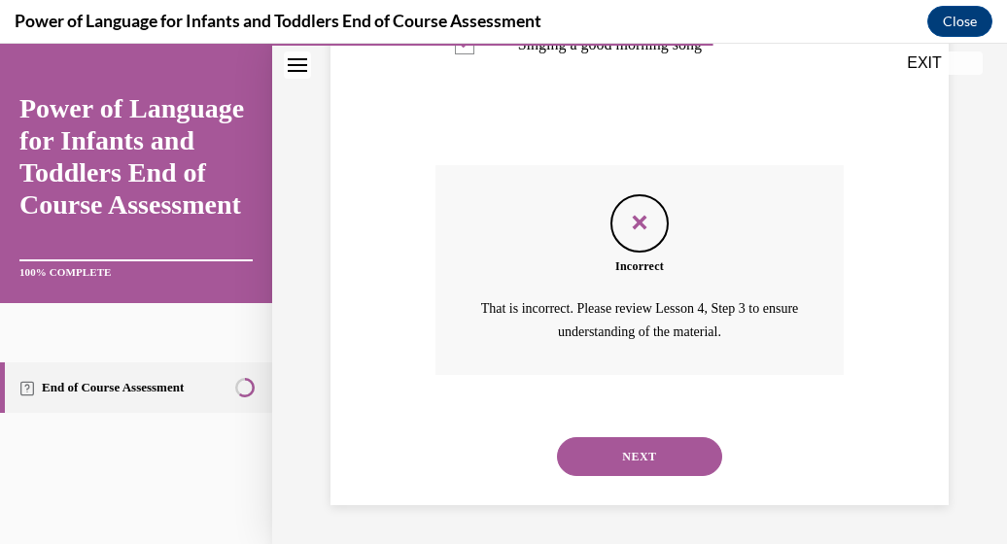
click at [670, 444] on button "NEXT" at bounding box center [639, 457] width 165 height 39
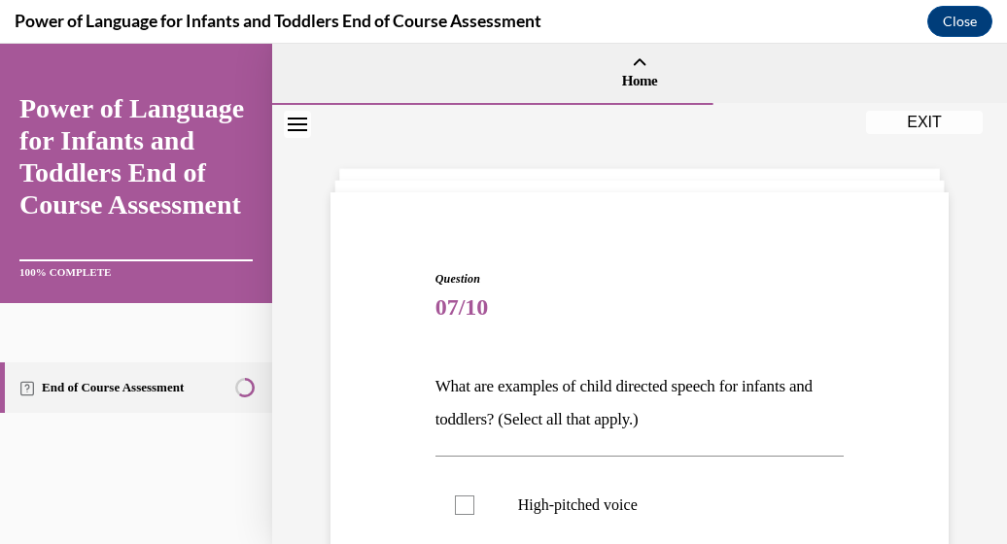
scroll to position [438, 0]
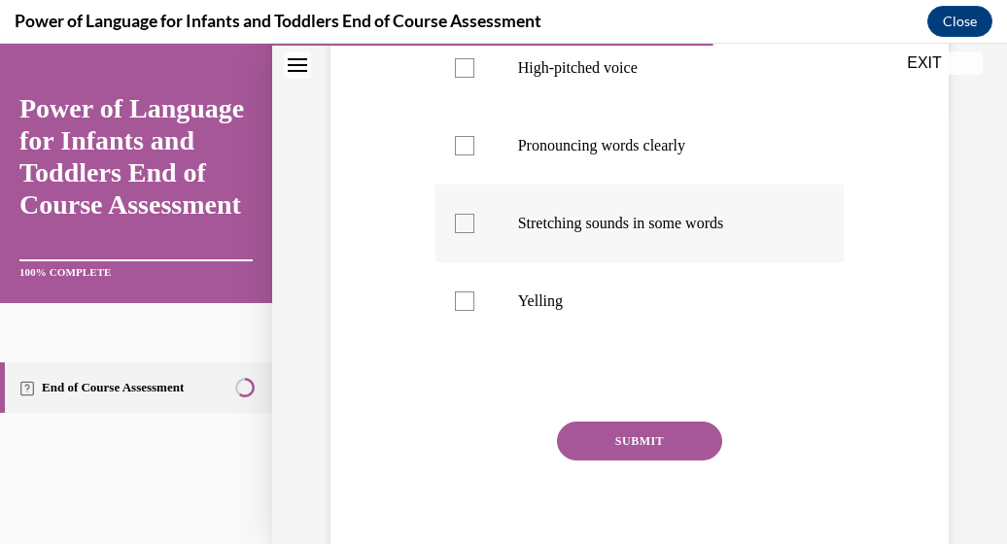
click at [466, 231] on div at bounding box center [464, 223] width 19 height 19
click at [466, 231] on input "Stretching sounds in some words" at bounding box center [464, 223] width 19 height 19
checkbox input "true"
click at [458, 150] on div at bounding box center [464, 145] width 19 height 19
click at [458, 150] on input "Pronouncing words clearly" at bounding box center [464, 145] width 19 height 19
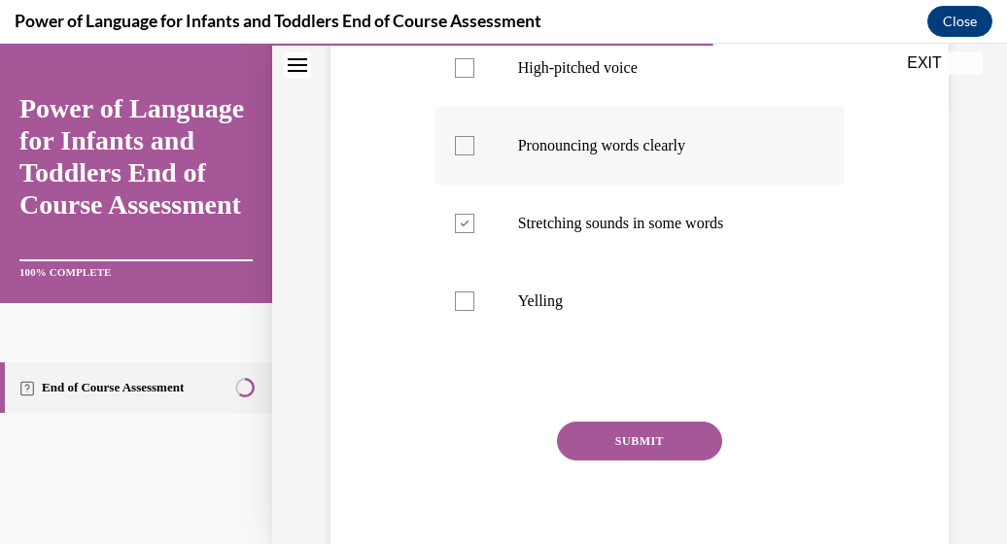
checkbox input "true"
click at [464, 64] on div at bounding box center [464, 67] width 19 height 19
click at [464, 64] on input "High-pitched voice" at bounding box center [464, 67] width 19 height 19
checkbox input "true"
click at [603, 447] on button "SUBMIT" at bounding box center [639, 441] width 165 height 39
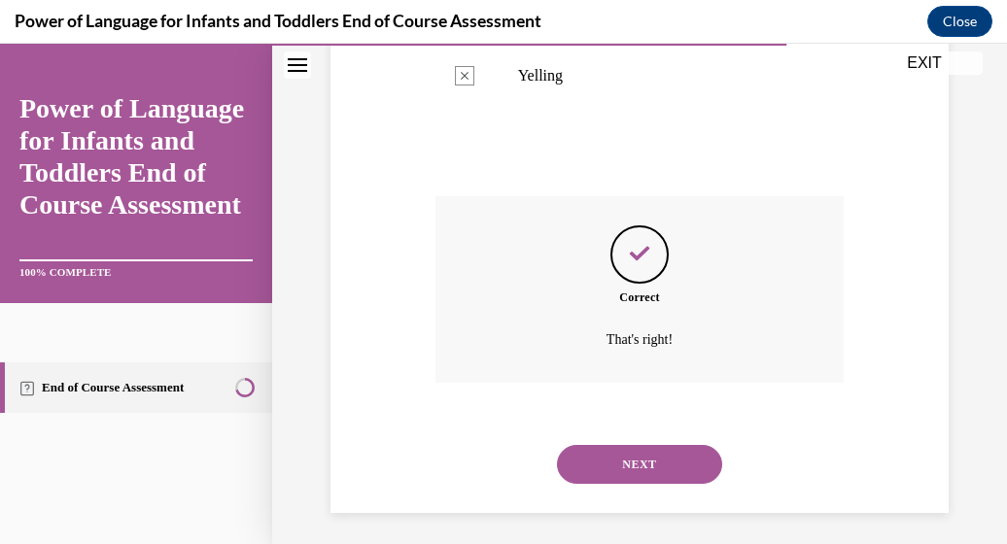
scroll to position [671, 0]
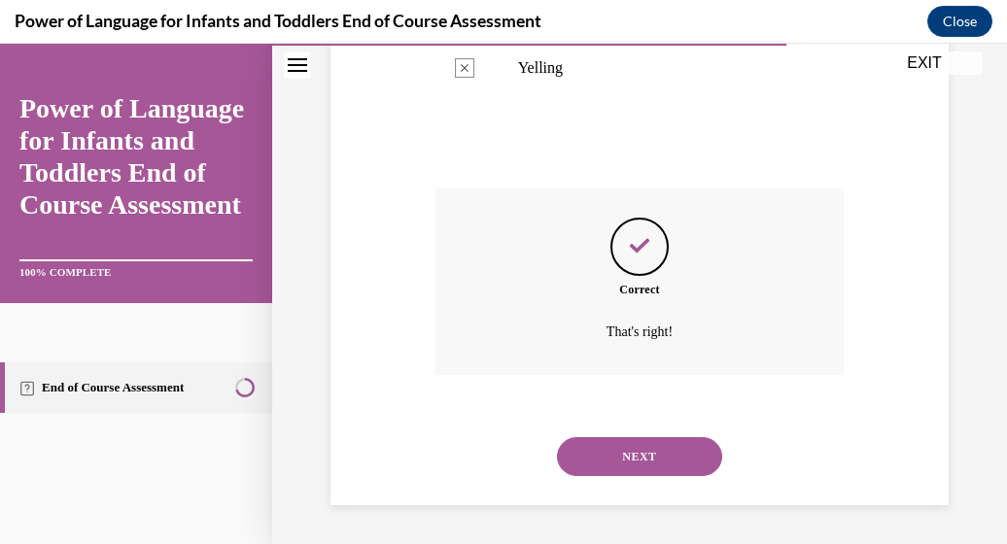
click at [603, 447] on button "NEXT" at bounding box center [639, 457] width 165 height 39
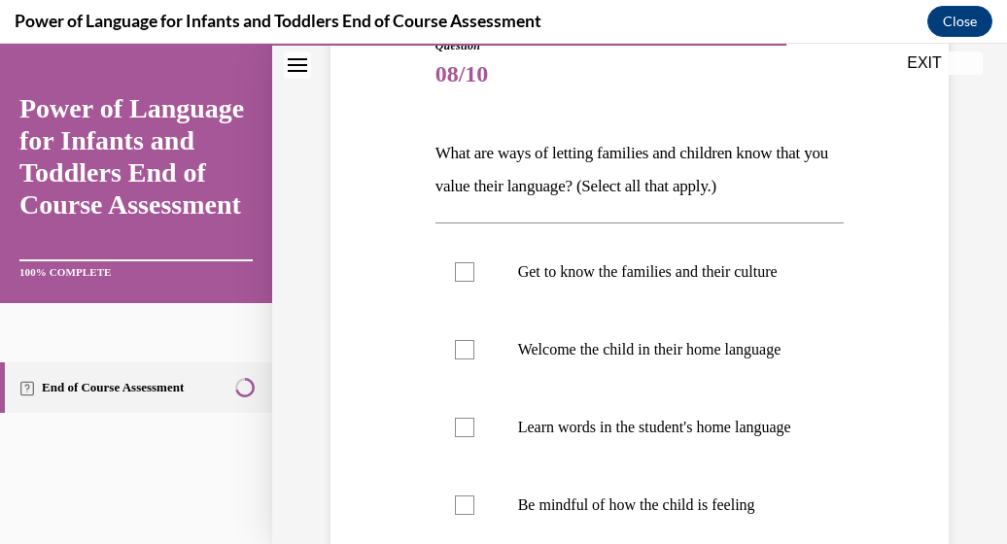
scroll to position [272, 0]
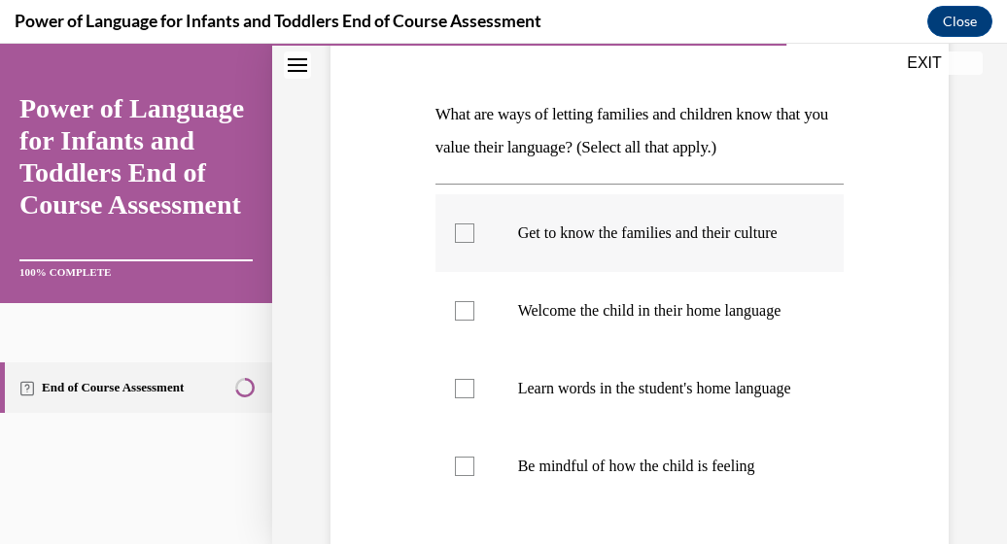
click at [463, 242] on div at bounding box center [464, 233] width 19 height 19
click at [463, 242] on input "Get to know the families and their culture" at bounding box center [464, 233] width 19 height 19
checkbox input "true"
click at [465, 399] on div at bounding box center [464, 388] width 19 height 19
click at [465, 399] on input "Learn words in the student's home language" at bounding box center [464, 388] width 19 height 19
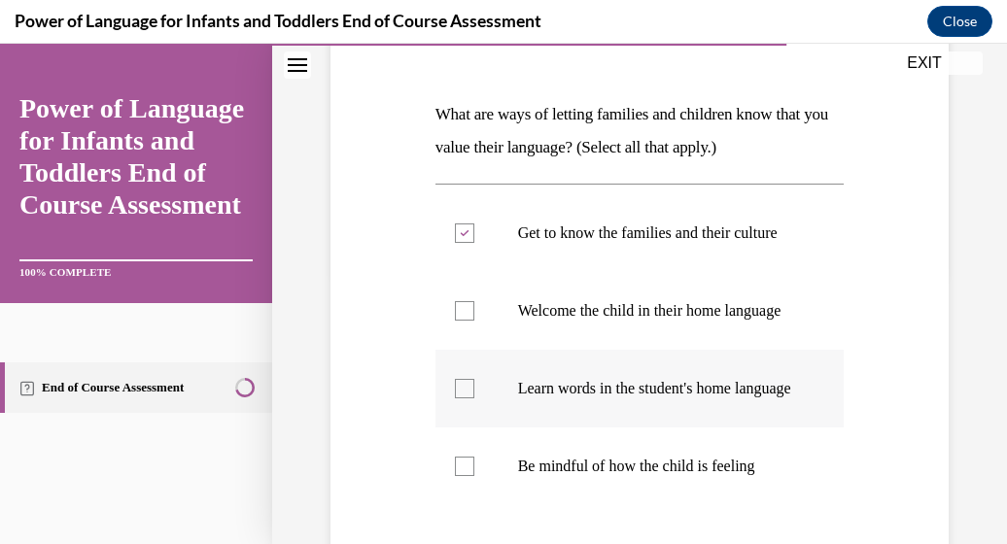
checkbox input "true"
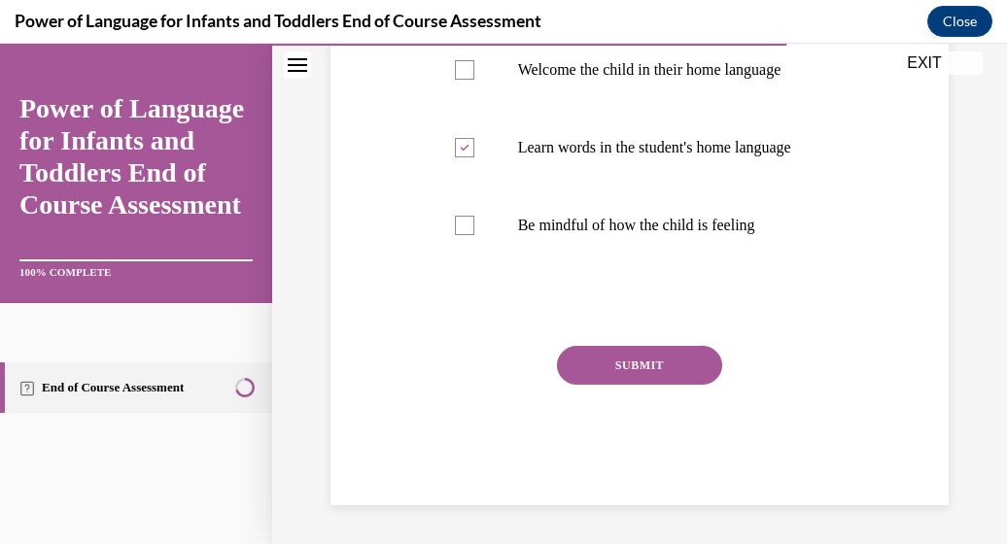
click at [603, 361] on button "SUBMIT" at bounding box center [639, 365] width 165 height 39
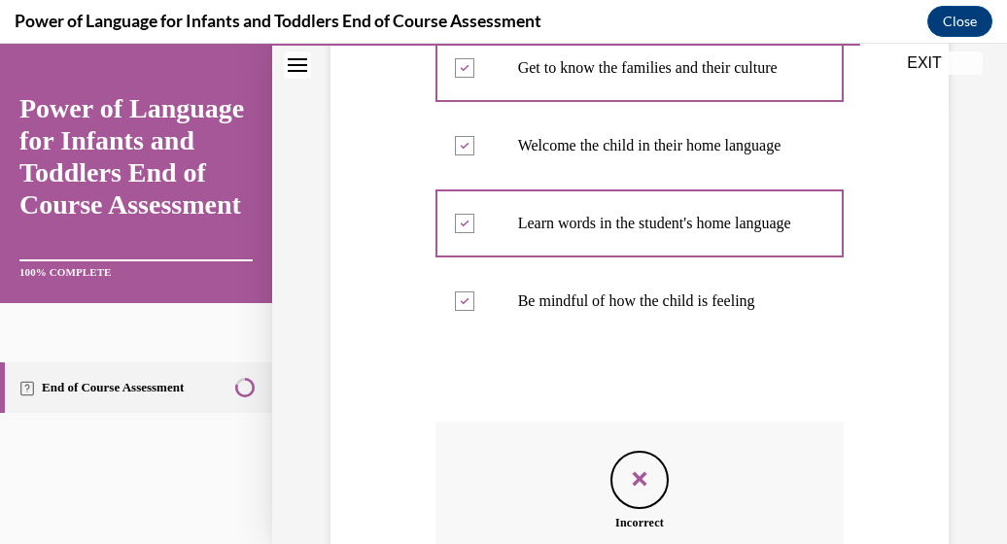
scroll to position [753, 0]
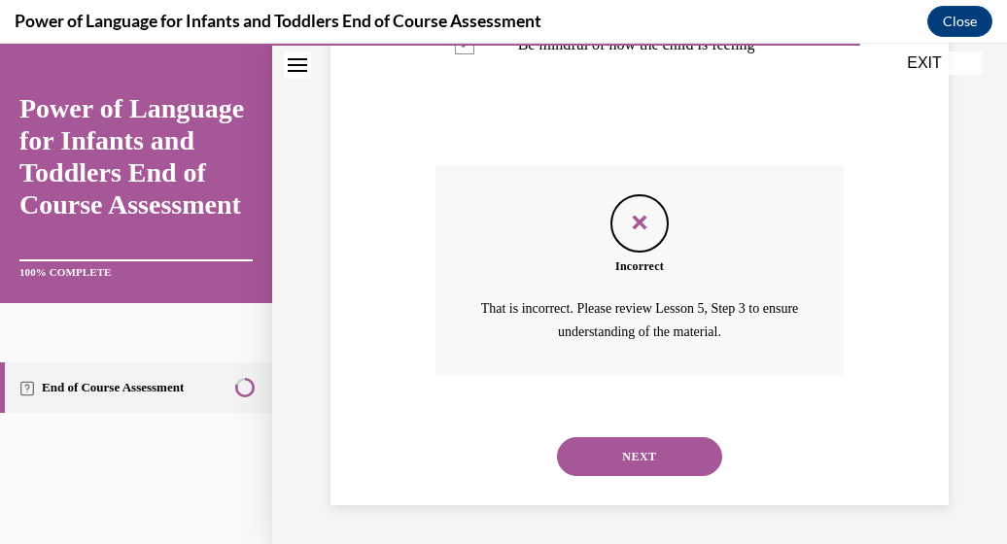
click at [647, 447] on button "NEXT" at bounding box center [639, 457] width 165 height 39
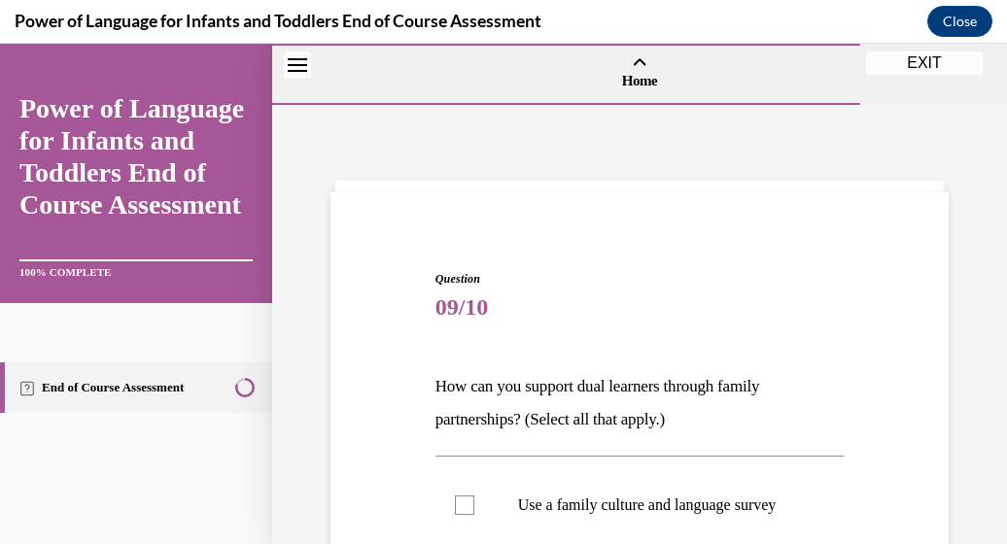
scroll to position [438, 0]
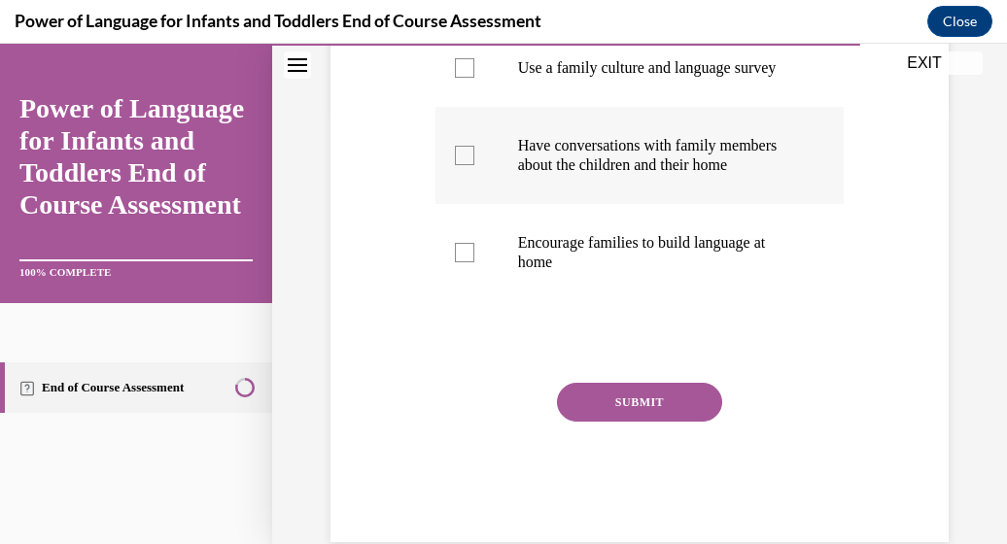
click at [459, 165] on div at bounding box center [464, 155] width 19 height 19
click at [459, 165] on input "Have conversations with family members about the children and their home" at bounding box center [464, 155] width 19 height 19
click at [459, 165] on div at bounding box center [464, 155] width 19 height 19
click at [459, 165] on input "Have conversations with family members about the children and their home" at bounding box center [464, 155] width 19 height 19
click at [459, 165] on div at bounding box center [464, 155] width 19 height 19
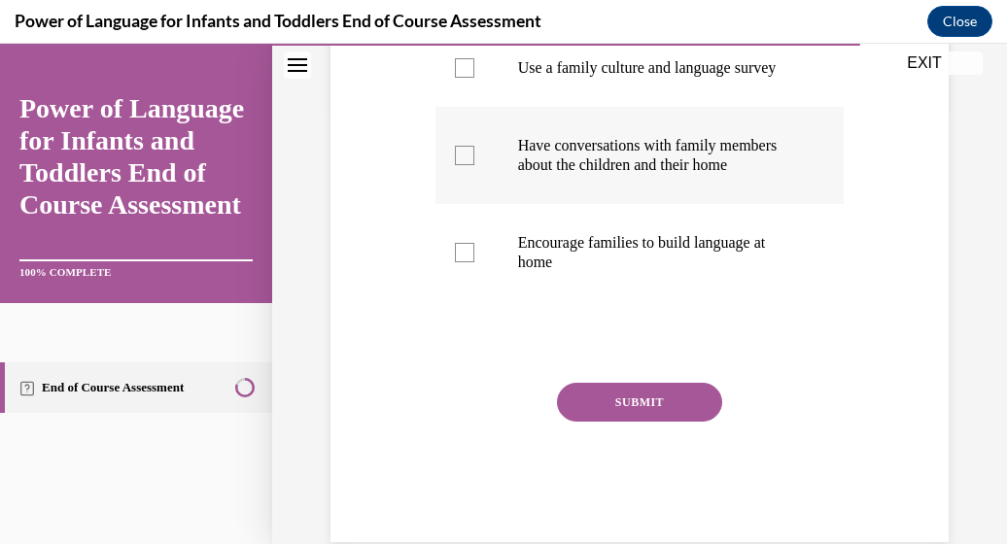
click at [459, 165] on input "Have conversations with family members about the children and their home" at bounding box center [464, 155] width 19 height 19
checkbox input "true"
click at [456, 263] on div at bounding box center [464, 252] width 19 height 19
click at [456, 263] on input "Encourage families to build language at home" at bounding box center [464, 252] width 19 height 19
checkbox input "true"
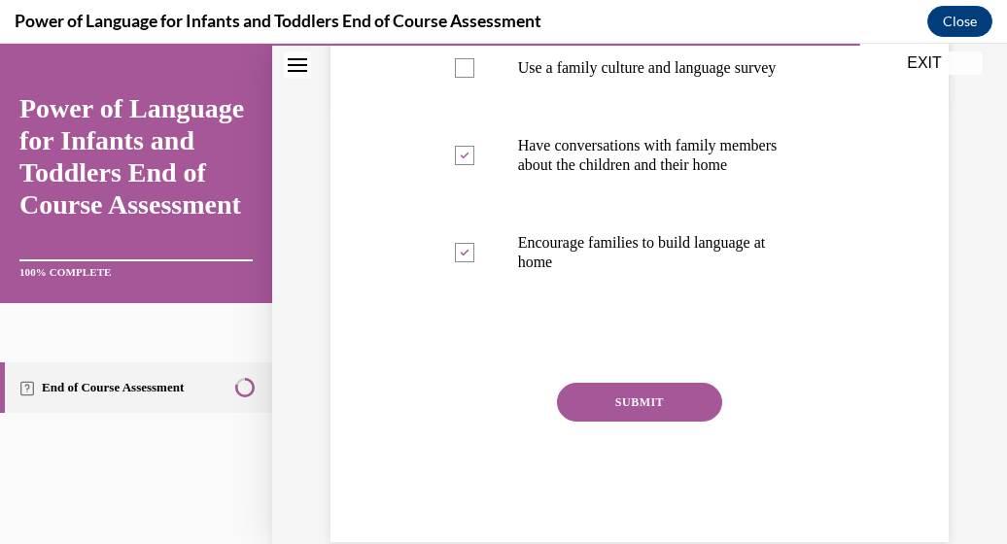
click at [600, 422] on button "SUBMIT" at bounding box center [639, 402] width 165 height 39
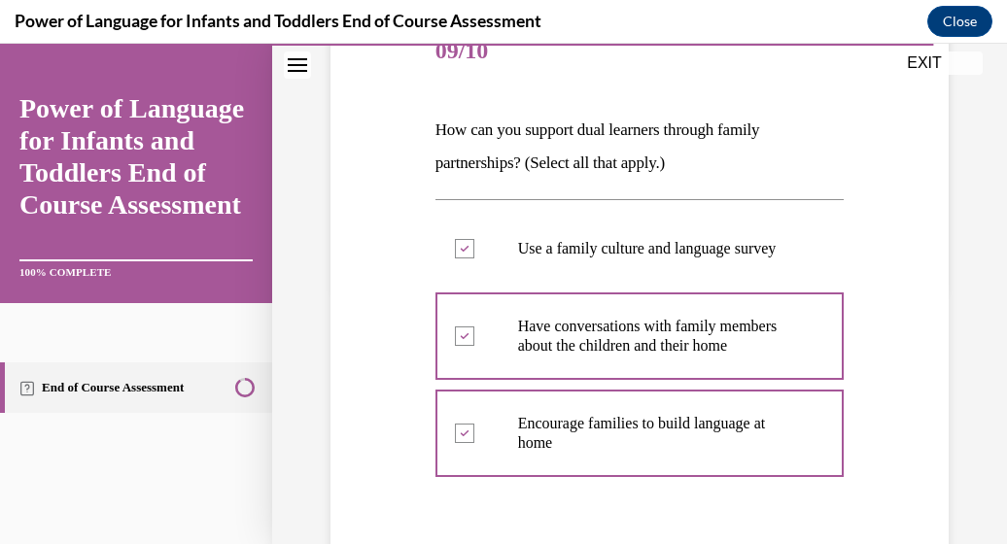
scroll to position [694, 0]
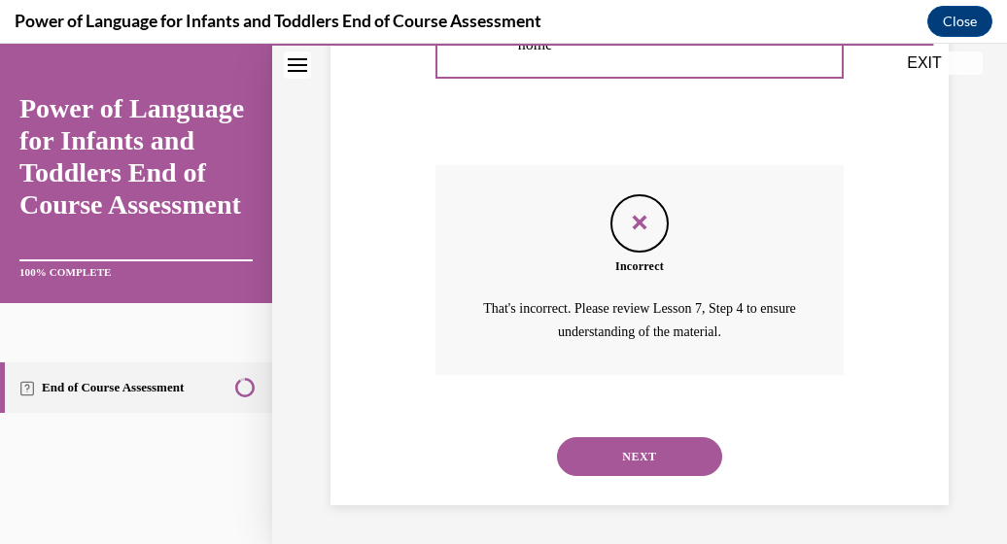
click at [614, 454] on button "NEXT" at bounding box center [639, 457] width 165 height 39
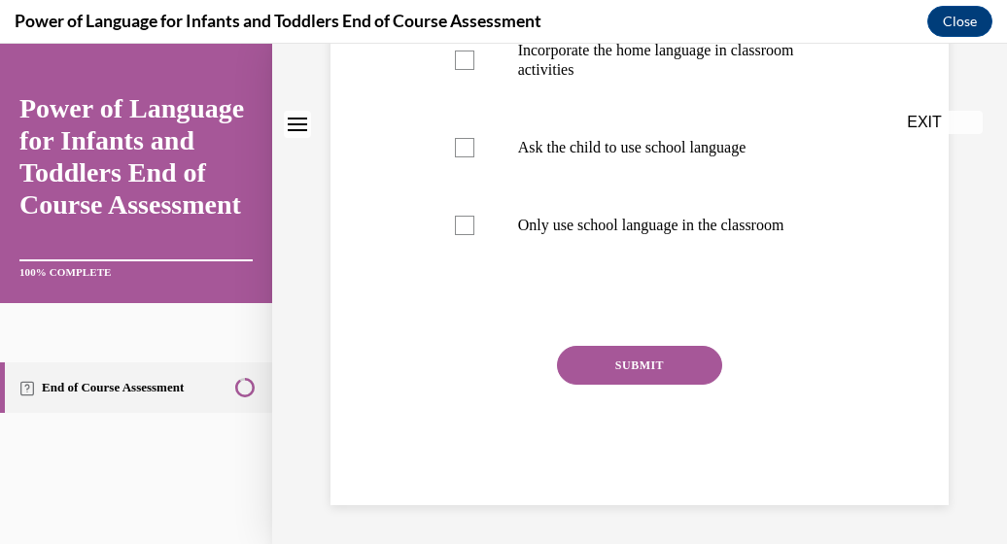
scroll to position [0, 0]
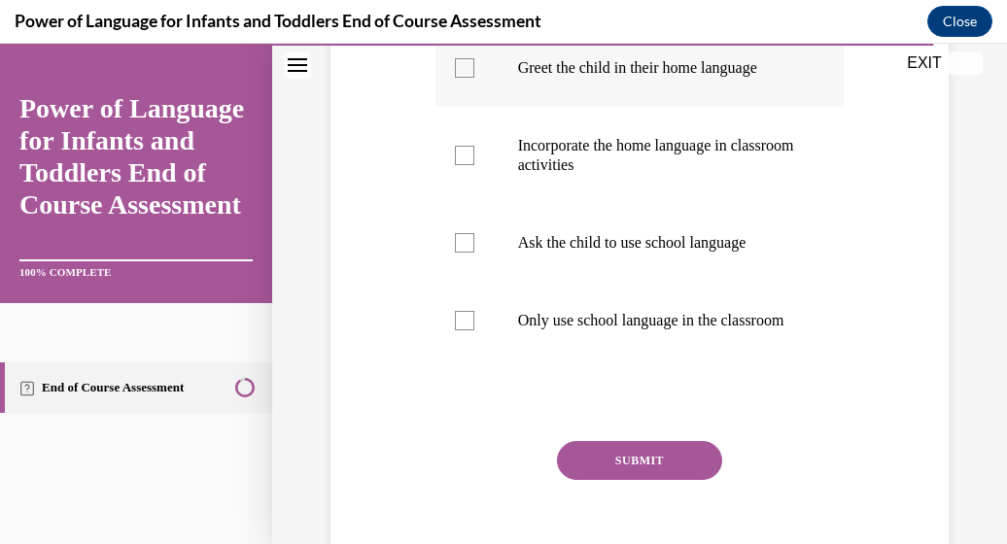
click at [464, 78] on div at bounding box center [464, 67] width 19 height 19
click at [464, 78] on input "Greet the child in their home language" at bounding box center [464, 67] width 19 height 19
checkbox input "true"
click at [458, 165] on div at bounding box center [464, 155] width 19 height 19
click at [458, 165] on input "Incorporate the home language in classroom activities" at bounding box center [464, 155] width 19 height 19
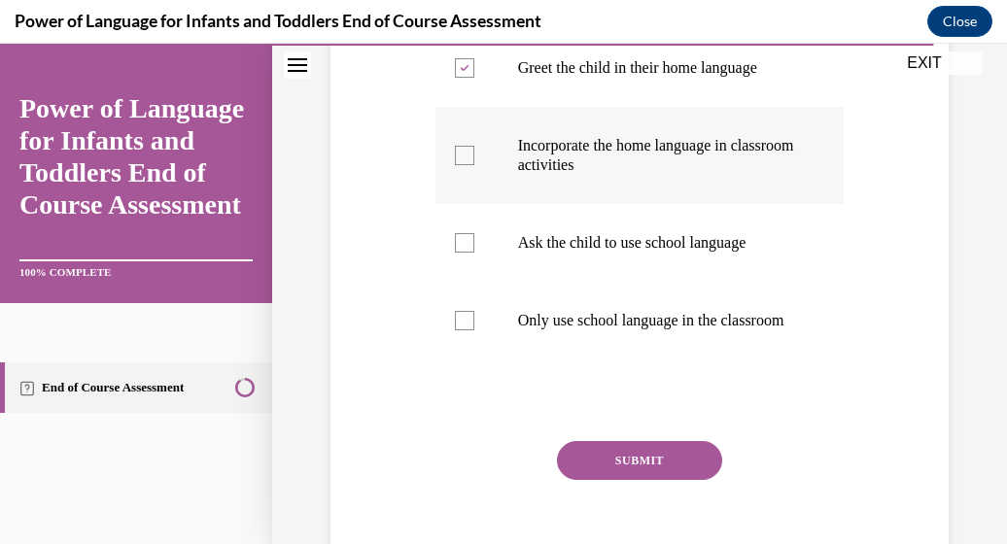
checkbox input "true"
click at [589, 480] on button "SUBMIT" at bounding box center [639, 460] width 165 height 39
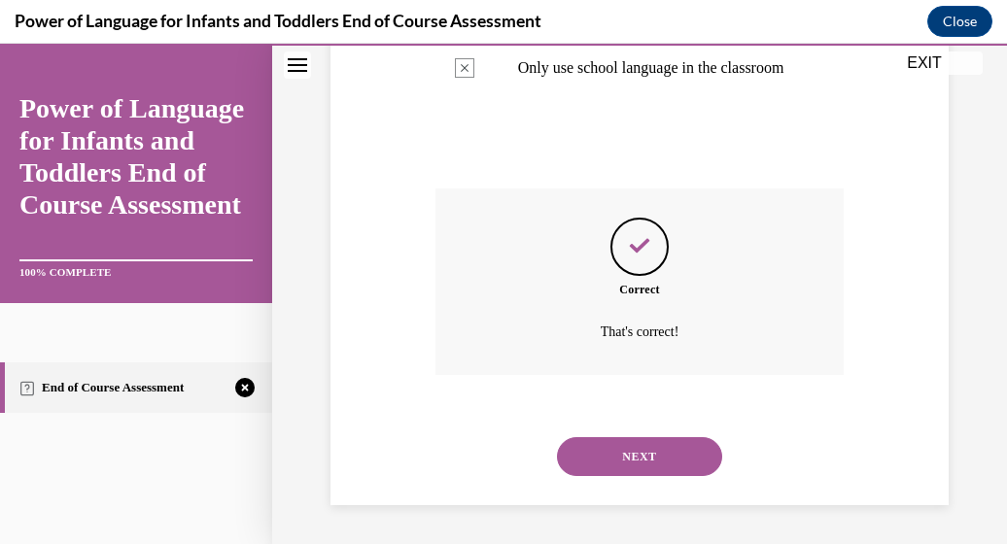
scroll to position [743, 0]
click at [603, 459] on button "NEXT" at bounding box center [639, 457] width 165 height 39
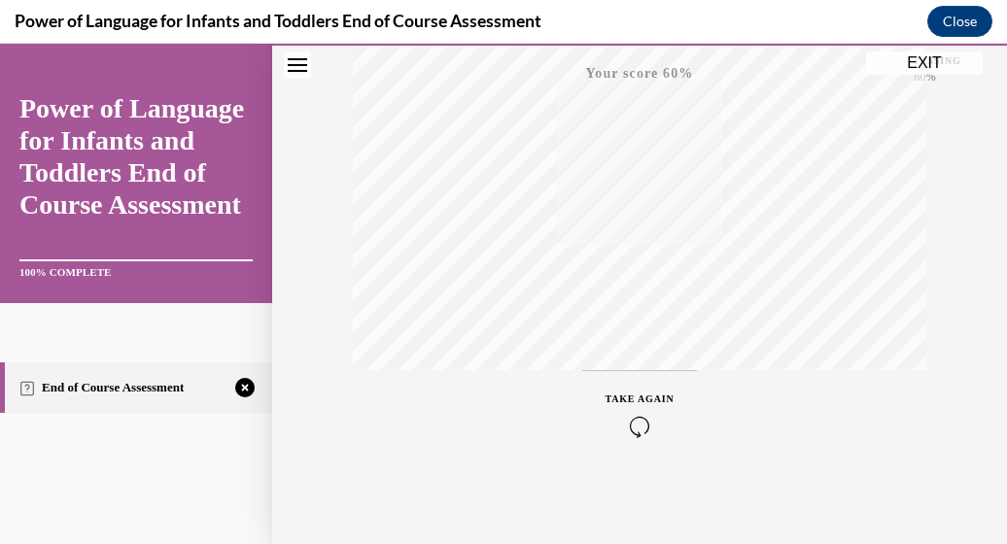
scroll to position [496, 0]
click at [625, 426] on icon "button" at bounding box center [640, 425] width 69 height 21
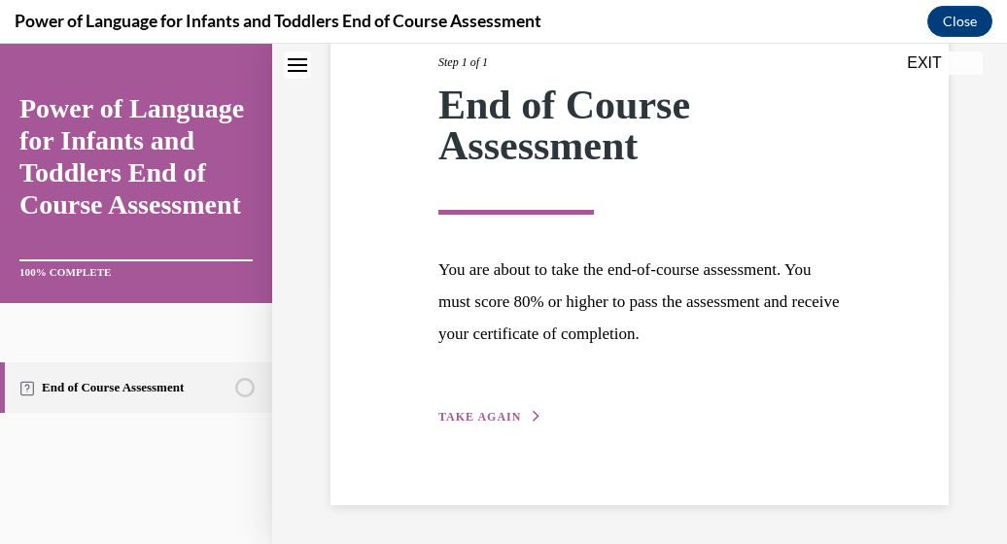
scroll to position [262, 0]
click at [499, 421] on span "TAKE AGAIN" at bounding box center [479, 417] width 83 height 14
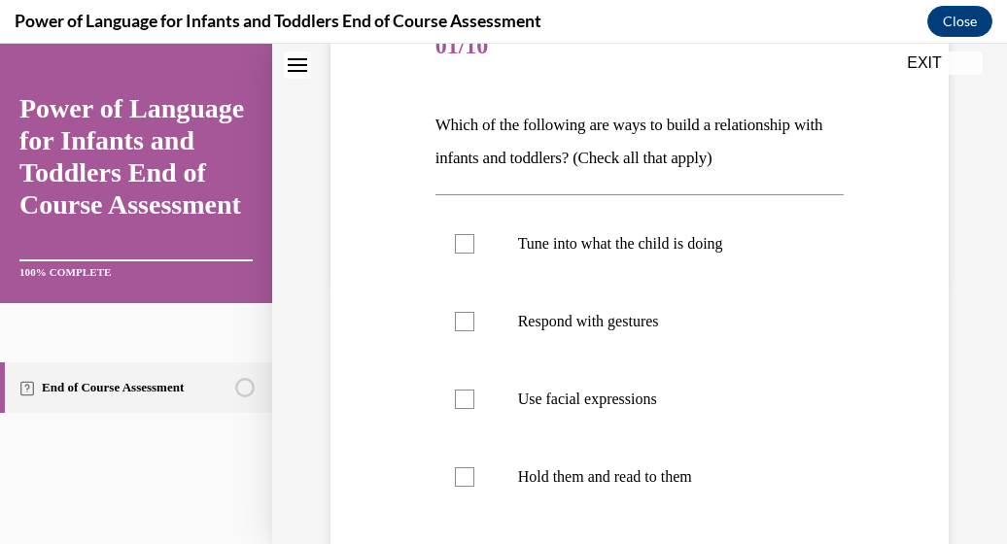
scroll to position [217, 0]
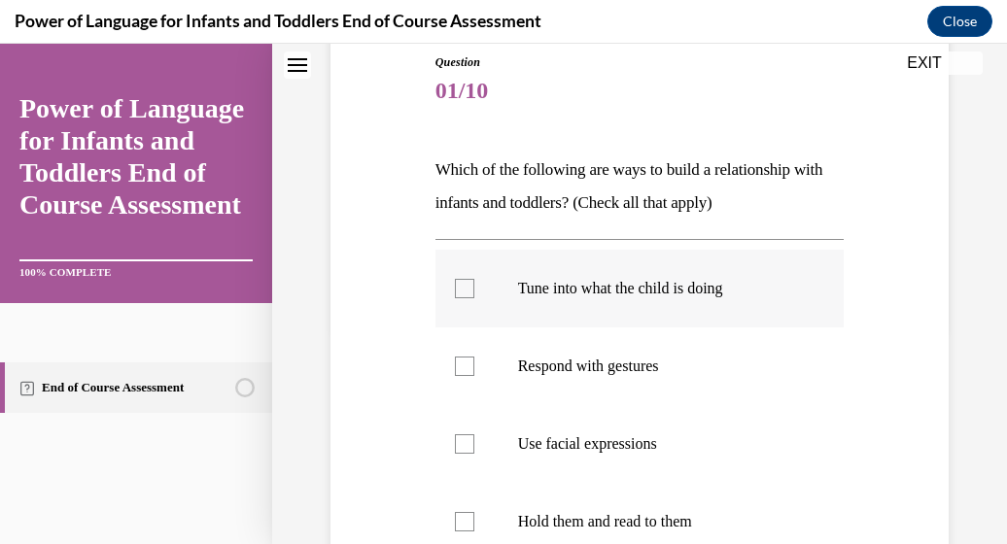
click at [460, 287] on div at bounding box center [464, 288] width 19 height 19
click at [460, 287] on input "Tune into what the child is doing" at bounding box center [464, 288] width 19 height 19
checkbox input "true"
click at [459, 372] on div at bounding box center [464, 366] width 19 height 19
click at [459, 372] on input "Respond with gestures" at bounding box center [464, 366] width 19 height 19
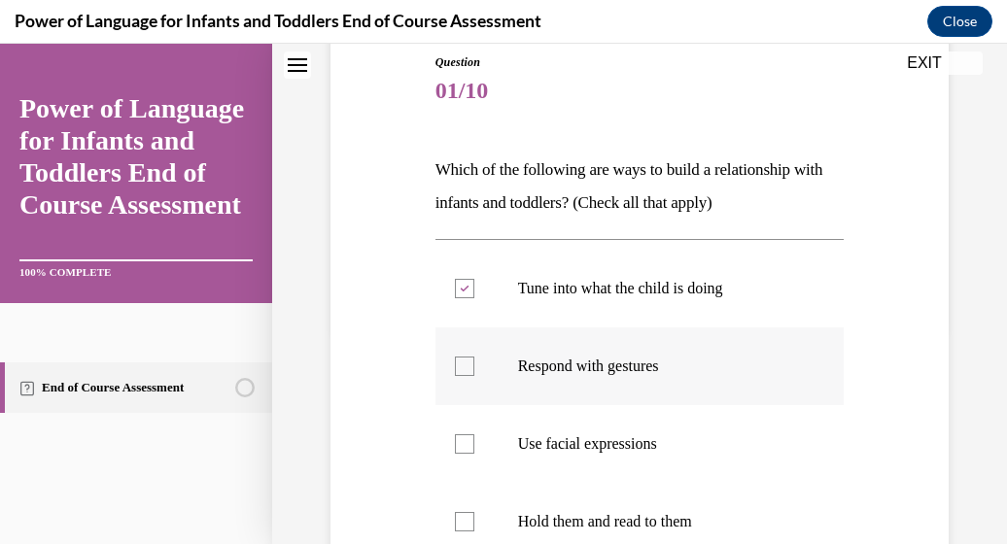
checkbox input "true"
click at [467, 445] on div at bounding box center [464, 444] width 19 height 19
click at [467, 445] on input "Use facial expressions" at bounding box center [464, 444] width 19 height 19
checkbox input "true"
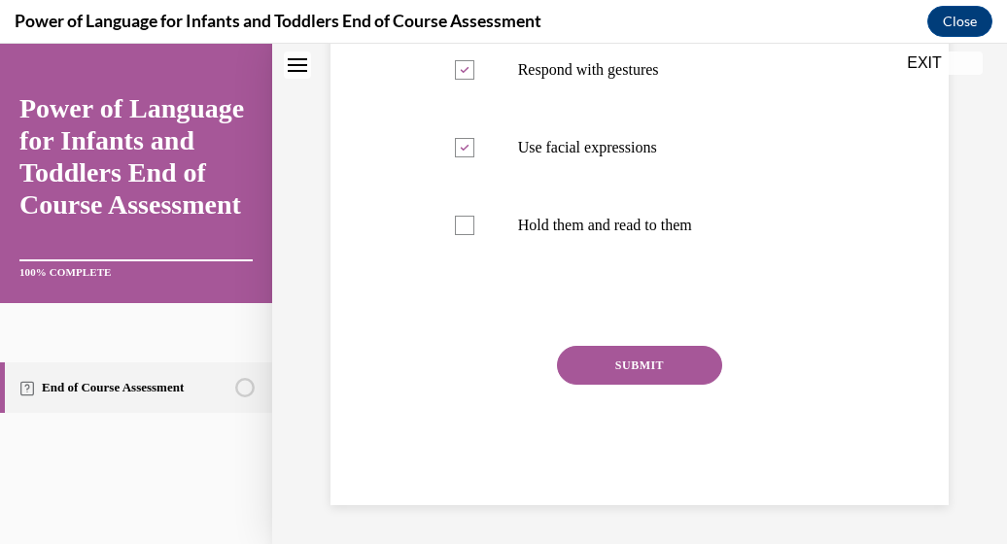
click at [665, 369] on button "SUBMIT" at bounding box center [639, 365] width 165 height 39
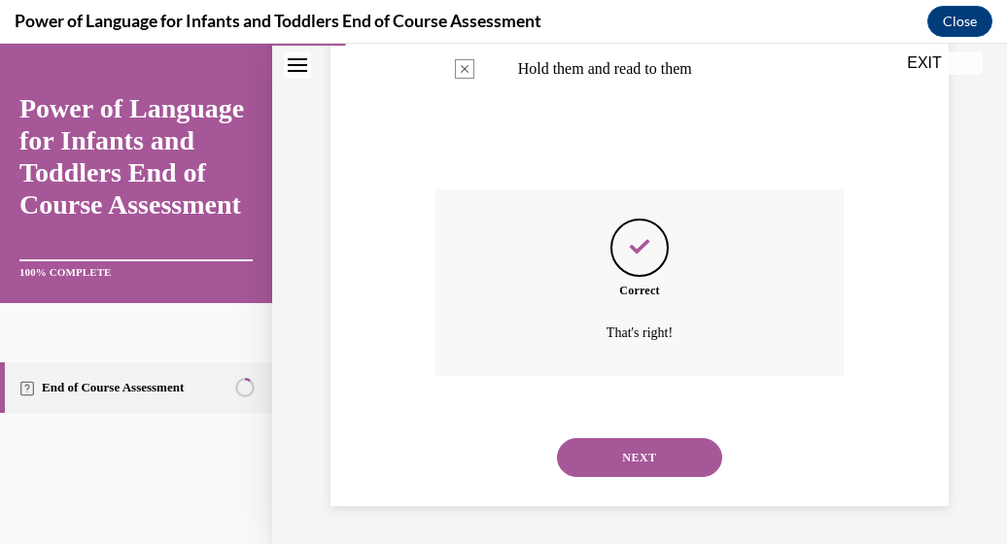
scroll to position [671, 0]
click at [645, 454] on button "NEXT" at bounding box center [639, 457] width 165 height 39
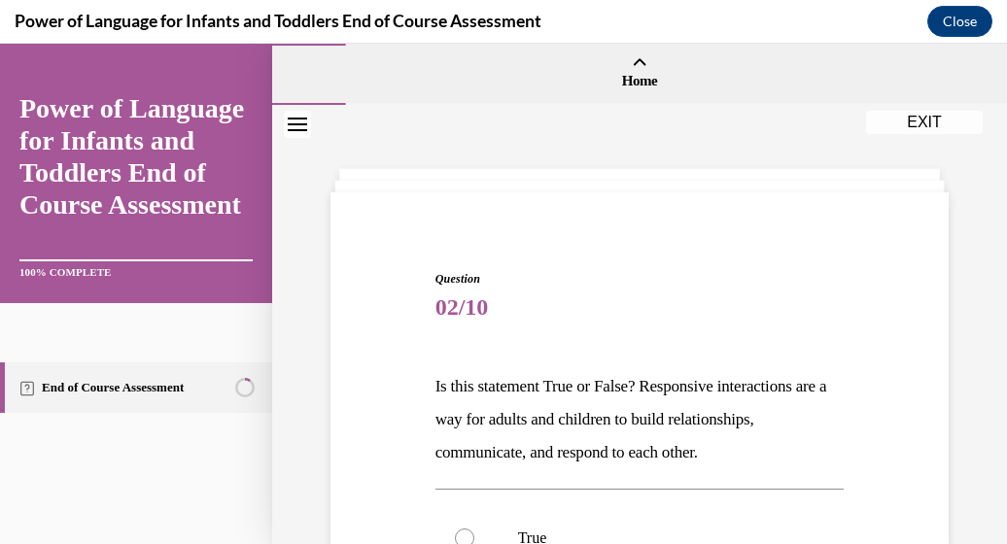
scroll to position [391, 0]
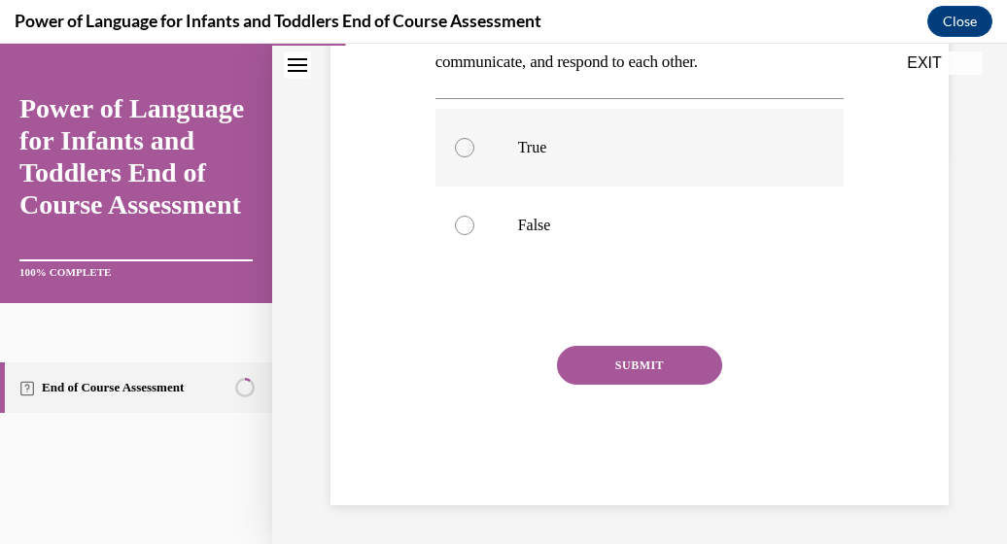
click at [455, 144] on div at bounding box center [464, 147] width 19 height 19
click at [455, 144] on input "True" at bounding box center [464, 147] width 19 height 19
radio input "true"
click at [617, 355] on button "SUBMIT" at bounding box center [639, 365] width 165 height 39
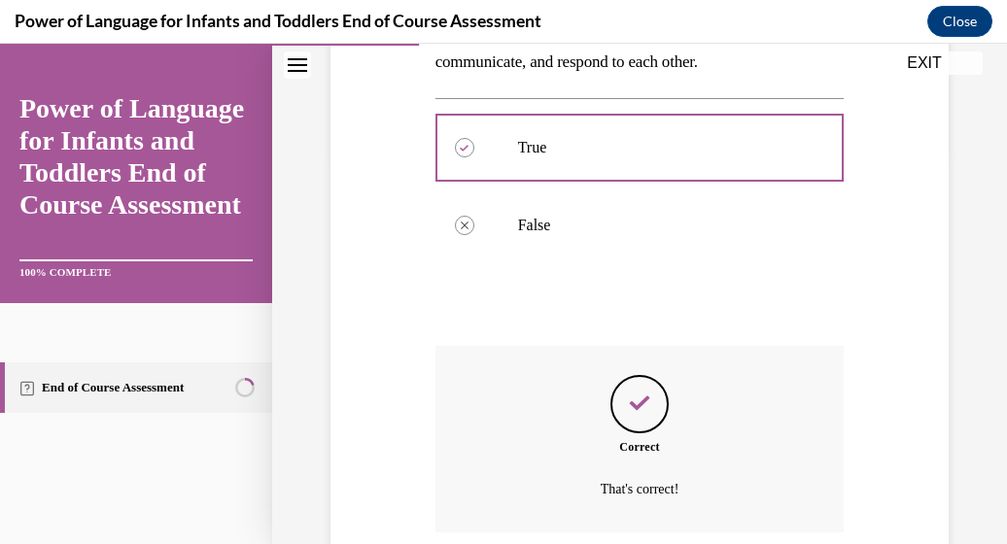
scroll to position [548, 0]
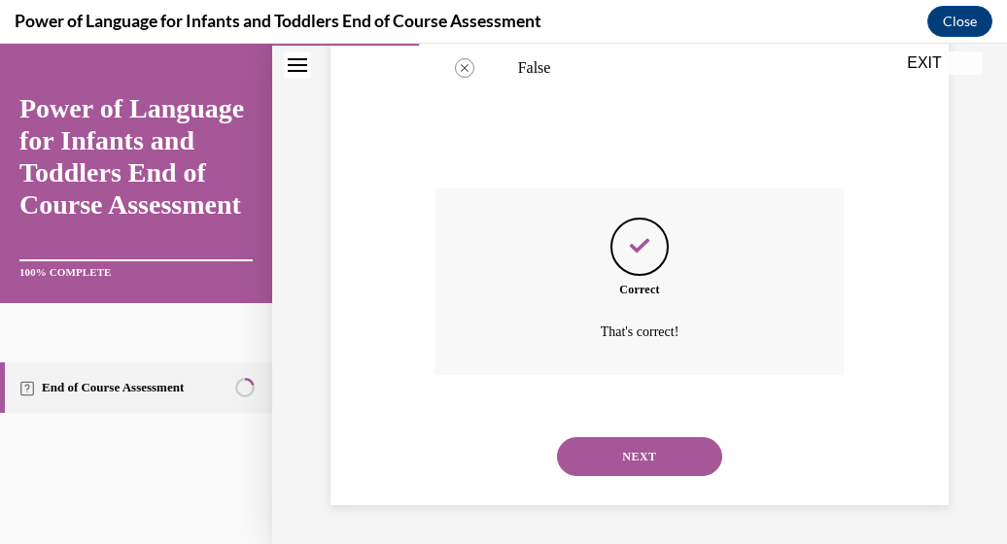
click at [641, 453] on button "NEXT" at bounding box center [639, 457] width 165 height 39
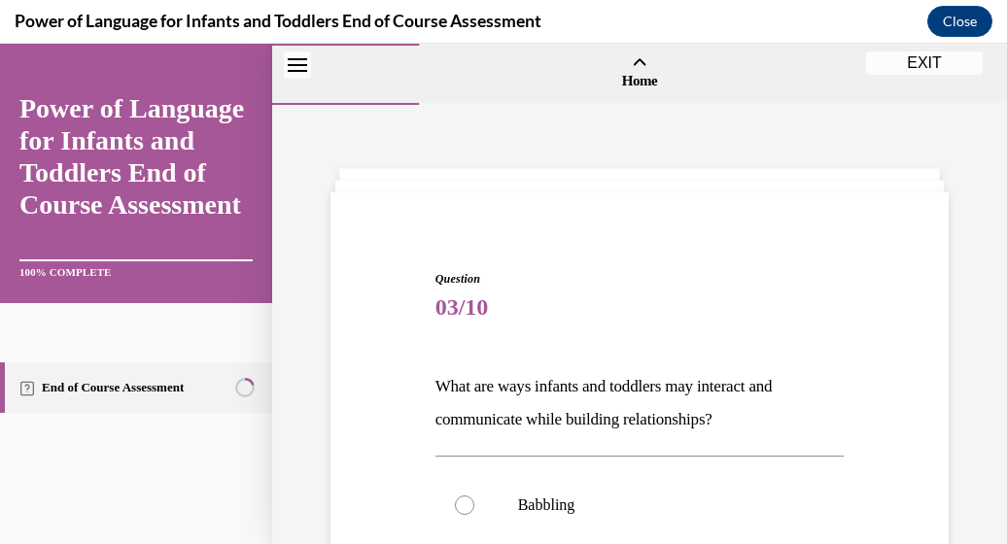
scroll to position [438, 0]
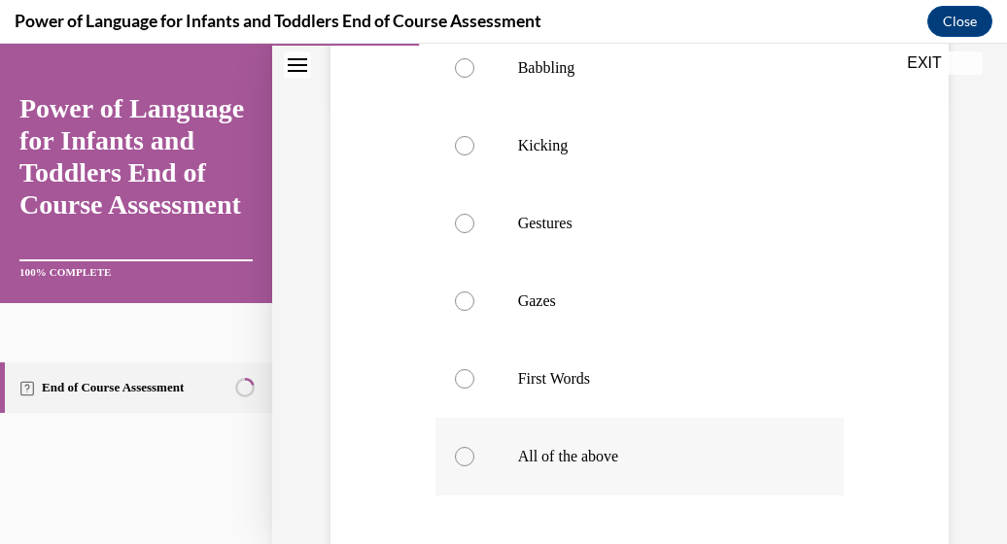
click at [460, 447] on div at bounding box center [464, 456] width 19 height 19
click at [460, 447] on input "All of the above" at bounding box center [464, 456] width 19 height 19
radio input "true"
click at [989, 488] on div "Question 03/10 What are ways infants and toddlers may interact and communicate …" at bounding box center [639, 221] width 735 height 1108
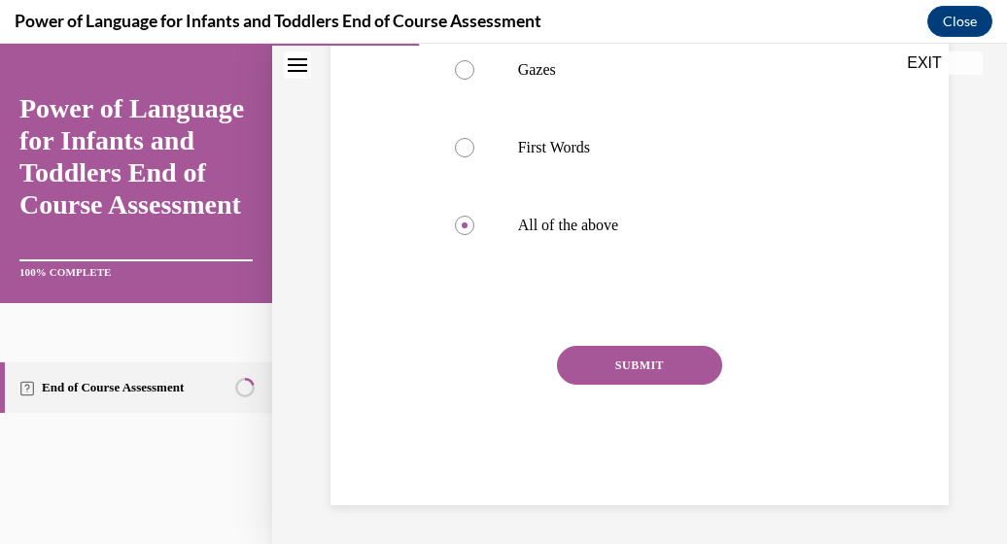
click at [656, 357] on button "SUBMIT" at bounding box center [639, 365] width 165 height 39
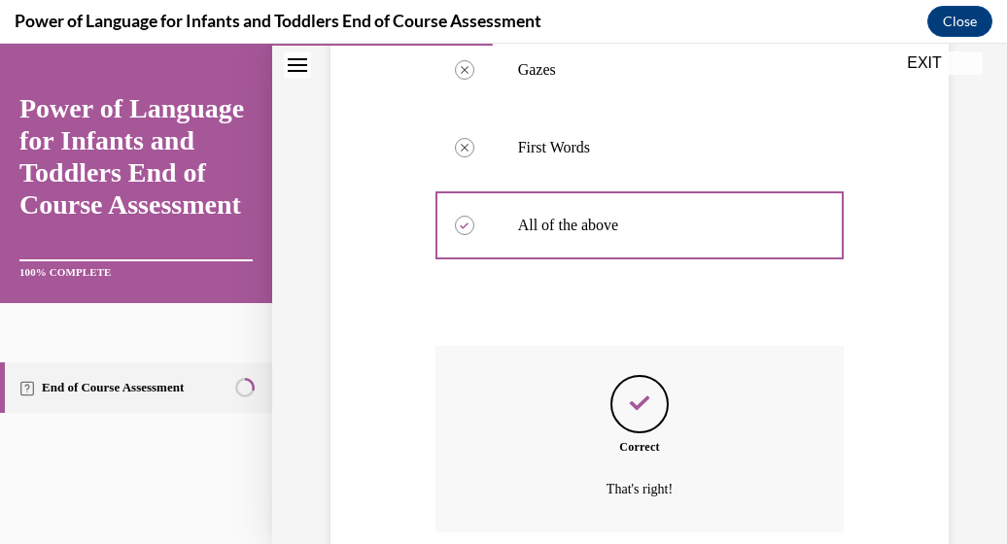
scroll to position [826, 0]
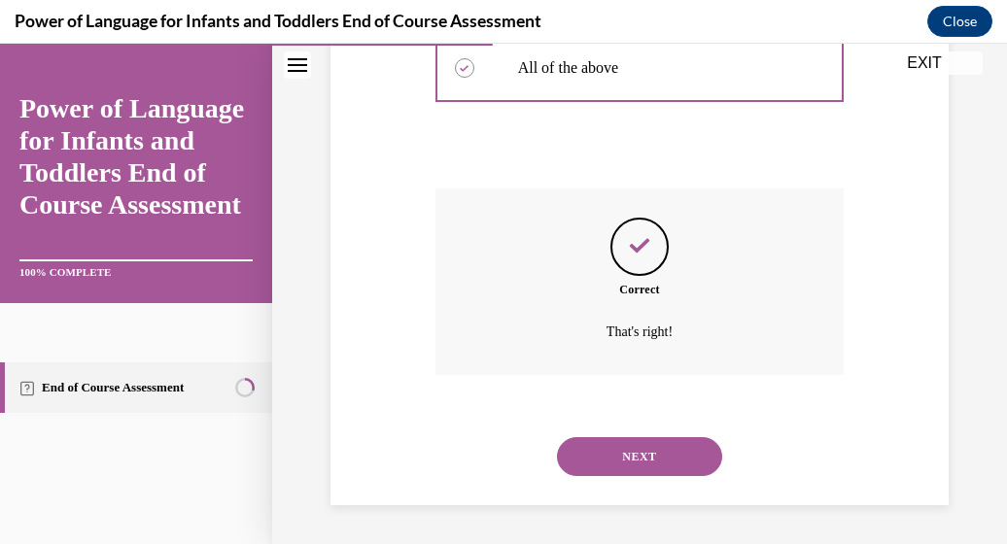
click at [636, 444] on button "NEXT" at bounding box center [639, 457] width 165 height 39
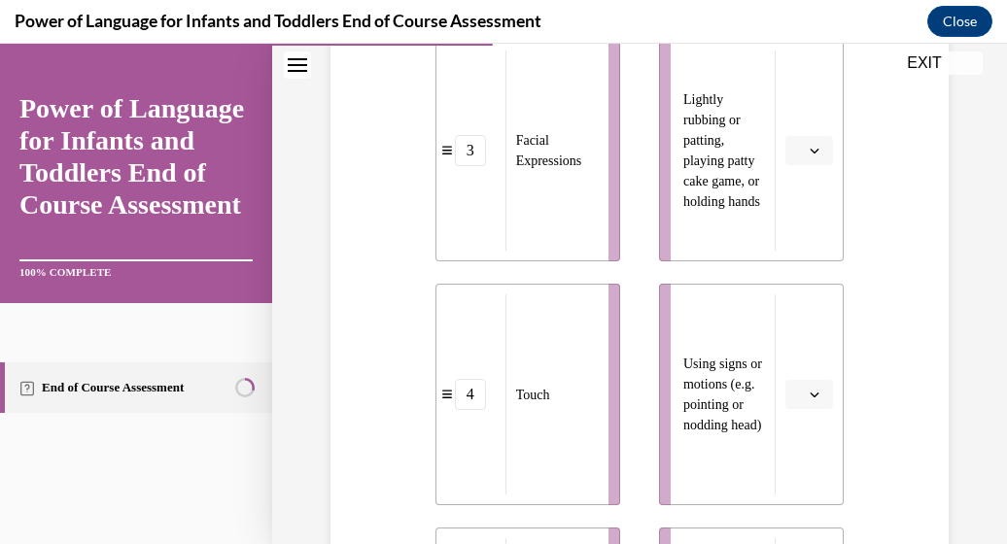
scroll to position [949, 0]
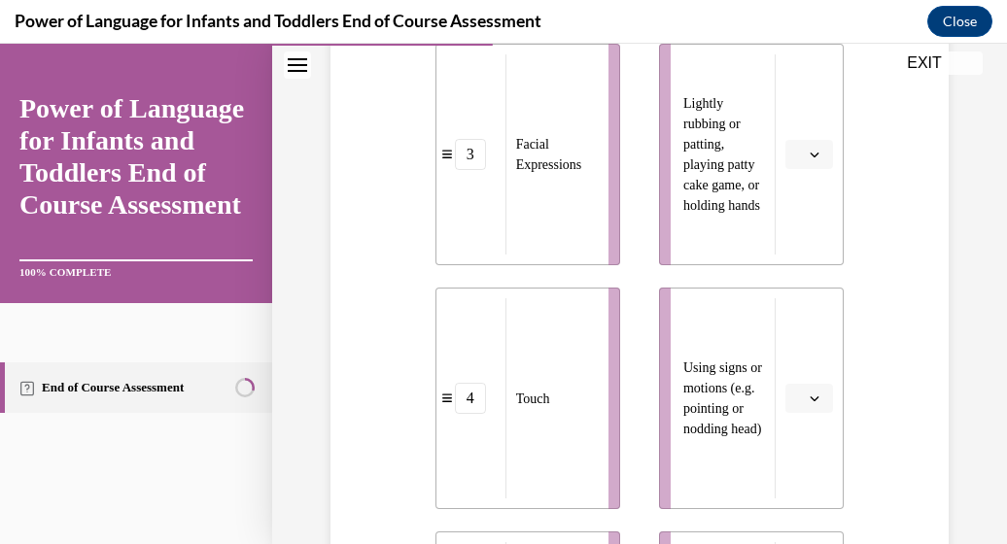
click at [810, 158] on icon "button" at bounding box center [815, 155] width 10 height 10
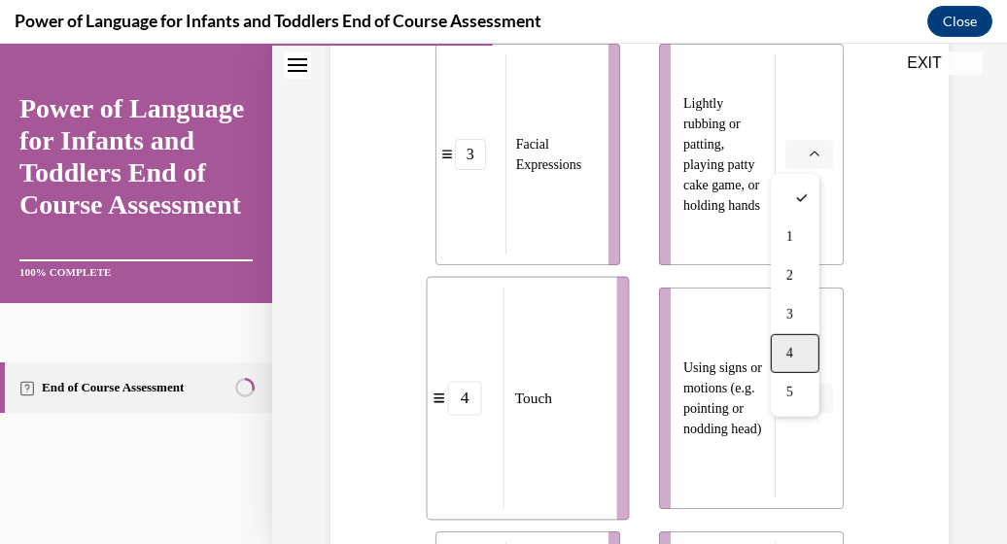
click at [796, 347] on div "4" at bounding box center [795, 353] width 49 height 39
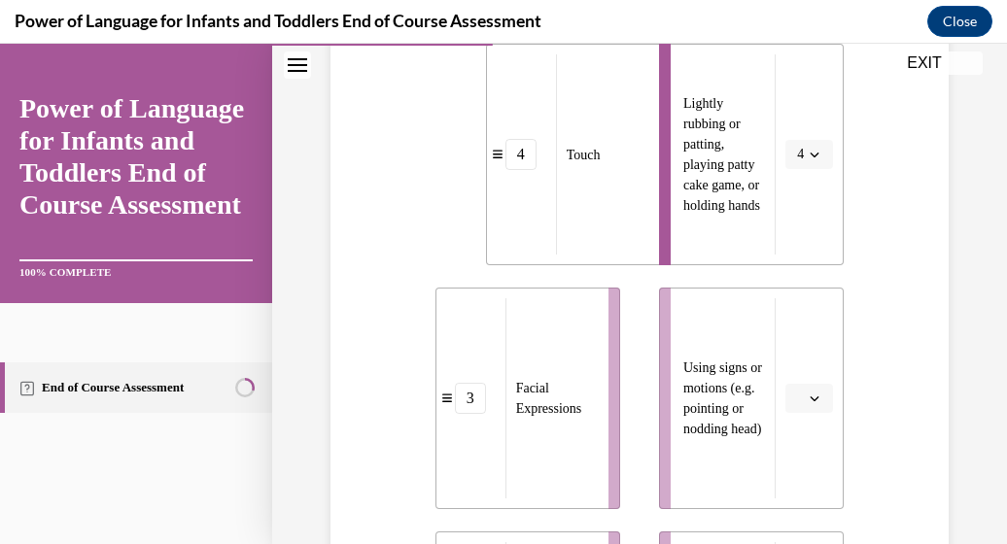
click at [810, 396] on icon "button" at bounding box center [815, 399] width 10 height 10
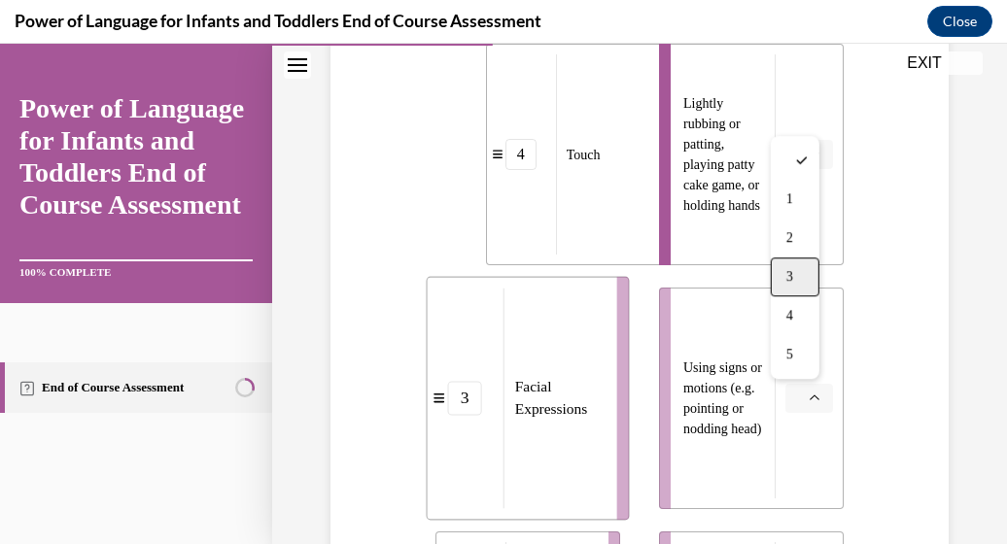
click at [791, 285] on span "3" at bounding box center [790, 277] width 7 height 16
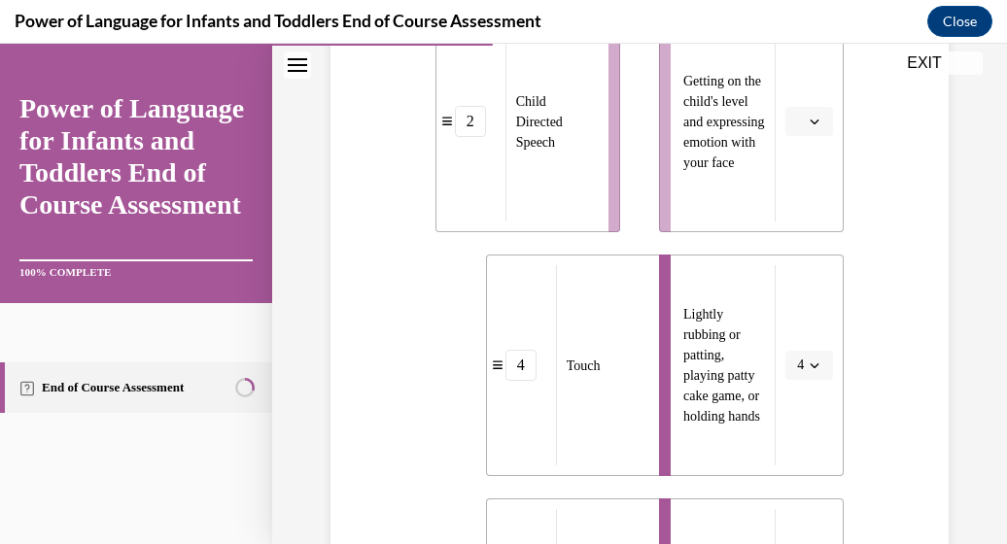
scroll to position [1175, 0]
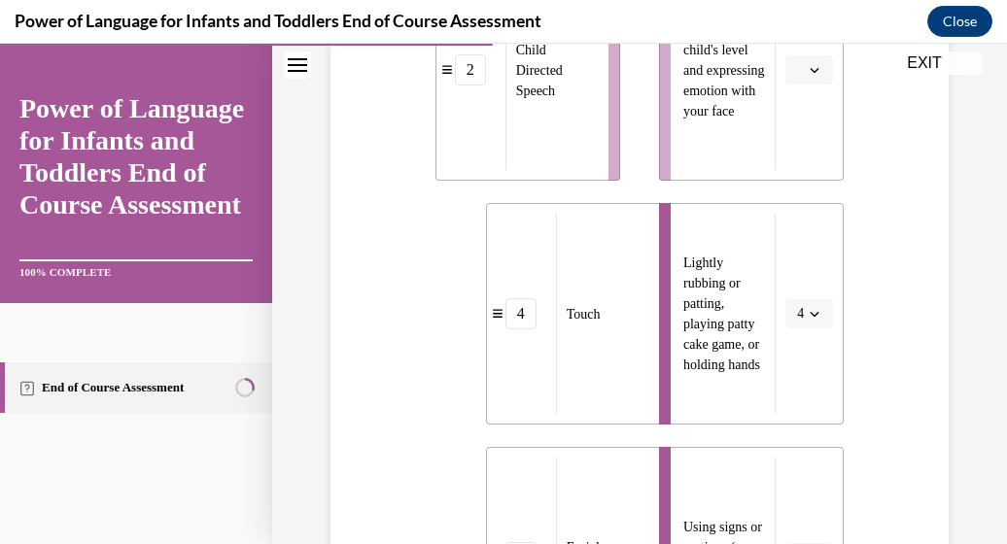
scroll to position [699, 0]
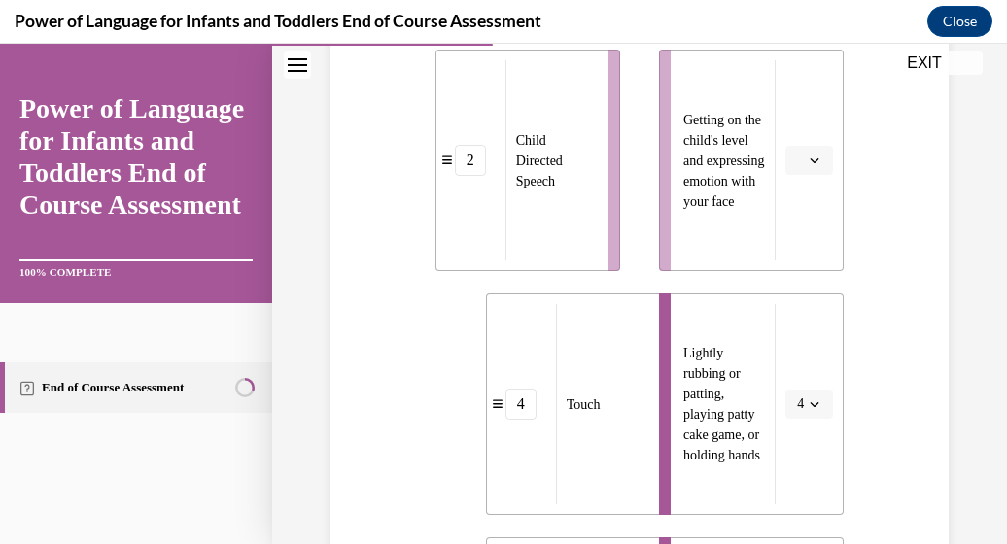
click at [810, 164] on icon "button" at bounding box center [815, 161] width 10 height 10
click at [804, 389] on div "5" at bounding box center [795, 398] width 49 height 39
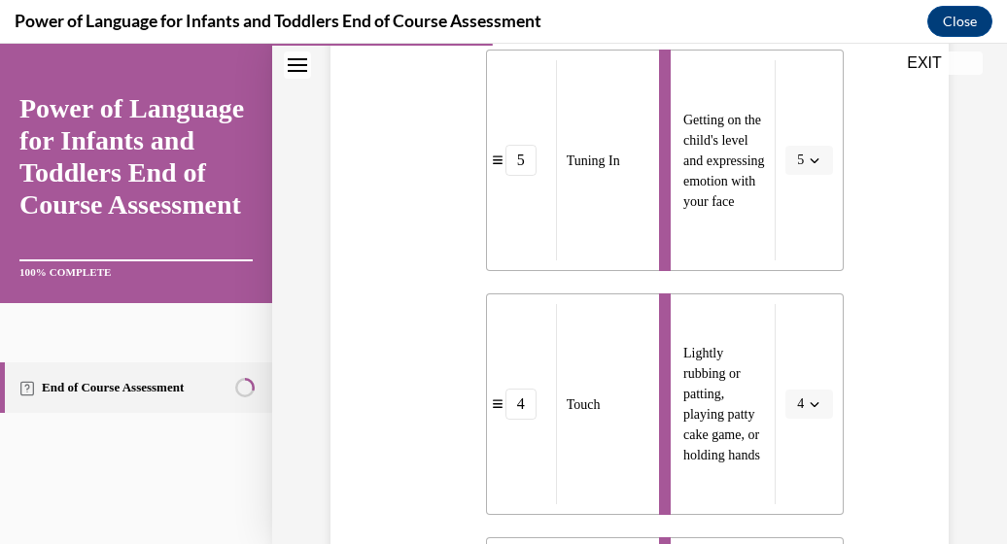
scroll to position [1137, 0]
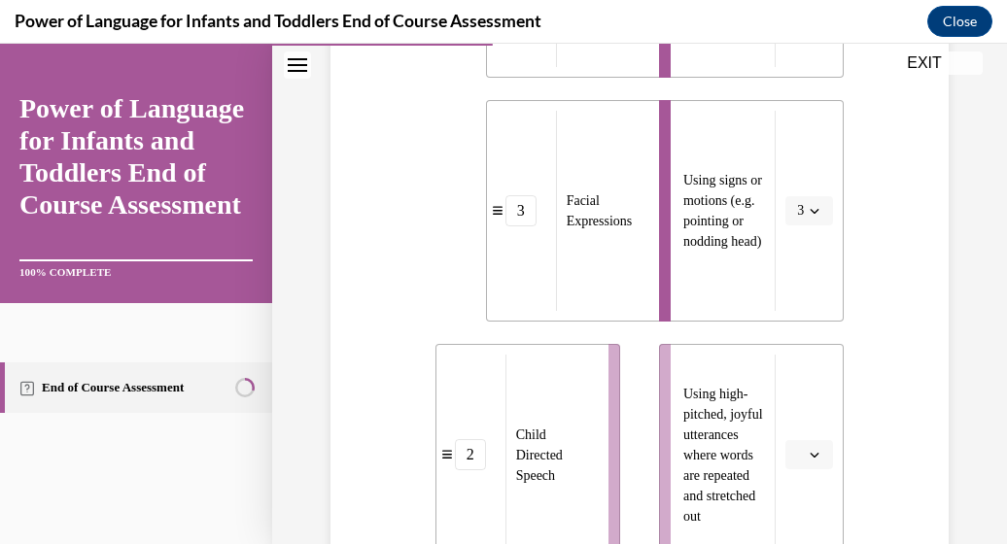
click at [810, 451] on icon "button" at bounding box center [815, 455] width 10 height 10
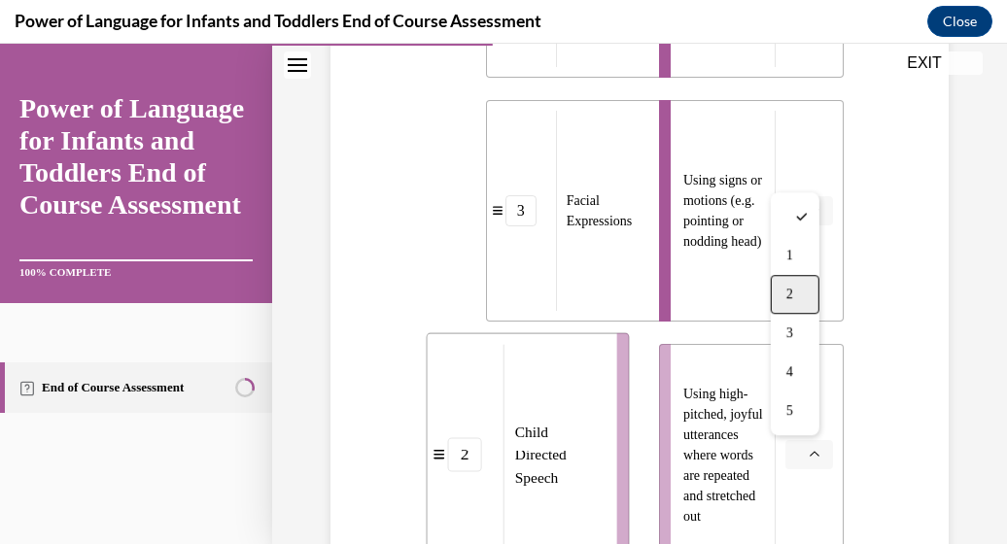
click at [797, 292] on div "2" at bounding box center [795, 294] width 49 height 39
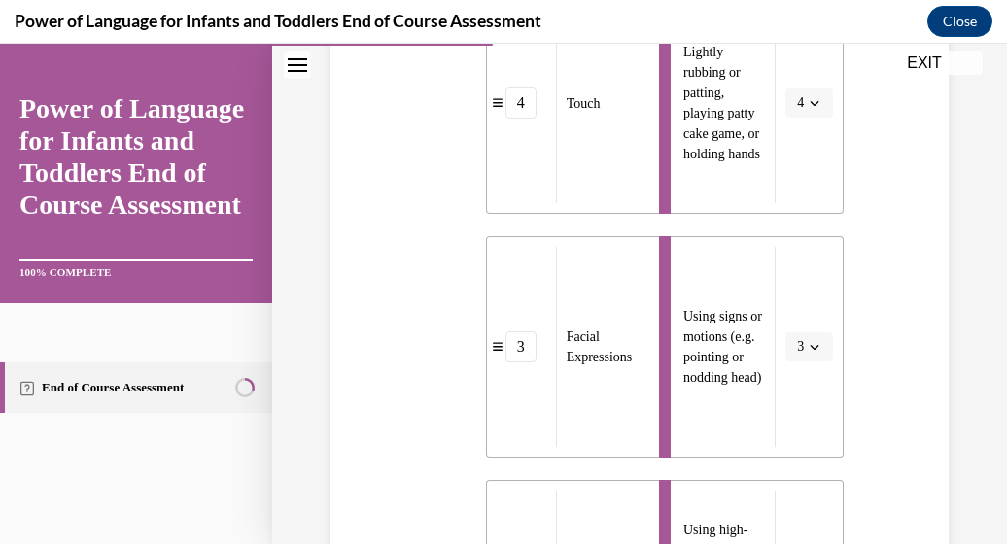
scroll to position [563, 0]
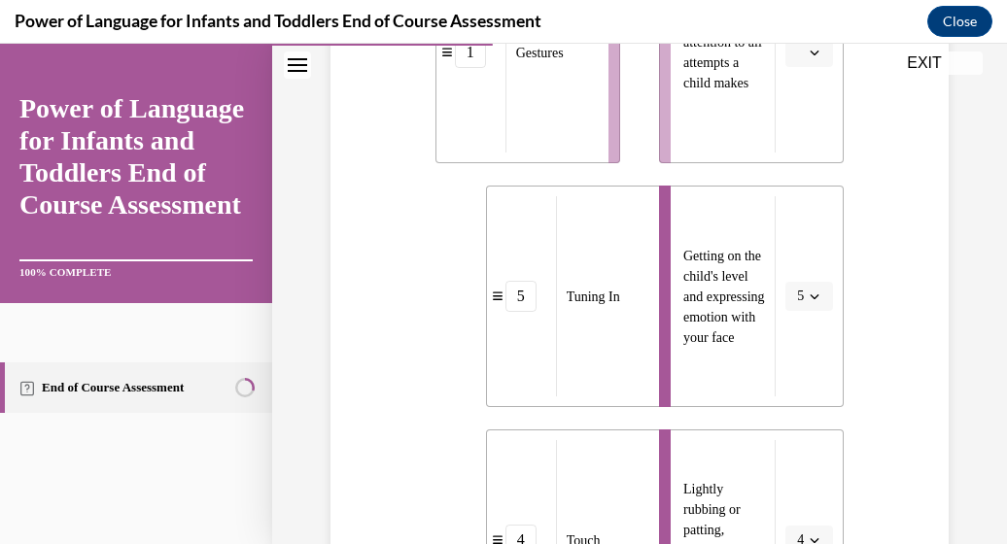
click at [810, 51] on icon "button" at bounding box center [815, 53] width 10 height 10
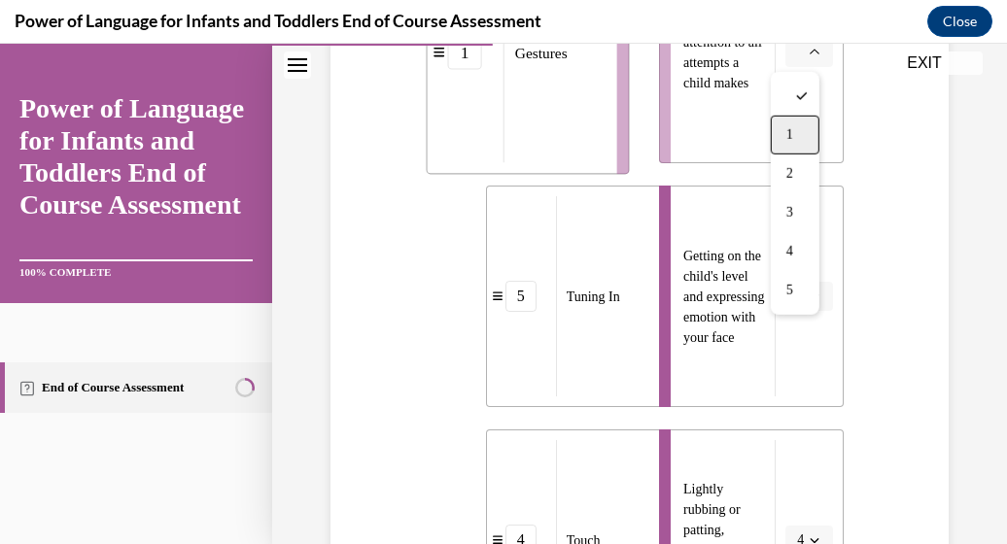
click at [778, 146] on div "1" at bounding box center [795, 135] width 49 height 39
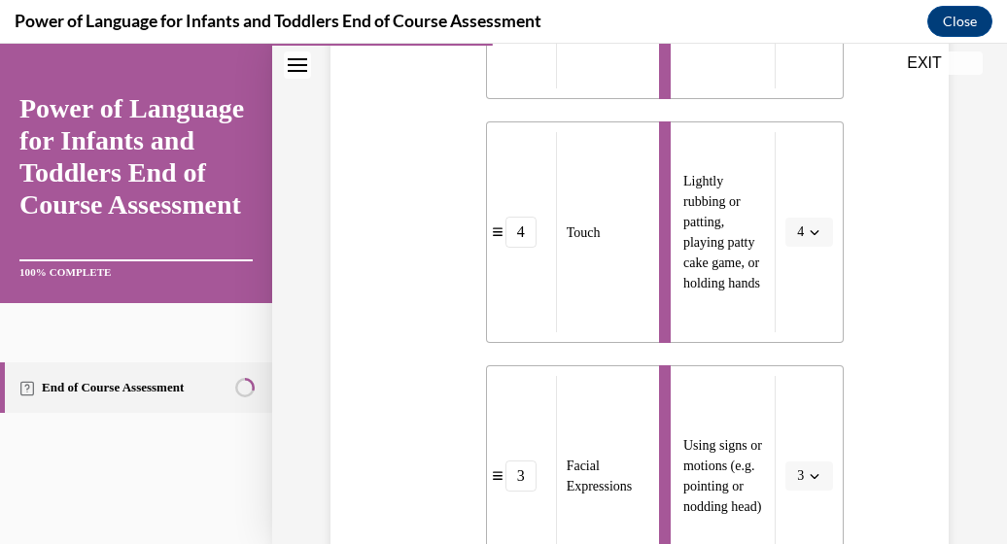
scroll to position [434, 0]
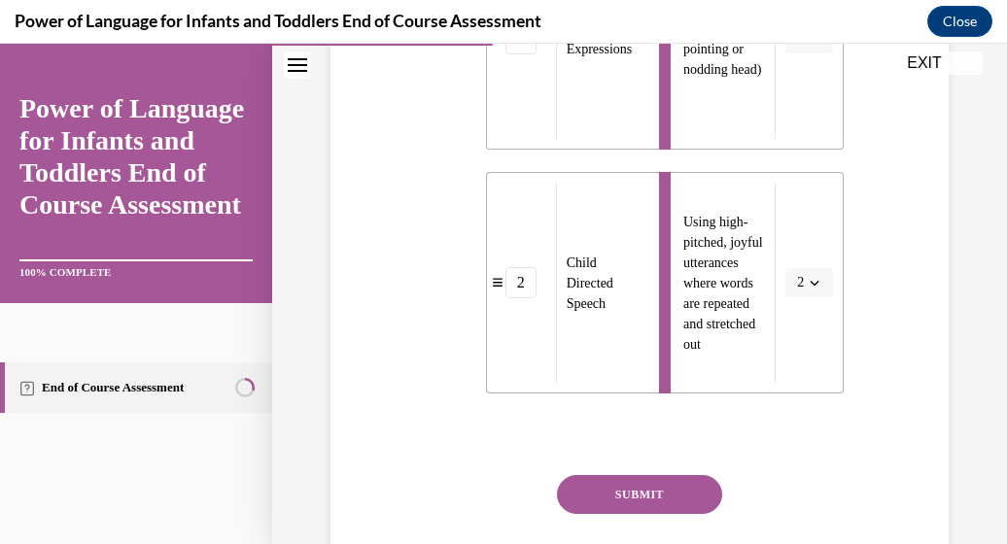
scroll to position [871, 0]
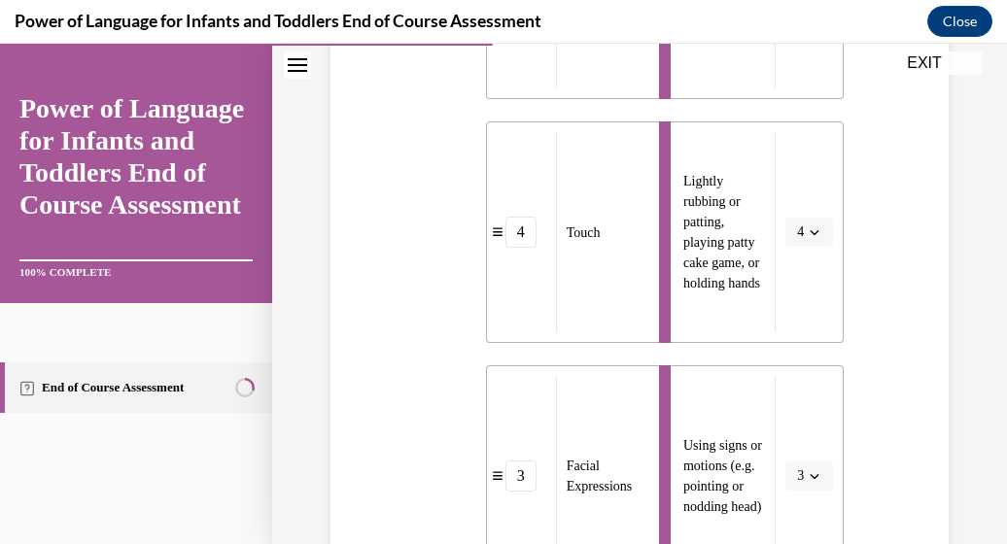
click at [810, 480] on icon "button" at bounding box center [815, 477] width 10 height 10
click at [788, 284] on span "1" at bounding box center [786, 277] width 7 height 16
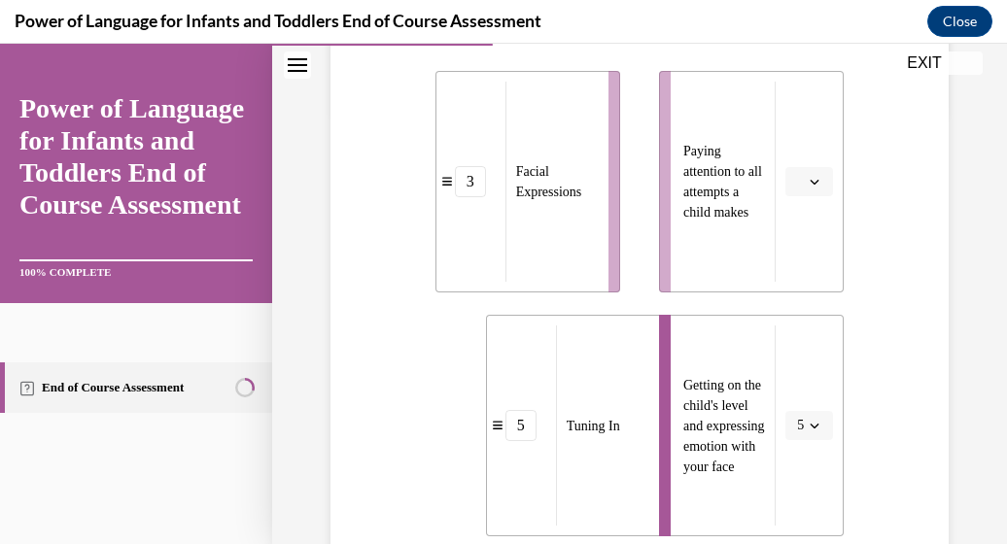
click at [797, 202] on li "Paying attention to all attempts a child makes" at bounding box center [751, 182] width 185 height 222
click at [798, 191] on button "button" at bounding box center [810, 181] width 48 height 29
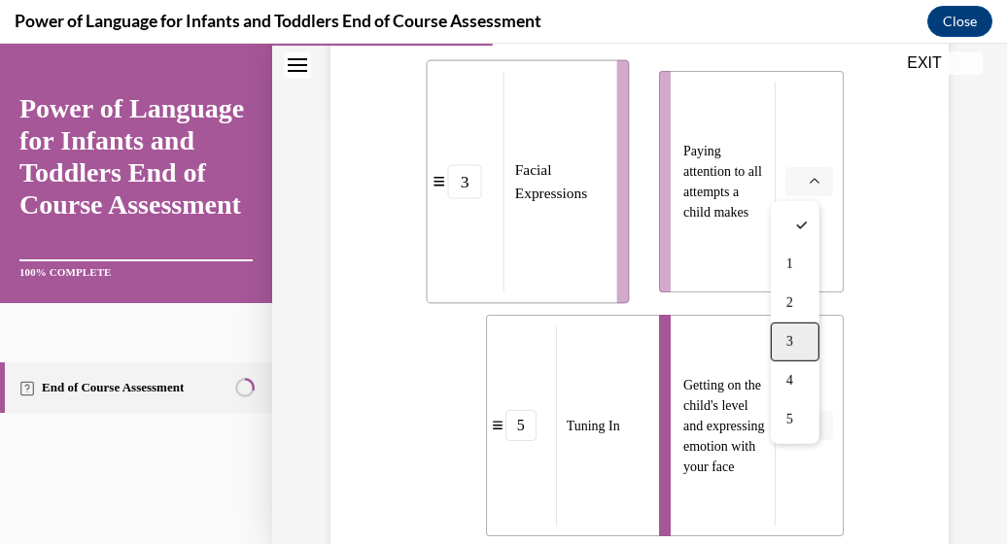
click at [795, 337] on div "3" at bounding box center [795, 342] width 49 height 39
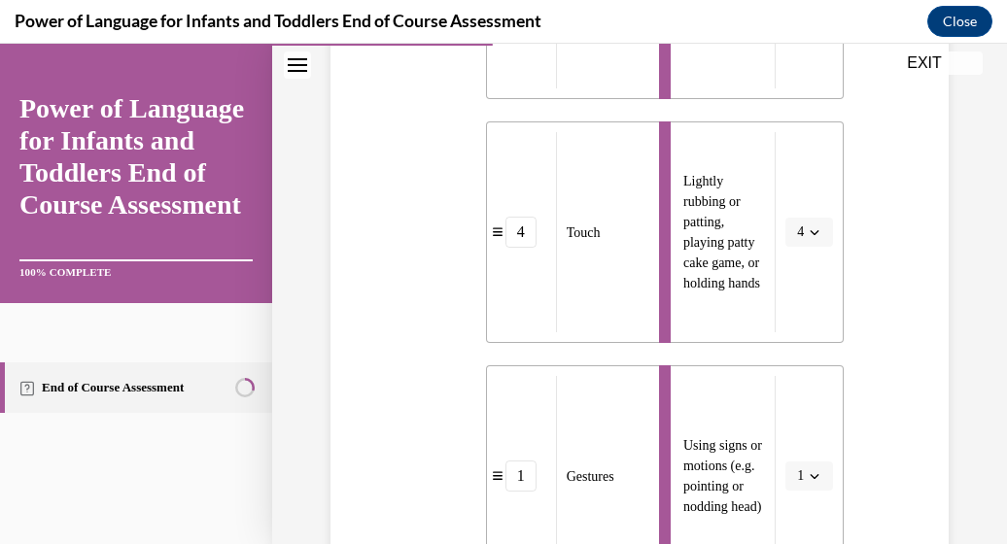
scroll to position [1309, 0]
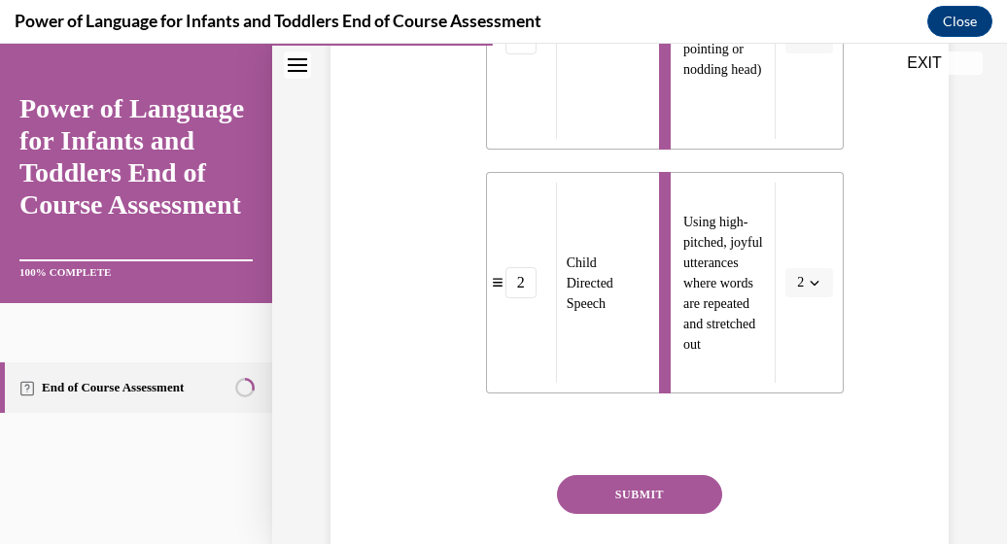
click at [637, 490] on button "SUBMIT" at bounding box center [639, 494] width 165 height 39
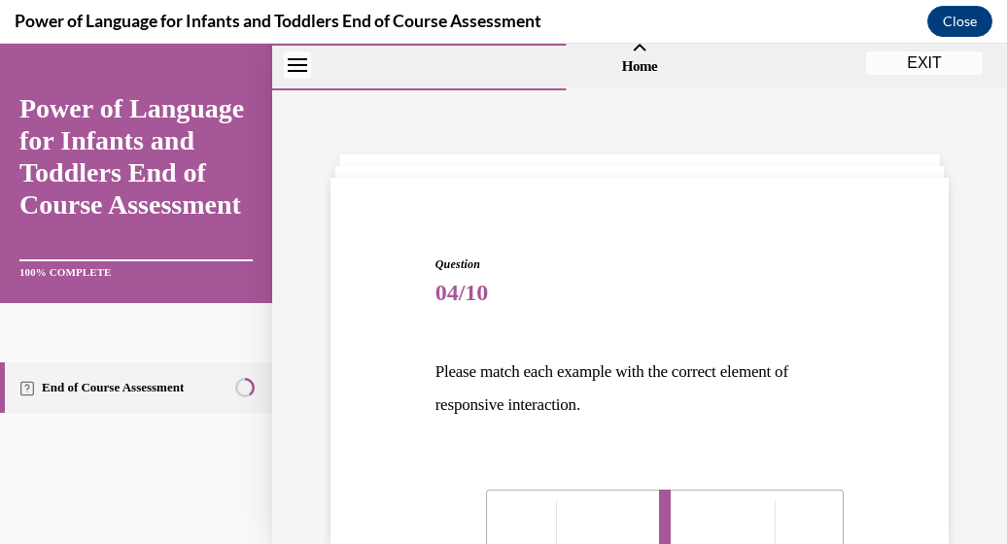
scroll to position [452, 0]
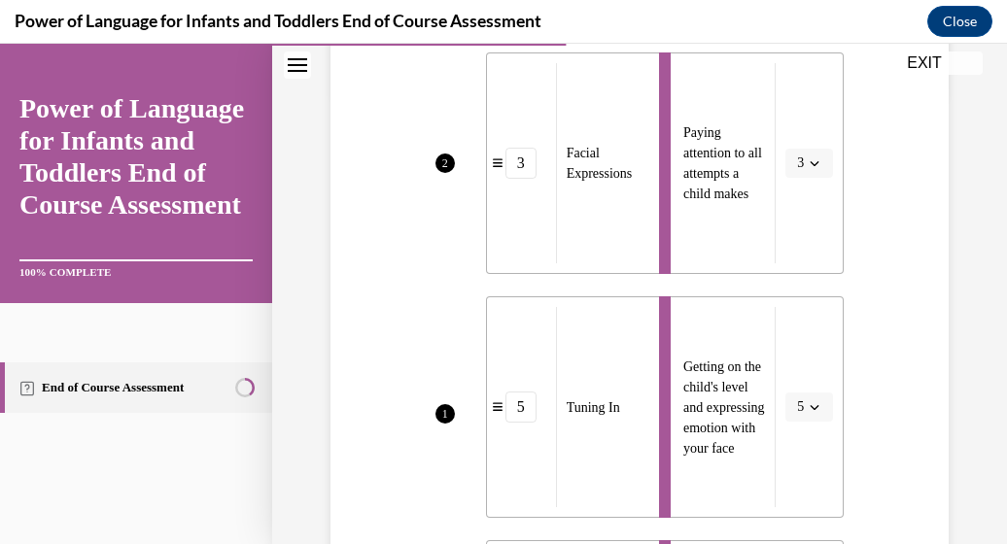
click at [800, 198] on li "Paying attention to all attempts a child makes 3" at bounding box center [751, 164] width 185 height 222
click at [802, 161] on li "Paying attention to all attempts a child makes 3" at bounding box center [751, 164] width 185 height 222
click at [973, 59] on button "EXIT" at bounding box center [924, 63] width 117 height 23
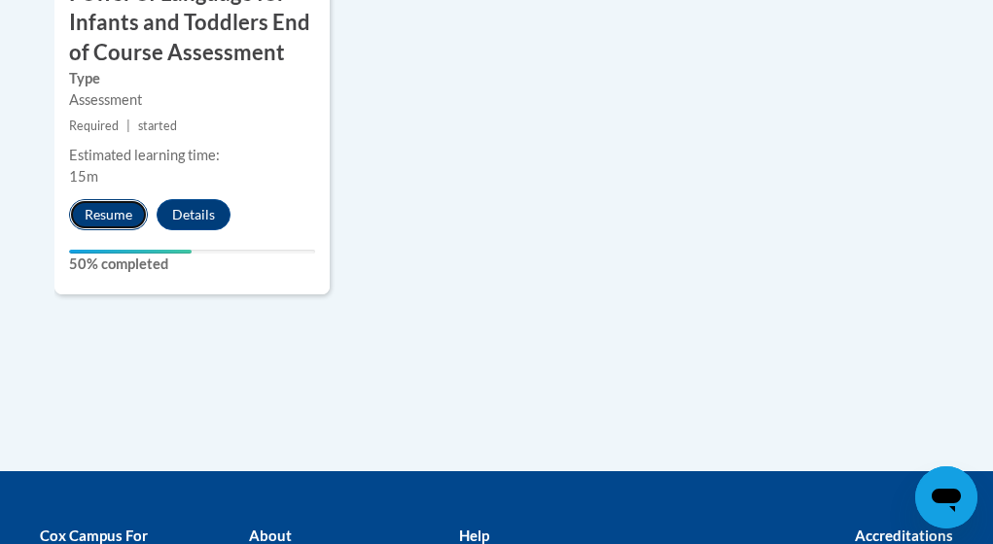
click at [75, 209] on button "Resume" at bounding box center [108, 214] width 79 height 31
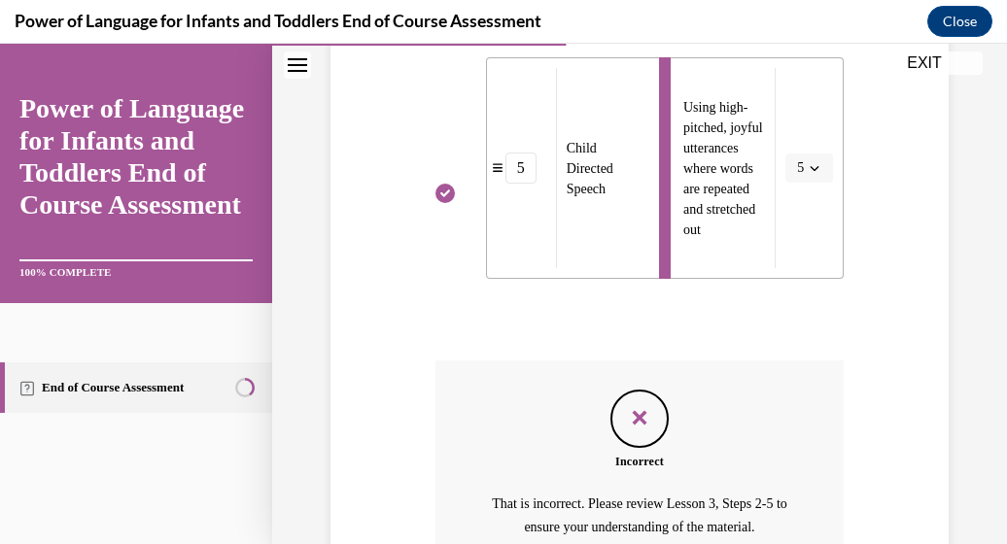
scroll to position [1347, 0]
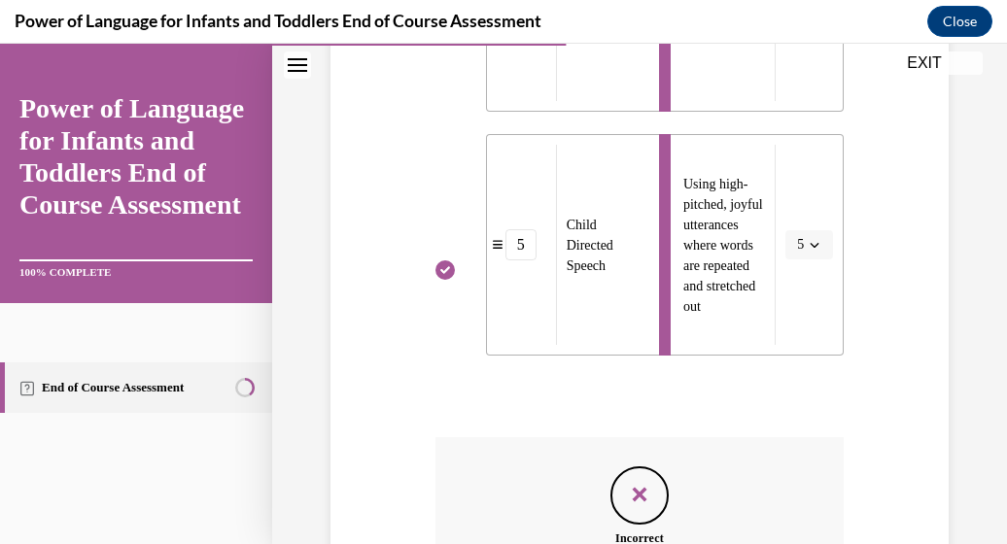
click at [102, 221] on link "Power of Language for Infants and Toddlers End of Course Assessment" at bounding box center [135, 156] width 233 height 128
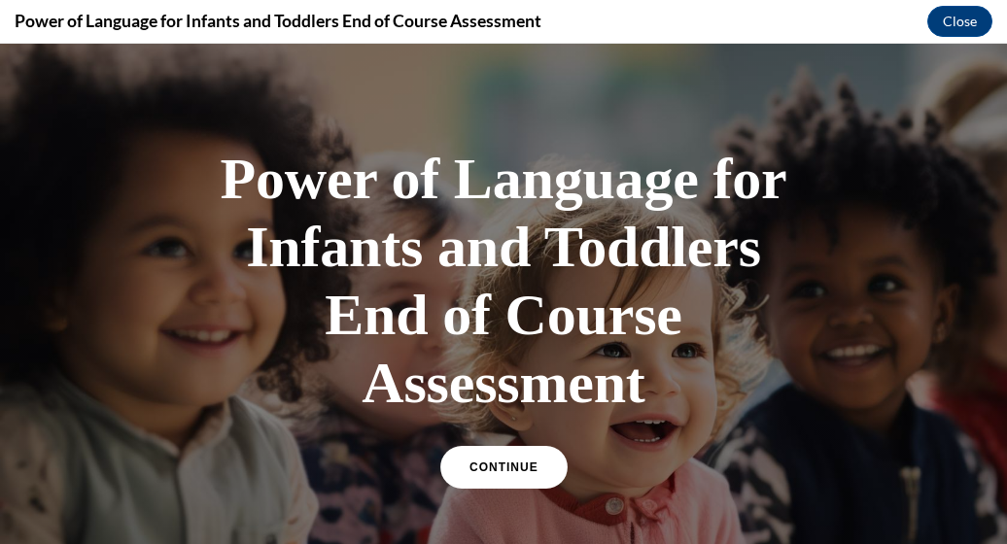
scroll to position [78, 0]
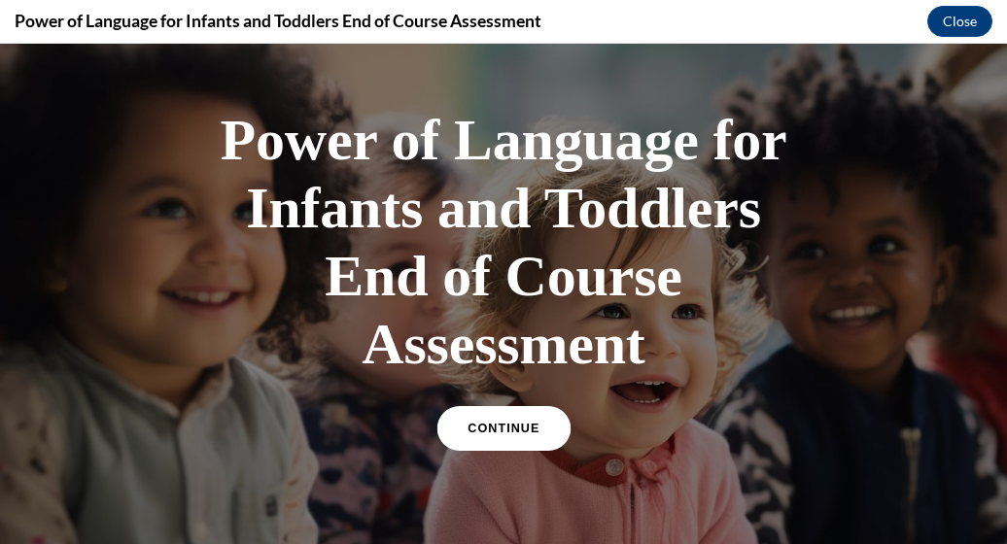
click at [502, 434] on span "CONTINUE" at bounding box center [504, 429] width 72 height 15
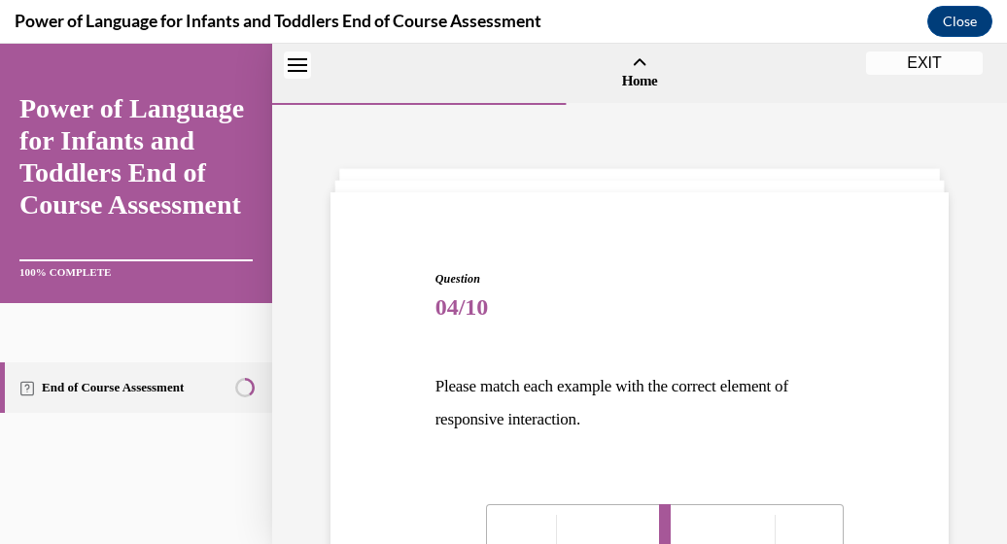
scroll to position [1352, 0]
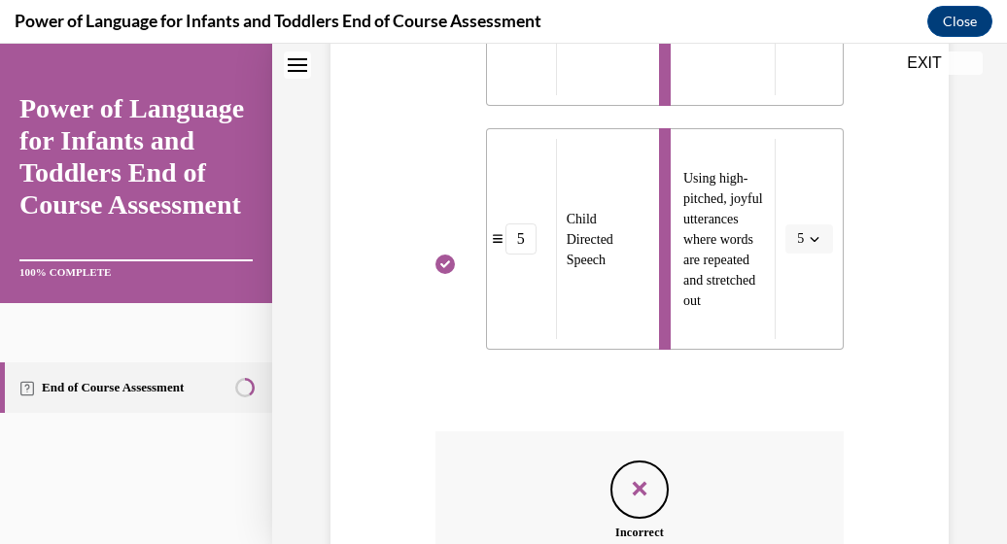
drag, startPoint x: 573, startPoint y: 445, endPoint x: 635, endPoint y: 476, distance: 69.6
click at [635, 476] on div "Incorrect That is incorrect. Please review Lesson 3, Steps 2-5 to ensure your u…" at bounding box center [640, 537] width 409 height 210
click at [635, 476] on icon "Feedback" at bounding box center [639, 488] width 29 height 29
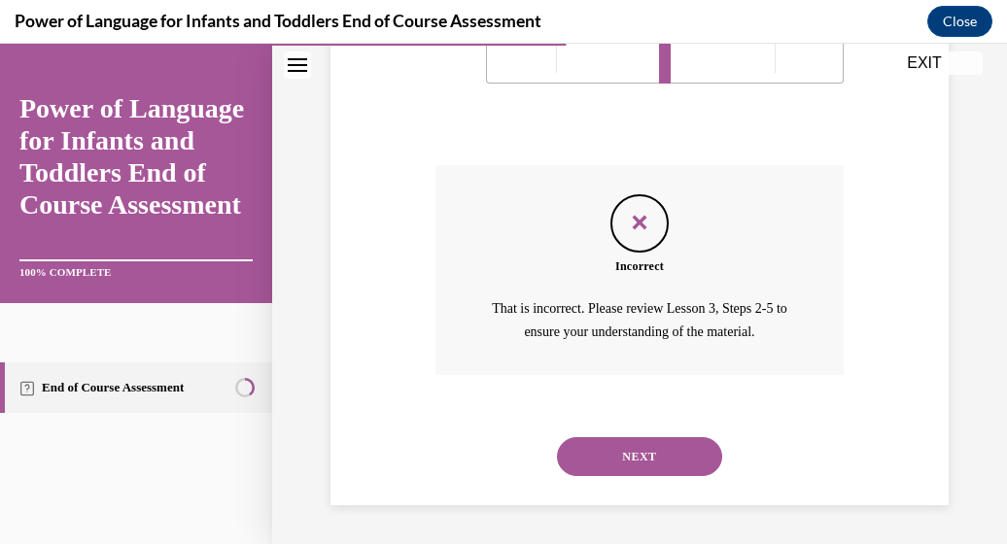
click at [634, 449] on button "NEXT" at bounding box center [639, 457] width 165 height 39
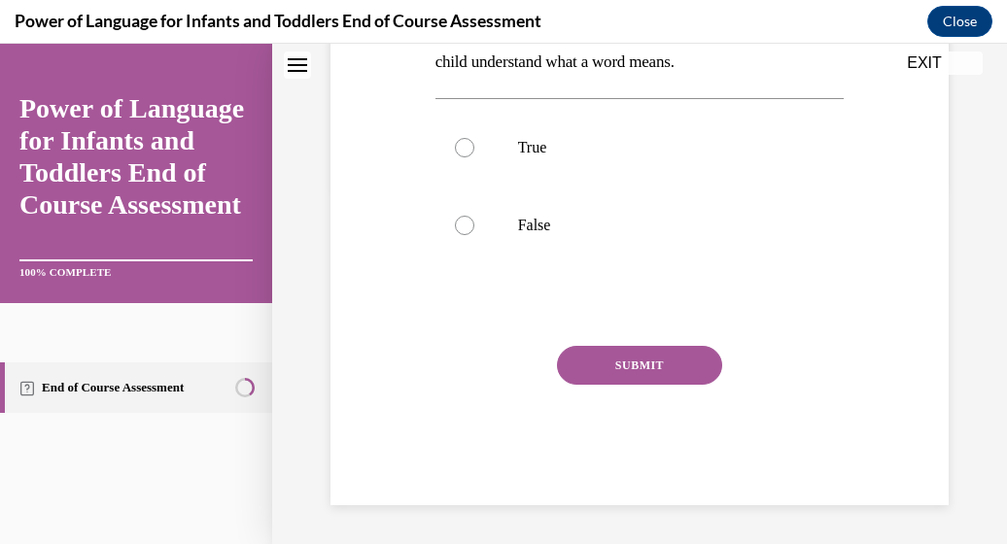
scroll to position [0, 0]
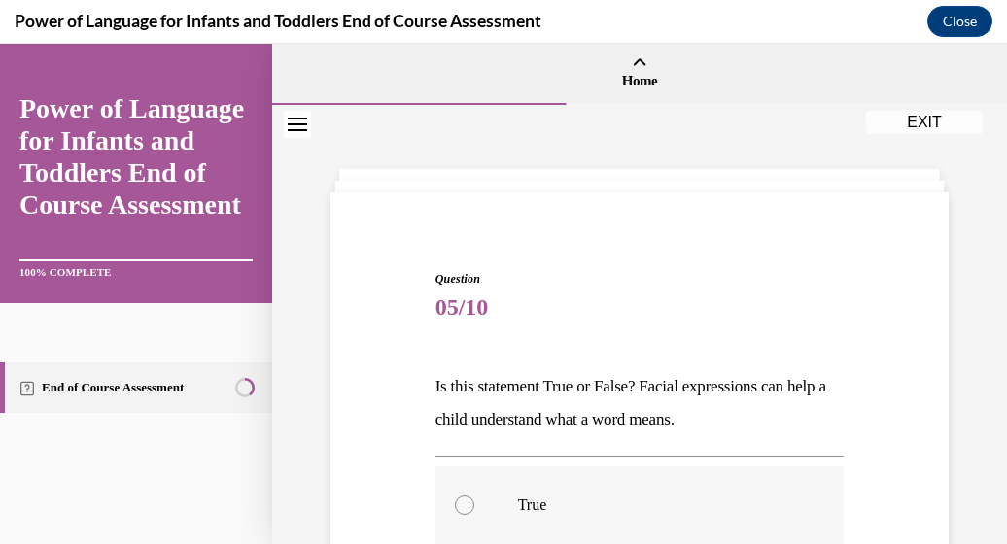
click at [453, 498] on label "True" at bounding box center [640, 506] width 409 height 78
click at [455, 498] on input "True" at bounding box center [464, 505] width 19 height 19
radio input "true"
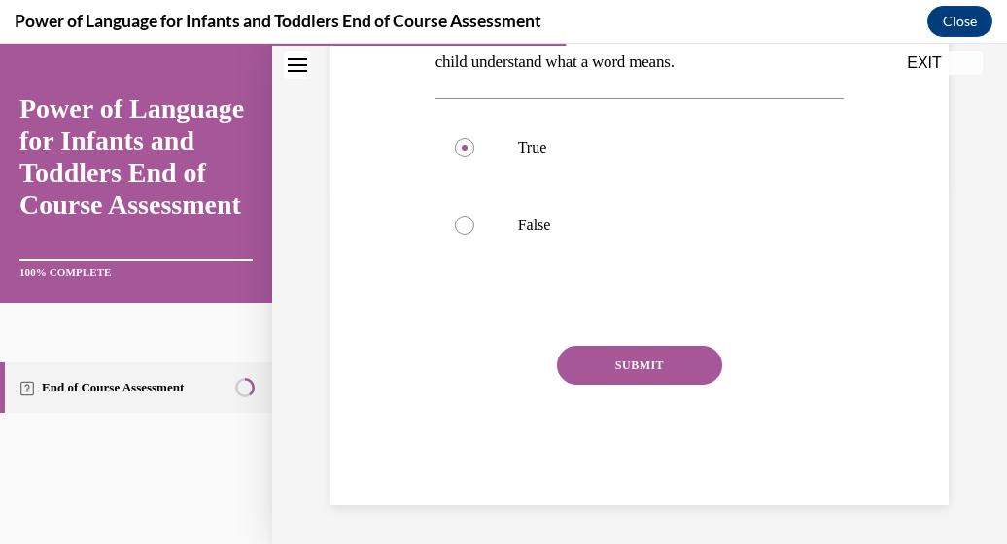
click at [692, 365] on button "SUBMIT" at bounding box center [639, 365] width 165 height 39
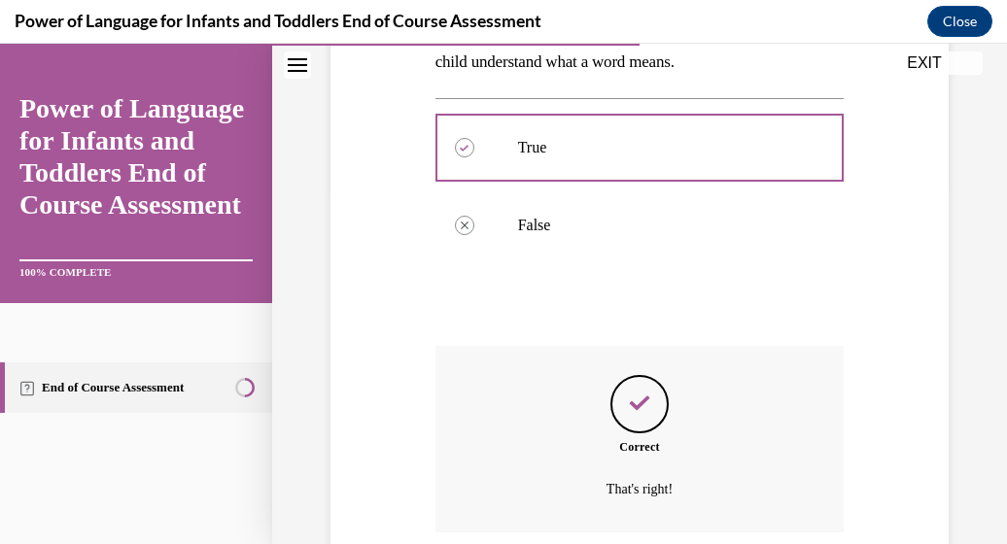
scroll to position [515, 0]
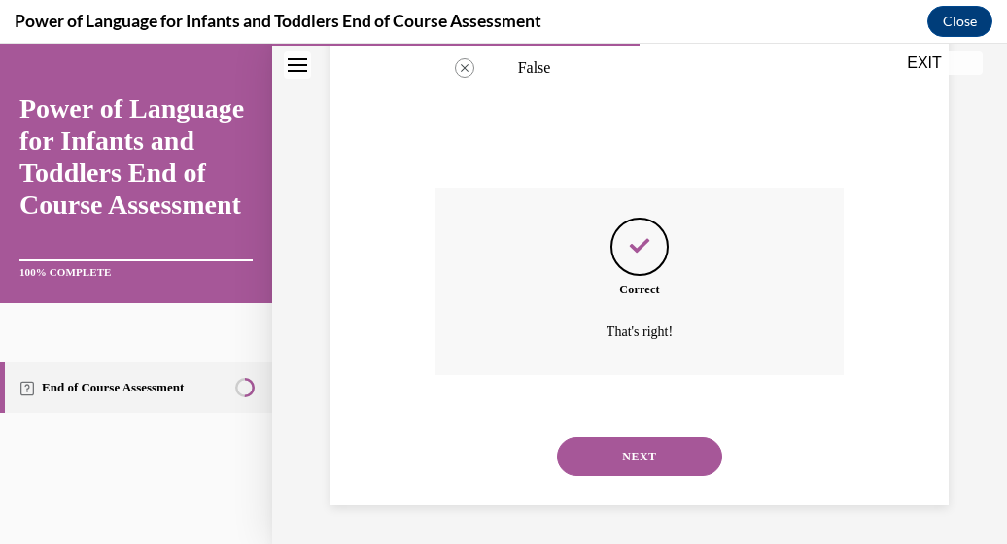
click at [653, 443] on button "NEXT" at bounding box center [639, 457] width 165 height 39
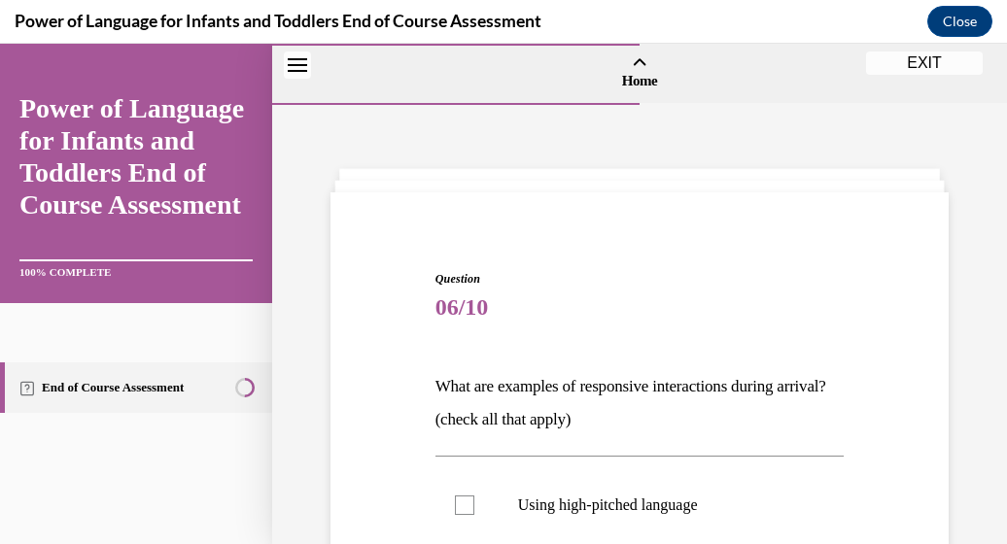
scroll to position [438, 0]
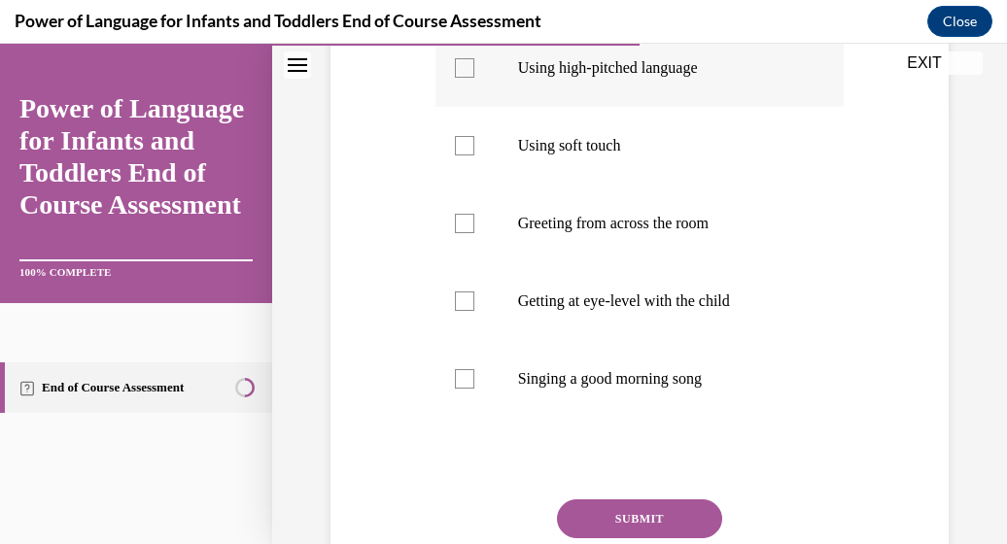
click at [457, 60] on div at bounding box center [464, 67] width 19 height 19
click at [457, 60] on input "Using high-pitched language" at bounding box center [464, 67] width 19 height 19
click at [457, 60] on div at bounding box center [464, 67] width 19 height 19
click at [457, 60] on input "Using high-pitched language" at bounding box center [464, 67] width 19 height 19
click at [459, 65] on div at bounding box center [464, 67] width 19 height 19
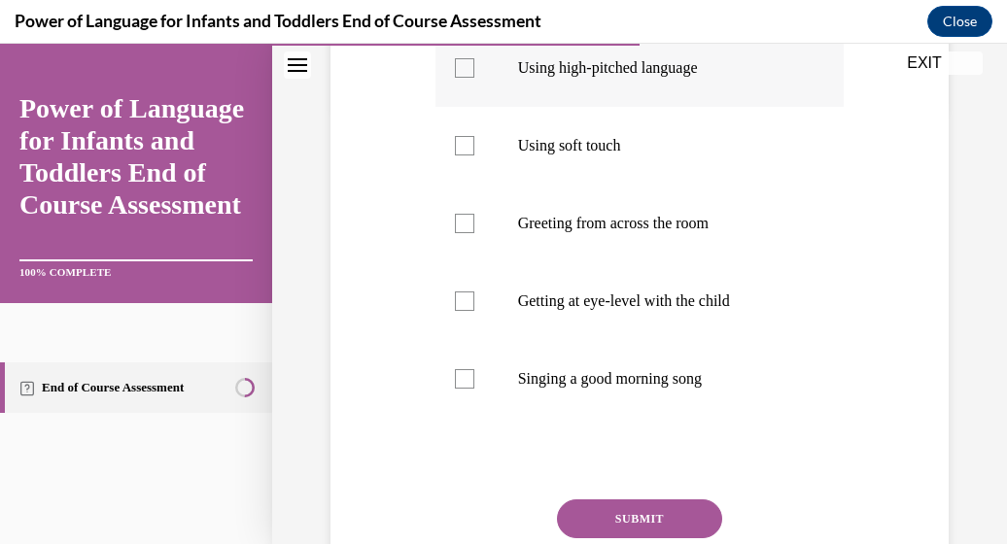
click at [459, 65] on input "Using high-pitched language" at bounding box center [464, 67] width 19 height 19
checkbox input "true"
click at [463, 139] on div at bounding box center [464, 145] width 19 height 19
click at [463, 139] on input "Using soft touch" at bounding box center [464, 145] width 19 height 19
checkbox input "true"
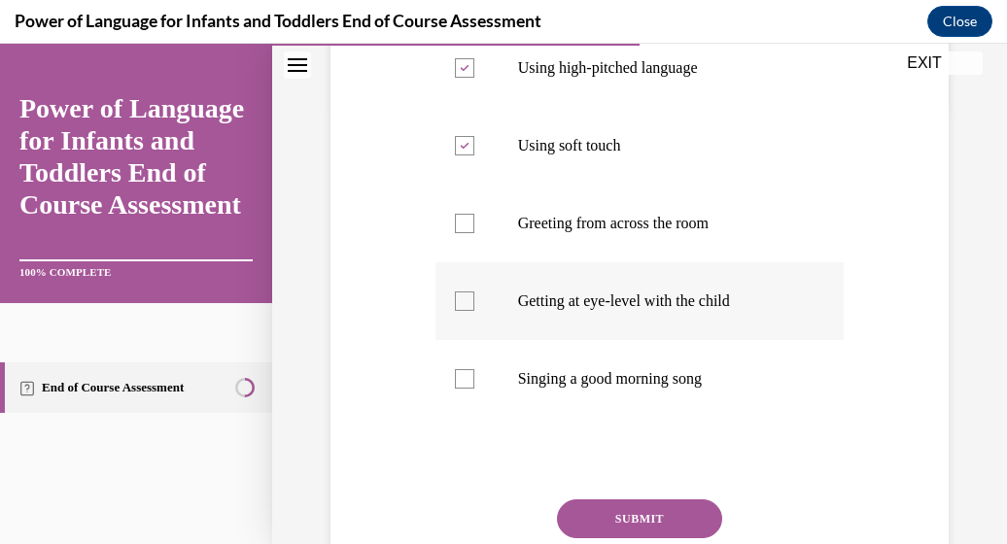
click at [457, 297] on div at bounding box center [464, 301] width 19 height 19
click at [457, 297] on input "Getting at eye-level with the child" at bounding box center [464, 301] width 19 height 19
checkbox input "true"
click at [459, 368] on label "Singing a good morning song" at bounding box center [640, 379] width 409 height 78
click at [459, 369] on input "Singing a good morning song" at bounding box center [464, 378] width 19 height 19
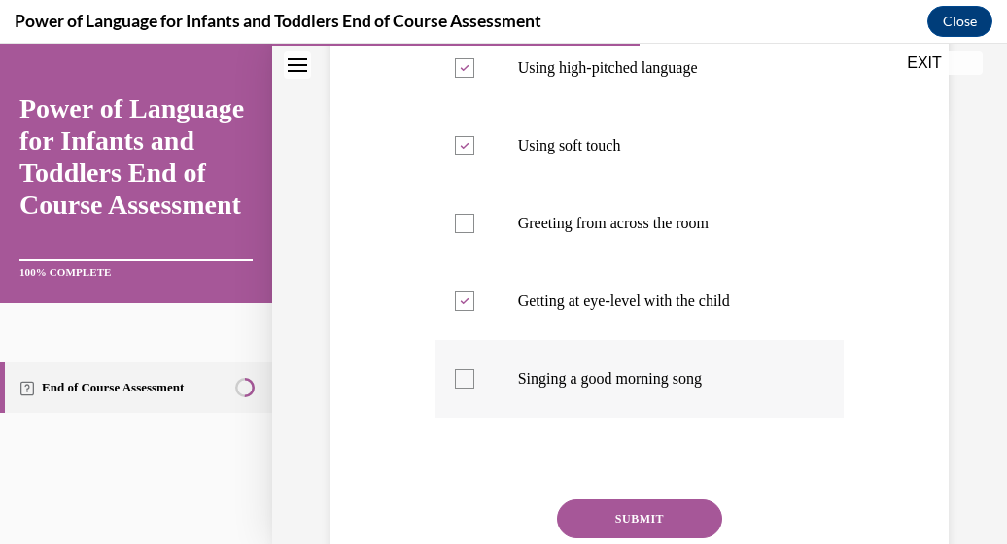
checkbox input "true"
click at [601, 511] on button "SUBMIT" at bounding box center [639, 519] width 165 height 39
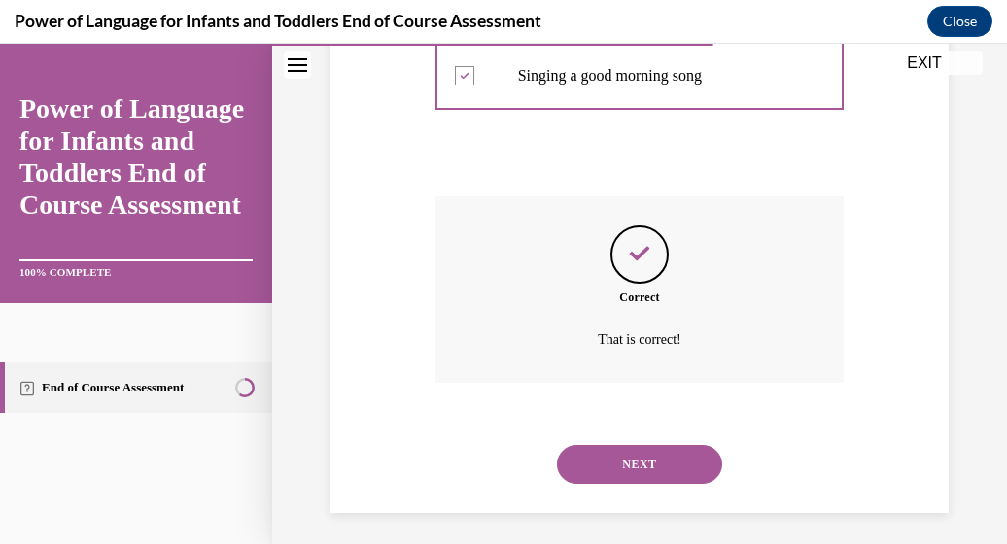
scroll to position [749, 0]
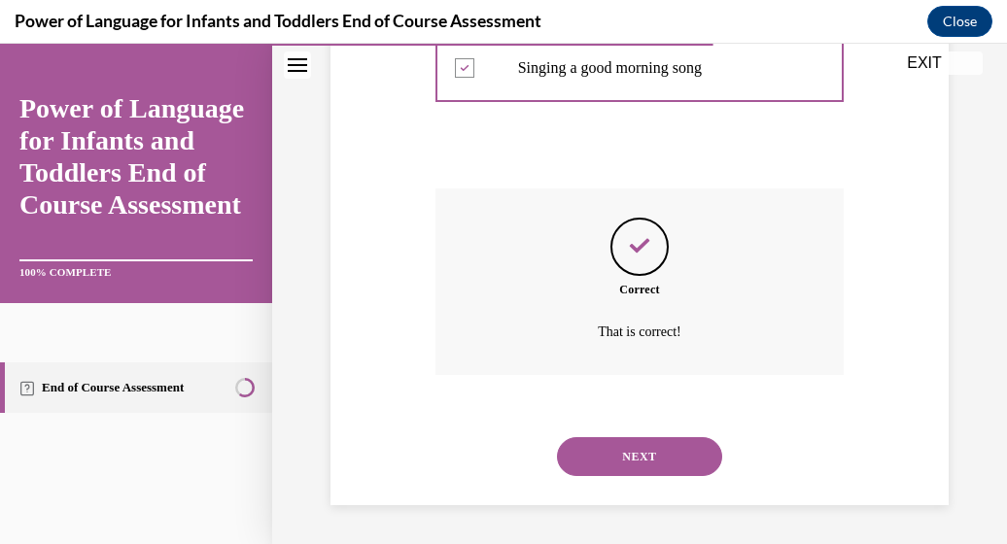
click at [623, 454] on button "NEXT" at bounding box center [639, 457] width 165 height 39
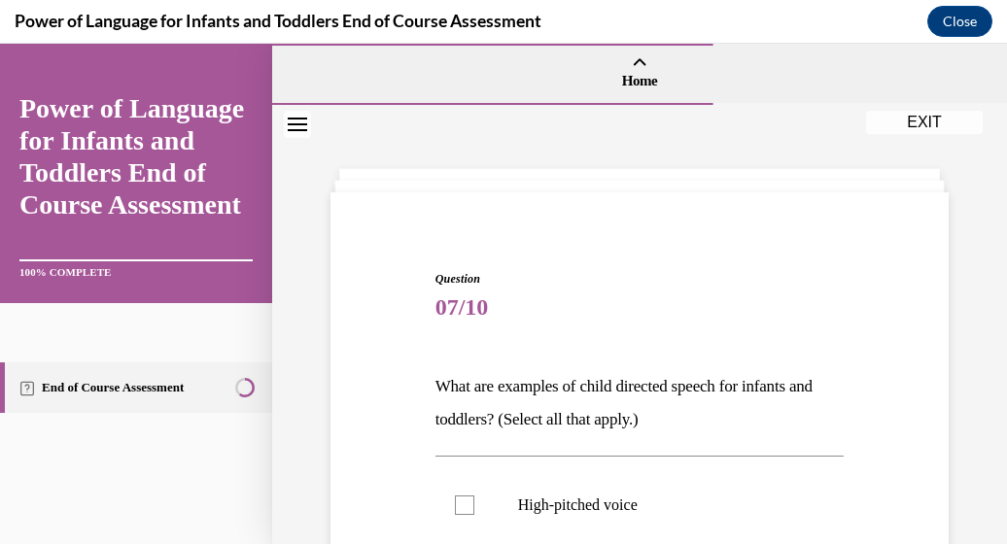
scroll to position [438, 0]
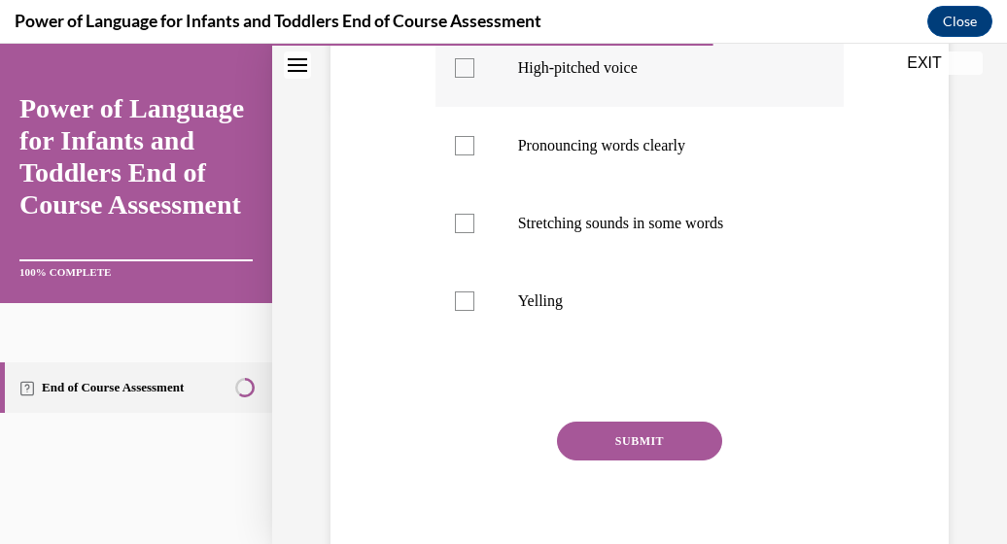
click at [457, 69] on div at bounding box center [464, 67] width 19 height 19
click at [457, 69] on input "High-pitched voice" at bounding box center [464, 67] width 19 height 19
checkbox input "true"
click at [456, 139] on div at bounding box center [464, 145] width 19 height 19
click at [456, 139] on input "Pronouncing words clearly" at bounding box center [464, 145] width 19 height 19
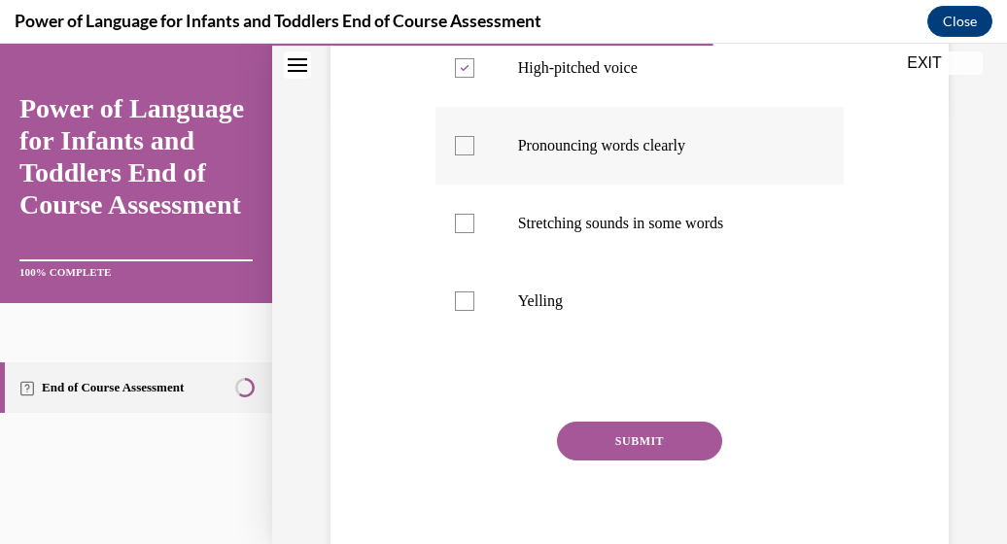
checkbox input "true"
click at [460, 220] on div at bounding box center [464, 223] width 19 height 19
click at [460, 220] on input "Stretching sounds in some words" at bounding box center [464, 223] width 19 height 19
checkbox input "true"
click at [600, 438] on button "SUBMIT" at bounding box center [639, 441] width 165 height 39
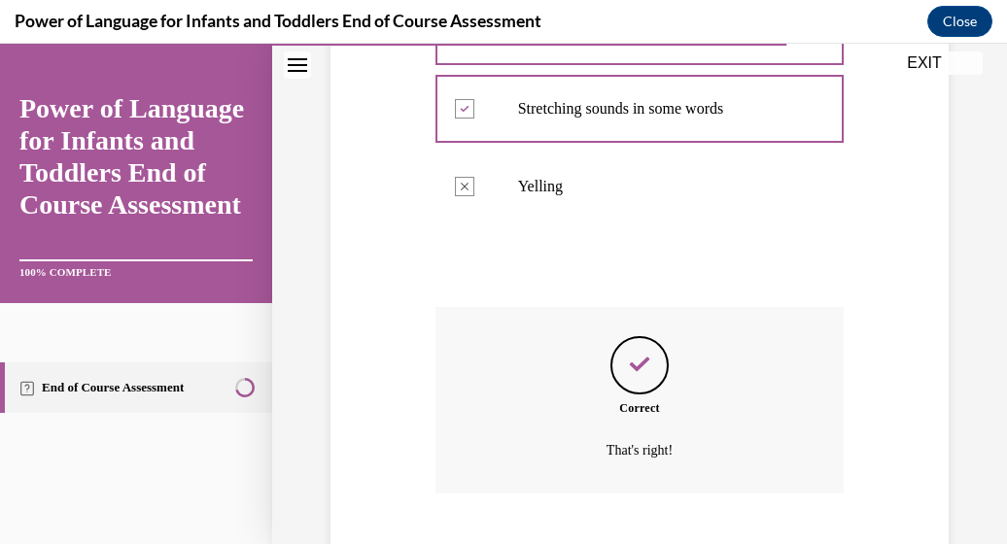
scroll to position [671, 0]
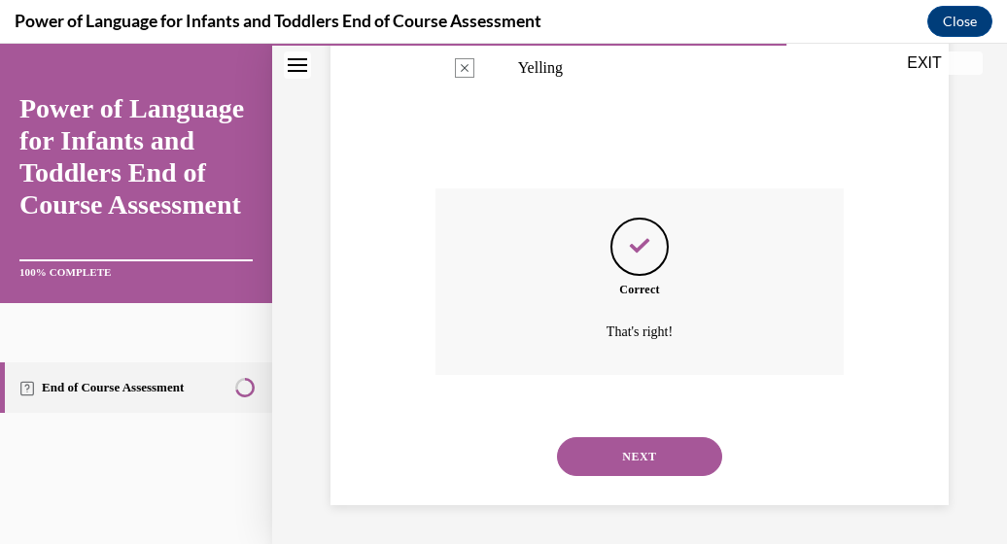
click at [600, 438] on button "NEXT" at bounding box center [639, 457] width 165 height 39
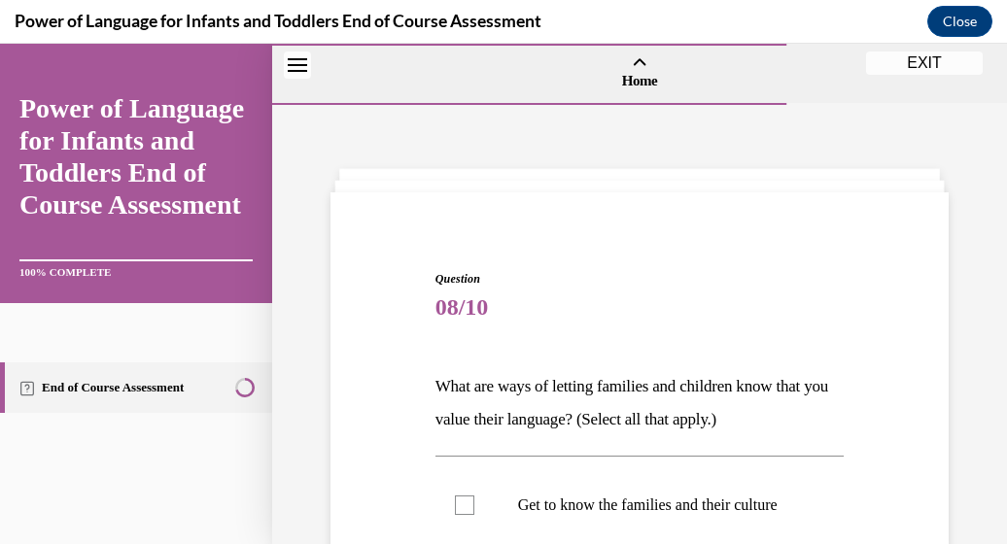
scroll to position [438, 0]
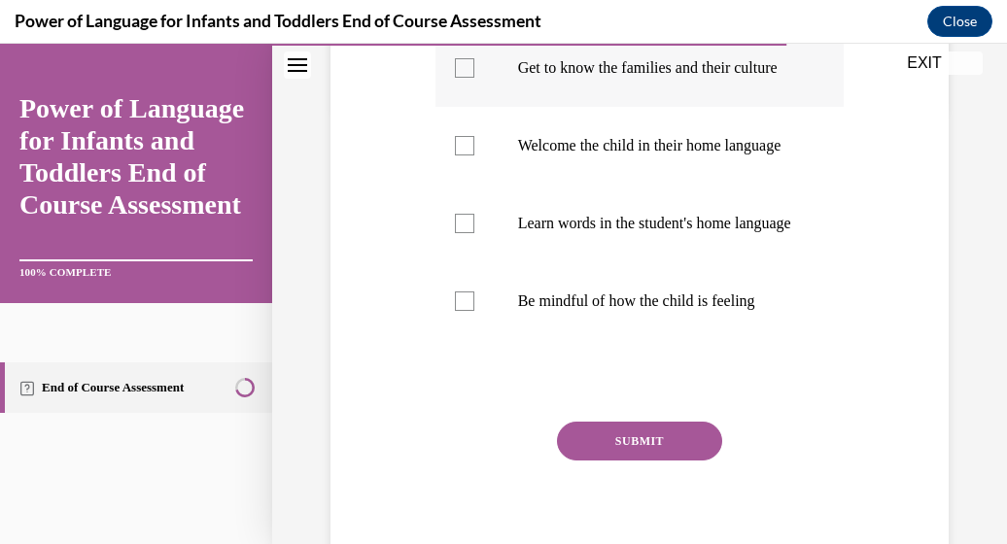
click at [463, 78] on div at bounding box center [464, 67] width 19 height 19
click at [463, 78] on input "Get to know the families and their culture" at bounding box center [464, 67] width 19 height 19
checkbox input "true"
click at [464, 156] on div at bounding box center [464, 145] width 19 height 19
click at [464, 156] on input "Welcome the child in their home language" at bounding box center [464, 145] width 19 height 19
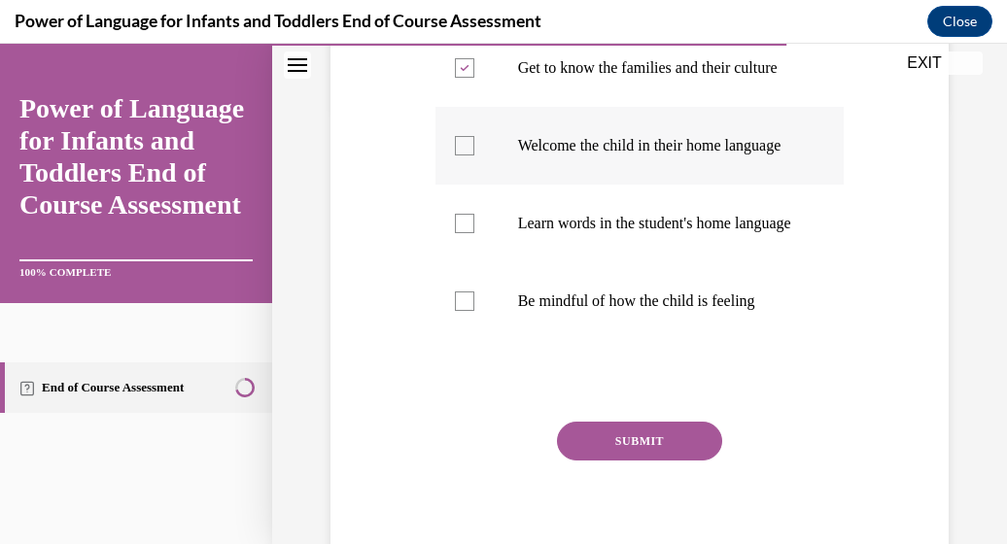
checkbox input "true"
click at [457, 233] on div at bounding box center [464, 223] width 19 height 19
click at [457, 233] on input "Learn words in the student's home language" at bounding box center [464, 223] width 19 height 19
checkbox input "true"
click at [456, 340] on label "Be mindful of how the child is feeling" at bounding box center [640, 302] width 409 height 78
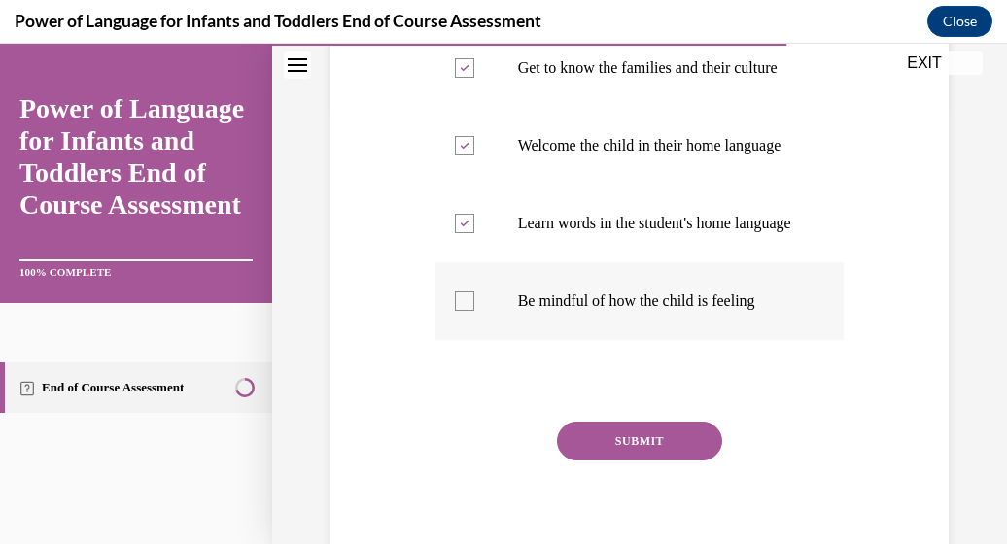
click at [456, 311] on input "Be mindful of how the child is feeling" at bounding box center [464, 301] width 19 height 19
checkbox input "true"
click at [588, 461] on button "SUBMIT" at bounding box center [639, 441] width 165 height 39
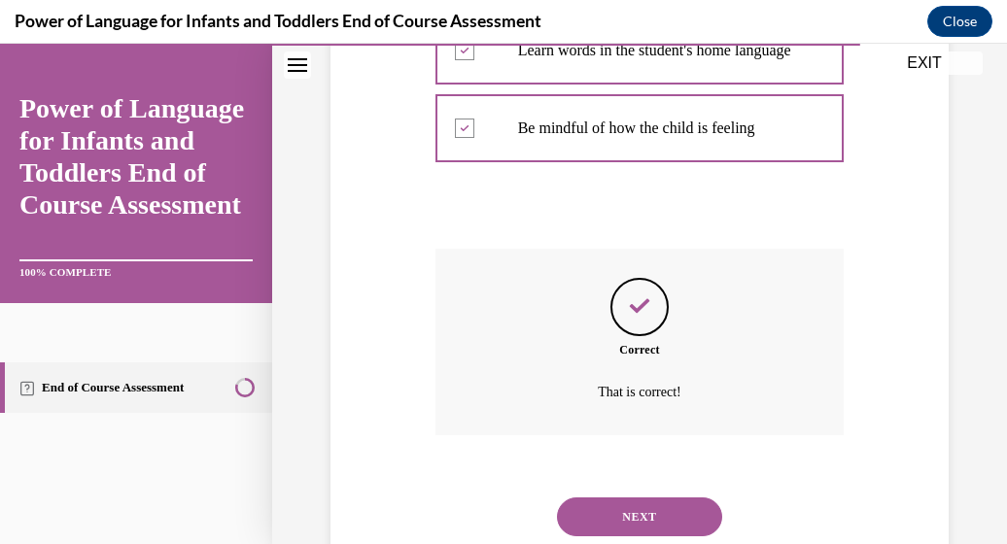
scroll to position [729, 0]
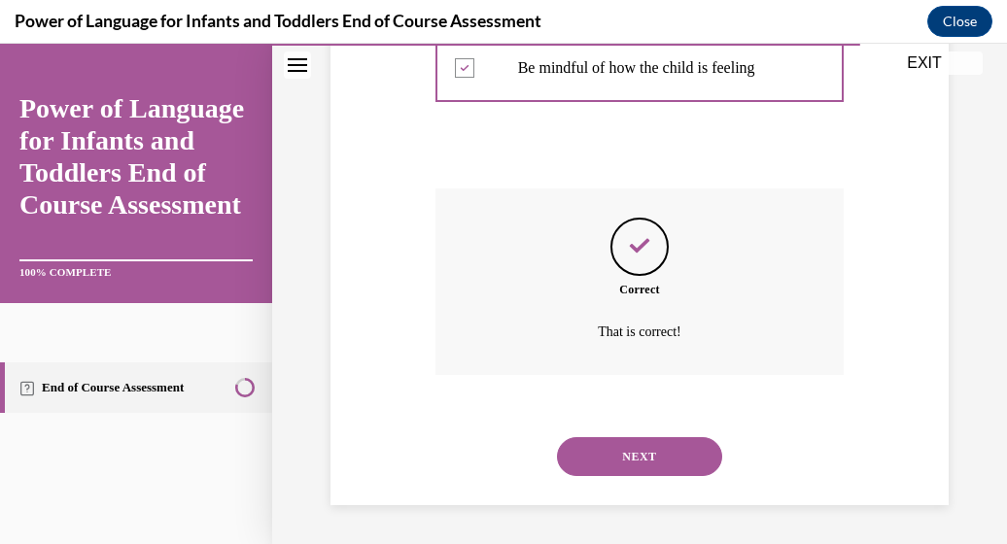
click at [600, 468] on button "NEXT" at bounding box center [639, 457] width 165 height 39
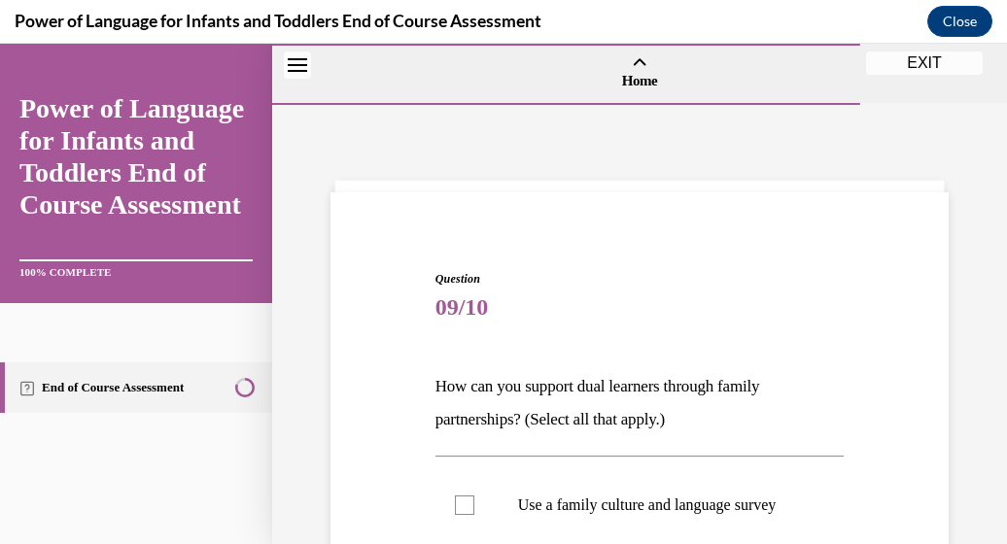
scroll to position [438, 0]
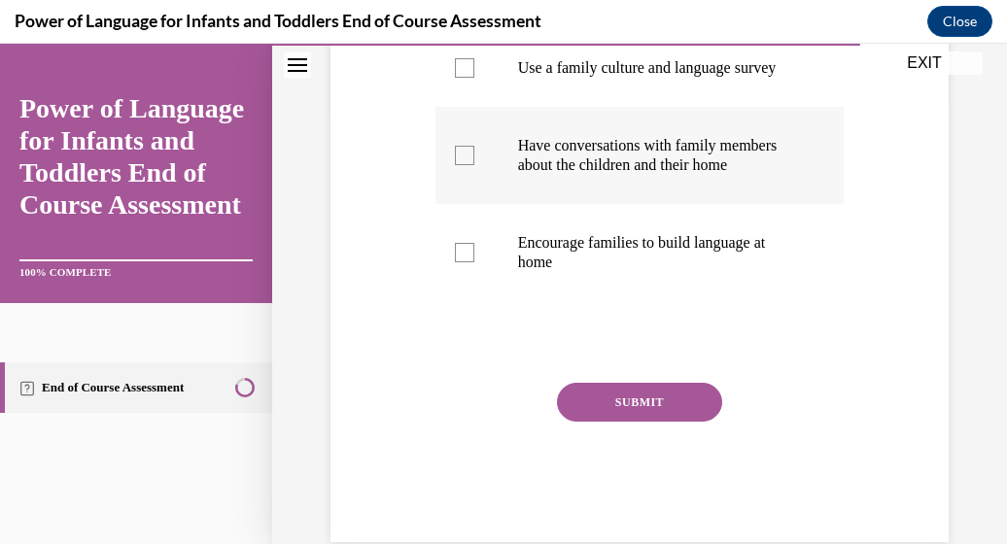
click at [467, 165] on div at bounding box center [464, 155] width 19 height 19
click at [467, 165] on input "Have conversations with family members about the children and their home" at bounding box center [464, 155] width 19 height 19
checkbox input "true"
click at [457, 263] on div at bounding box center [464, 252] width 19 height 19
click at [457, 263] on input "Encourage families to build language at home" at bounding box center [464, 252] width 19 height 19
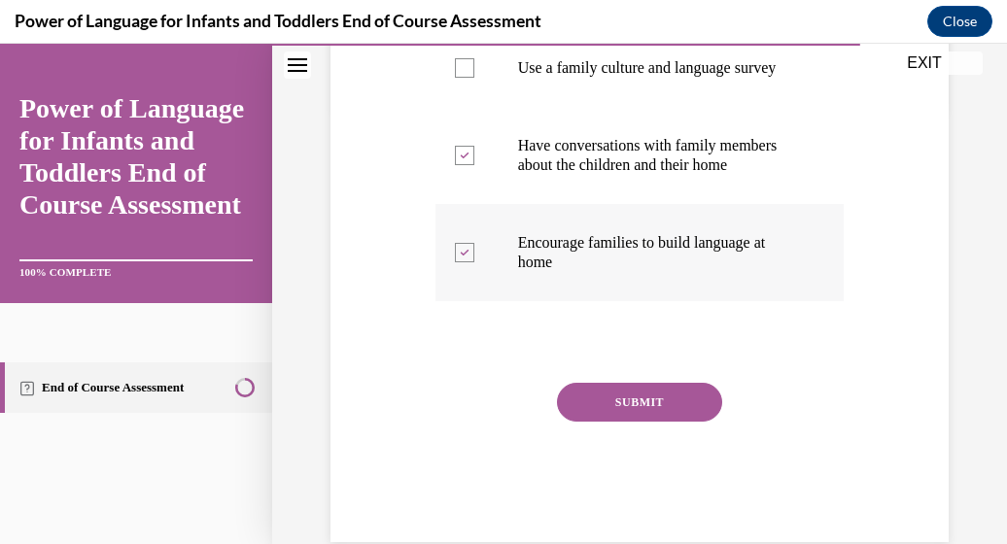
click at [460, 257] on icon at bounding box center [464, 253] width 9 height 7
click at [457, 263] on input "Encourage families to build language at home" at bounding box center [464, 252] width 19 height 19
click at [457, 263] on div at bounding box center [464, 252] width 19 height 19
click at [457, 263] on input "Encourage families to build language at home" at bounding box center [464, 252] width 19 height 19
checkbox input "true"
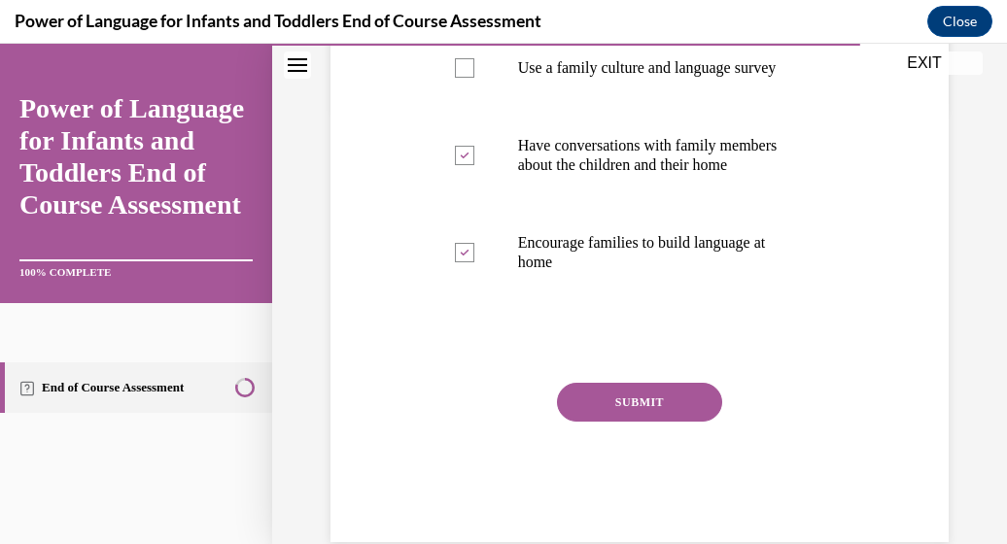
click at [627, 422] on button "SUBMIT" at bounding box center [639, 402] width 165 height 39
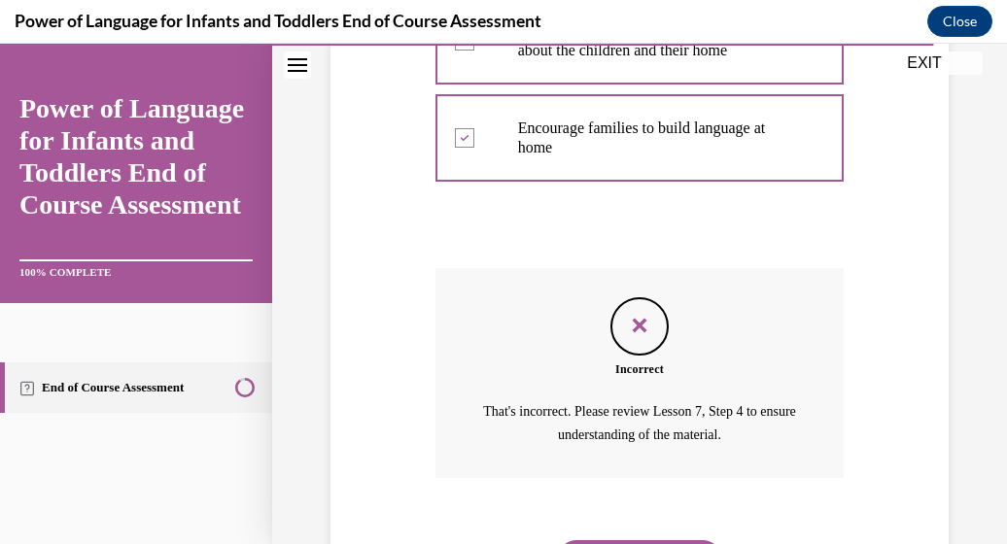
scroll to position [694, 0]
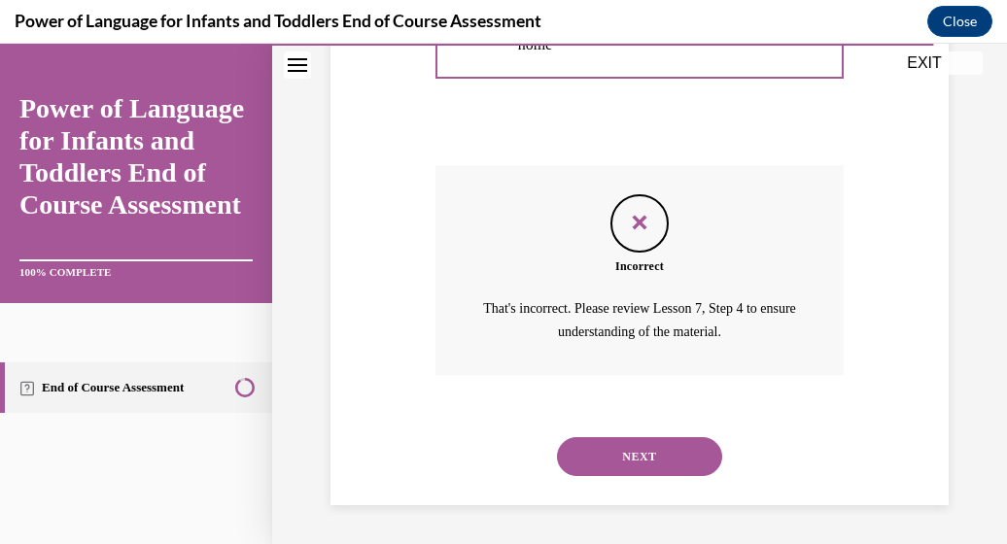
click at [627, 442] on button "NEXT" at bounding box center [639, 457] width 165 height 39
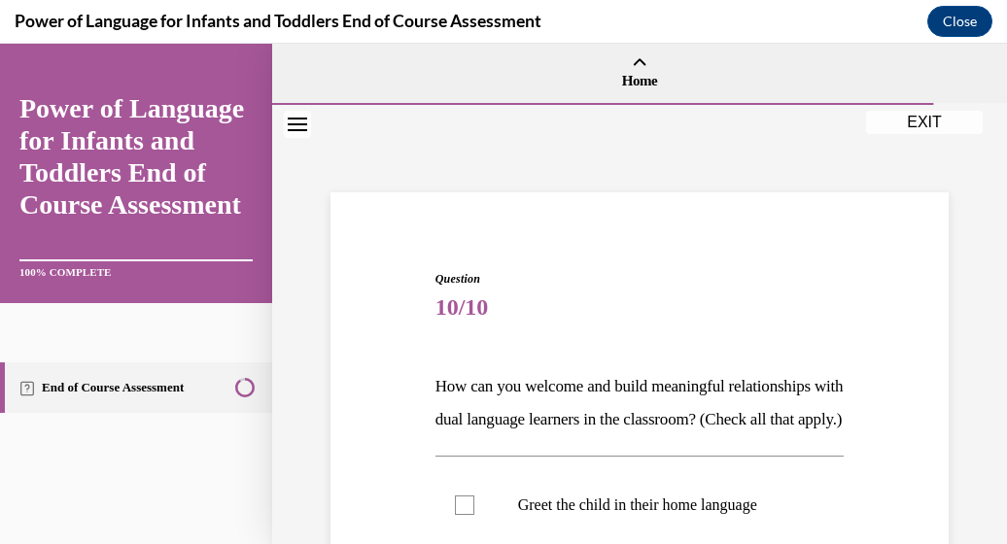
scroll to position [438, 0]
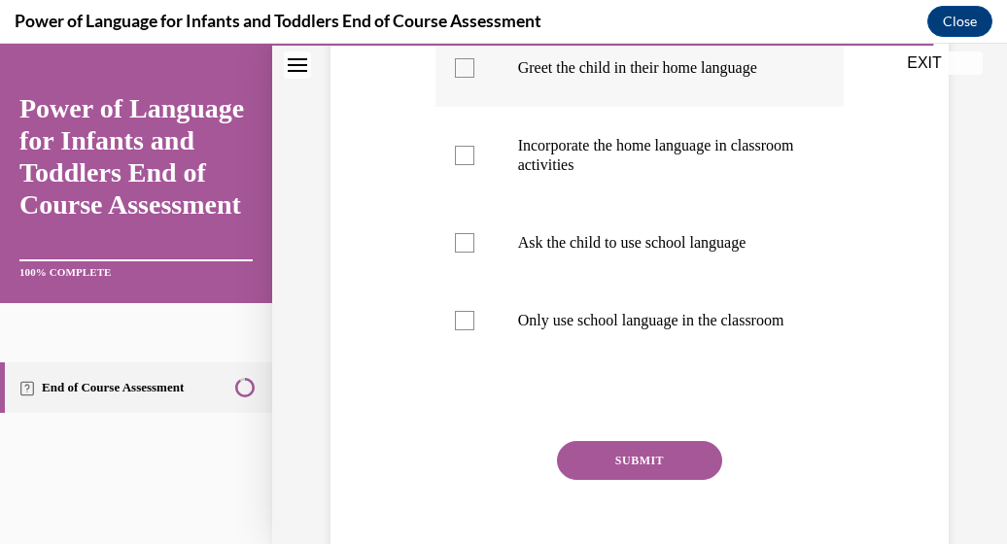
click at [456, 78] on div at bounding box center [464, 67] width 19 height 19
click at [456, 78] on input "Greet the child in their home language" at bounding box center [464, 67] width 19 height 19
checkbox input "true"
click at [463, 165] on div at bounding box center [464, 155] width 19 height 19
click at [463, 165] on input "Incorporate the home language in classroom activities" at bounding box center [464, 155] width 19 height 19
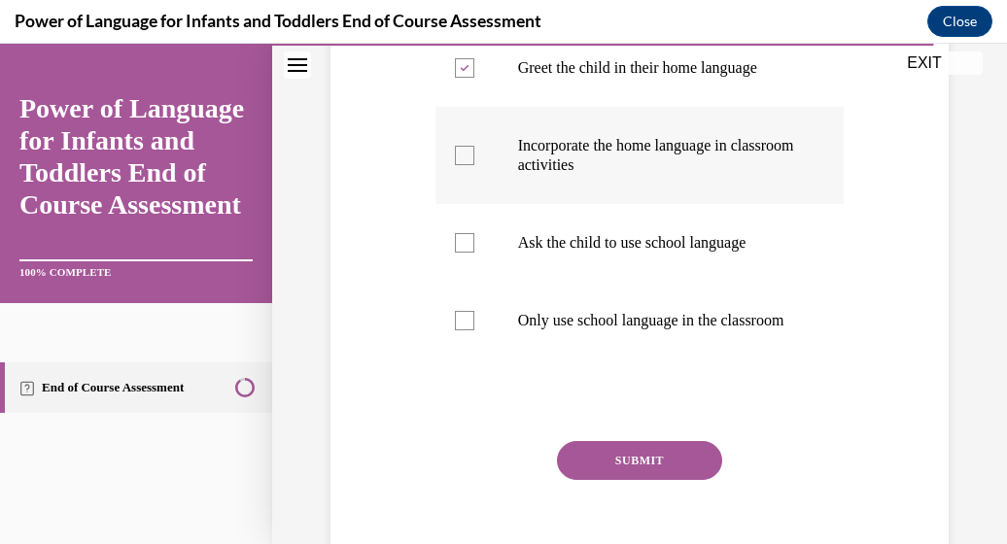
checkbox input "true"
click at [459, 264] on label "Ask the child to use school language" at bounding box center [640, 243] width 409 height 78
click at [459, 253] on input "Ask the child to use school language" at bounding box center [464, 242] width 19 height 19
checkbox input "true"
click at [462, 331] on div at bounding box center [464, 320] width 19 height 19
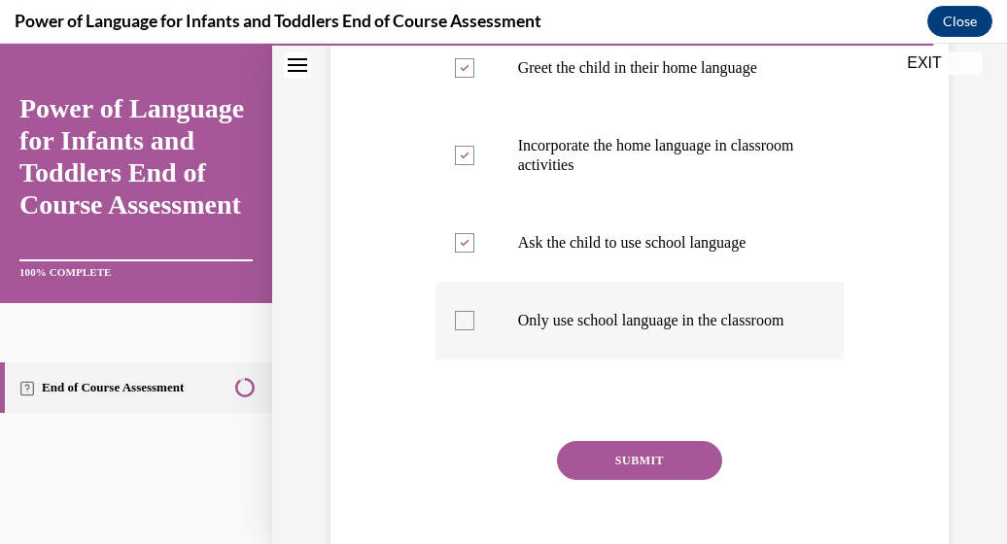
click at [462, 331] on input "Only use school language in the classroom" at bounding box center [464, 320] width 19 height 19
checkbox input "true"
click at [597, 480] on button "SUBMIT" at bounding box center [639, 460] width 165 height 39
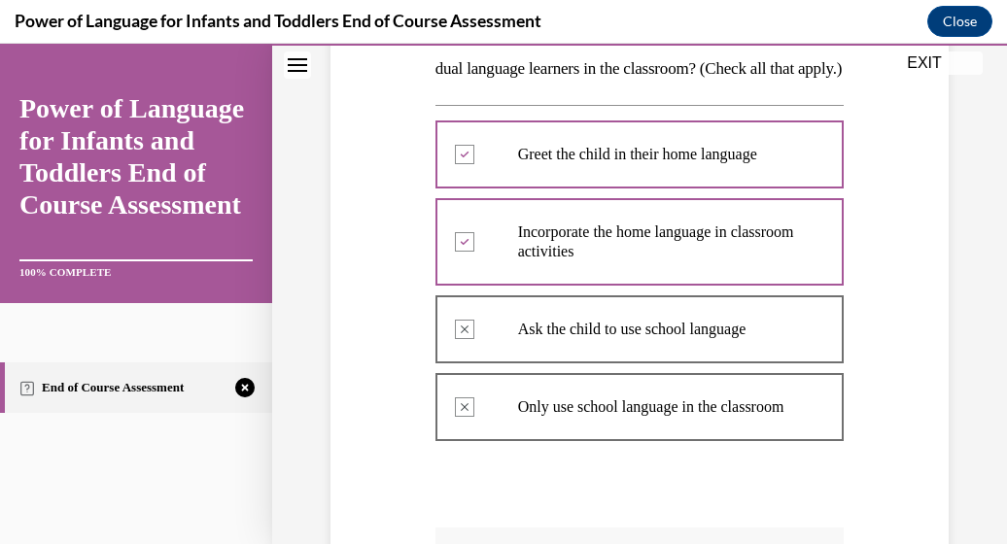
scroll to position [788, 0]
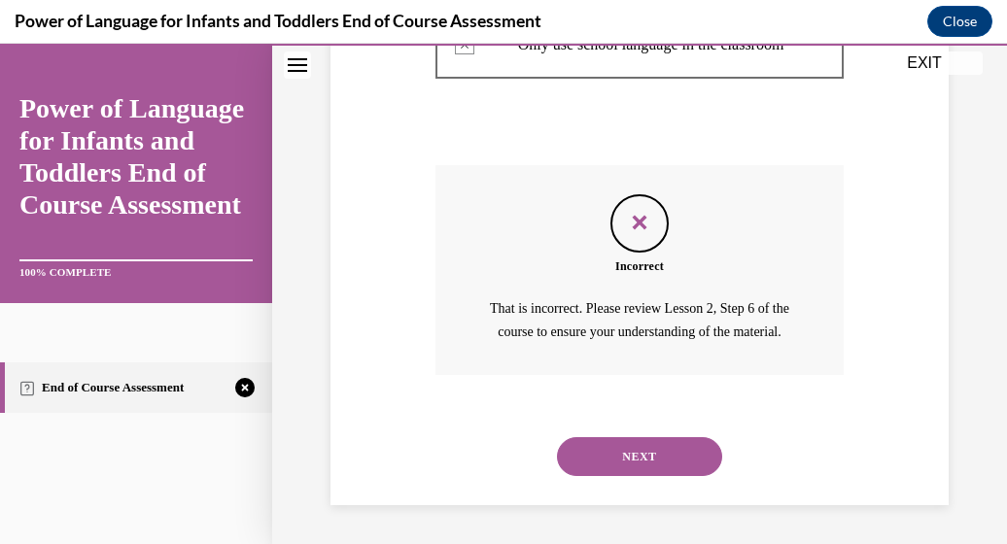
click at [632, 462] on button "NEXT" at bounding box center [639, 457] width 165 height 39
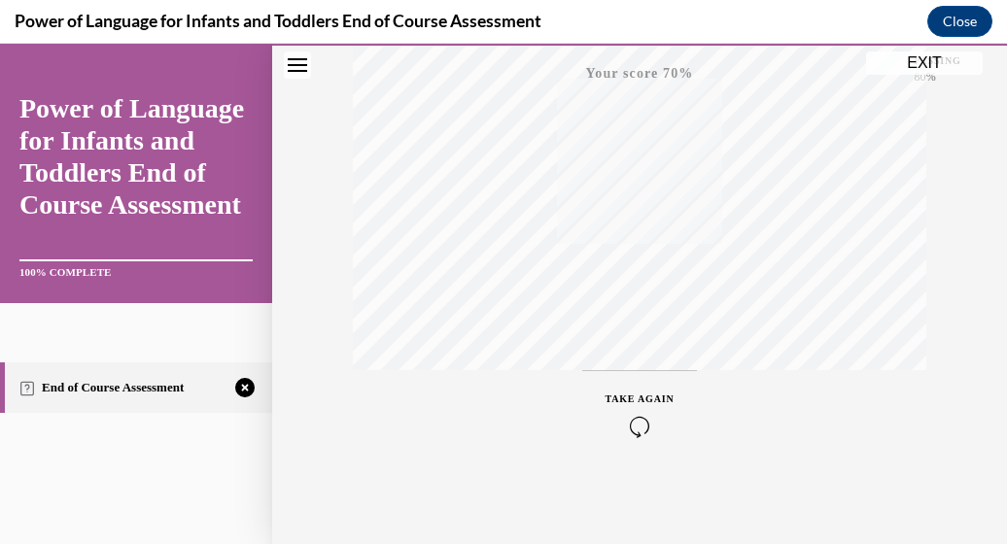
scroll to position [496, 0]
click at [632, 423] on icon "button" at bounding box center [640, 425] width 69 height 21
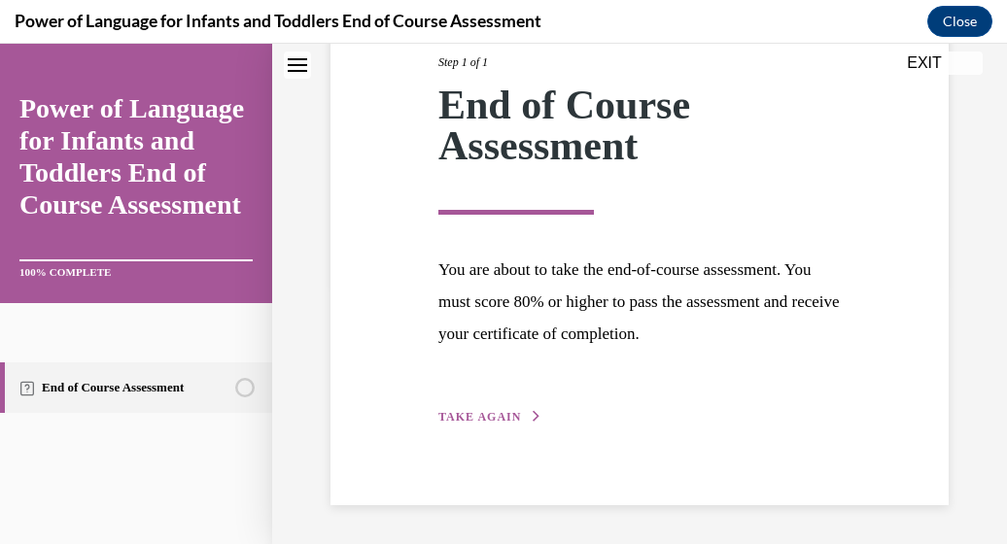
scroll to position [262, 0]
drag, startPoint x: 510, startPoint y: 412, endPoint x: 509, endPoint y: 426, distance: 13.6
click at [509, 424] on button "TAKE AGAIN" at bounding box center [490, 417] width 104 height 18
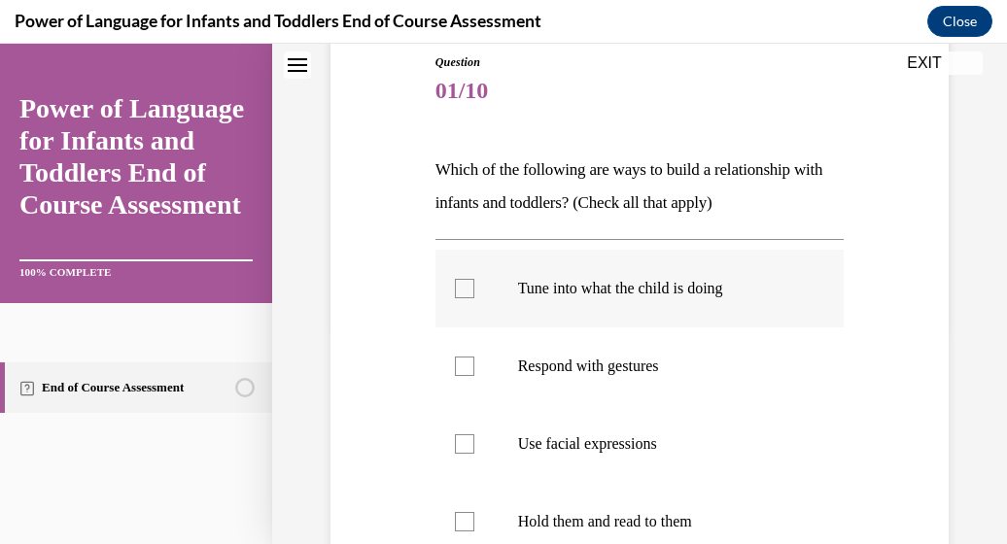
click at [466, 292] on div at bounding box center [464, 288] width 19 height 19
click at [466, 292] on input "Tune into what the child is doing" at bounding box center [464, 288] width 19 height 19
checkbox input "true"
click at [467, 368] on div at bounding box center [464, 366] width 19 height 19
click at [467, 368] on input "Respond with gestures" at bounding box center [464, 366] width 19 height 19
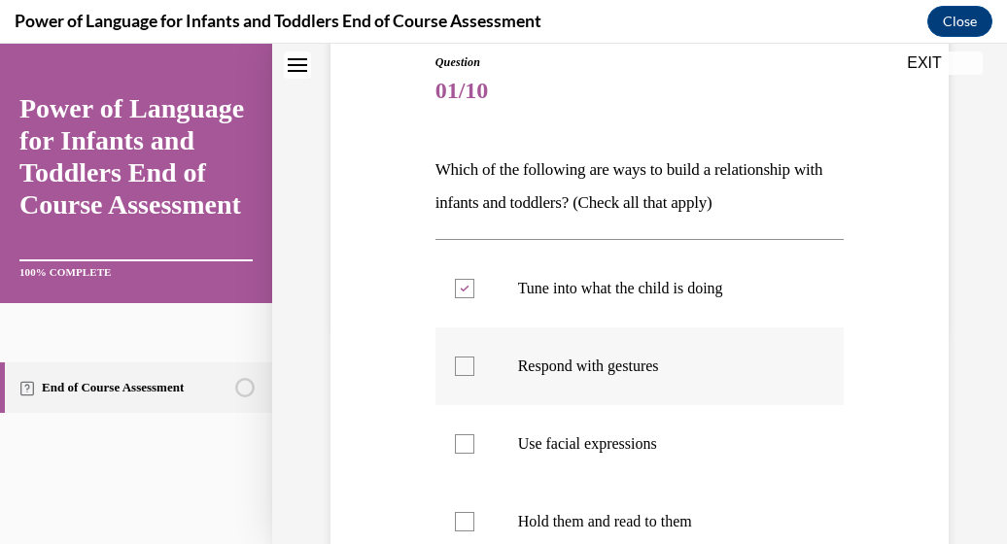
checkbox input "true"
click at [461, 438] on div at bounding box center [464, 444] width 19 height 19
click at [461, 438] on input "Use facial expressions" at bounding box center [464, 444] width 19 height 19
checkbox input "true"
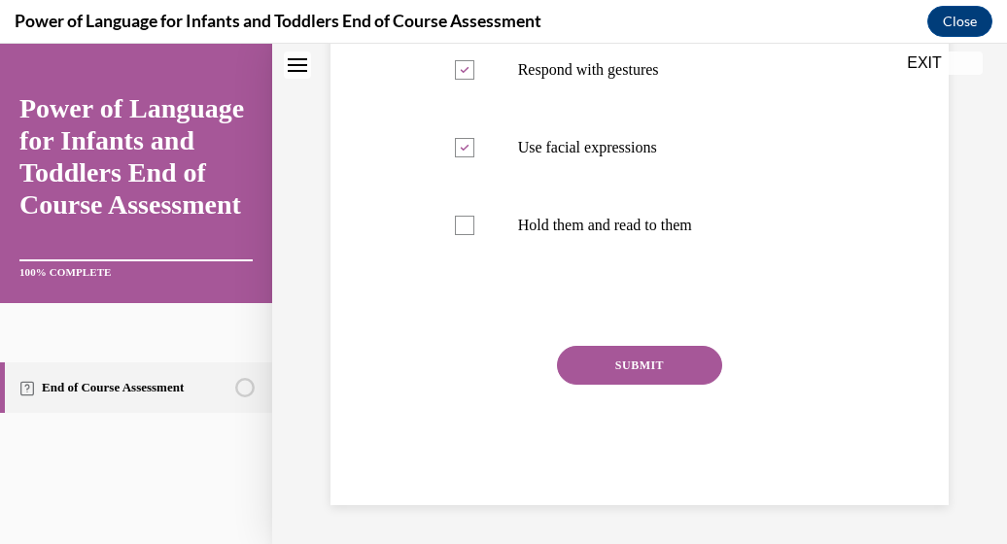
click at [693, 366] on button "SUBMIT" at bounding box center [639, 365] width 165 height 39
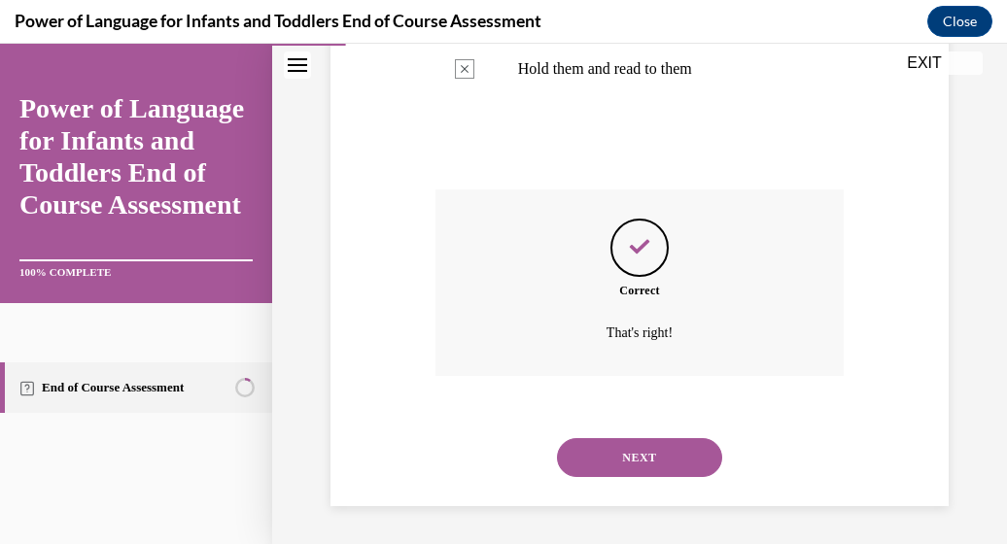
scroll to position [671, 0]
click at [654, 448] on button "NEXT" at bounding box center [639, 457] width 165 height 39
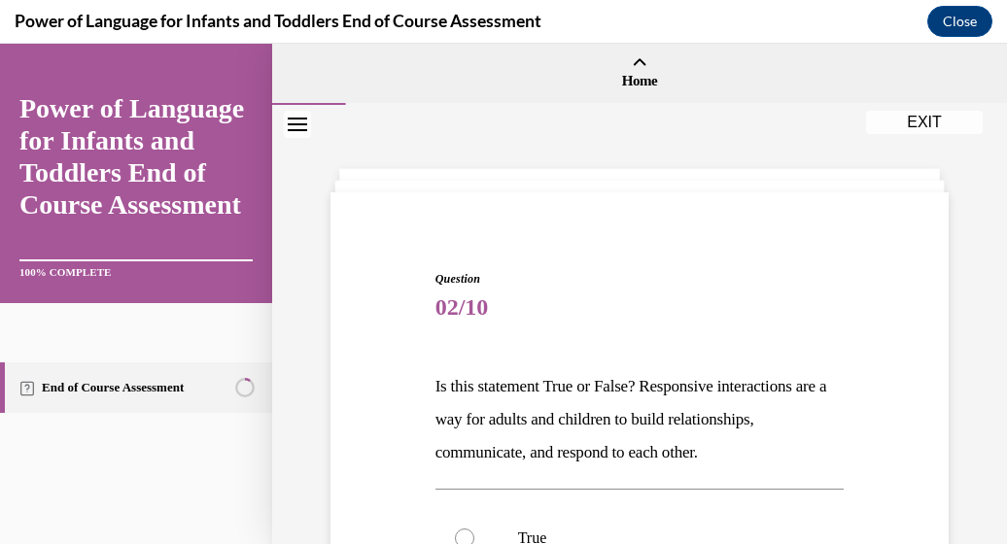
scroll to position [391, 0]
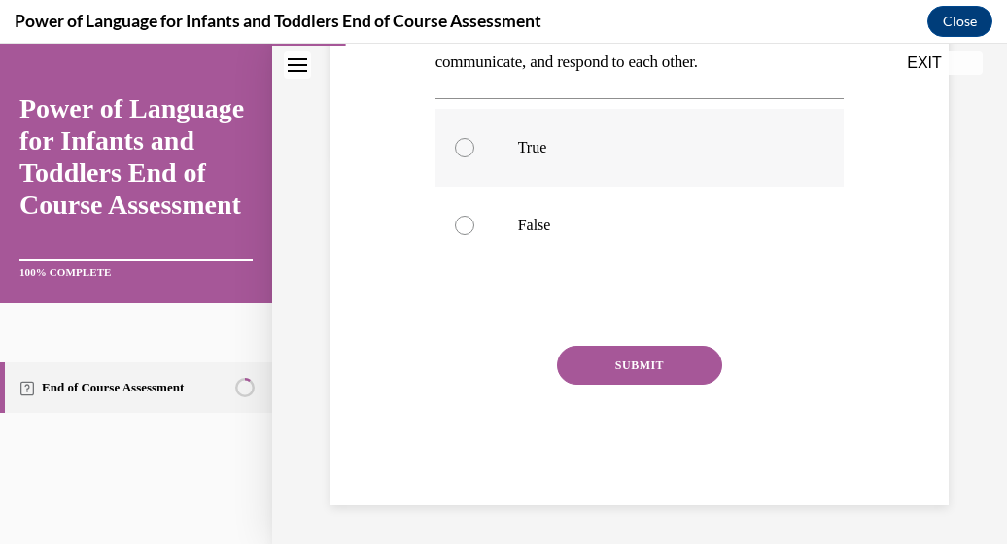
click at [458, 148] on div at bounding box center [464, 147] width 19 height 19
click at [458, 148] on input "True" at bounding box center [464, 147] width 19 height 19
radio input "true"
click at [613, 368] on button "SUBMIT" at bounding box center [639, 365] width 165 height 39
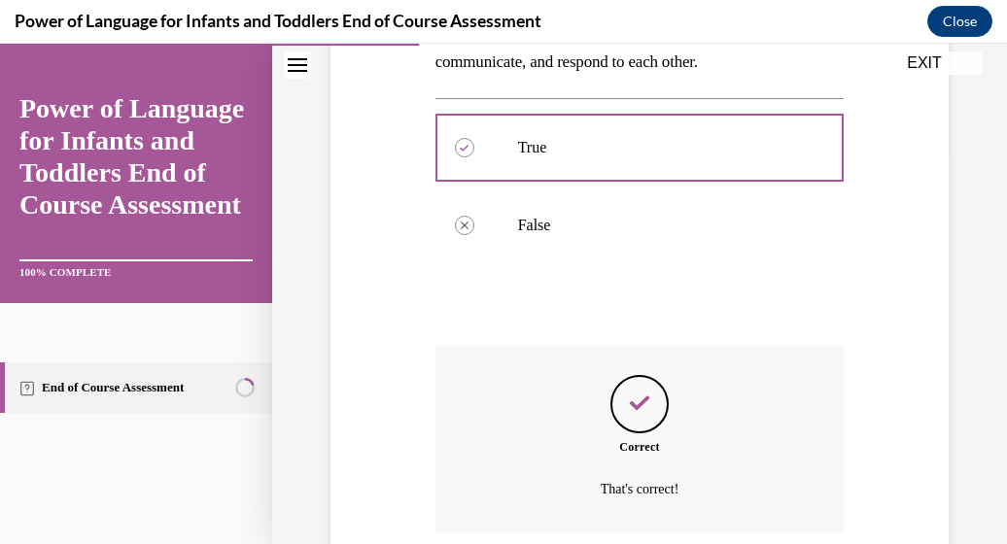
scroll to position [548, 0]
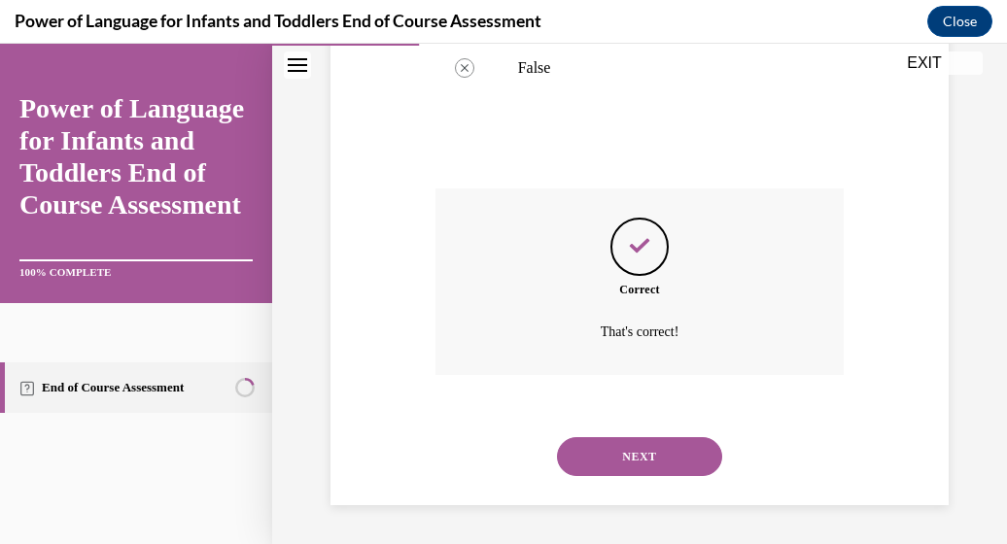
click at [618, 461] on button "NEXT" at bounding box center [639, 457] width 165 height 39
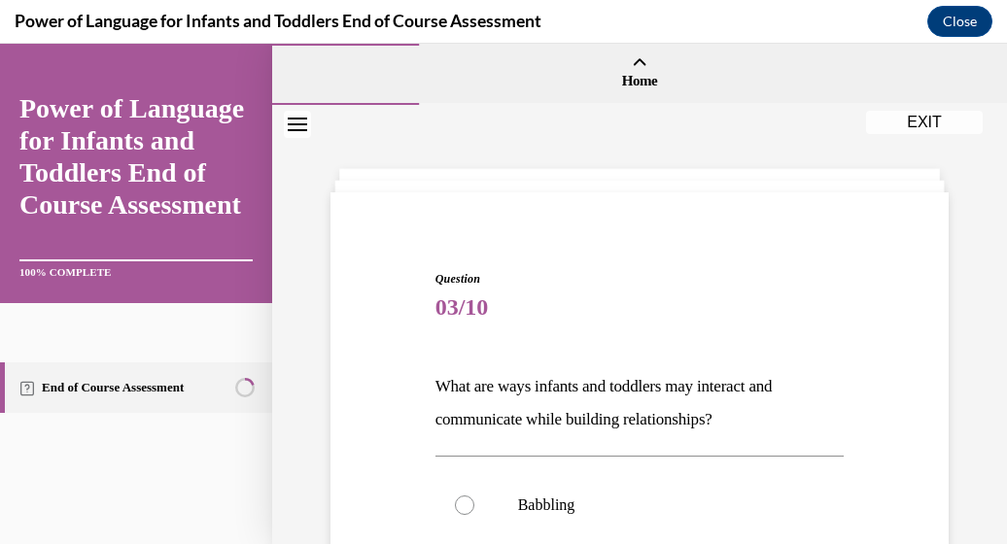
scroll to position [438, 0]
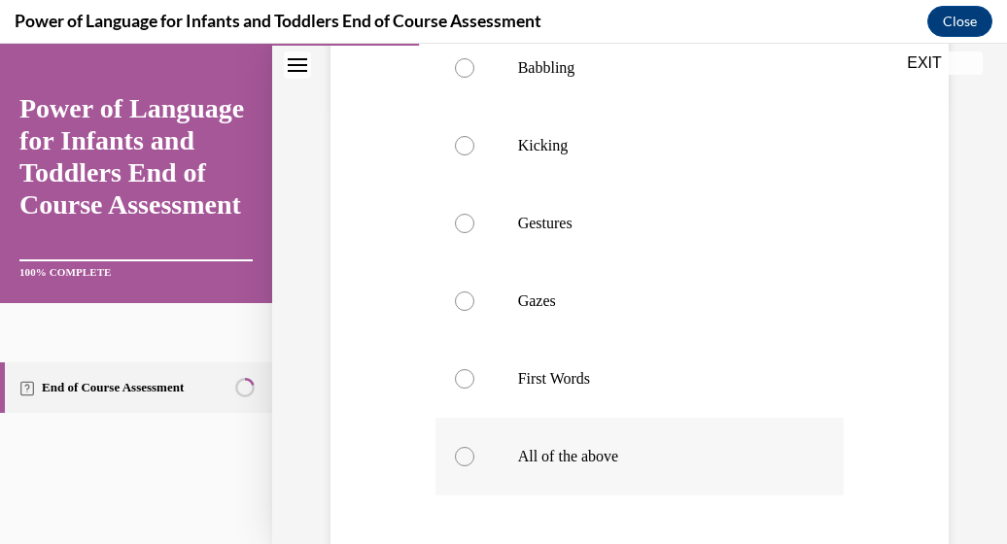
click at [470, 459] on div at bounding box center [464, 456] width 19 height 19
click at [470, 459] on input "All of the above" at bounding box center [464, 456] width 19 height 19
radio input "true"
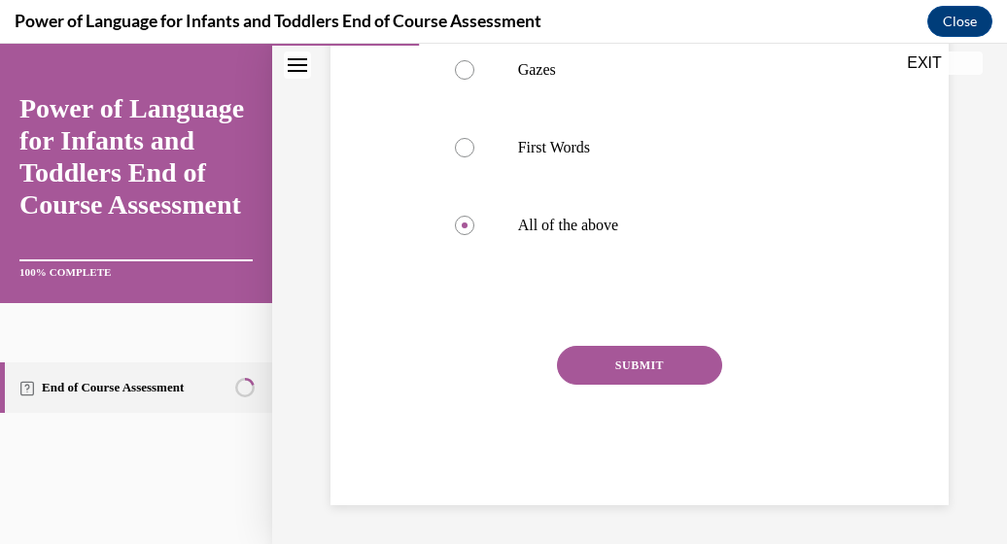
click at [643, 358] on button "SUBMIT" at bounding box center [639, 365] width 165 height 39
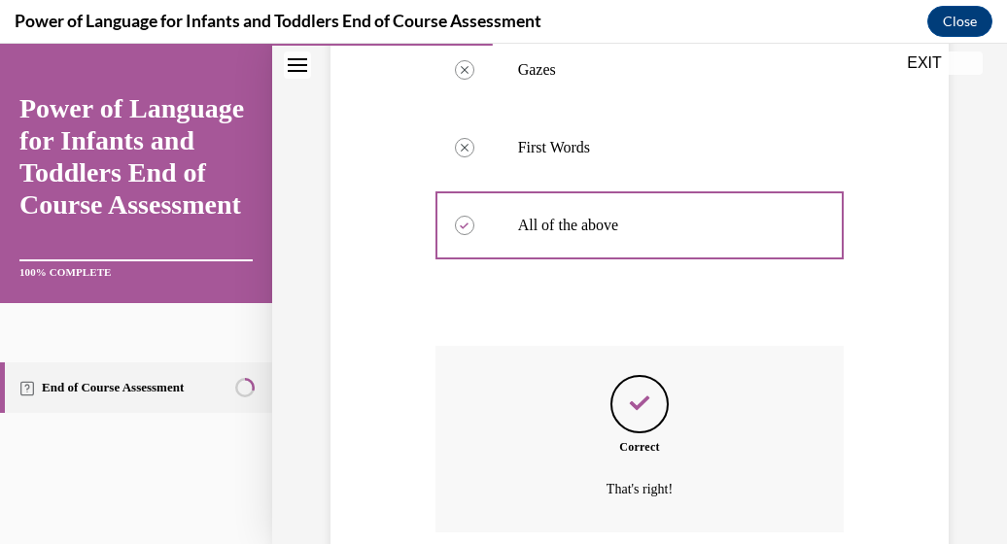
scroll to position [826, 0]
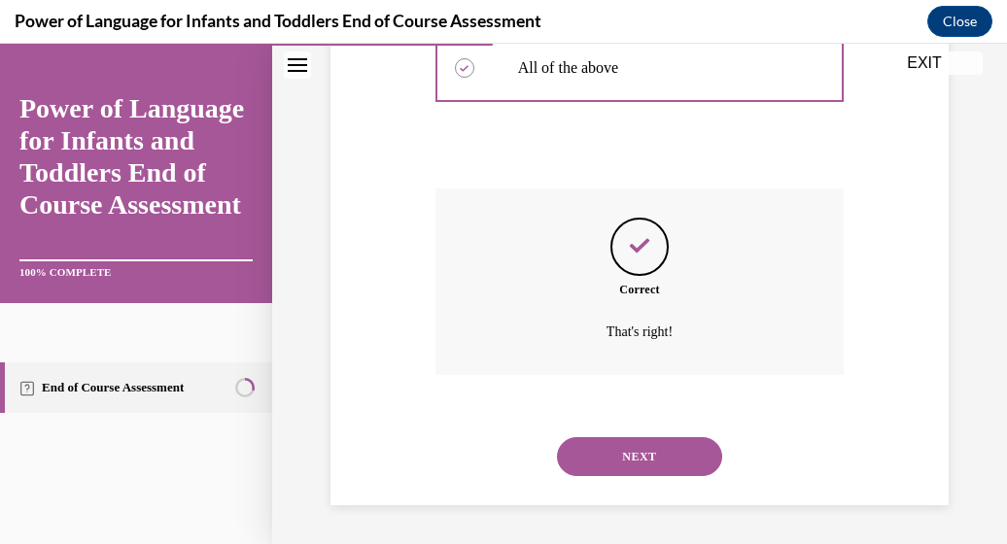
click at [643, 450] on button "NEXT" at bounding box center [639, 457] width 165 height 39
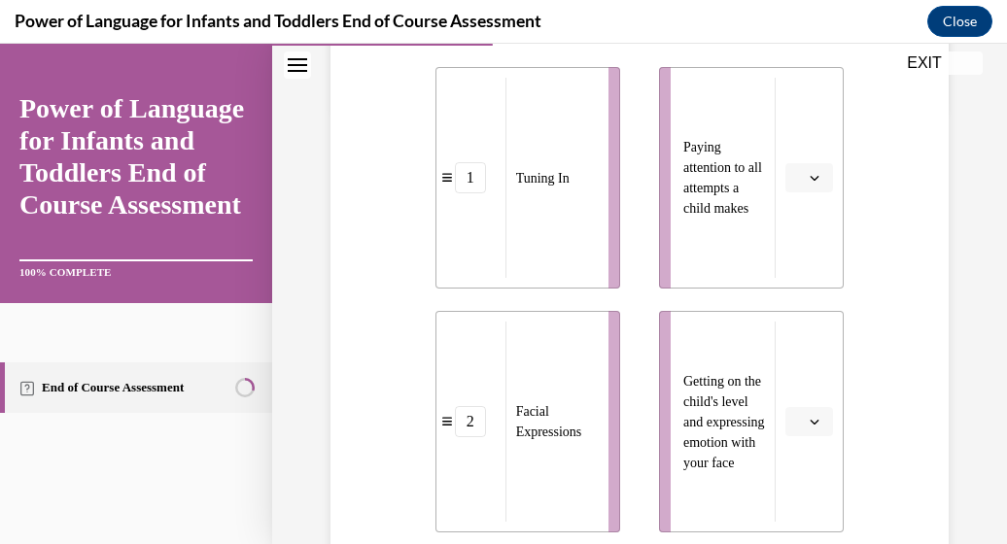
scroll to position [1021, 0]
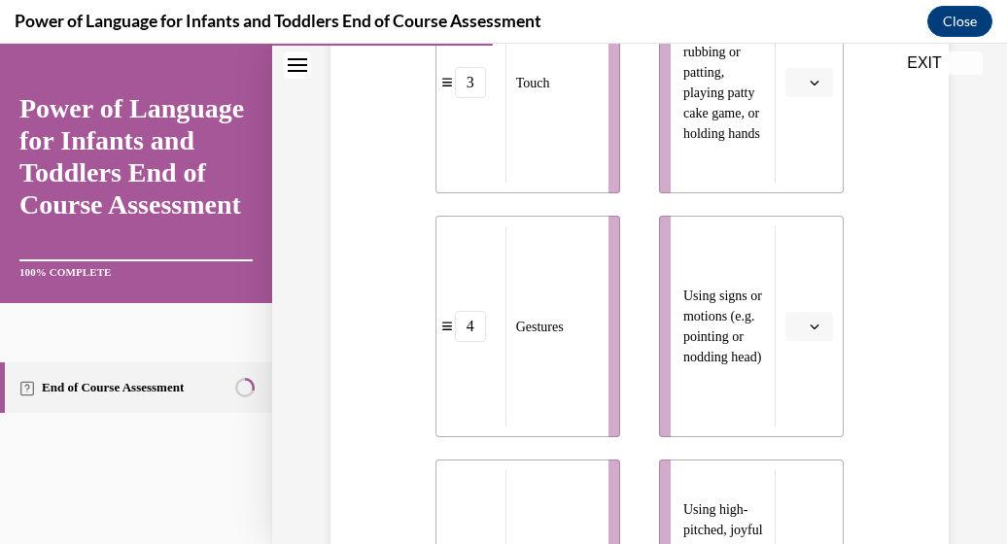
click at [810, 328] on icon "button" at bounding box center [815, 327] width 10 height 10
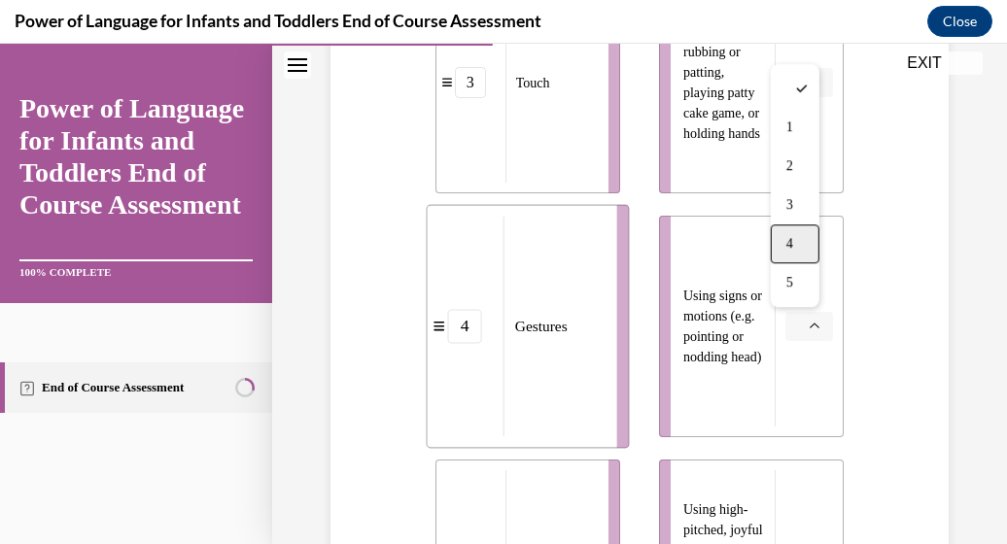
click at [789, 246] on span "4" at bounding box center [790, 244] width 7 height 16
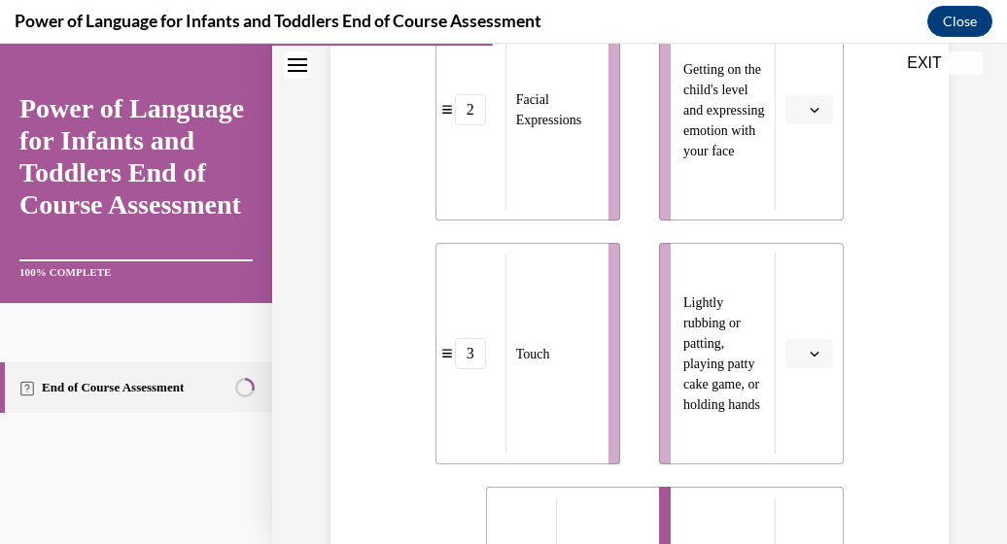
scroll to position [749, 0]
click at [808, 107] on span "button" at bounding box center [815, 111] width 14 height 14
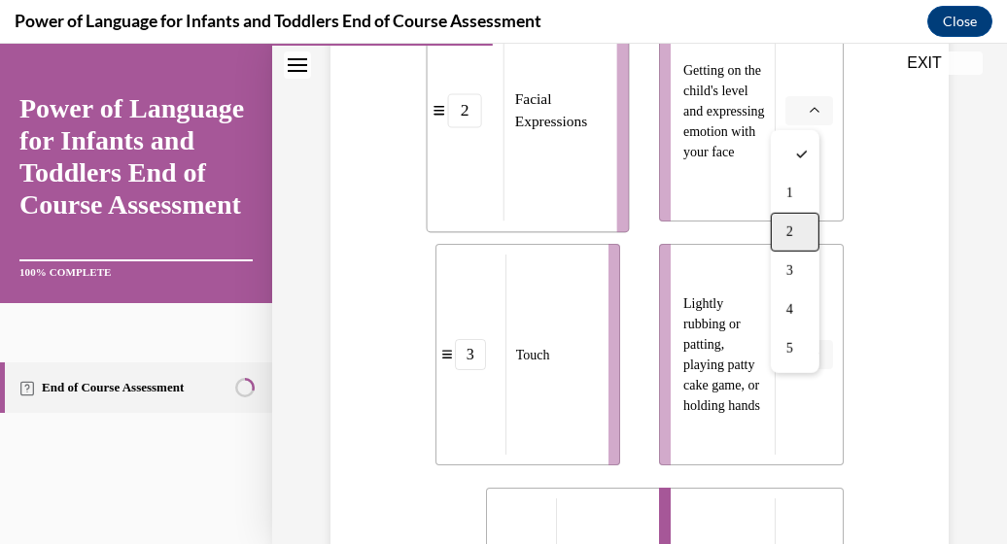
click at [786, 220] on div "2" at bounding box center [795, 232] width 49 height 39
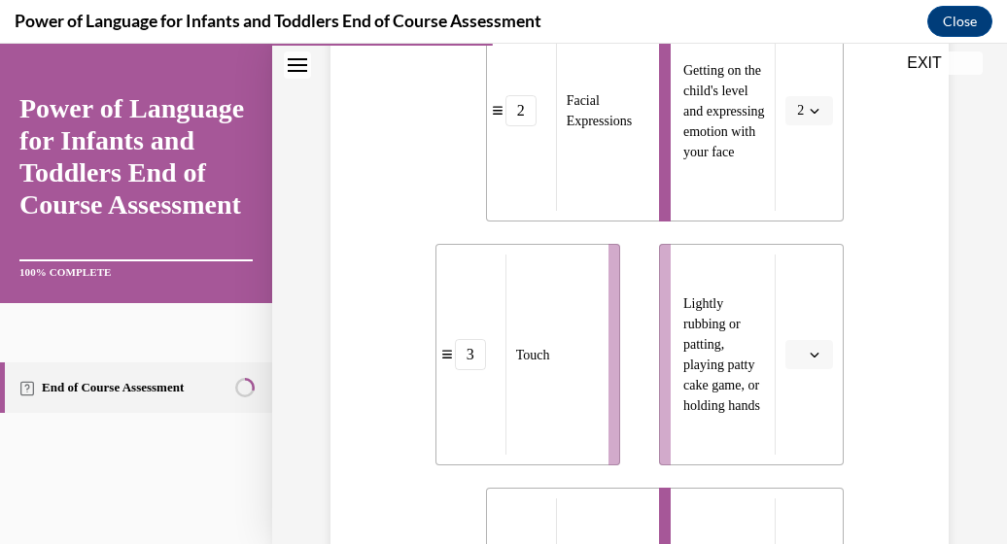
scroll to position [311, 0]
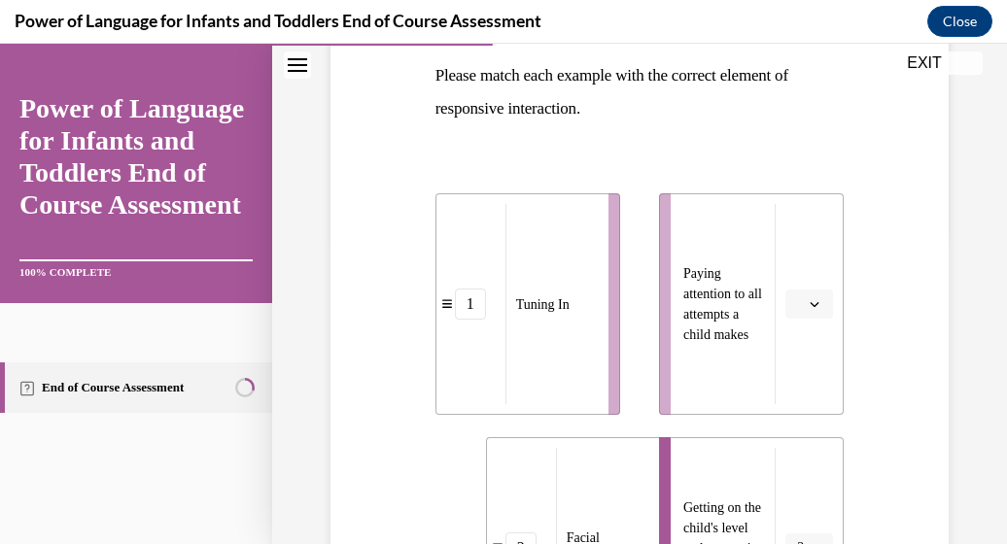
click at [810, 305] on icon "button" at bounding box center [815, 304] width 10 height 10
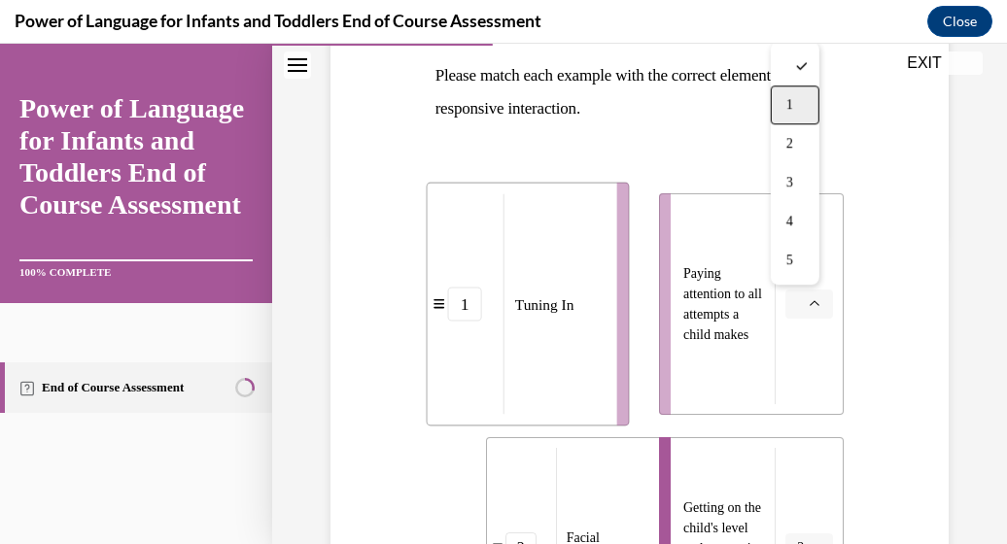
click at [806, 111] on div "1" at bounding box center [795, 105] width 49 height 39
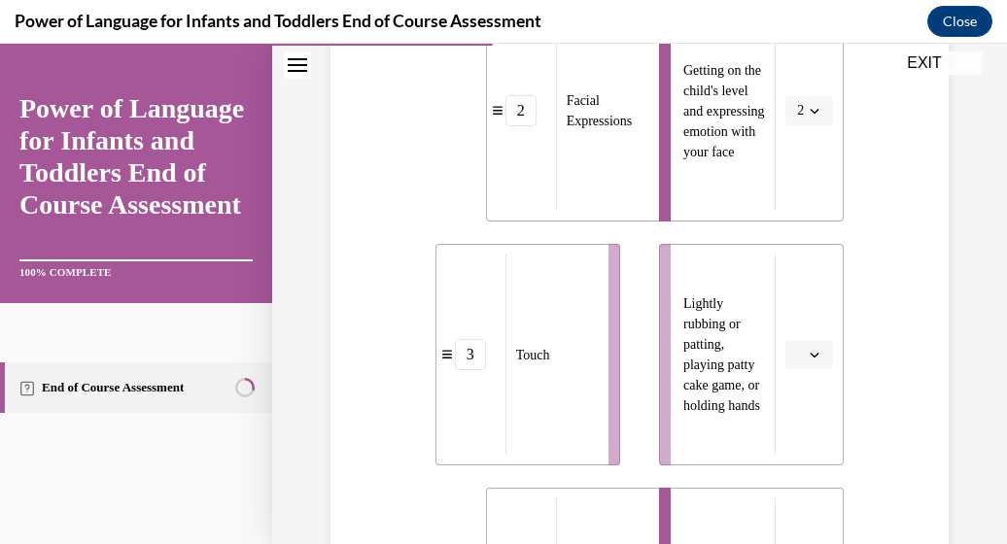
scroll to position [1186, 0]
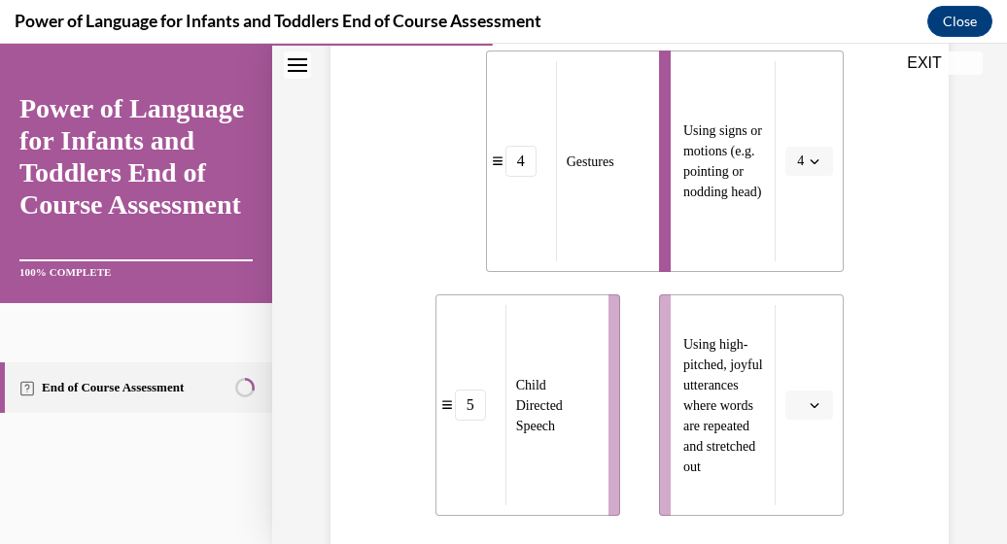
click at [810, 404] on icon "button" at bounding box center [815, 406] width 10 height 10
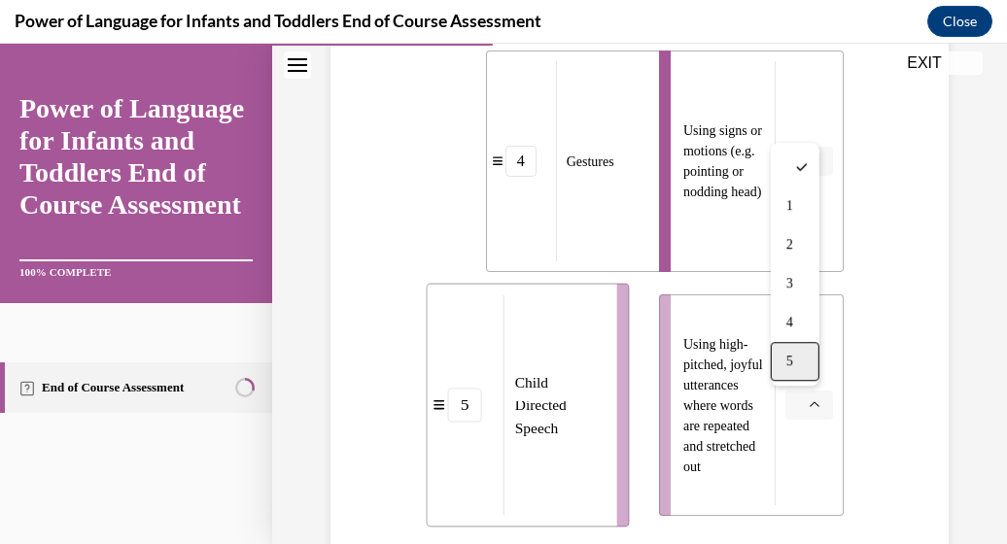
click at [797, 365] on div "5" at bounding box center [795, 361] width 49 height 39
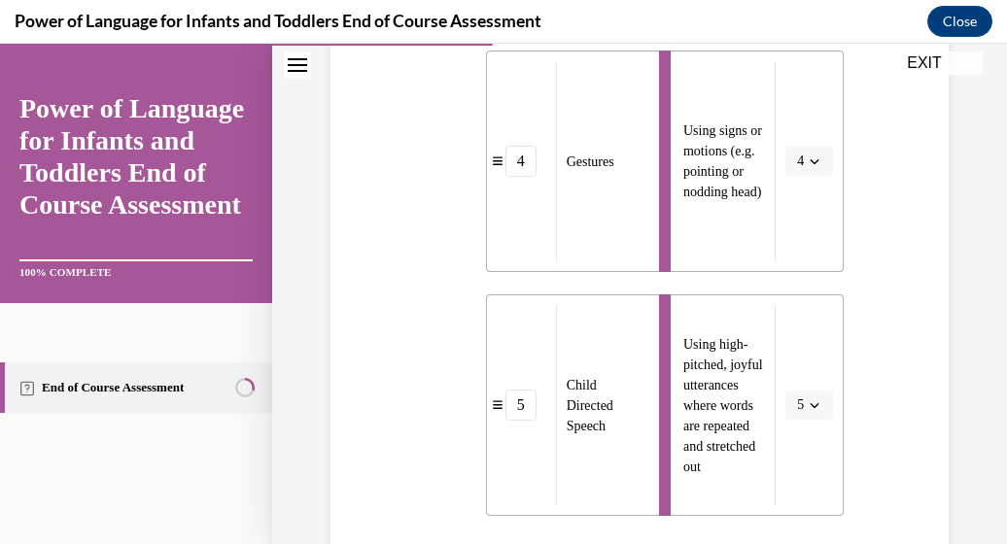
scroll to position [1438, 0]
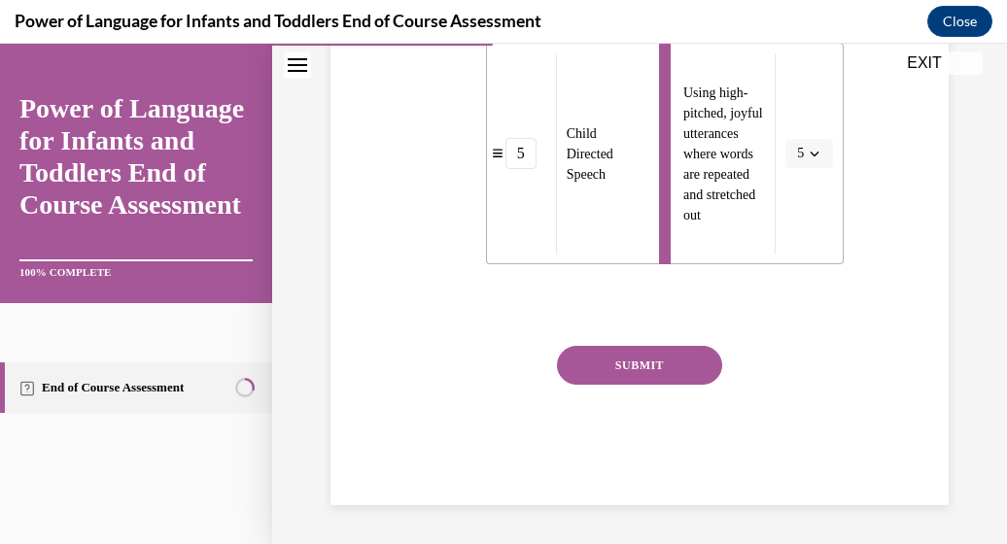
click at [663, 365] on button "SUBMIT" at bounding box center [639, 365] width 165 height 39
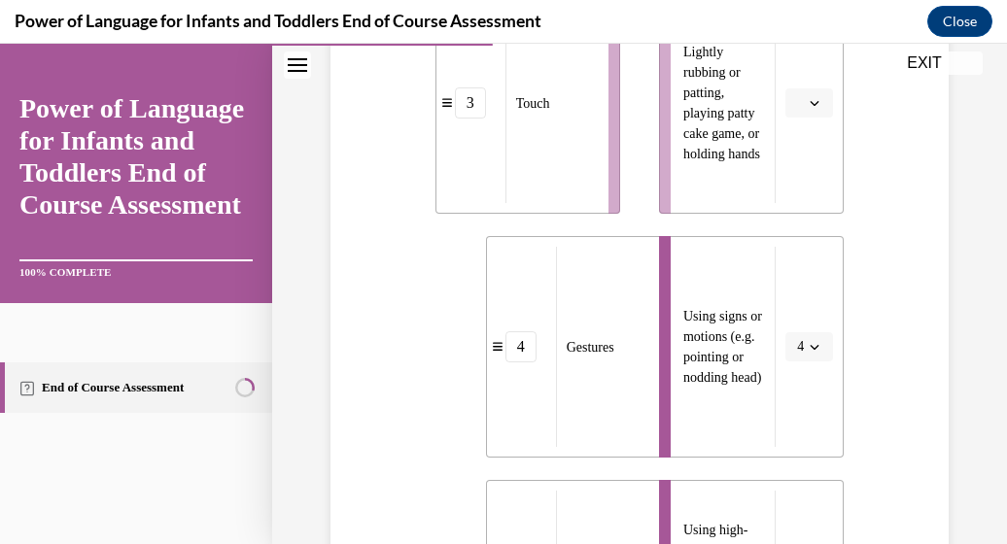
click at [810, 98] on icon "button" at bounding box center [815, 103] width 10 height 10
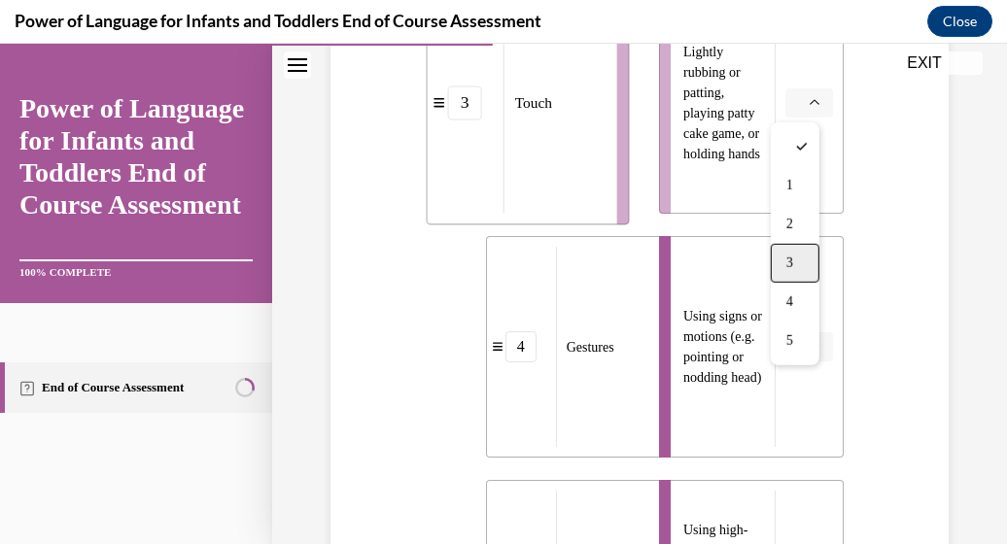
click at [802, 262] on div "3" at bounding box center [795, 263] width 49 height 39
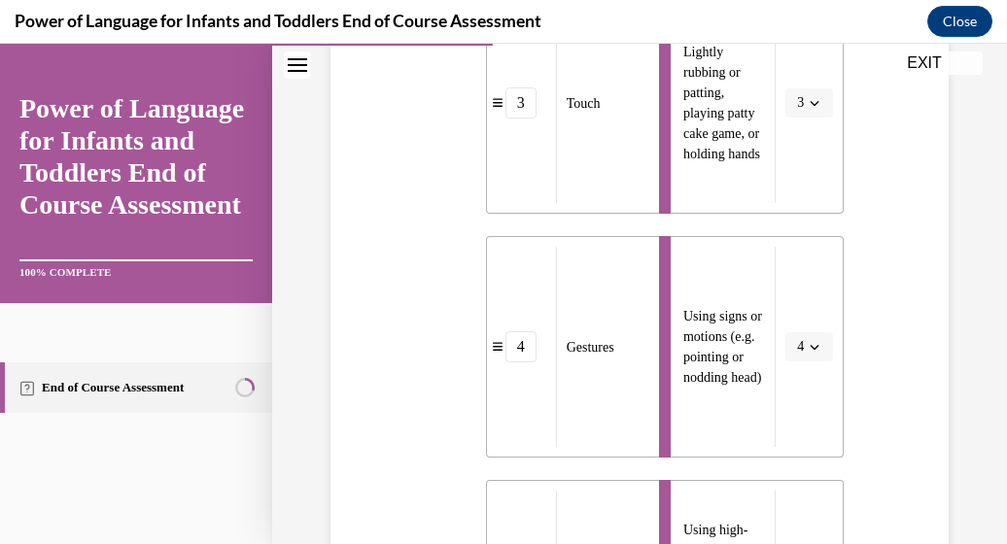
scroll to position [1438, 0]
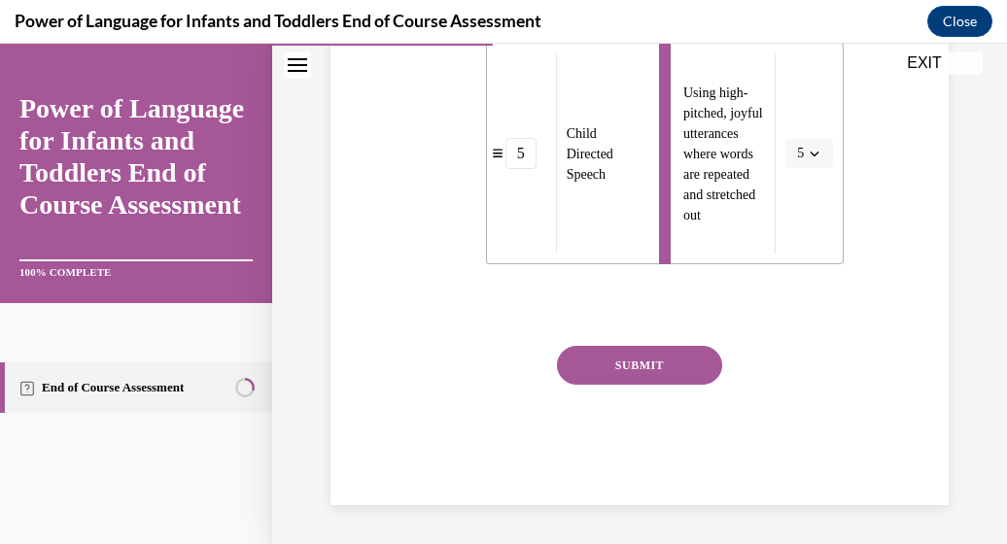
click at [673, 361] on button "SUBMIT" at bounding box center [639, 365] width 165 height 39
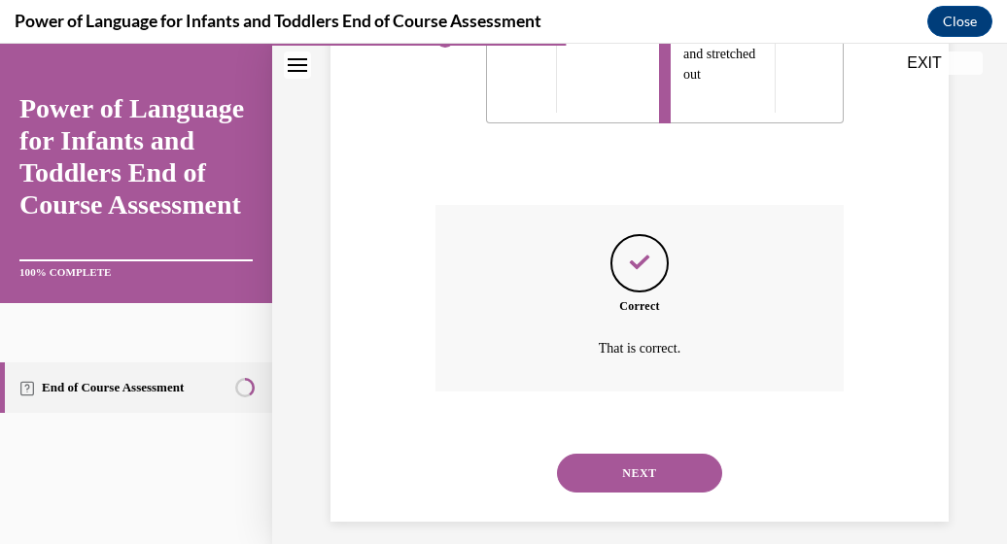
scroll to position [1595, 0]
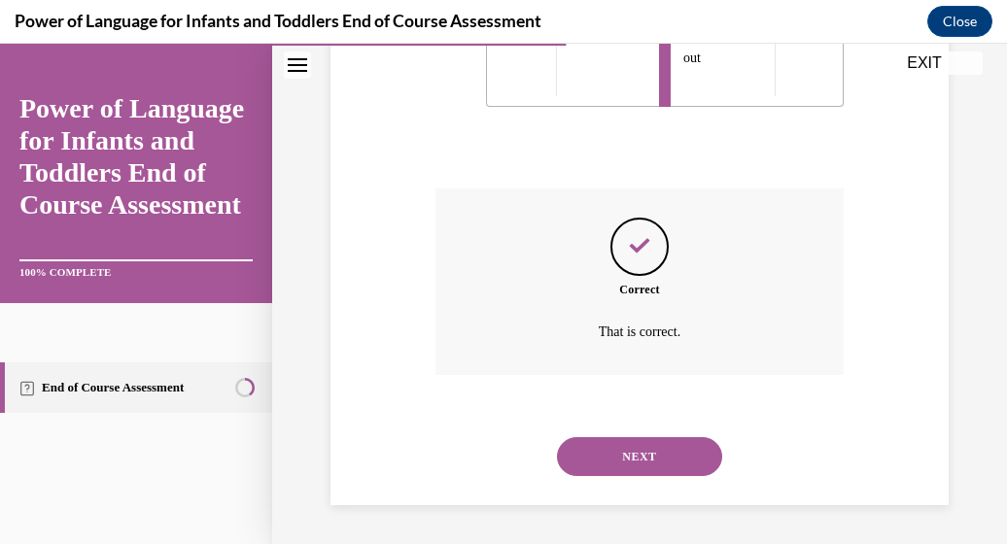
click at [659, 446] on button "NEXT" at bounding box center [639, 457] width 165 height 39
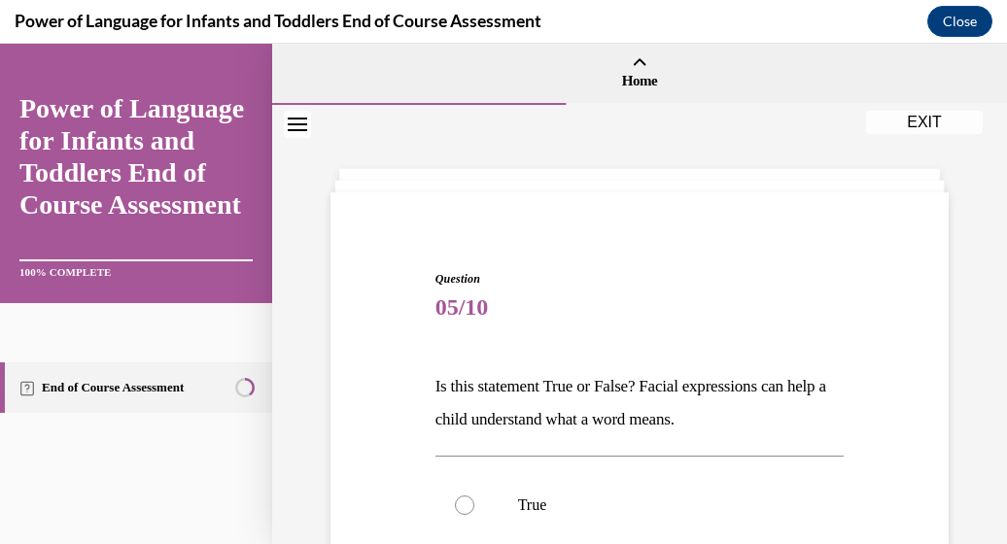
scroll to position [358, 0]
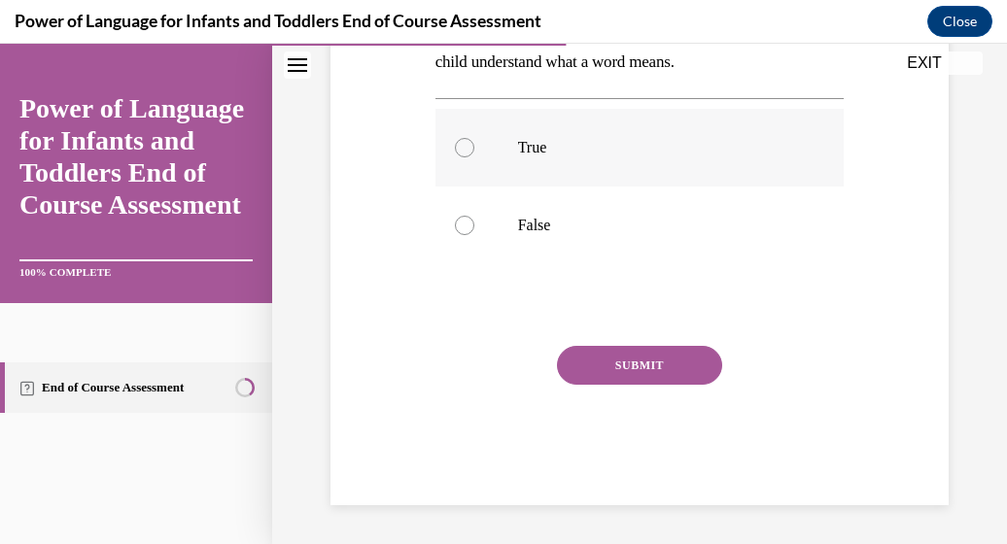
click at [455, 144] on div at bounding box center [464, 147] width 19 height 19
click at [455, 144] on input "True" at bounding box center [464, 147] width 19 height 19
radio input "true"
click at [644, 367] on button "SUBMIT" at bounding box center [639, 365] width 165 height 39
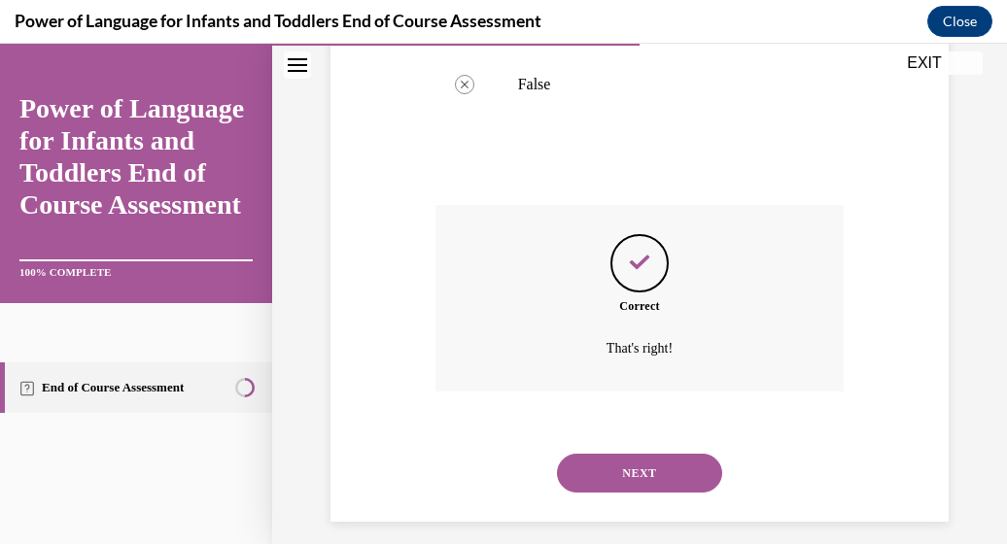
scroll to position [515, 0]
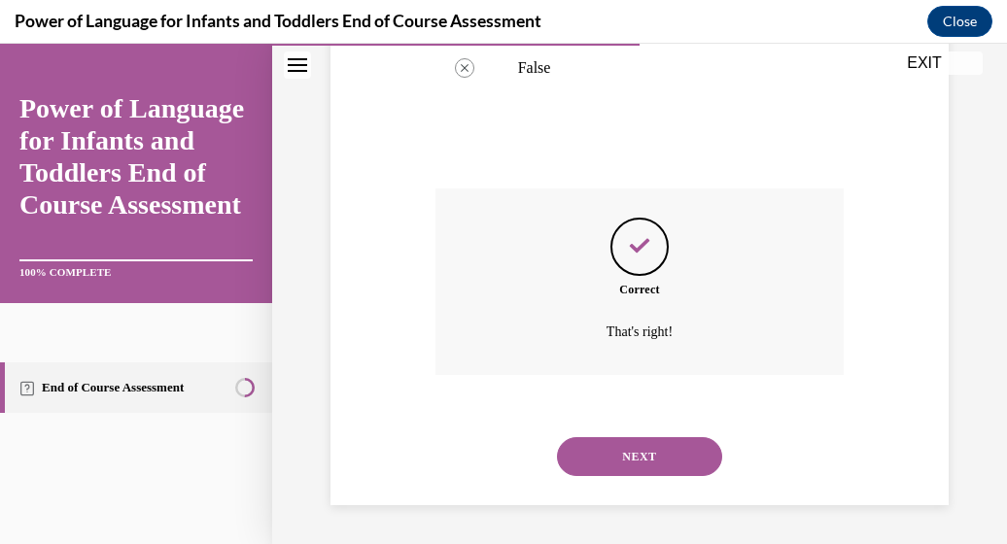
click at [634, 449] on button "NEXT" at bounding box center [639, 457] width 165 height 39
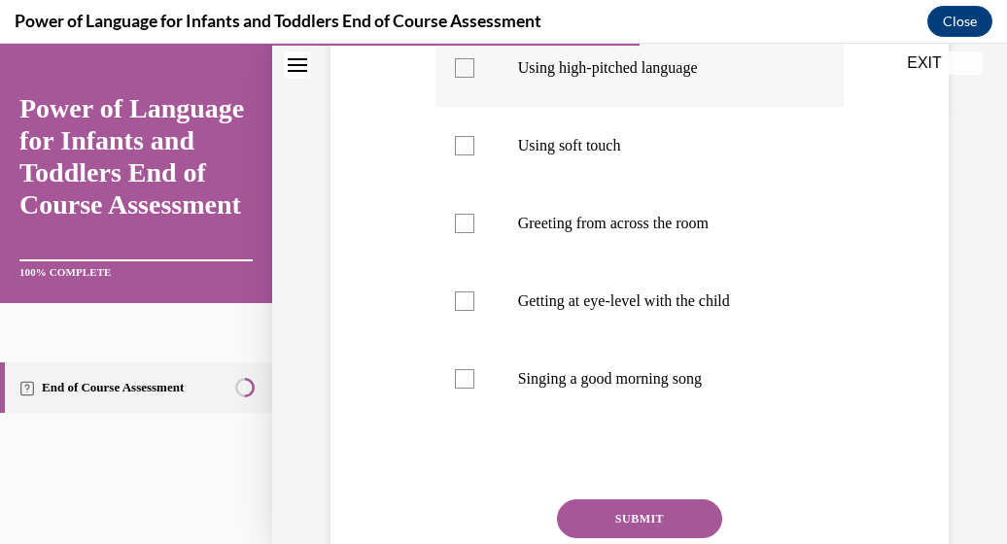
click at [464, 66] on div at bounding box center [464, 67] width 19 height 19
click at [464, 66] on input "Using high-pitched language" at bounding box center [464, 67] width 19 height 19
checkbox input "true"
click at [455, 139] on label "Using soft touch" at bounding box center [640, 146] width 409 height 78
click at [455, 139] on input "Using soft touch" at bounding box center [464, 145] width 19 height 19
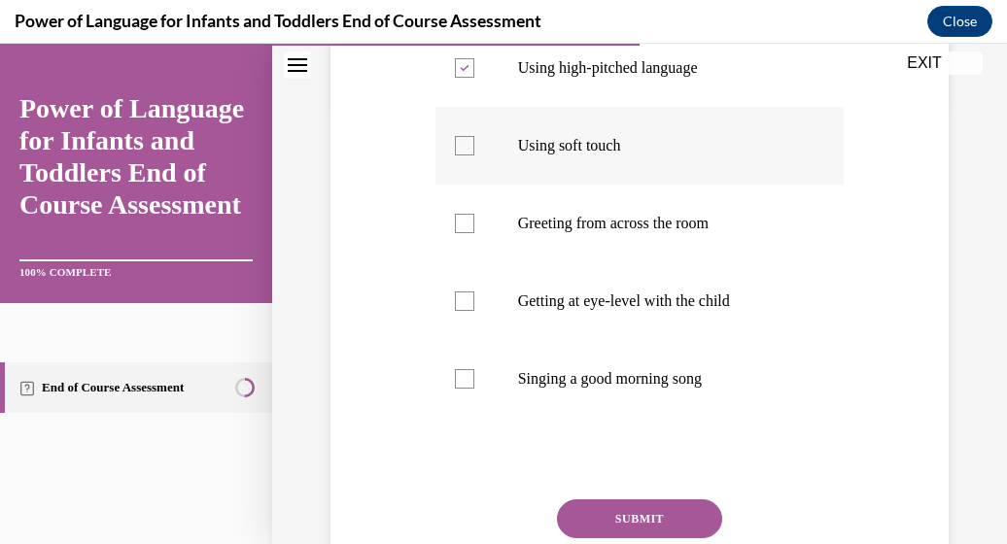
checkbox input "true"
click at [463, 304] on div at bounding box center [464, 301] width 19 height 19
click at [463, 304] on input "Getting at eye-level with the child" at bounding box center [464, 301] width 19 height 19
checkbox input "true"
click at [463, 374] on div at bounding box center [464, 378] width 19 height 19
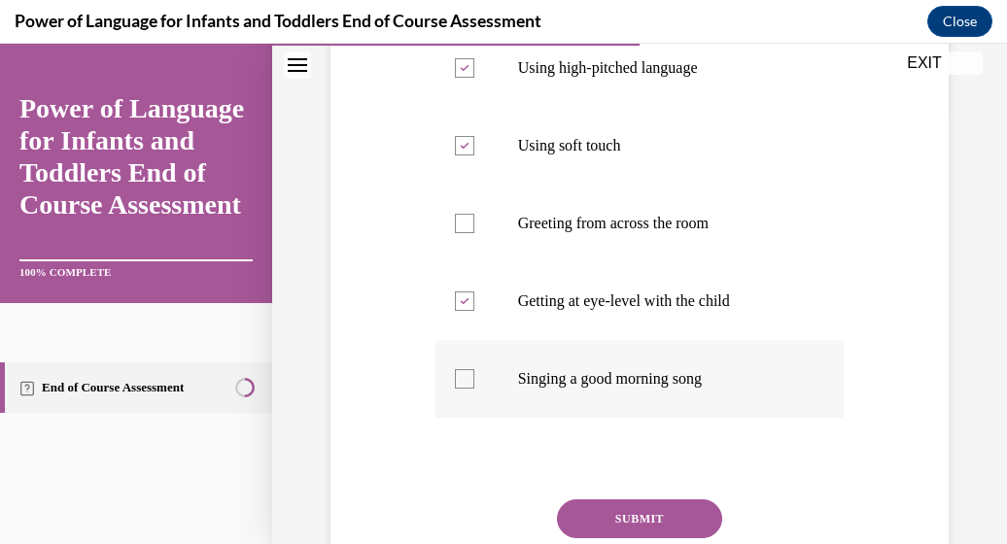
click at [463, 374] on input "Singing a good morning song" at bounding box center [464, 378] width 19 height 19
checkbox input "true"
click at [589, 511] on button "SUBMIT" at bounding box center [639, 519] width 165 height 39
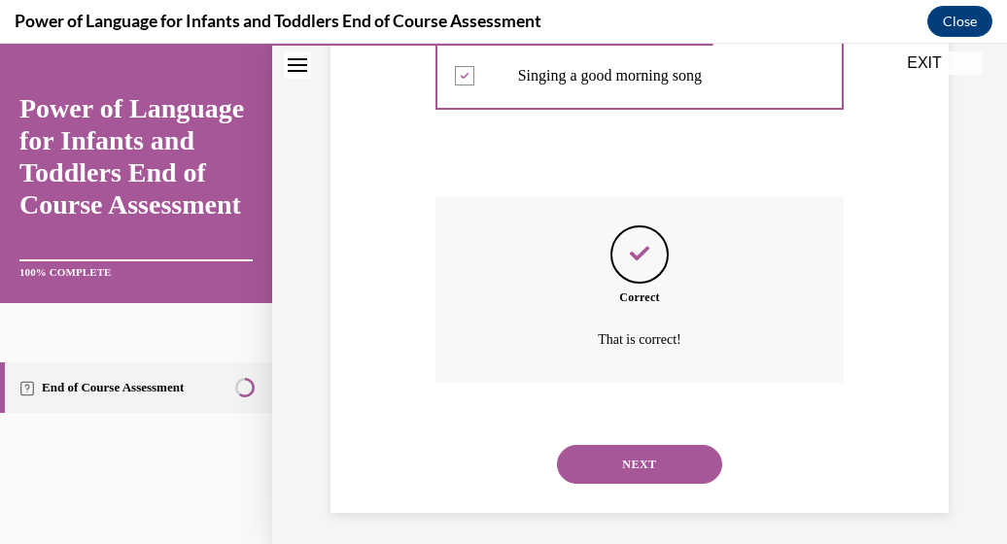
scroll to position [749, 0]
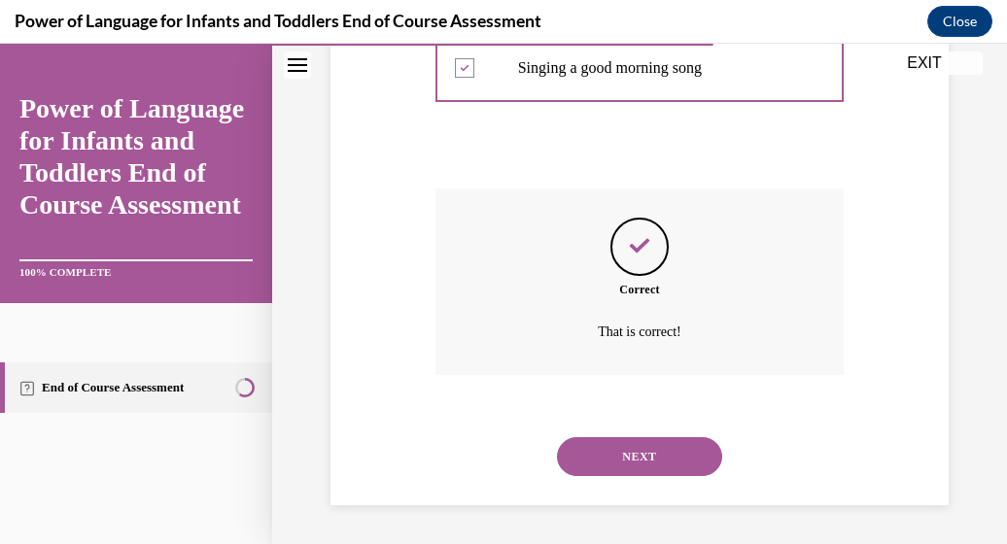
click at [632, 456] on button "NEXT" at bounding box center [639, 457] width 165 height 39
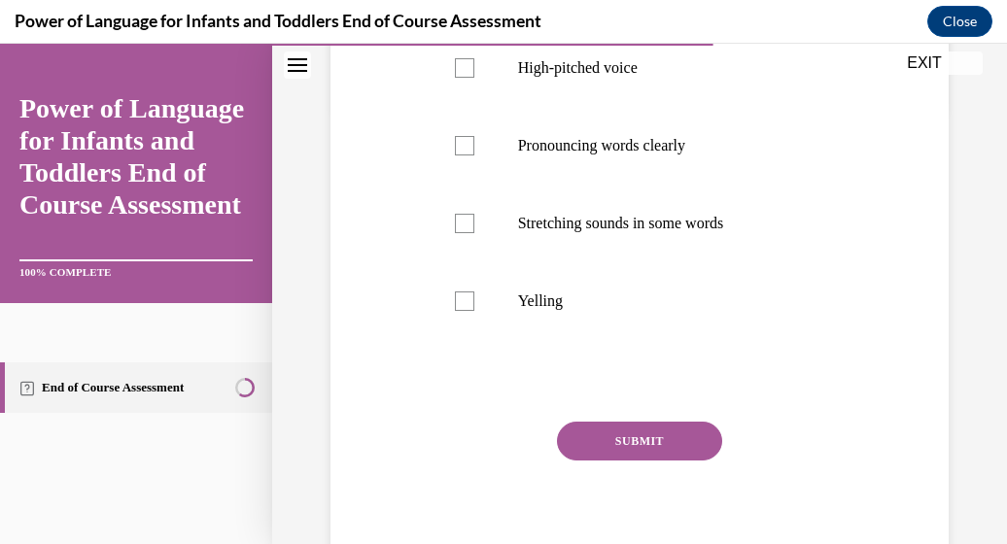
scroll to position [513, 0]
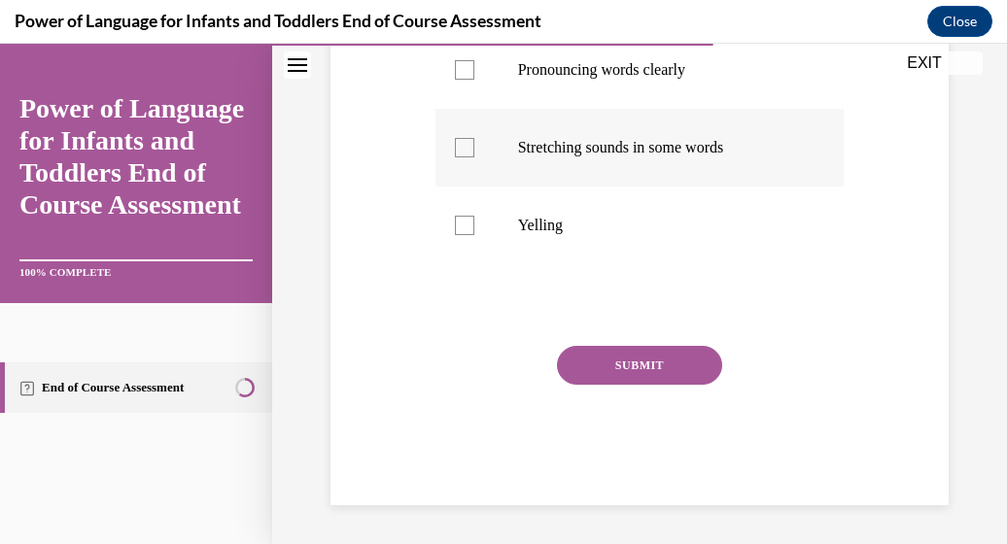
click at [464, 146] on div at bounding box center [464, 147] width 19 height 19
click at [464, 146] on input "Stretching sounds in some words" at bounding box center [464, 147] width 19 height 19
checkbox input "true"
click at [459, 63] on div at bounding box center [464, 69] width 19 height 19
click at [459, 63] on input "Pronouncing words clearly" at bounding box center [464, 69] width 19 height 19
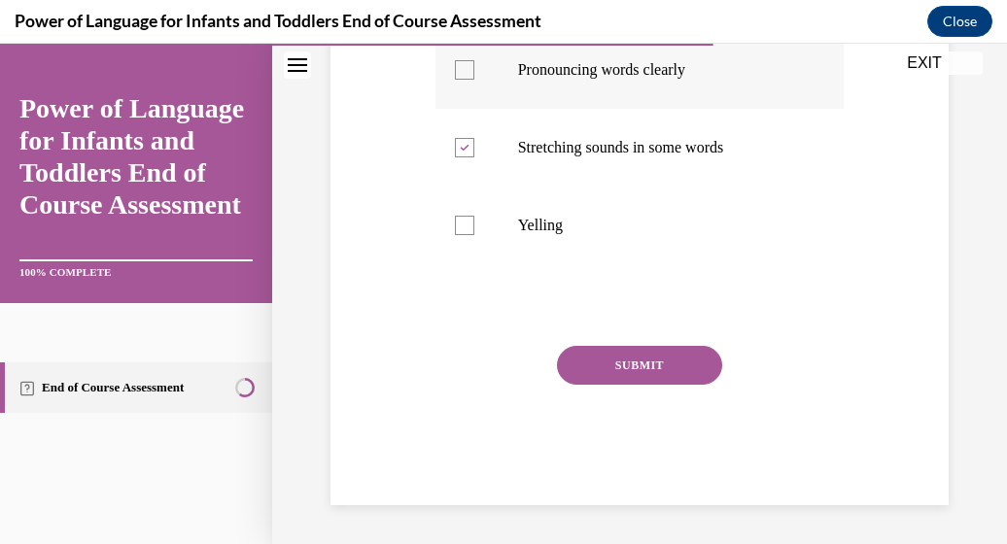
checkbox input "true"
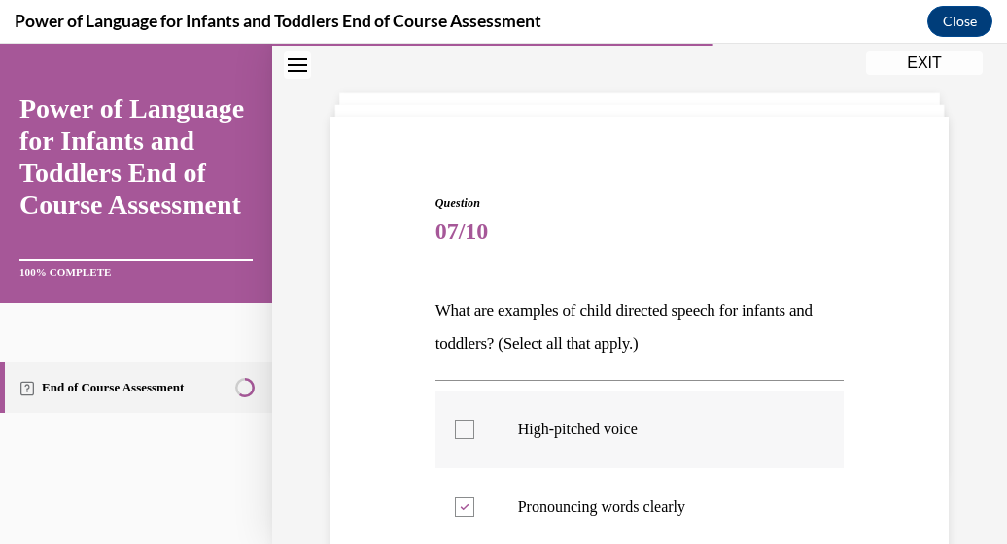
click at [466, 427] on div at bounding box center [464, 429] width 19 height 19
click at [466, 427] on input "High-pitched voice" at bounding box center [464, 429] width 19 height 19
checkbox input "true"
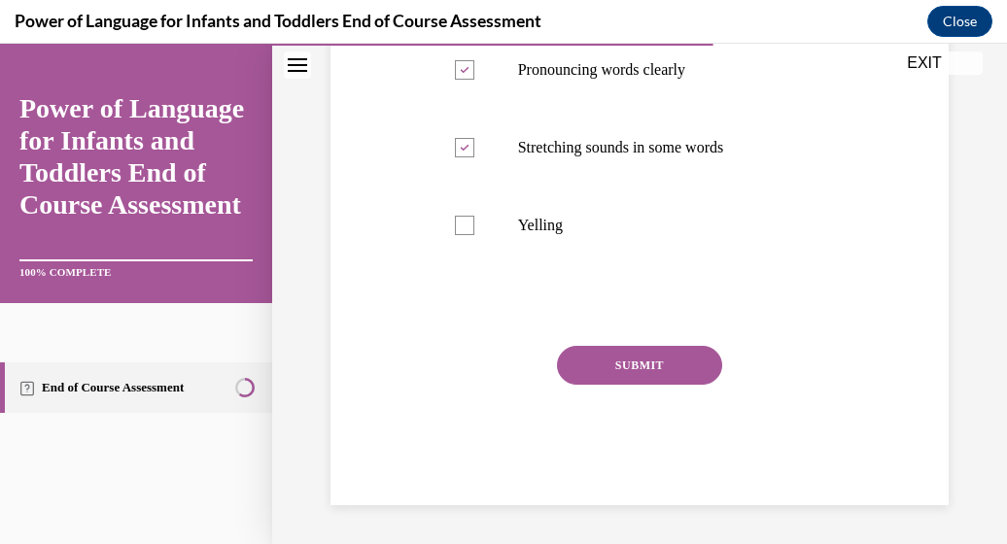
click at [637, 371] on button "SUBMIT" at bounding box center [639, 365] width 165 height 39
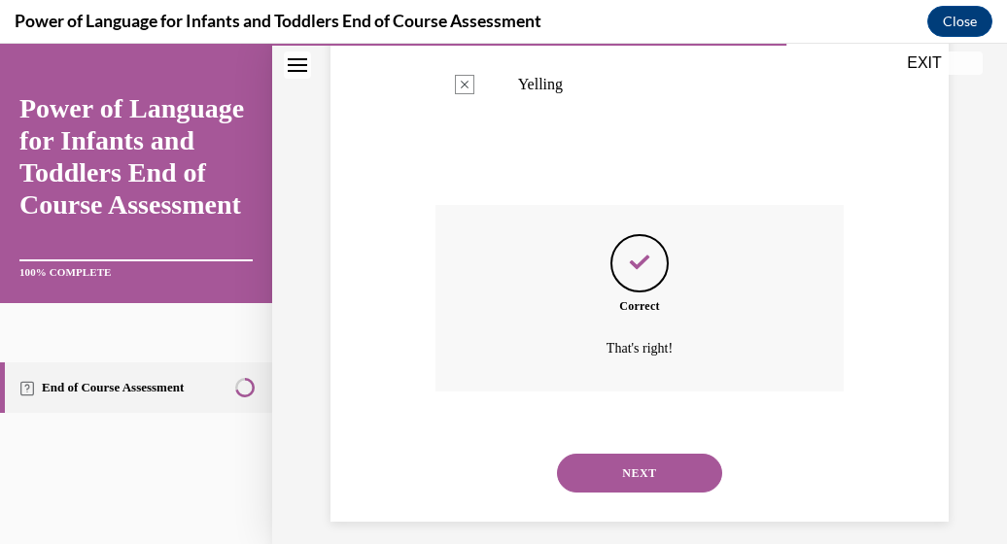
scroll to position [671, 0]
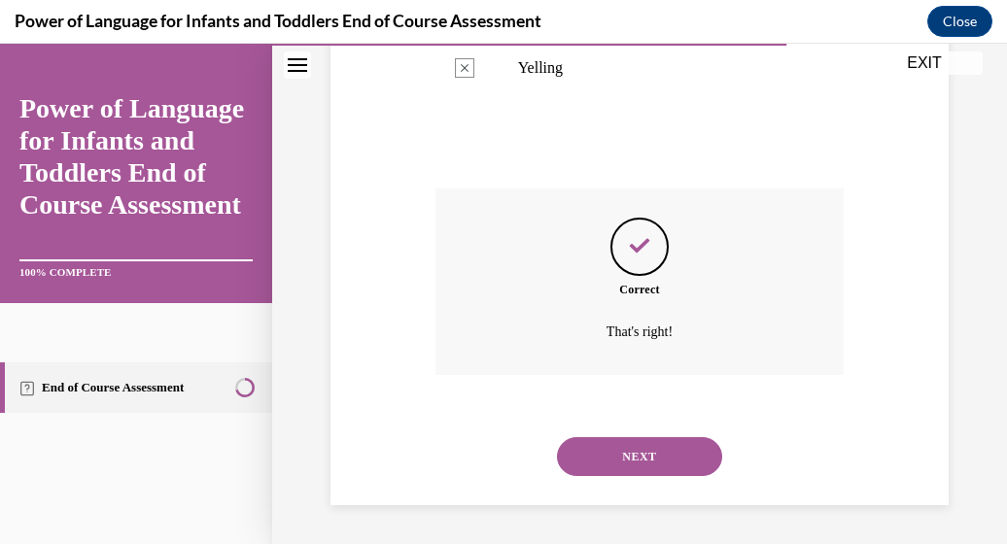
click at [627, 460] on button "NEXT" at bounding box center [639, 457] width 165 height 39
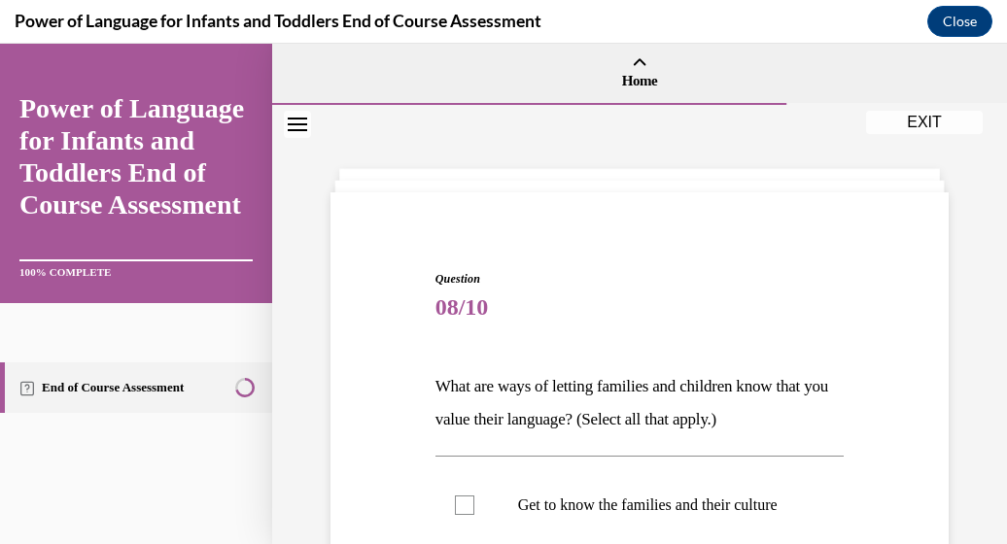
scroll to position [438, 0]
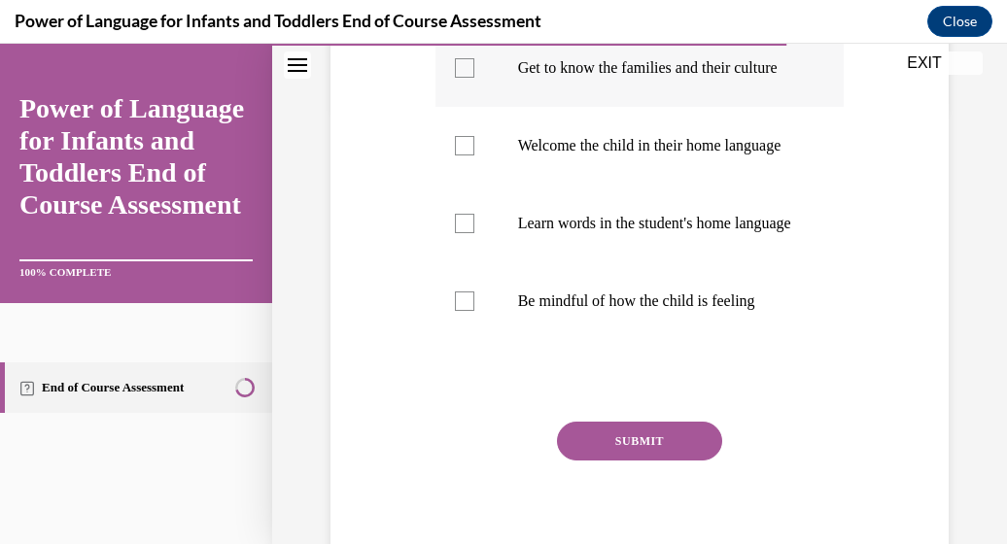
click at [463, 77] on div at bounding box center [464, 67] width 19 height 19
click at [463, 77] on input "Get to know the families and their culture" at bounding box center [464, 67] width 19 height 19
checkbox input "true"
click at [456, 156] on div at bounding box center [464, 145] width 19 height 19
click at [456, 156] on input "Welcome the child in their home language" at bounding box center [464, 145] width 19 height 19
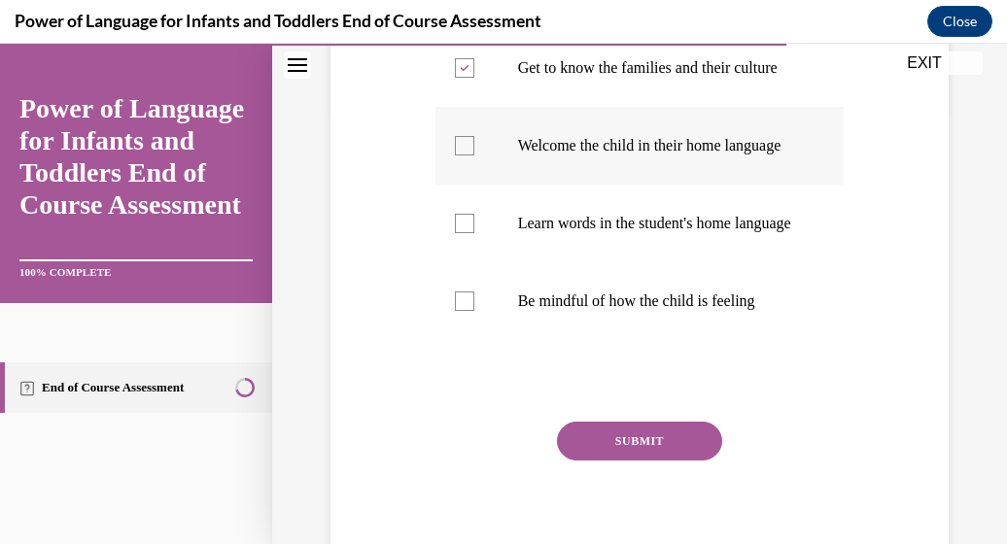
checkbox input "true"
drag, startPoint x: 455, startPoint y: 294, endPoint x: 463, endPoint y: 275, distance: 20.0
click at [463, 263] on label "Learn words in the student's home language" at bounding box center [640, 224] width 409 height 78
click at [463, 233] on div at bounding box center [464, 223] width 19 height 19
click at [463, 233] on input "Learn words in the student's home language" at bounding box center [464, 223] width 19 height 19
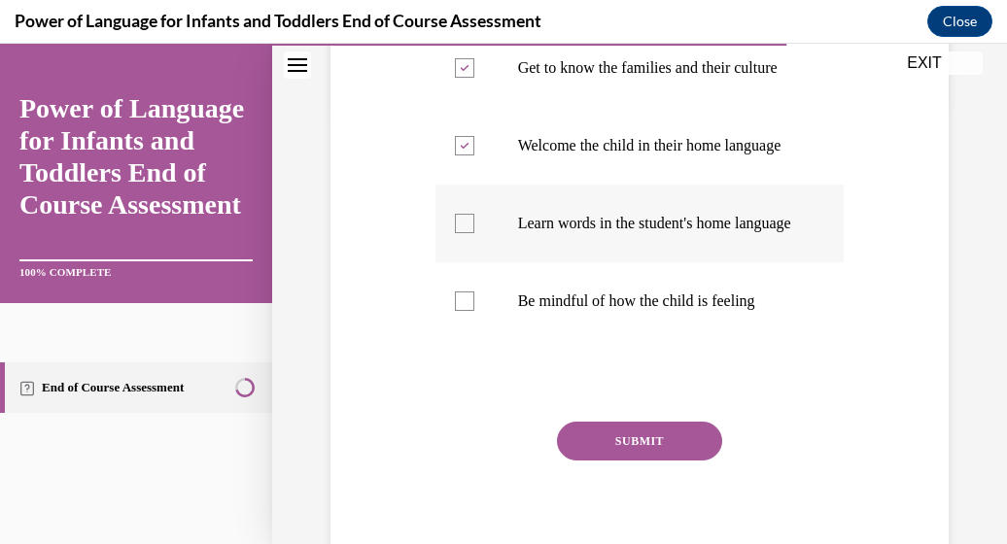
checkbox input "true"
click at [462, 311] on div at bounding box center [464, 301] width 19 height 19
click at [462, 311] on input "Be mindful of how the child is feeling" at bounding box center [464, 301] width 19 height 19
checkbox input "true"
click at [609, 461] on button "SUBMIT" at bounding box center [639, 441] width 165 height 39
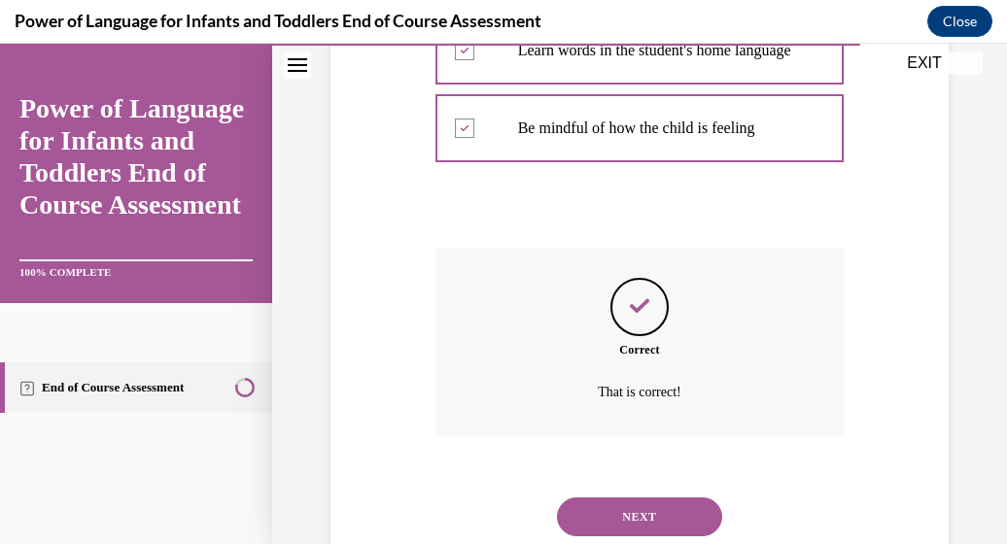
scroll to position [729, 0]
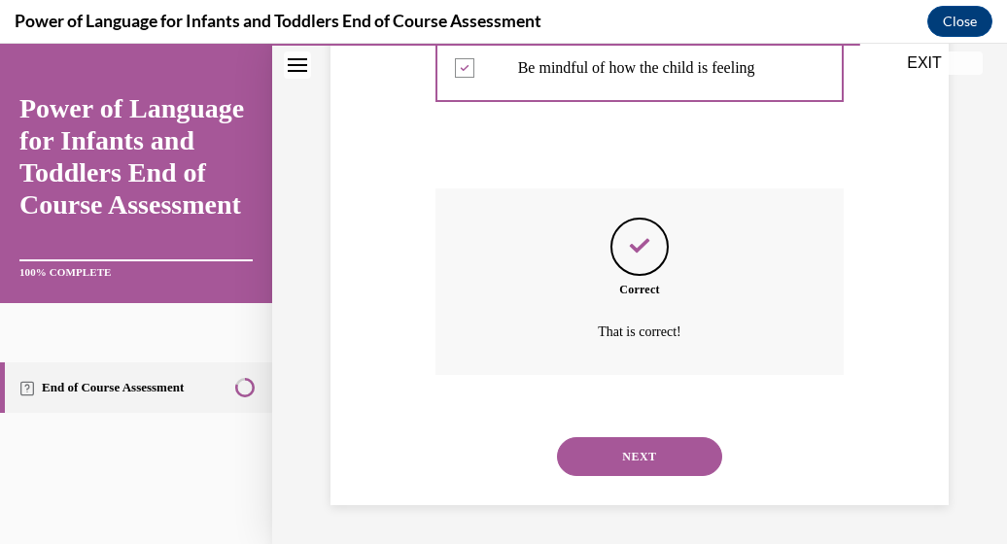
click at [614, 466] on button "NEXT" at bounding box center [639, 457] width 165 height 39
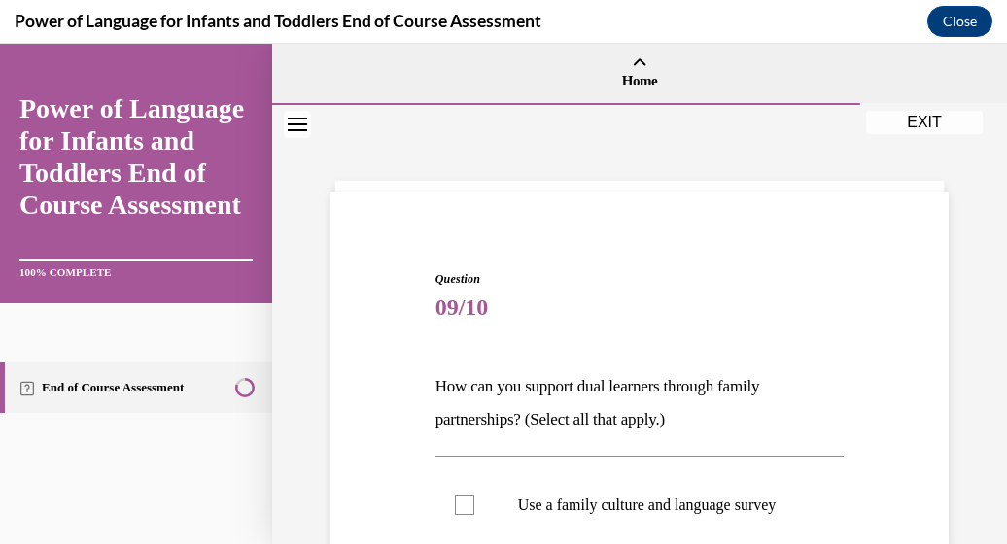
scroll to position [438, 0]
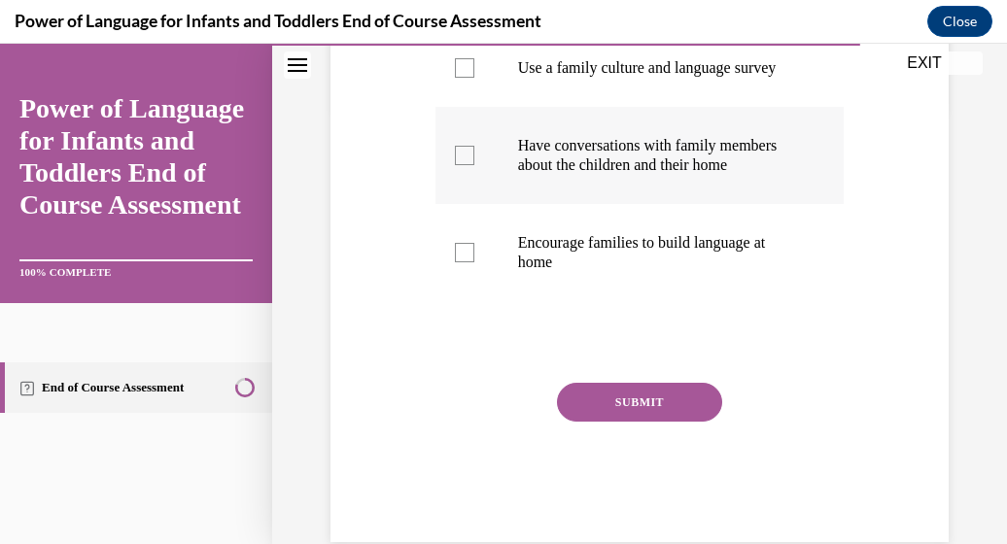
click at [457, 165] on div at bounding box center [464, 155] width 19 height 19
click at [457, 165] on input "Have conversations with family members about the children and their home" at bounding box center [464, 155] width 19 height 19
checkbox input "true"
click at [575, 422] on button "SUBMIT" at bounding box center [639, 402] width 165 height 39
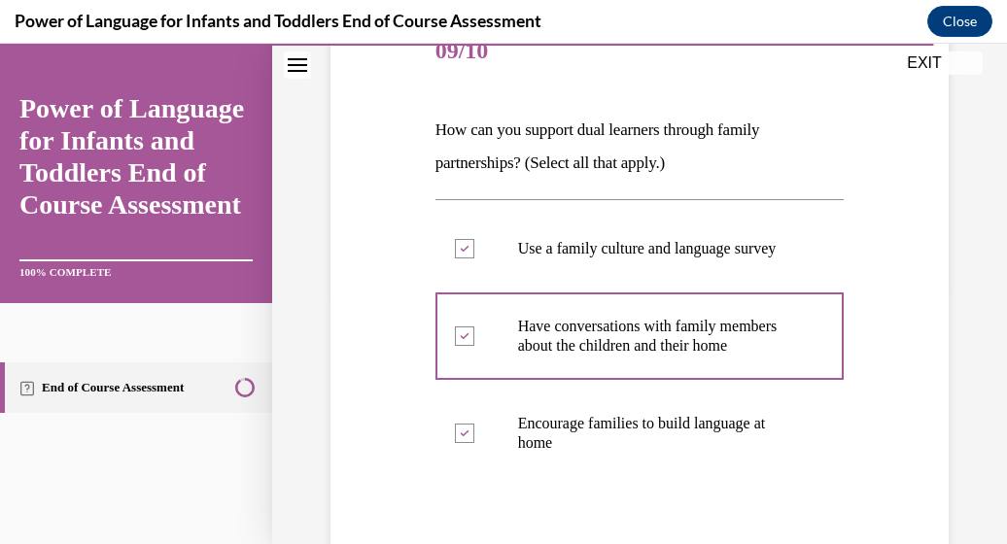
scroll to position [694, 0]
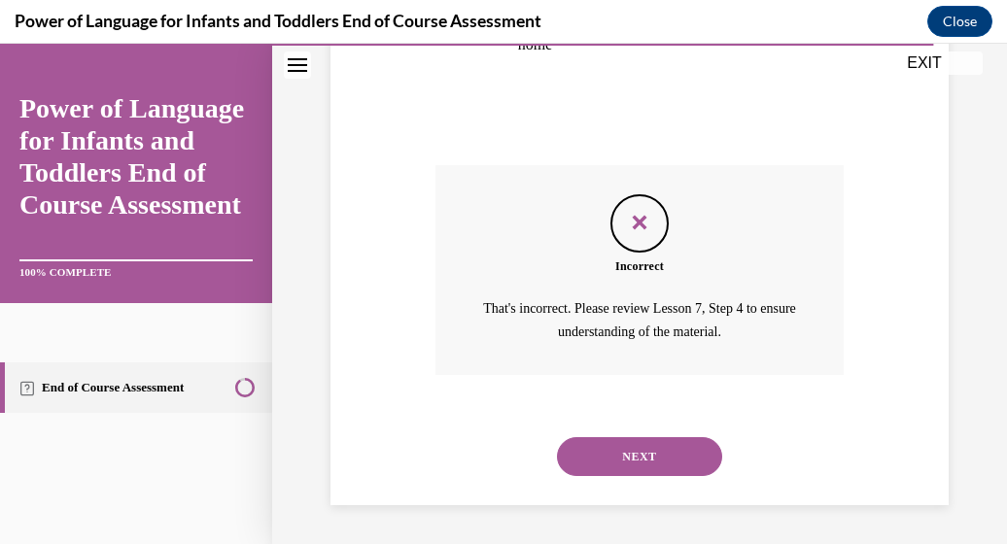
click at [649, 452] on button "NEXT" at bounding box center [639, 457] width 165 height 39
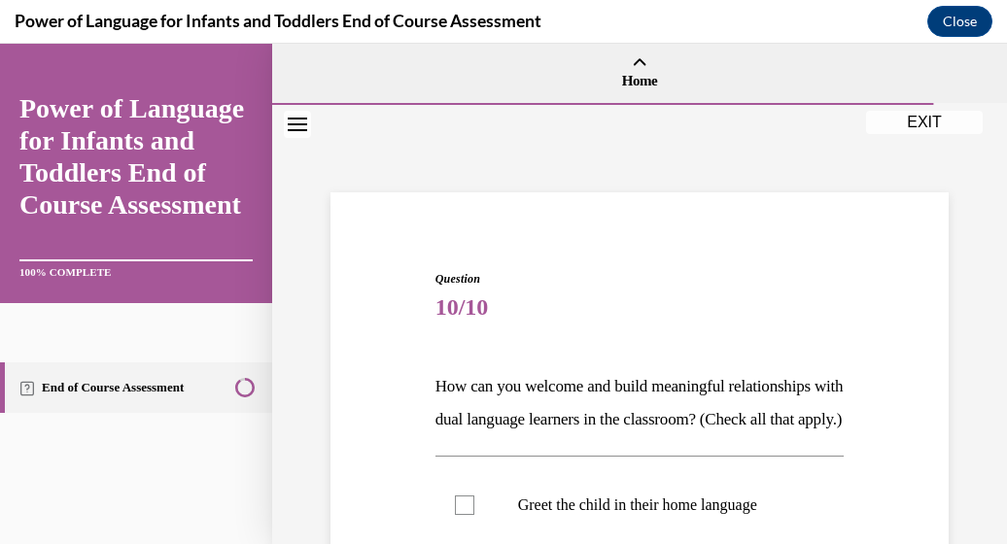
scroll to position [438, 0]
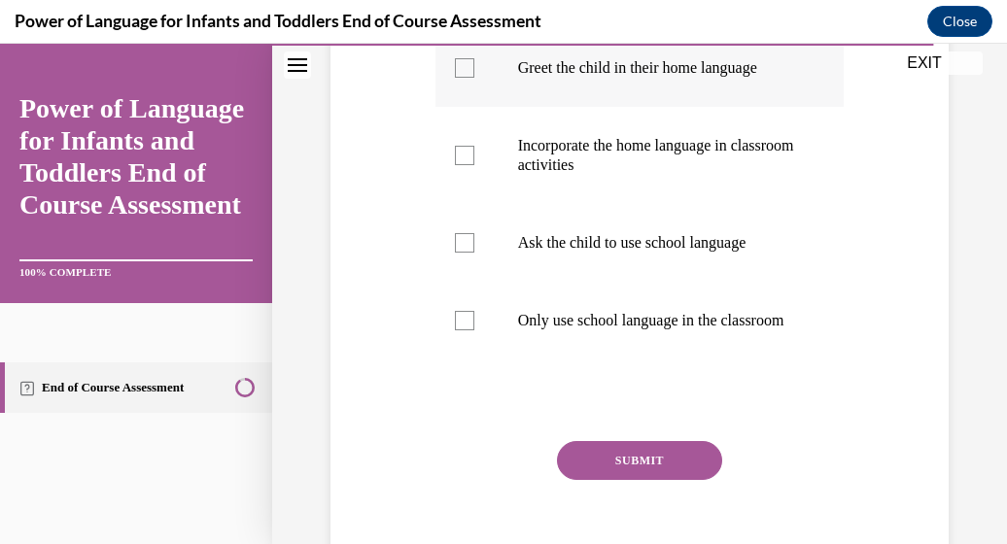
click at [465, 78] on div at bounding box center [464, 67] width 19 height 19
click at [465, 78] on input "Greet the child in their home language" at bounding box center [464, 67] width 19 height 19
checkbox input "true"
click at [460, 165] on div at bounding box center [464, 155] width 19 height 19
click at [460, 165] on input "Incorporate the home language in classroom activities" at bounding box center [464, 155] width 19 height 19
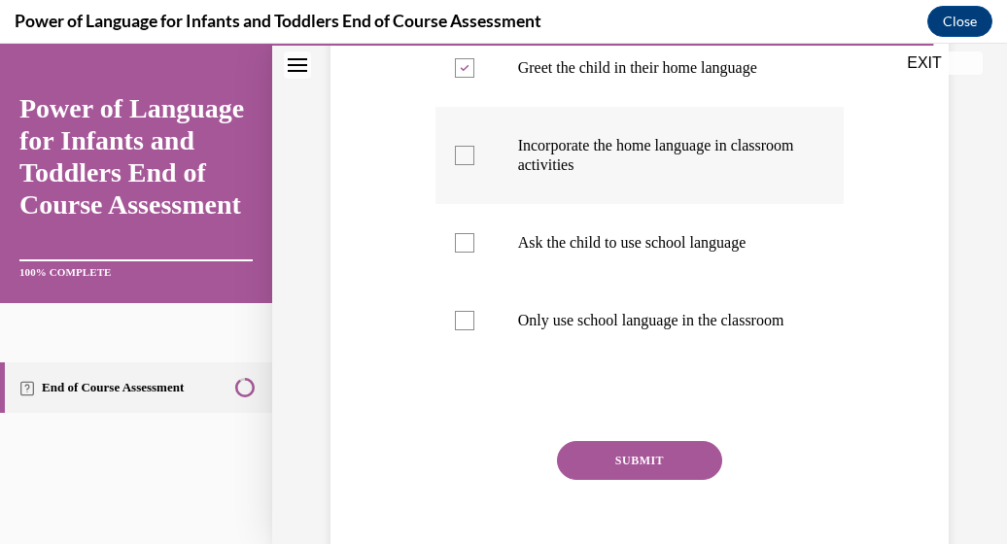
checkbox input "true"
click at [595, 480] on button "SUBMIT" at bounding box center [639, 460] width 165 height 39
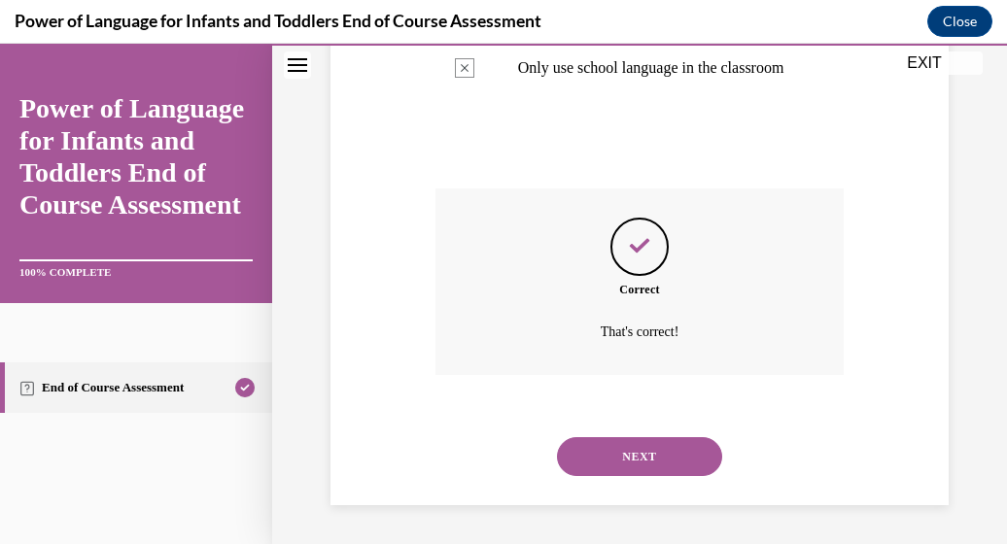
scroll to position [743, 0]
click at [608, 461] on button "NEXT" at bounding box center [639, 457] width 165 height 39
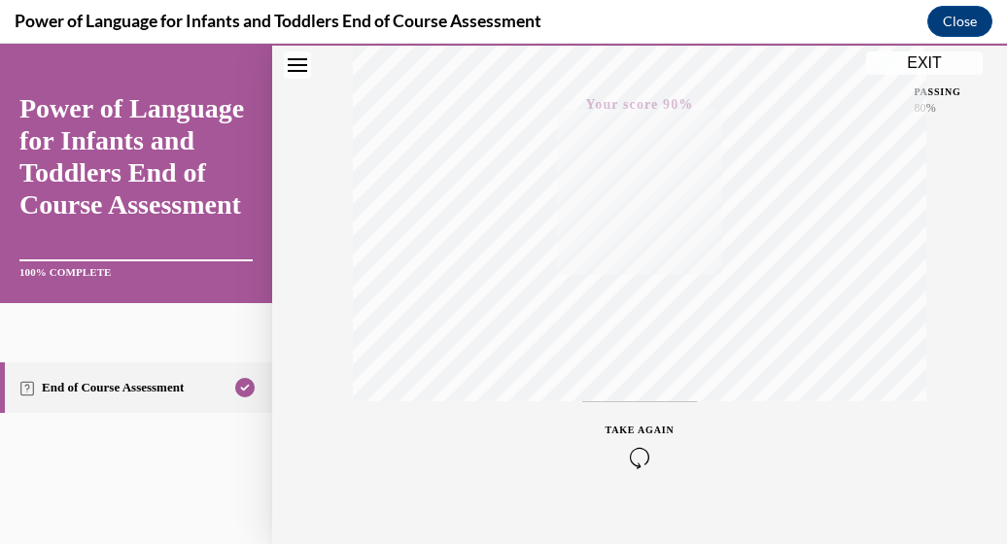
scroll to position [496, 0]
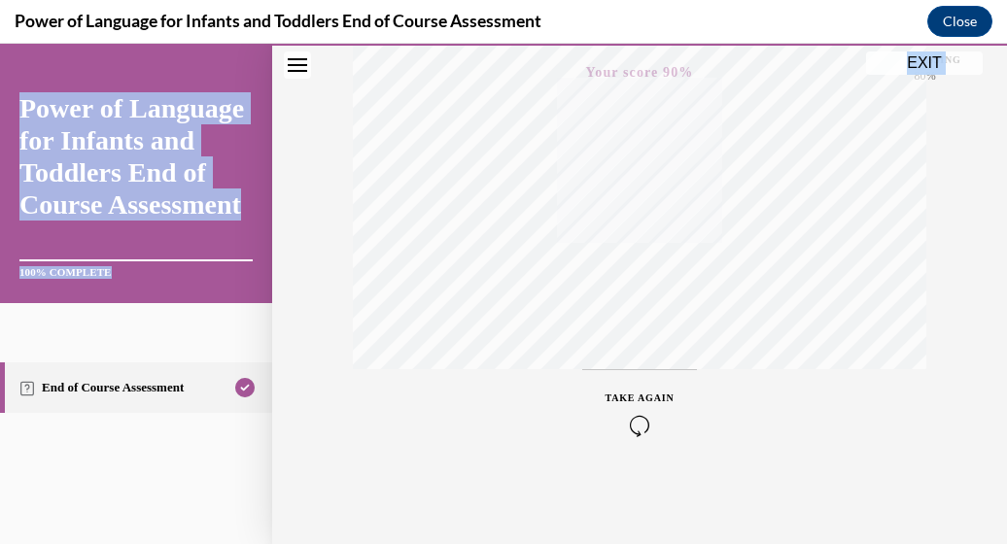
drag, startPoint x: 300, startPoint y: 348, endPoint x: 926, endPoint y: 562, distance: 660.7
click at [926, 543] on html "SKIP TO STEP Audio transcript EXIT Power of Language for Infants and Toddlers E…" at bounding box center [503, 294] width 1007 height 501
click at [926, 63] on button "EXIT" at bounding box center [924, 63] width 117 height 23
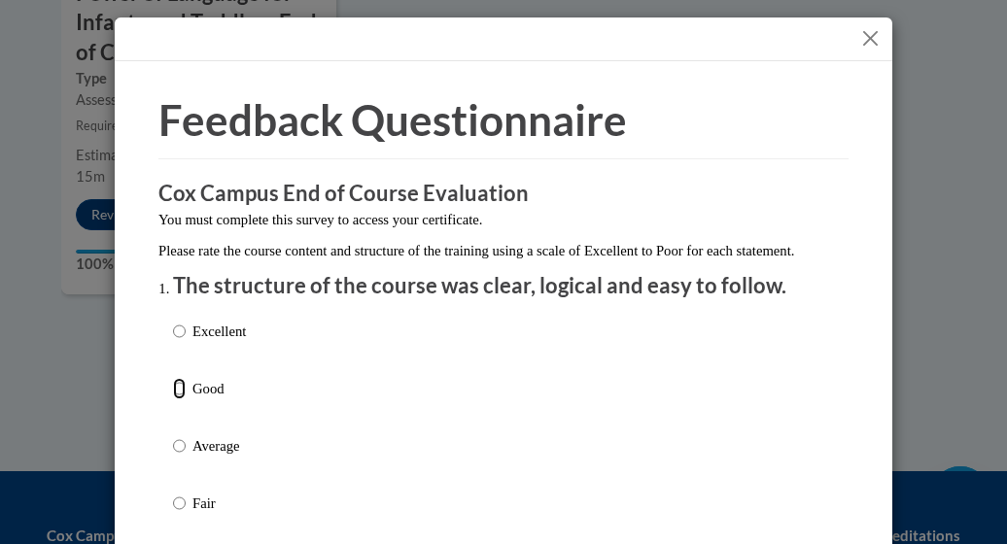
click at [173, 400] on input "Good" at bounding box center [179, 388] width 13 height 21
radio input "true"
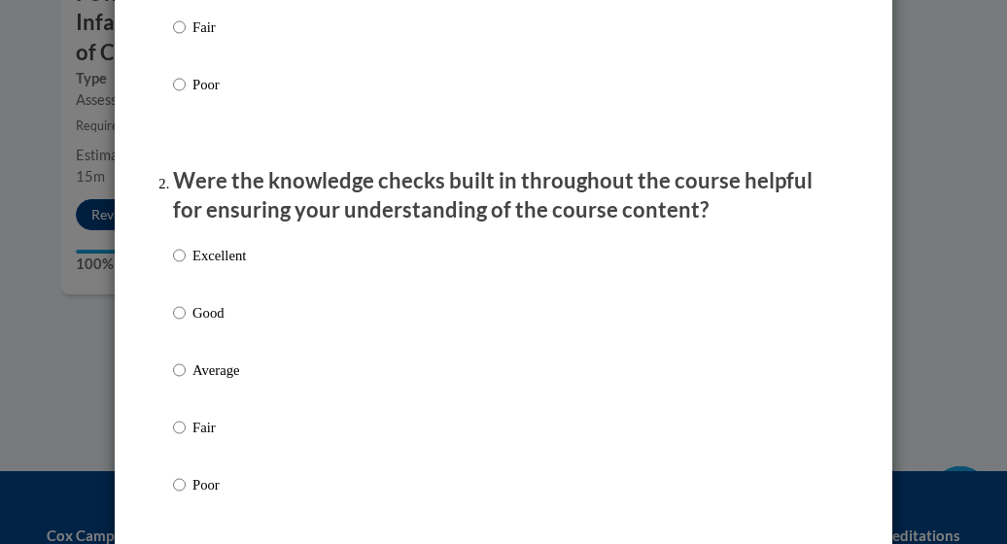
scroll to position [2699, 0]
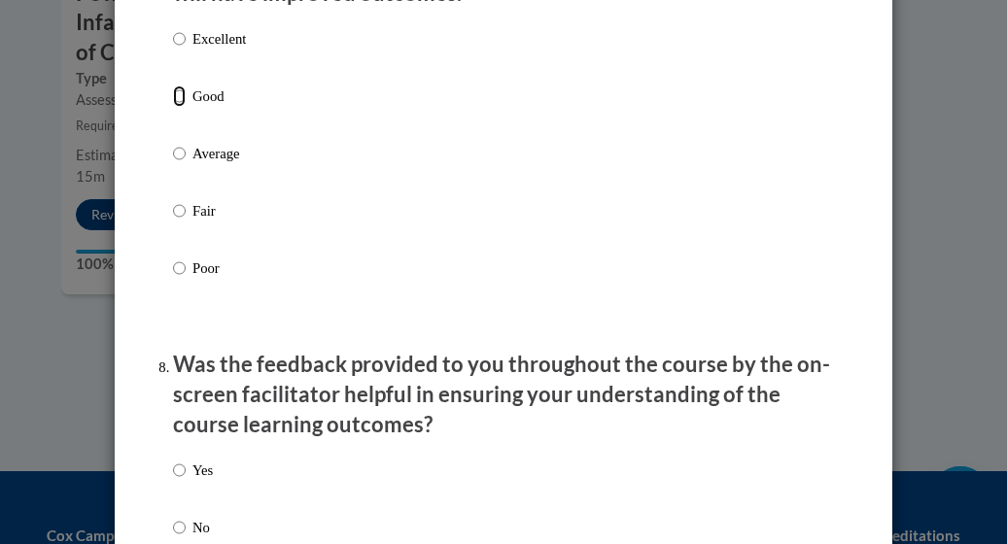
click at [173, 107] on input "Good" at bounding box center [179, 96] width 13 height 21
radio input "true"
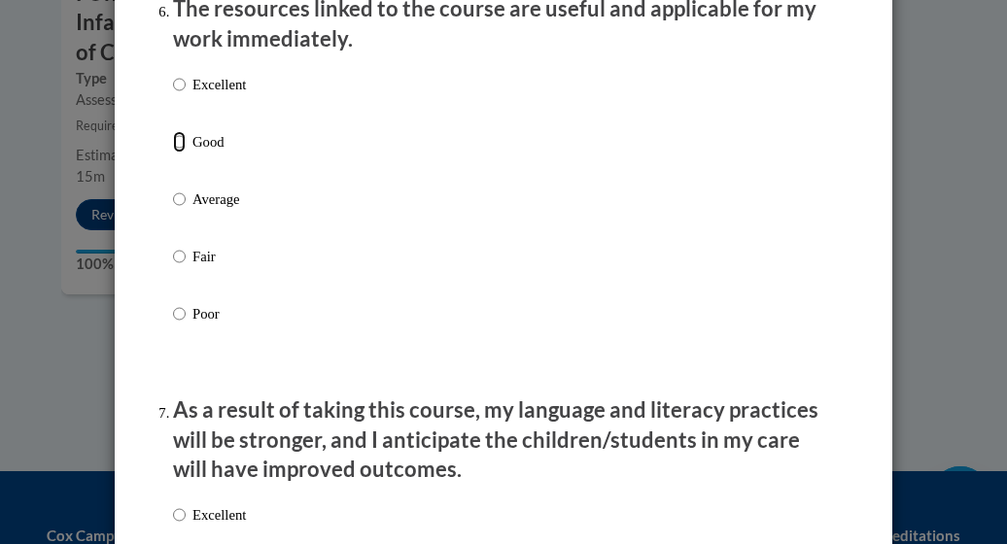
click at [173, 153] on input "Good" at bounding box center [179, 141] width 13 height 21
radio input "true"
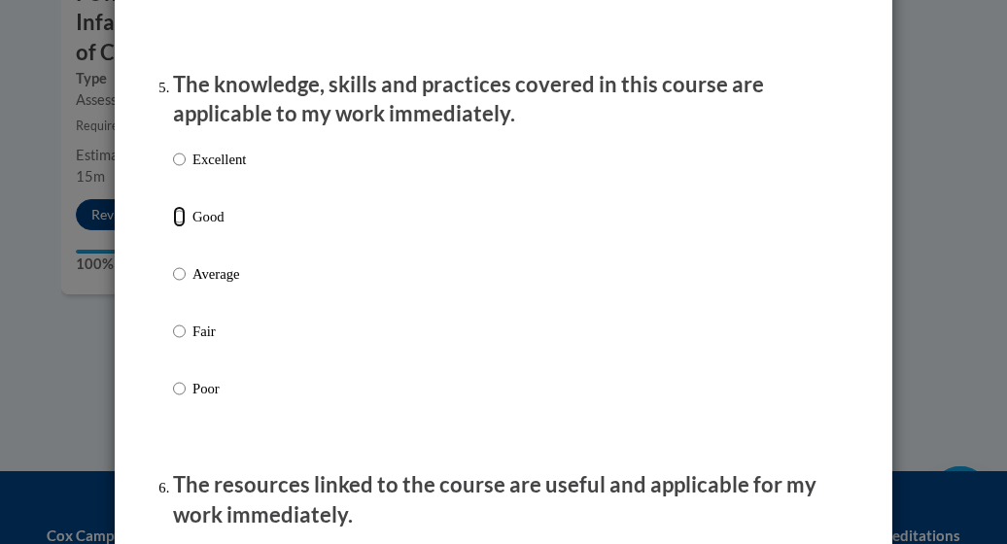
click at [173, 228] on input "Good" at bounding box center [179, 216] width 13 height 21
radio input "true"
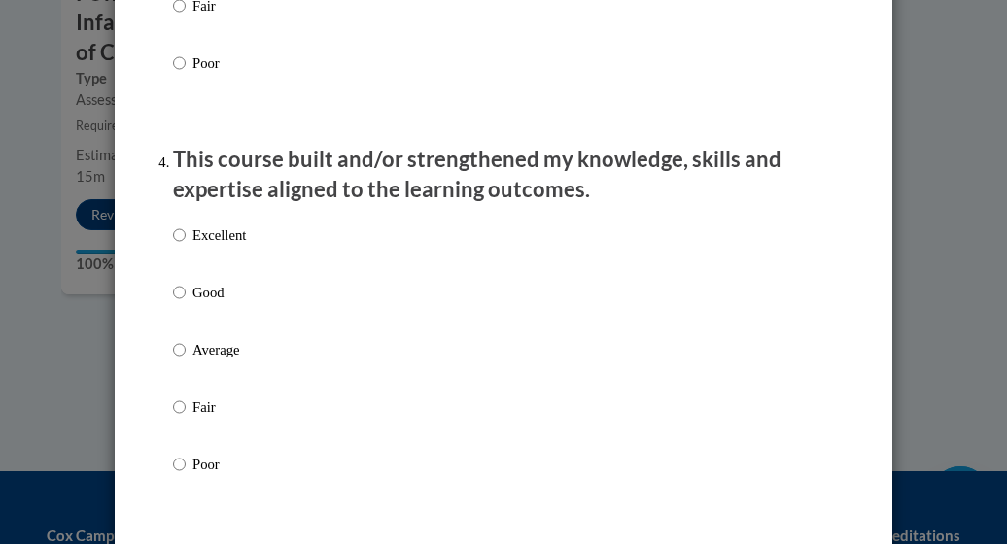
scroll to position [793, 0]
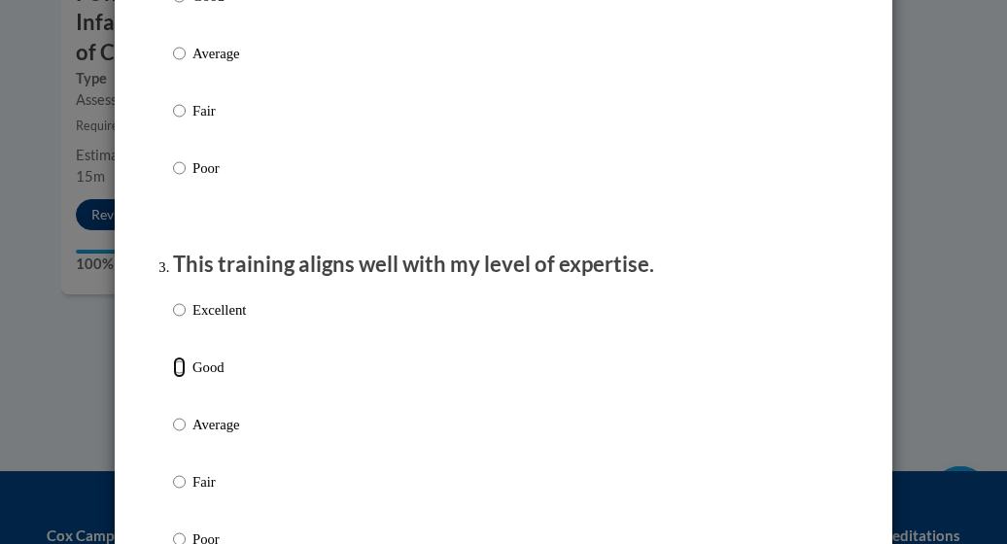
click at [173, 378] on input "Good" at bounding box center [179, 367] width 13 height 21
radio input "true"
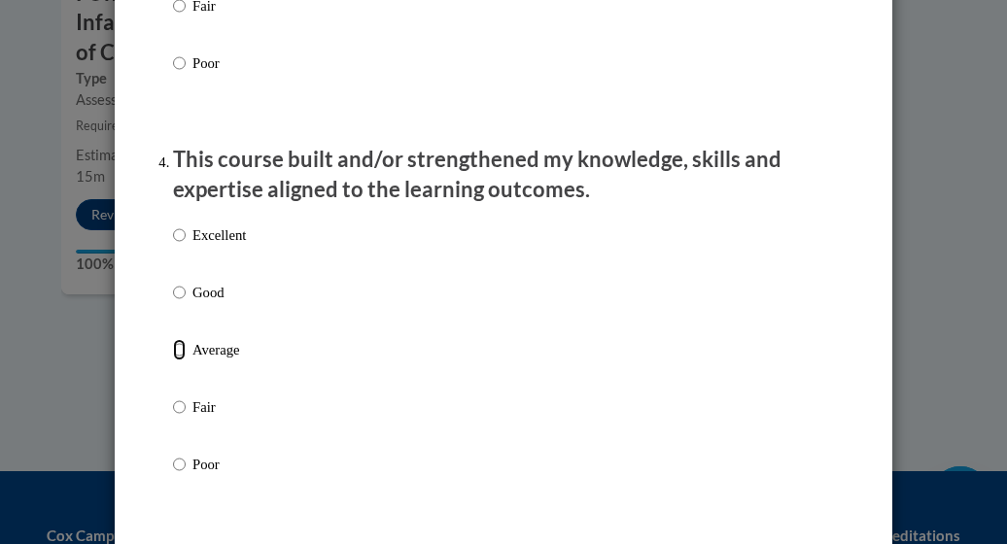
click at [173, 361] on input "Average" at bounding box center [179, 349] width 13 height 21
radio input "true"
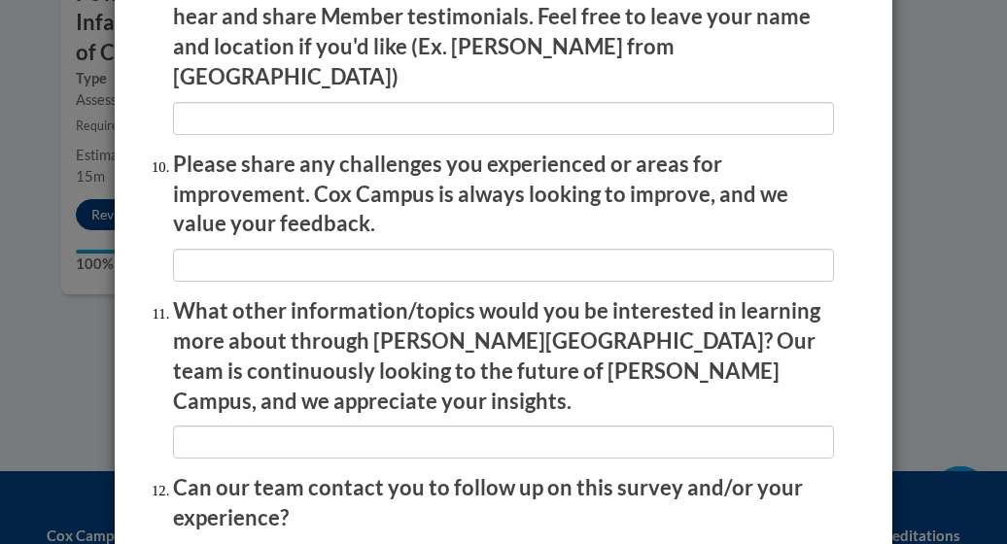
scroll to position [3495, 0]
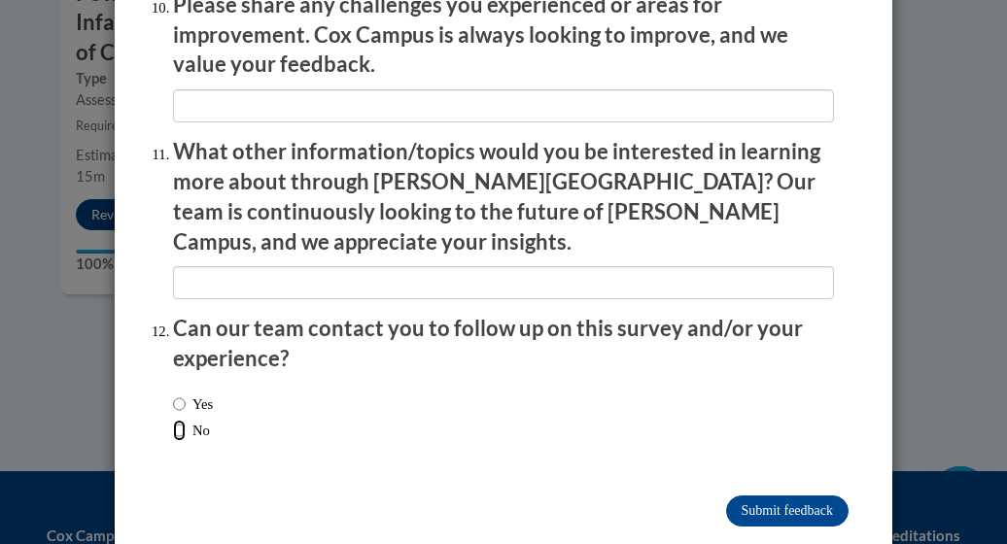
click at [173, 420] on input "No" at bounding box center [179, 430] width 13 height 21
radio input "true"
click at [780, 496] on input "Submit feedback" at bounding box center [787, 511] width 123 height 31
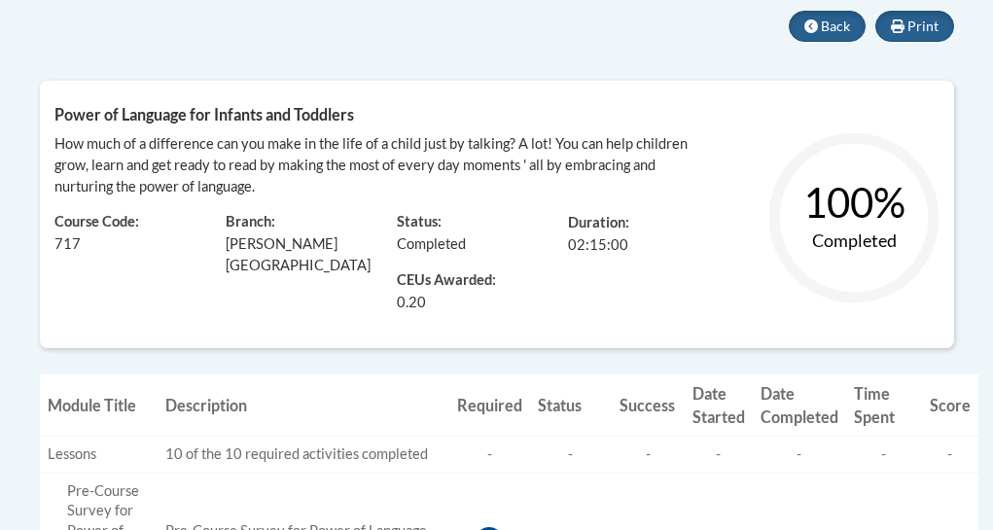
scroll to position [428, 0]
